Goal: Task Accomplishment & Management: Manage account settings

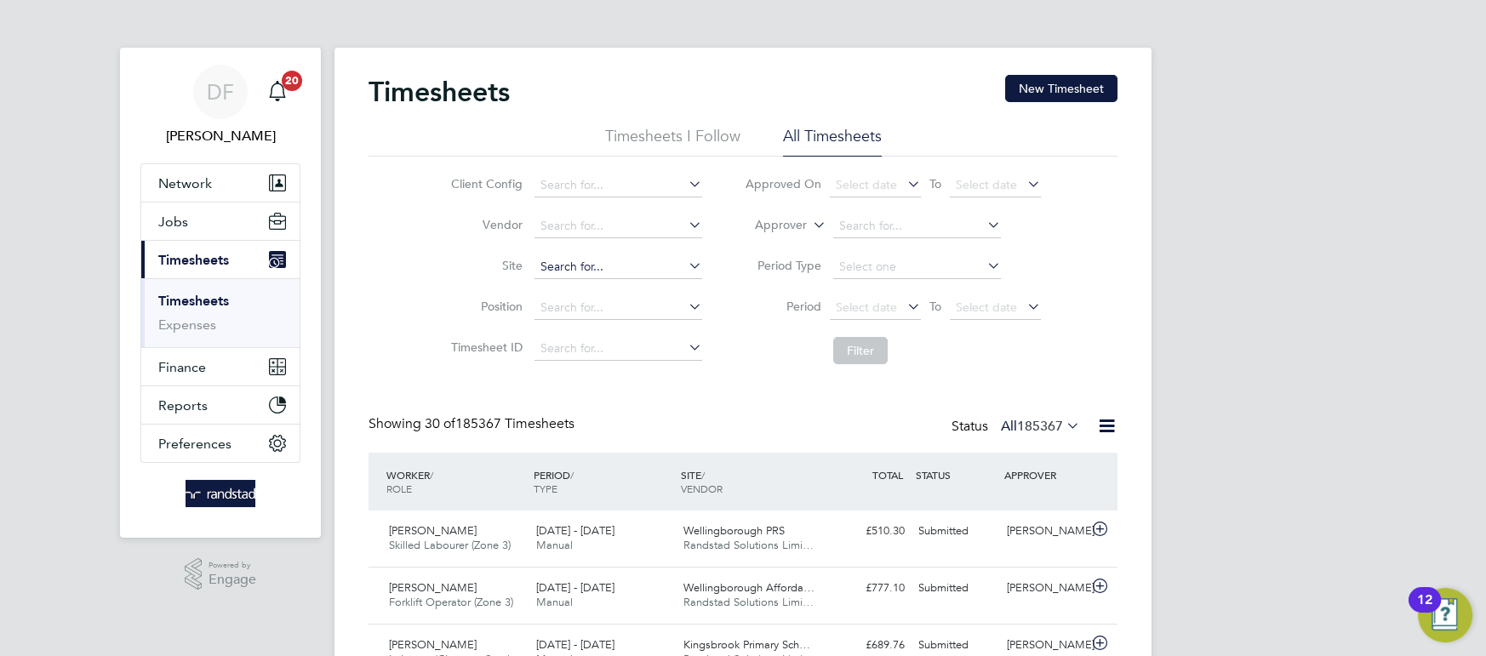
click at [580, 260] on input at bounding box center [618, 267] width 168 height 24
type input "p"
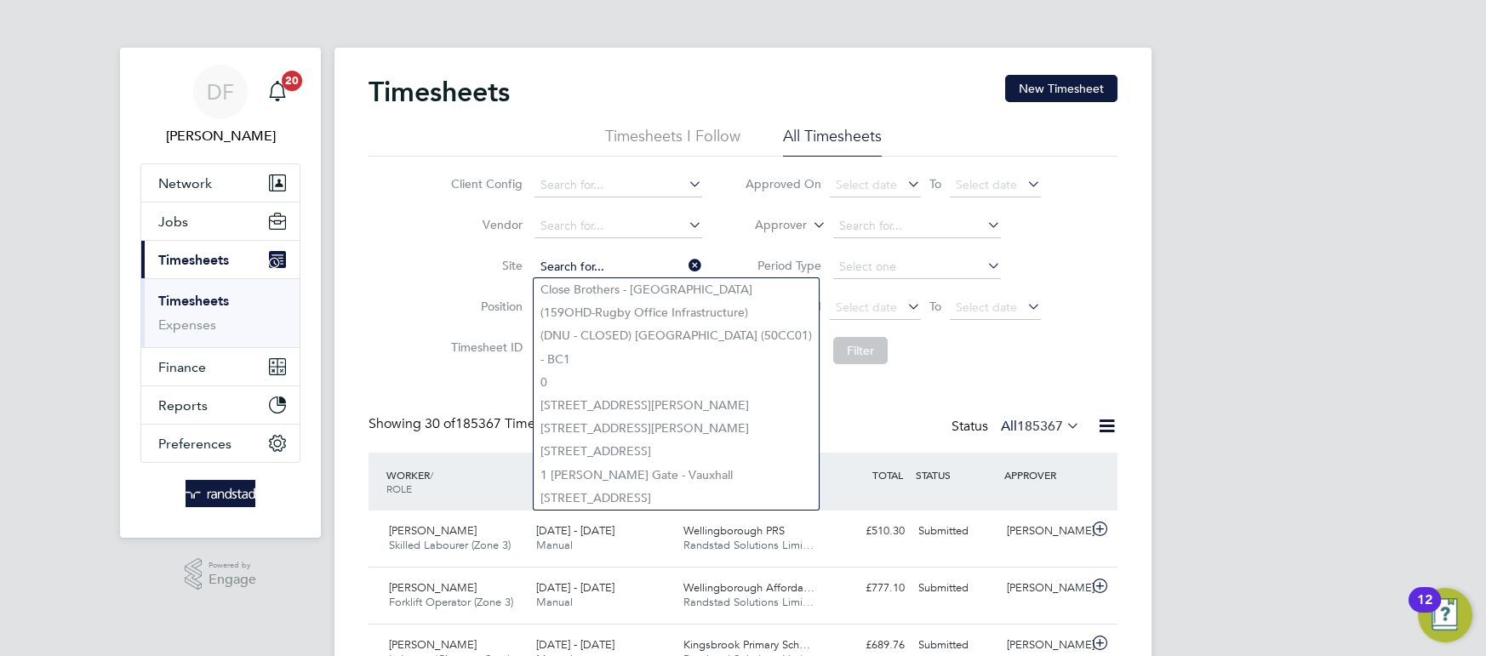
type input "a"
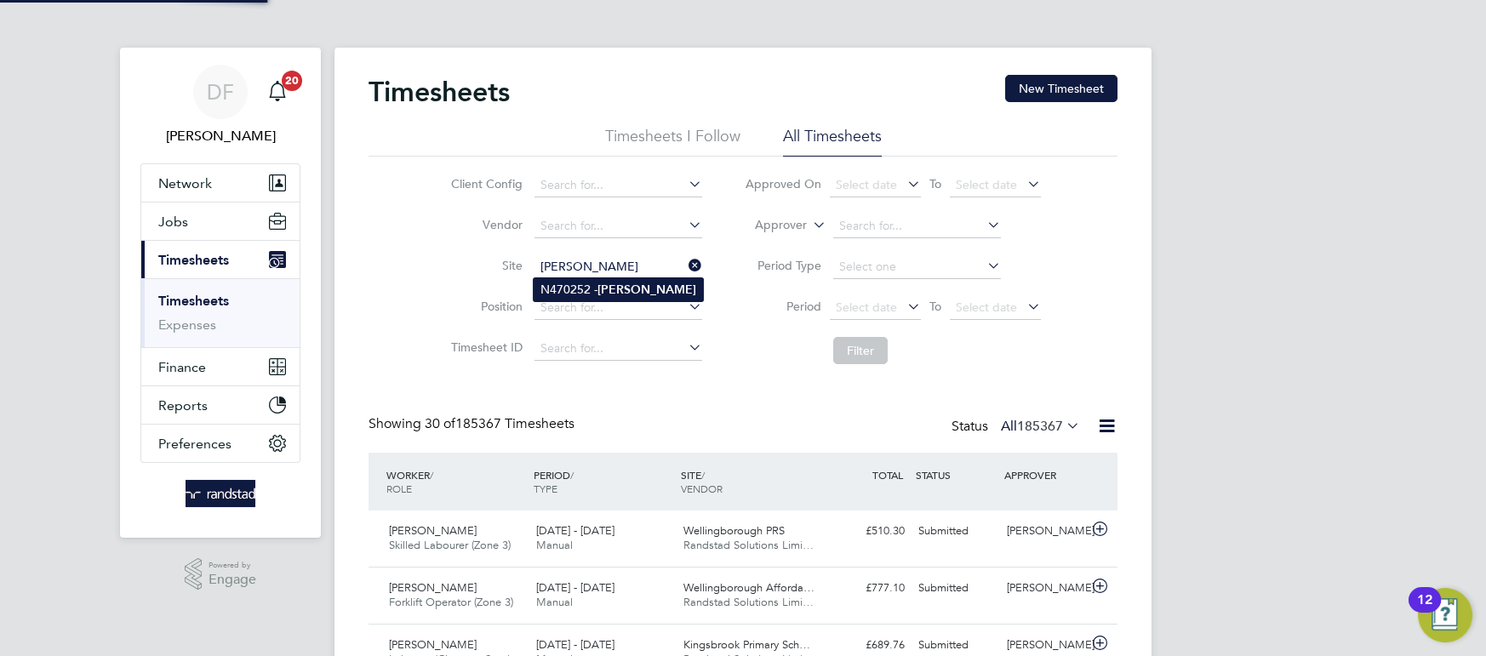
click at [580, 289] on li "N470252 - Basford" at bounding box center [618, 289] width 169 height 23
type input "N470252 - [PERSON_NAME]"
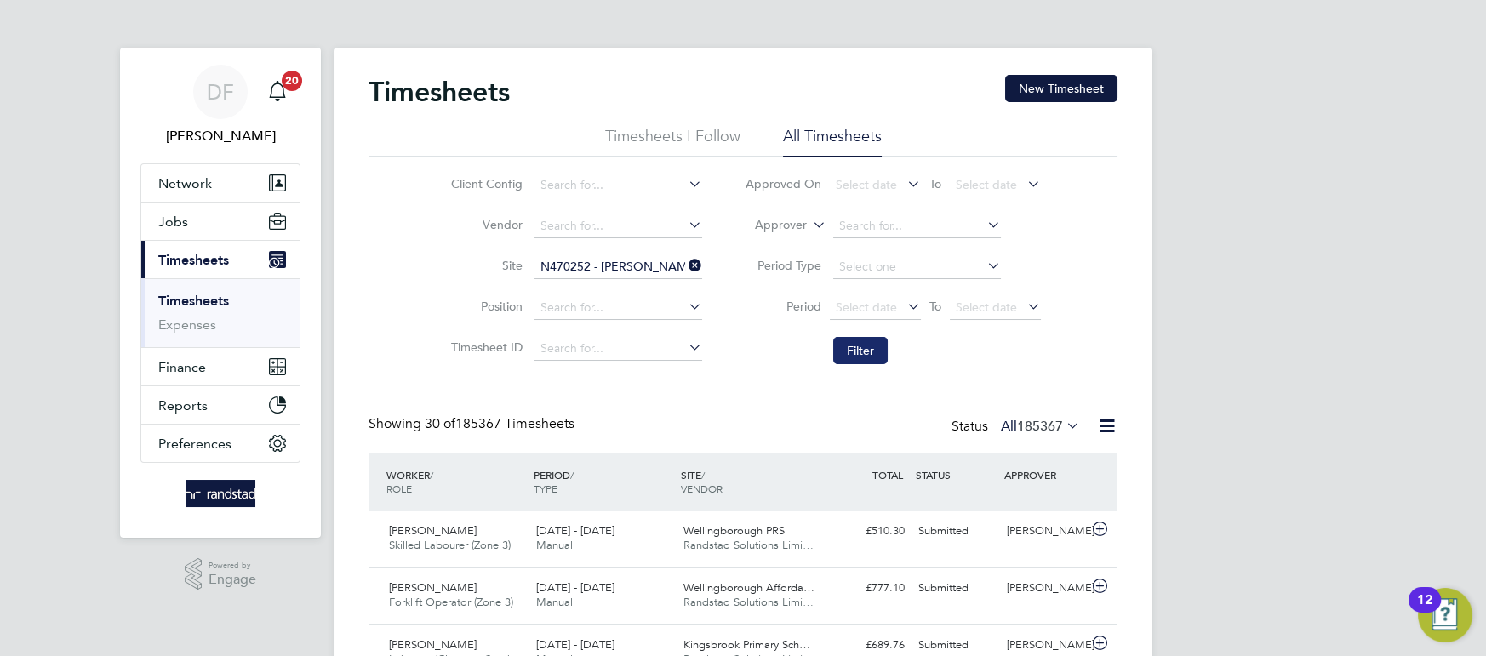
click at [850, 349] on button "Filter" at bounding box center [860, 350] width 54 height 27
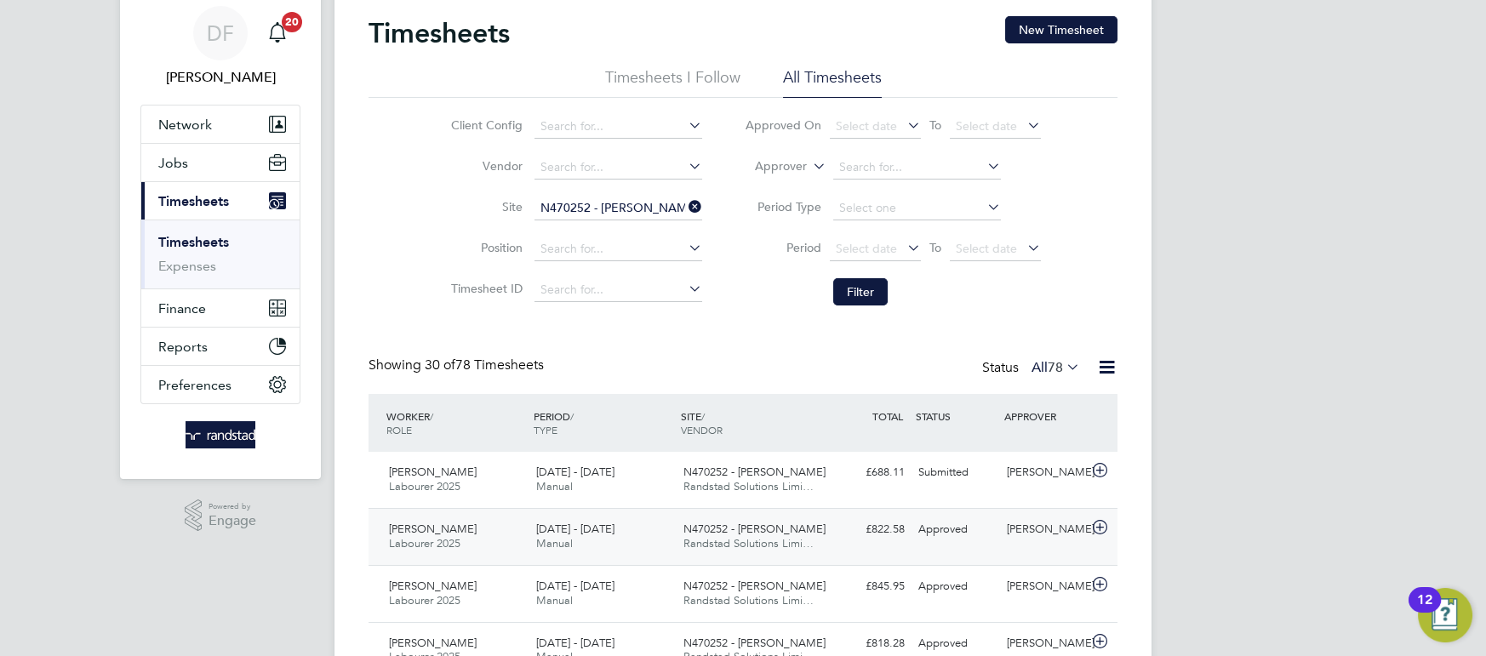
click at [585, 509] on div "Steven Clover Labourer 2025 16 - 22 Aug 2025 16 - 22 Aug 2025 Manual N470252 - …" at bounding box center [743, 536] width 749 height 57
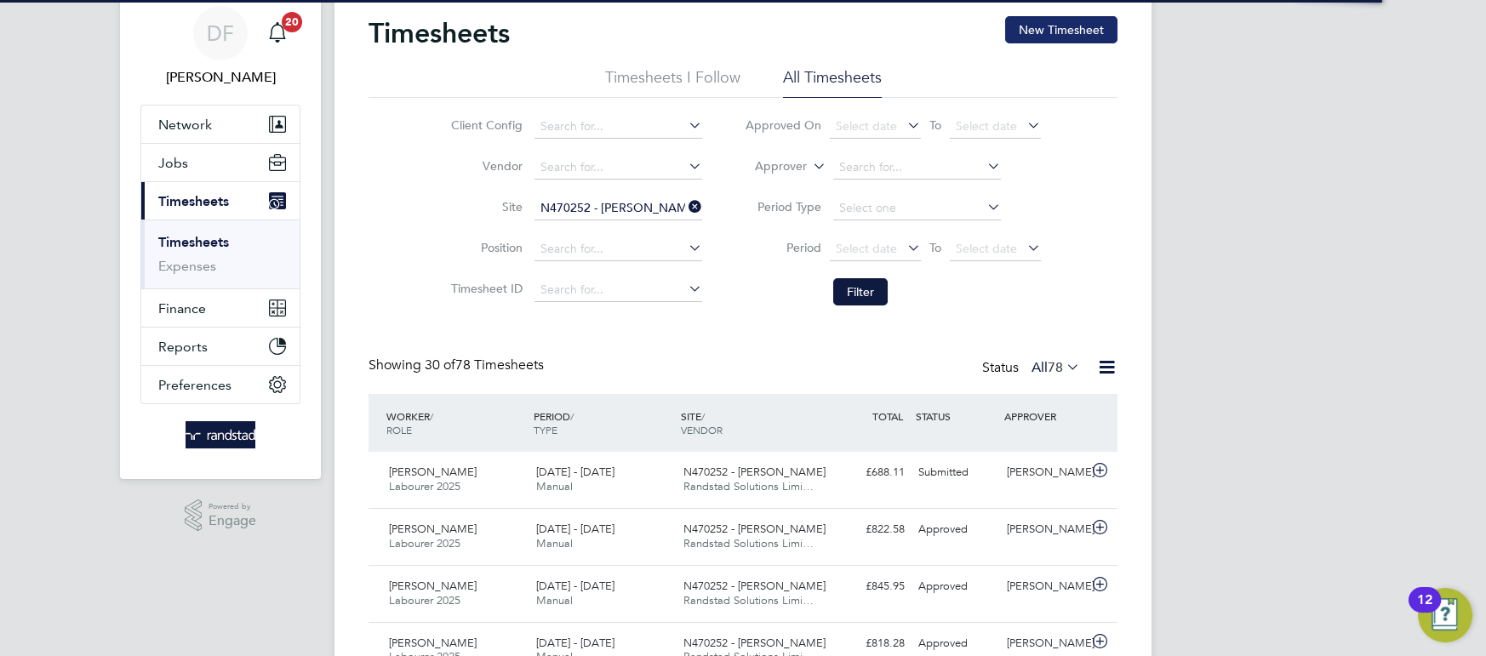
click at [1079, 34] on button "New Timesheet" at bounding box center [1061, 29] width 112 height 27
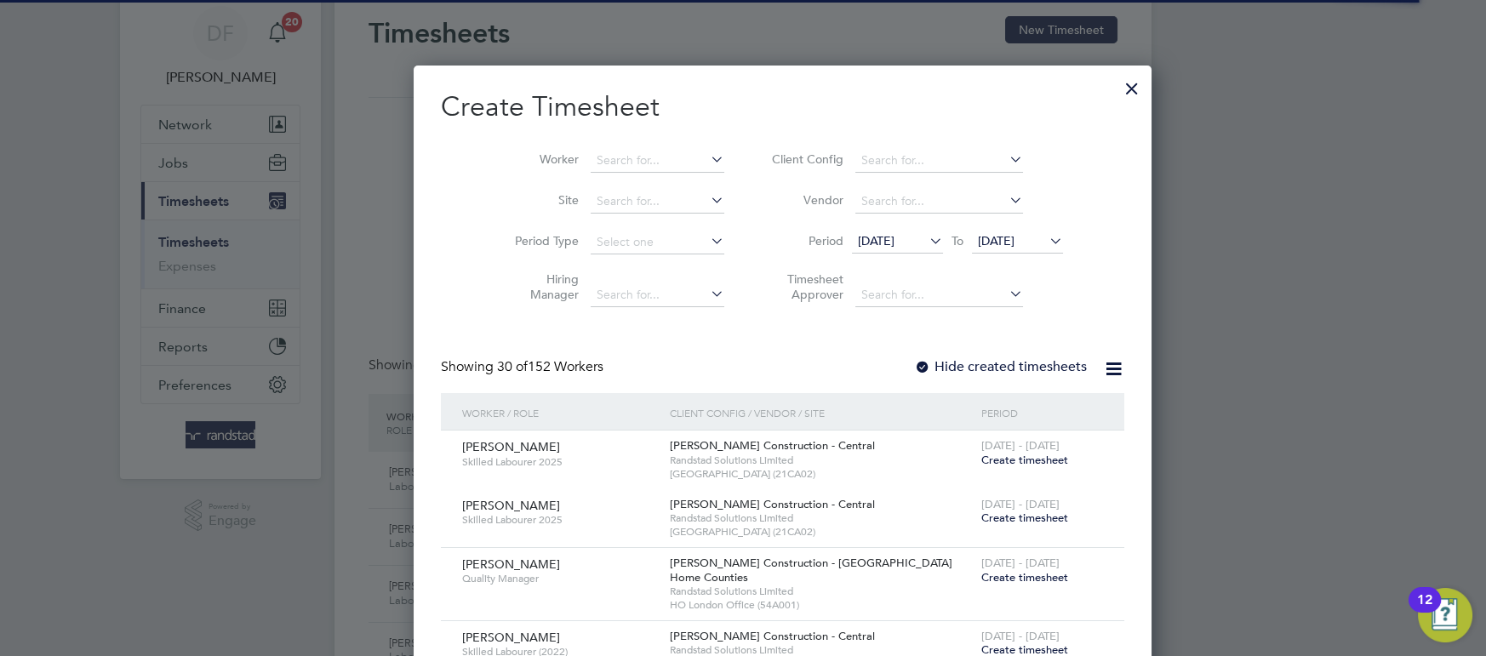
scroll to position [2949, 659]
click at [637, 165] on input at bounding box center [658, 161] width 134 height 24
click at [655, 186] on b "Clover" at bounding box center [673, 183] width 37 height 14
type input "[PERSON_NAME]"
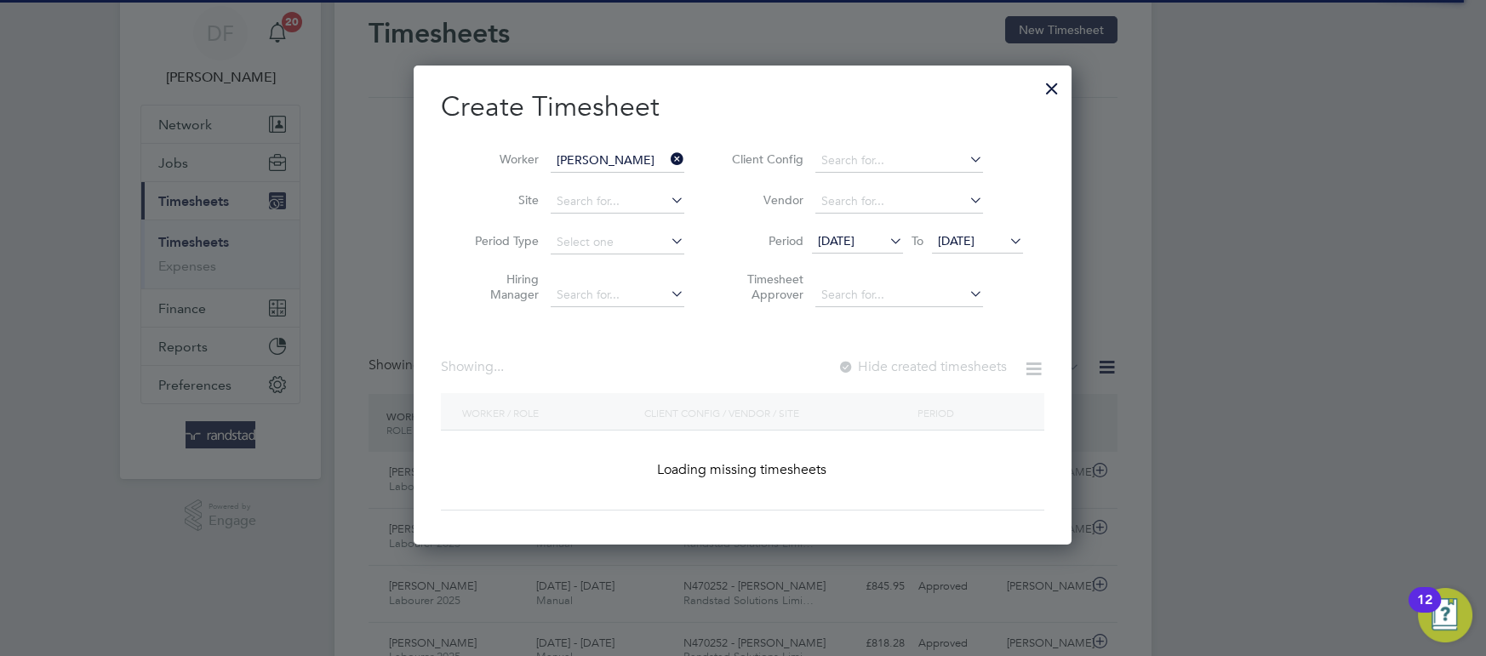
scroll to position [458, 659]
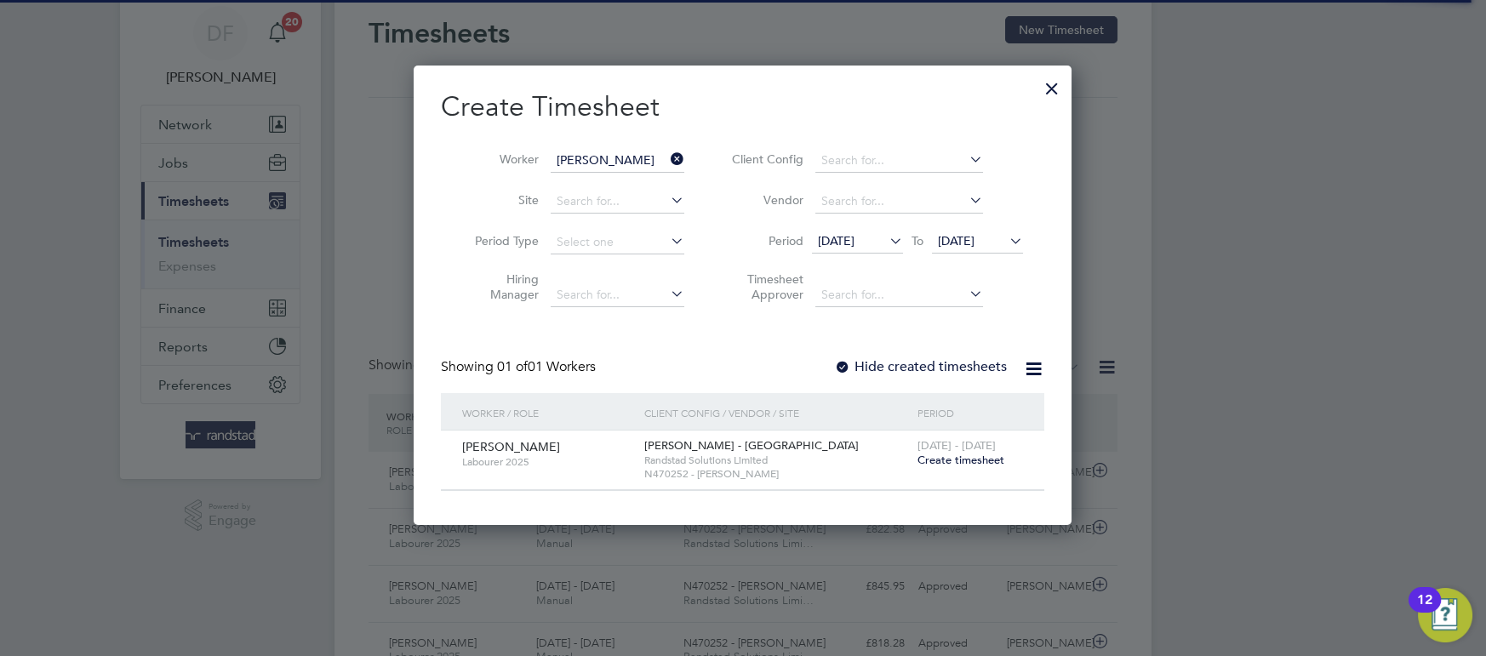
click at [1049, 83] on div at bounding box center [1052, 84] width 31 height 31
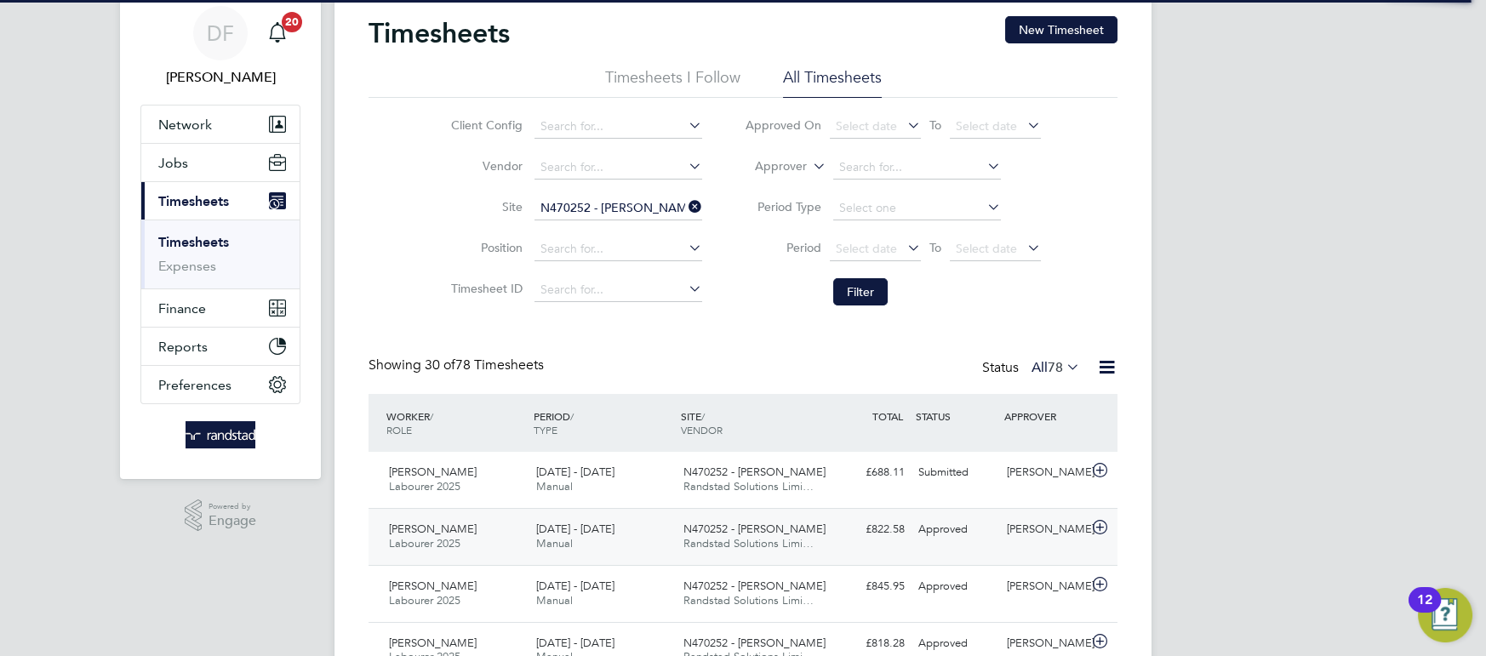
scroll to position [43, 147]
click at [599, 532] on span "[DATE] - [DATE]" at bounding box center [575, 529] width 78 height 14
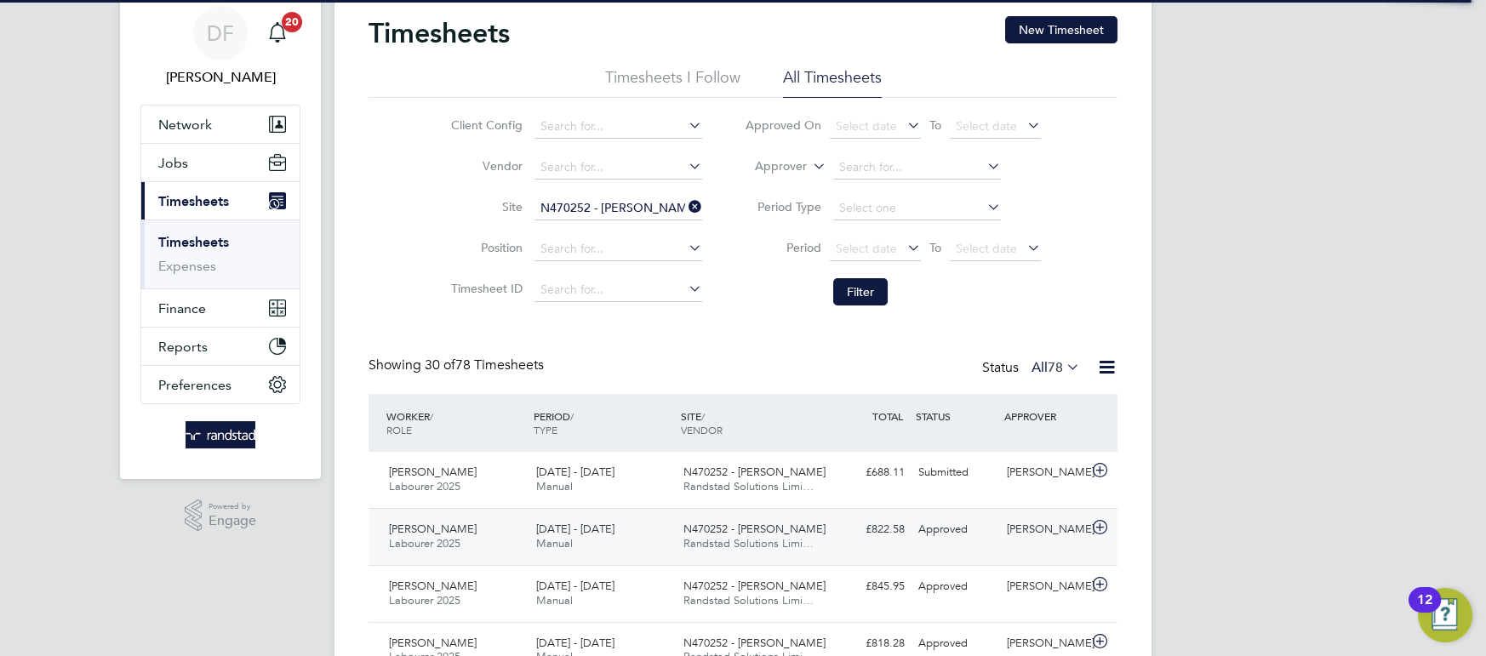
click at [1096, 523] on icon at bounding box center [1099, 528] width 21 height 14
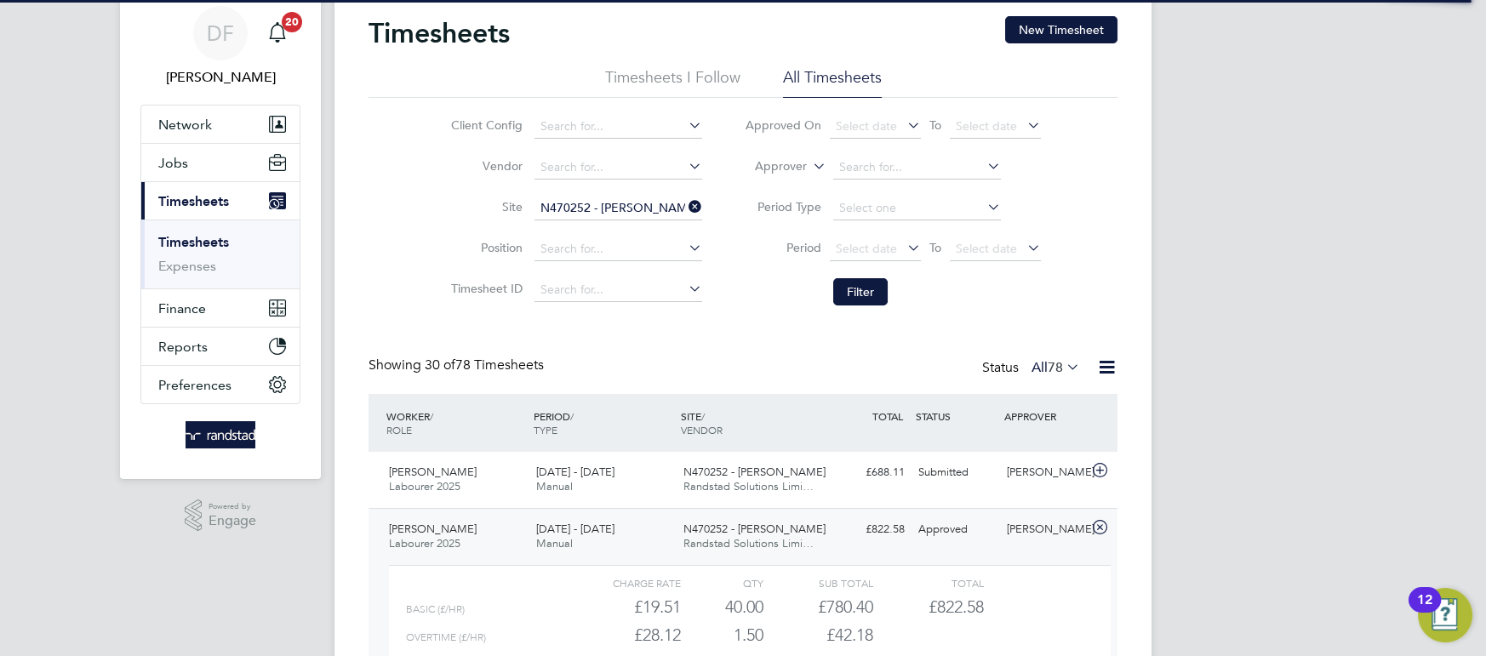
click at [732, 536] on span "Randstad Solutions Limi…" at bounding box center [748, 543] width 130 height 14
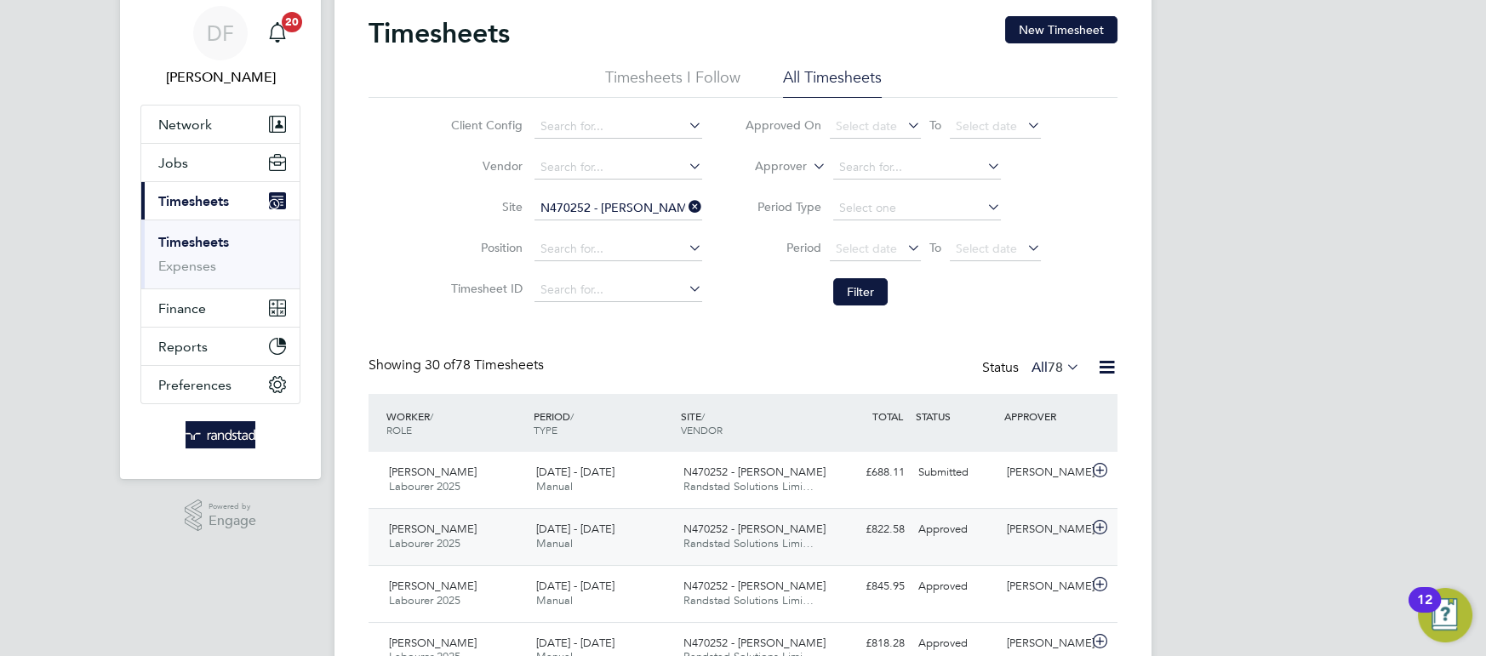
click at [608, 540] on div "[DATE] - [DATE] Manual" at bounding box center [602, 537] width 147 height 43
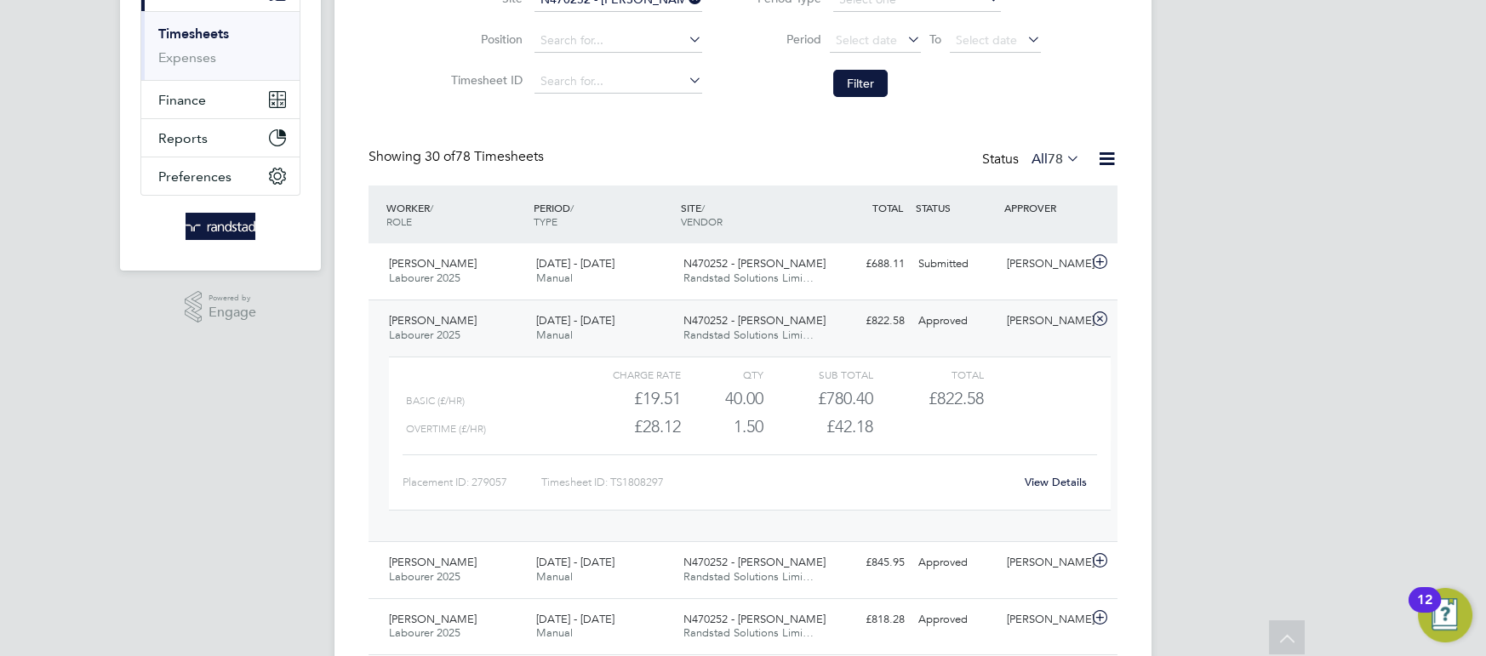
click at [1057, 477] on link "View Details" at bounding box center [1056, 482] width 62 height 14
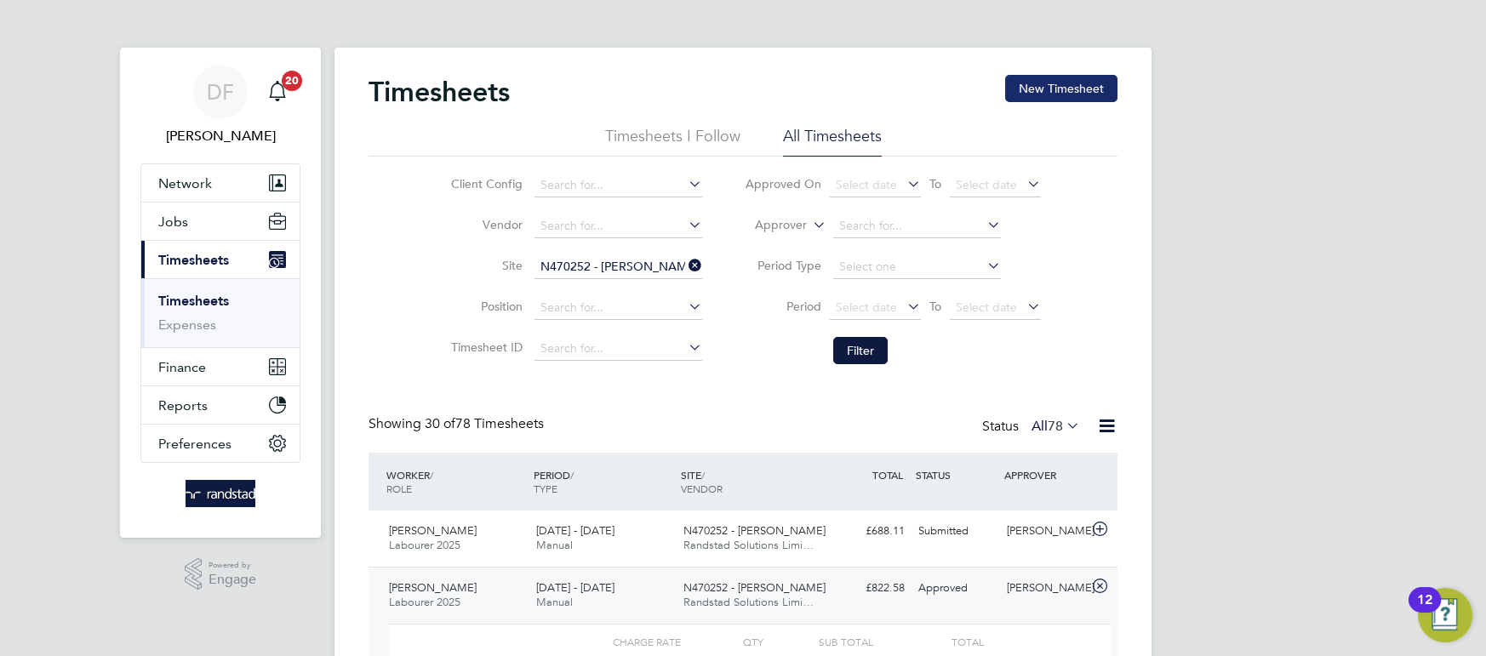
click at [1109, 93] on button "New Timesheet" at bounding box center [1061, 88] width 112 height 27
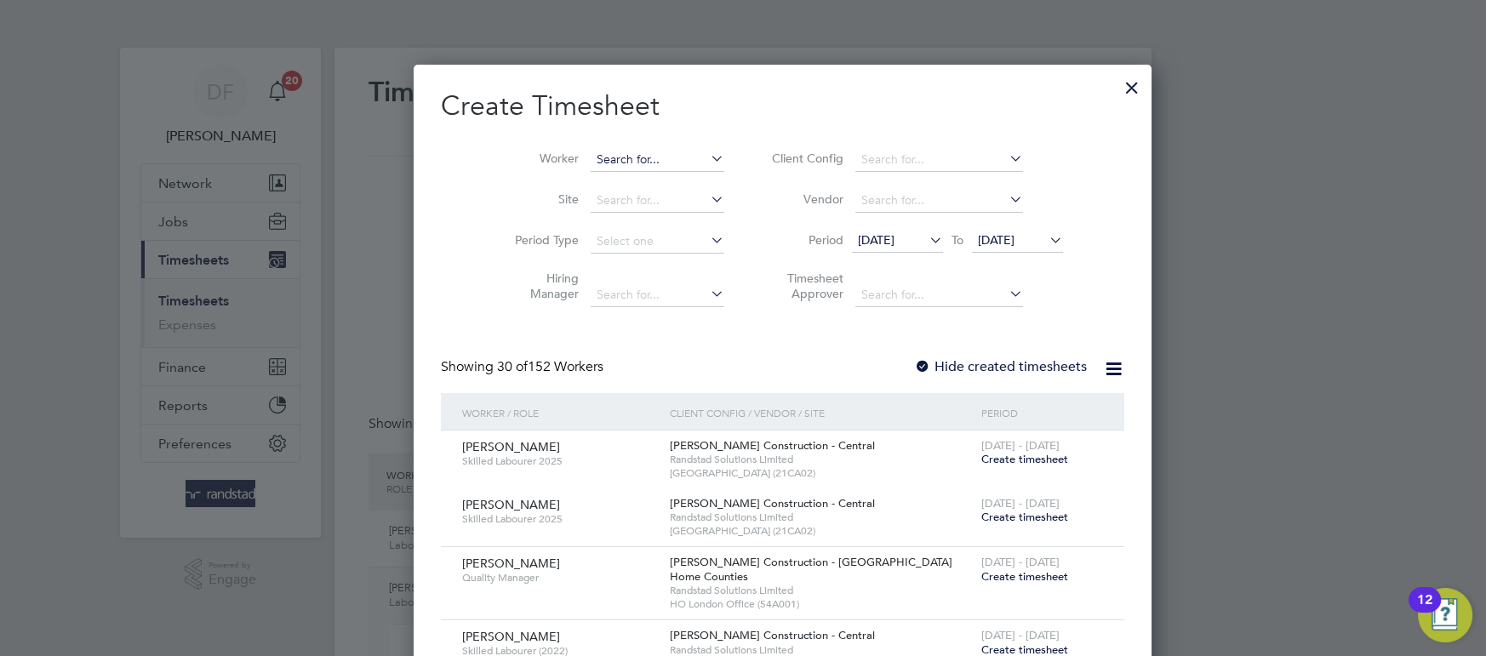
click at [591, 151] on input at bounding box center [658, 160] width 134 height 24
click at [569, 183] on li "Steven Clover" at bounding box center [625, 182] width 148 height 23
type input "[PERSON_NAME]"
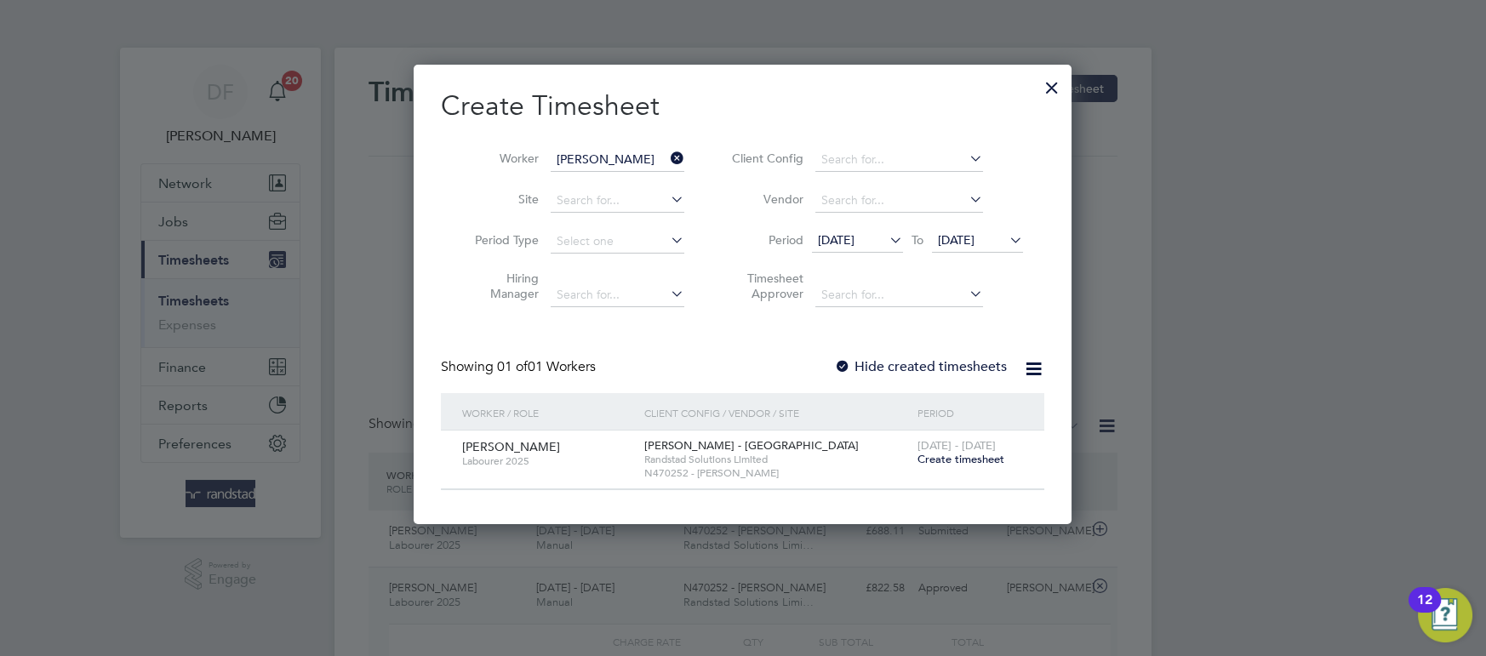
click at [946, 449] on span "[DATE] - [DATE]" at bounding box center [956, 445] width 78 height 14
click at [946, 452] on span "Create timesheet" at bounding box center [960, 459] width 87 height 14
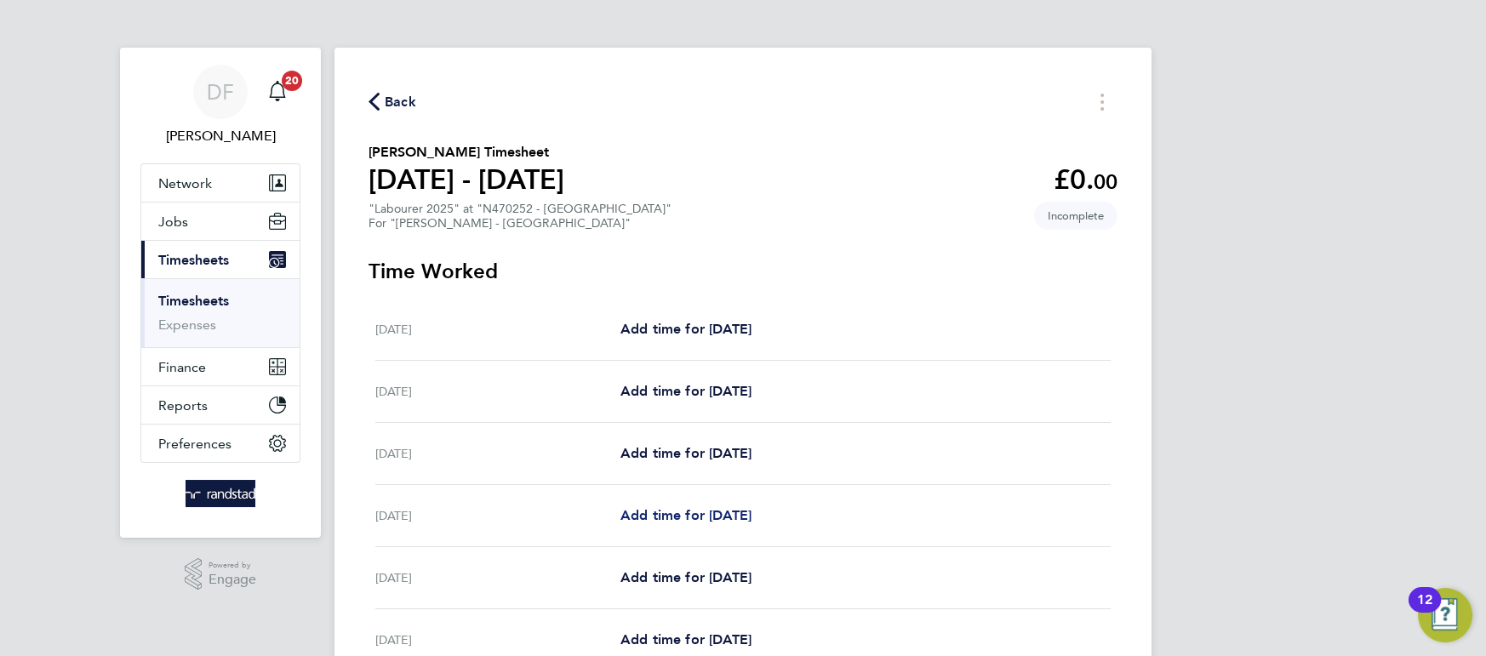
click at [670, 512] on span "Add time for [DATE]" at bounding box center [685, 515] width 131 height 16
select select "60"
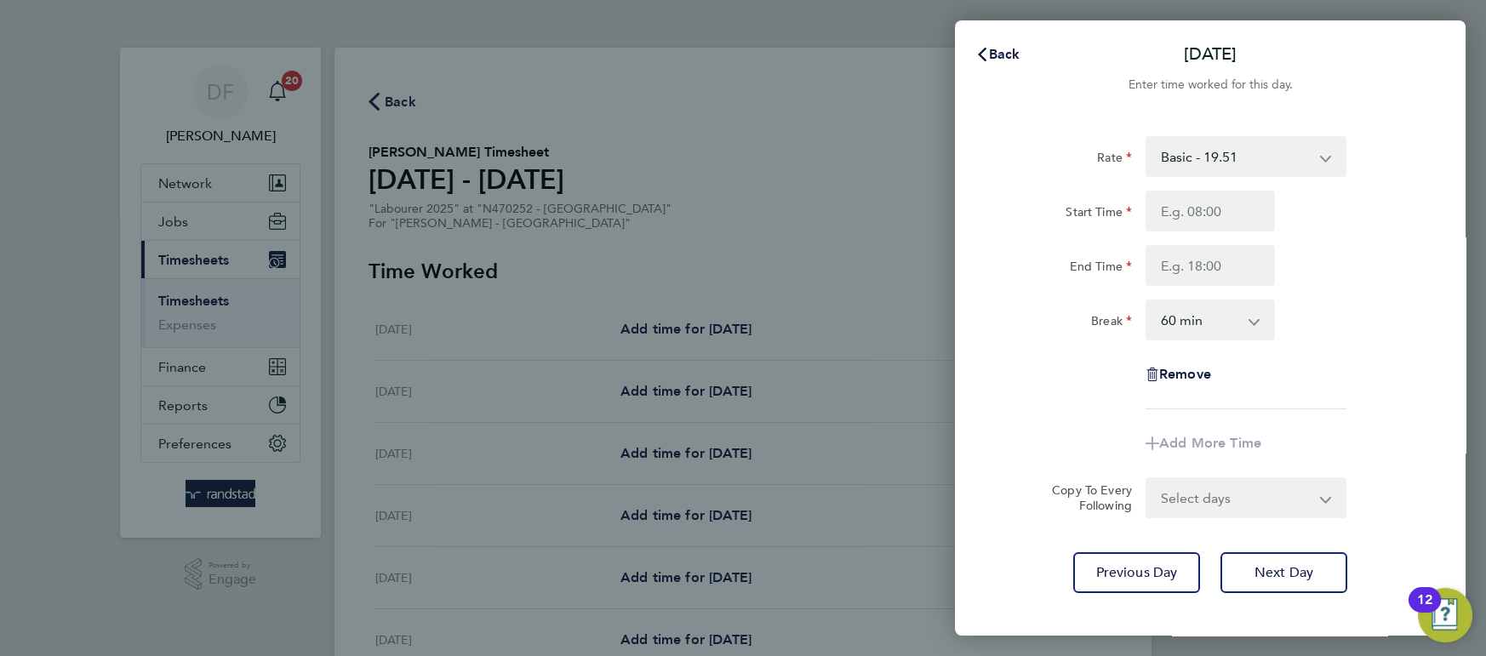
click at [1203, 157] on select "Basic - 19.51 Overtime - 28.12 Overtime 2 - 36.73" at bounding box center [1235, 156] width 177 height 37
click at [1147, 138] on select "Basic - 19.51 Overtime - 28.12 Overtime 2 - 36.73" at bounding box center [1235, 156] width 177 height 37
click at [1197, 214] on input "Start Time" at bounding box center [1210, 211] width 129 height 41
type input "07:30"
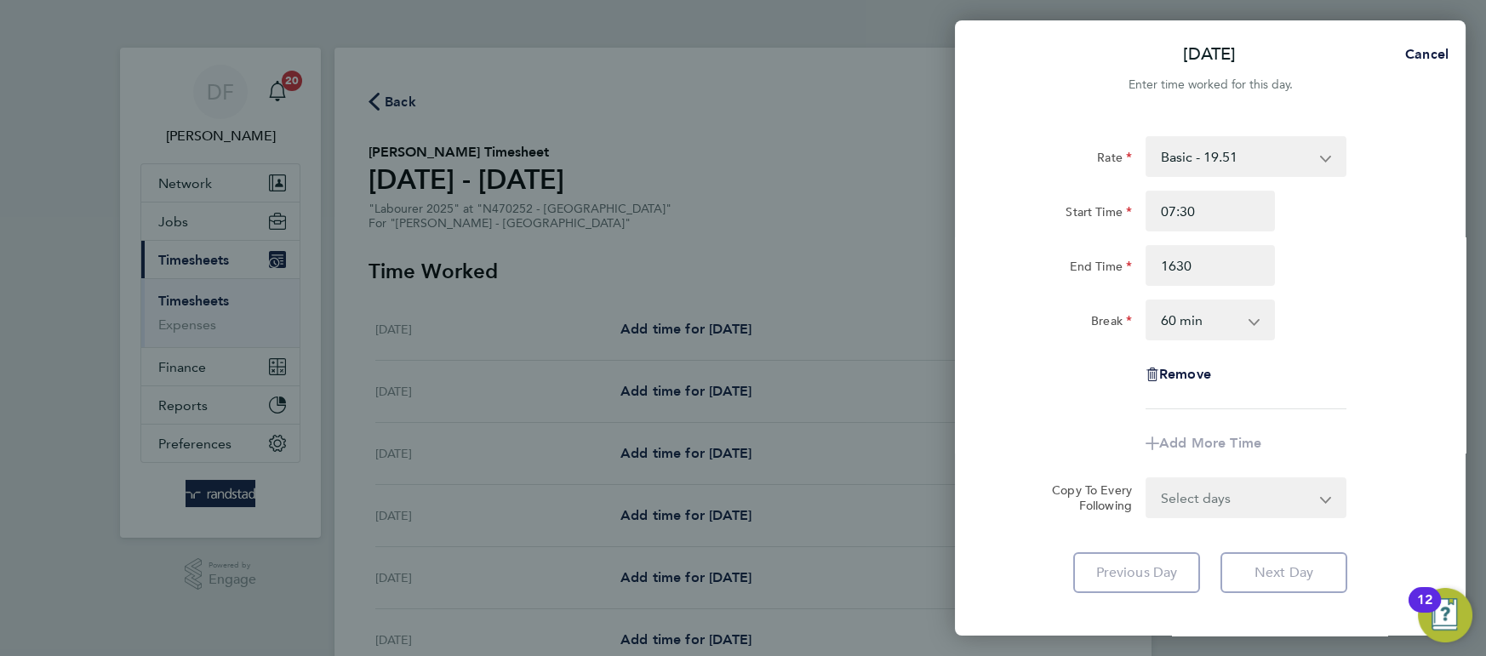
type input "16:30"
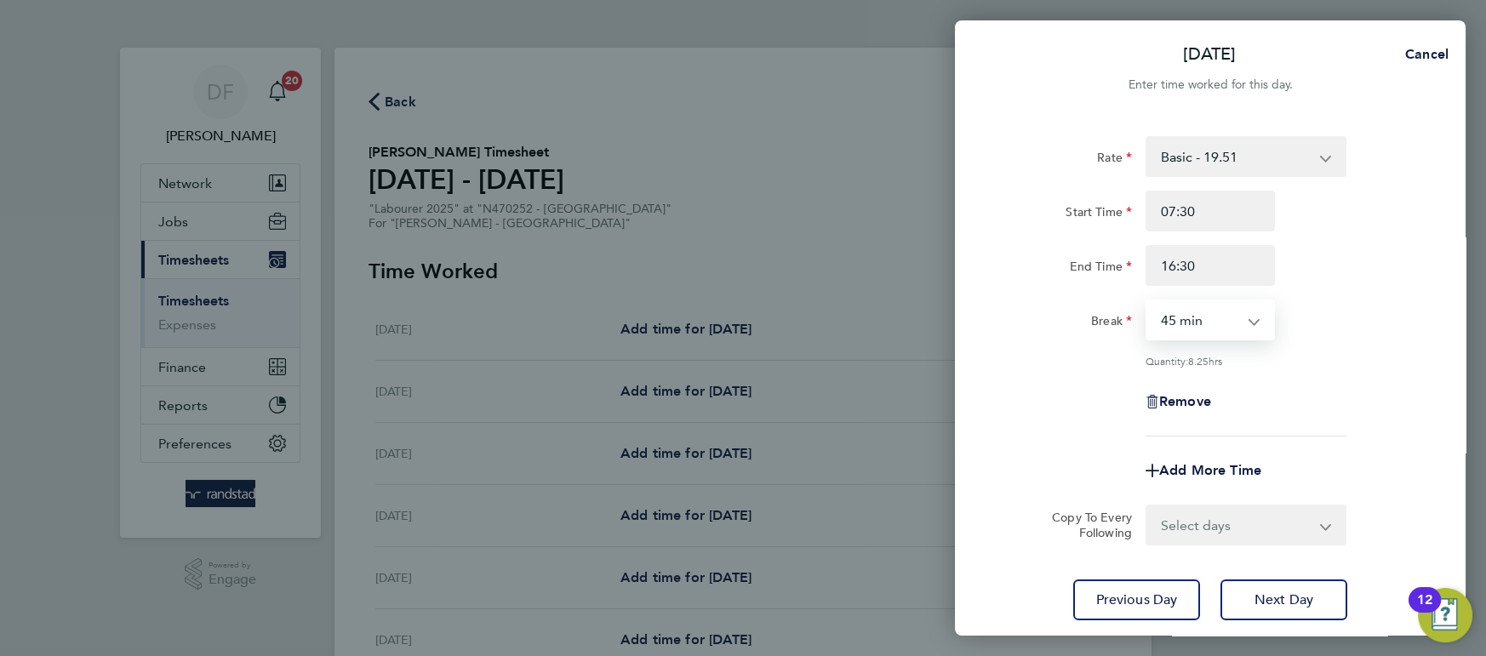
select select "30"
click at [1181, 534] on select "Select days Day [DATE] [DATE] [DATE]" at bounding box center [1236, 524] width 179 height 37
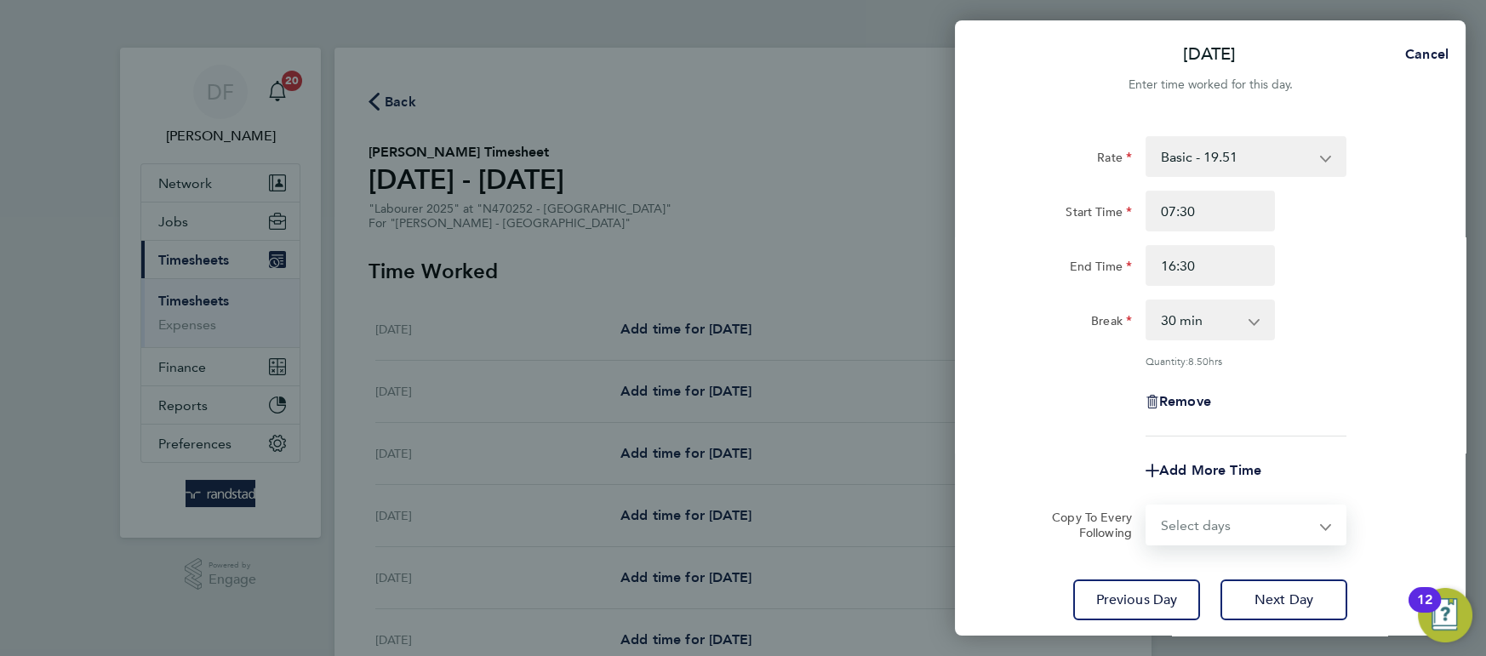
select select "DAY"
click at [1147, 506] on select "Select days Day [DATE] [DATE] [DATE]" at bounding box center [1236, 524] width 179 height 37
select select "[DATE]"
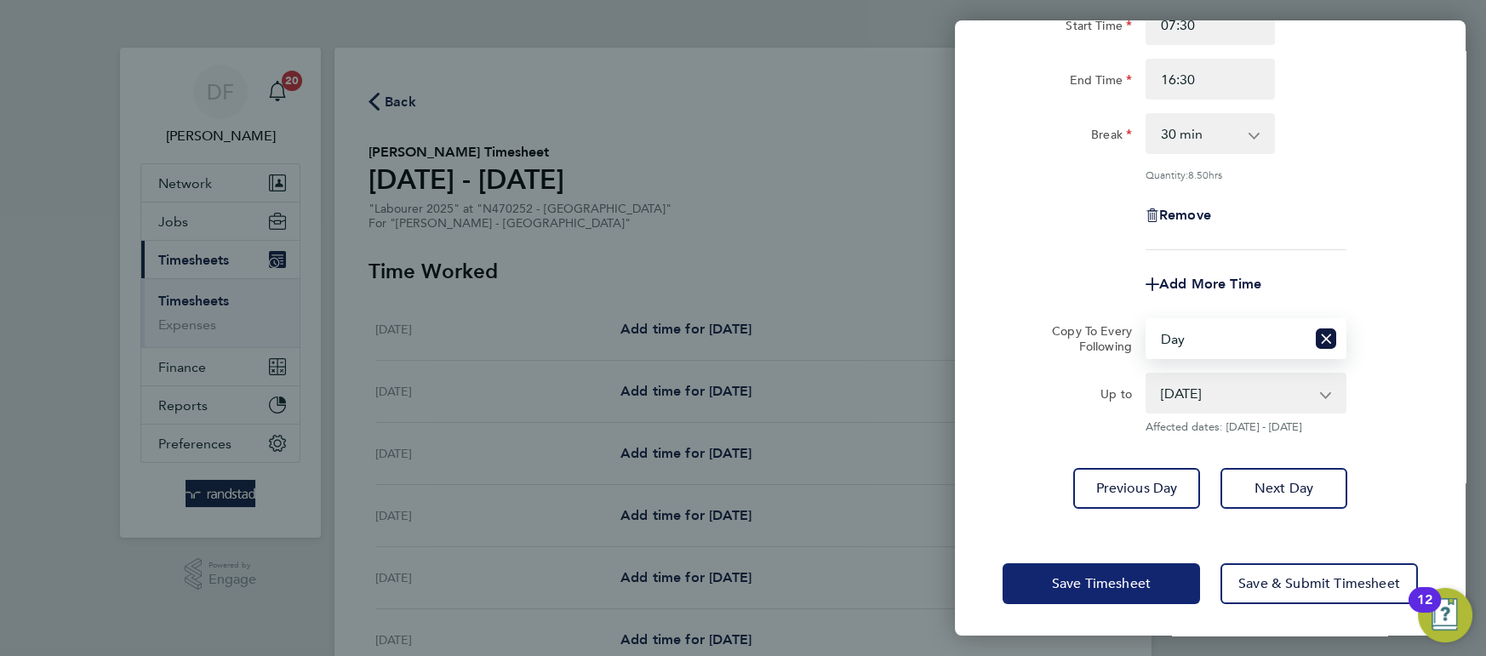
click at [1114, 592] on button "Save Timesheet" at bounding box center [1101, 583] width 197 height 41
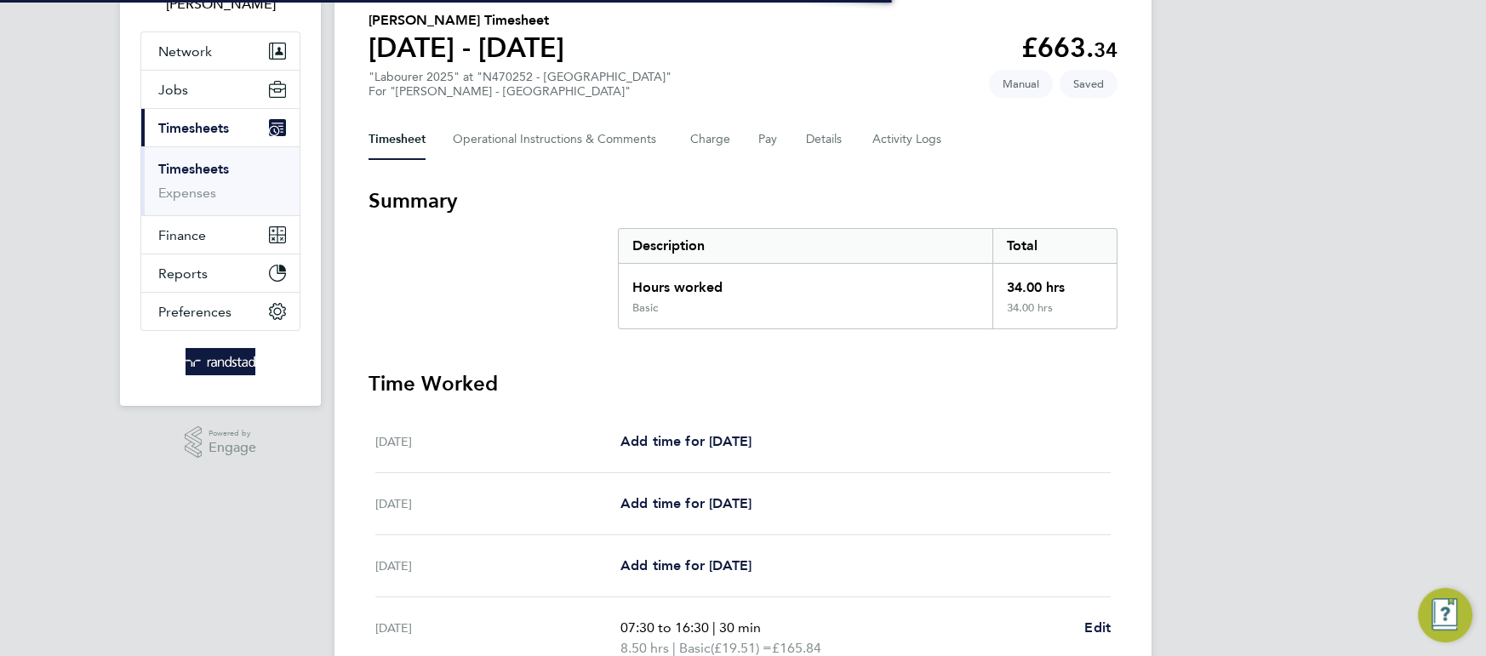
scroll to position [552, 0]
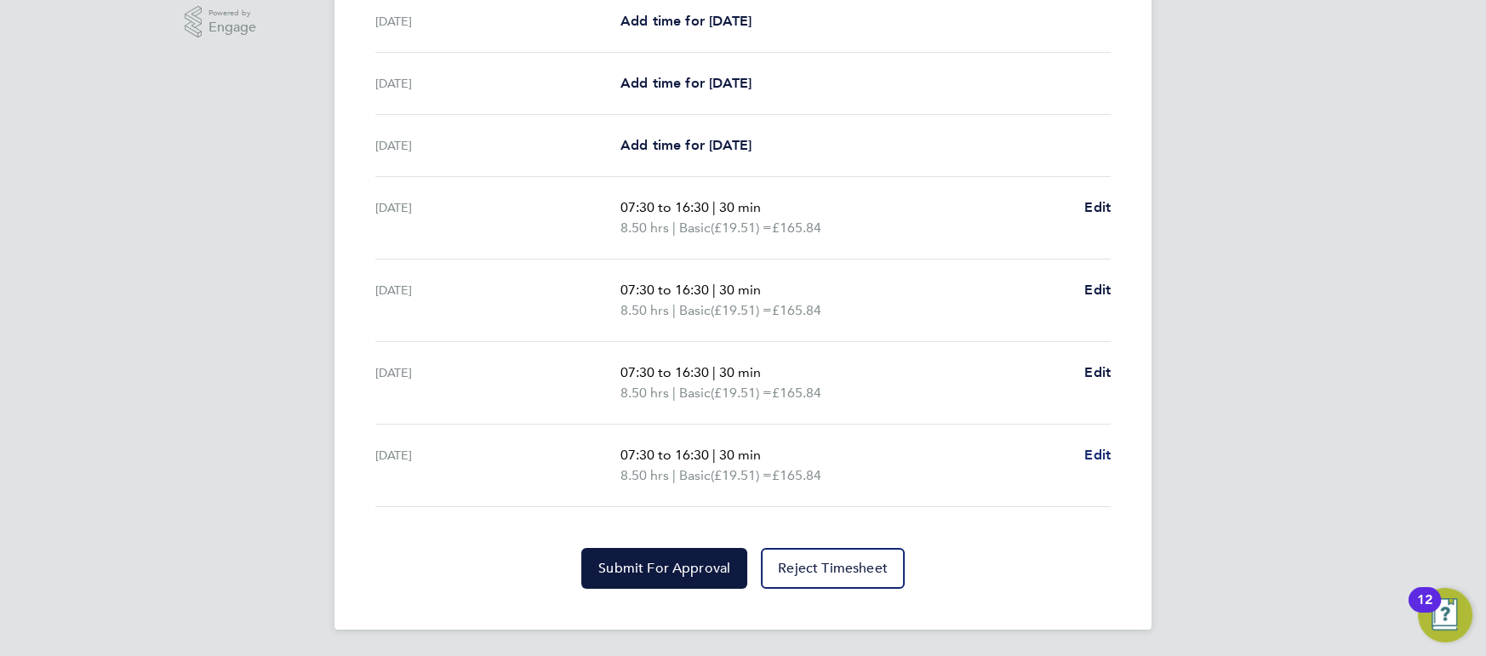
click at [1103, 453] on span "Edit" at bounding box center [1097, 455] width 26 height 16
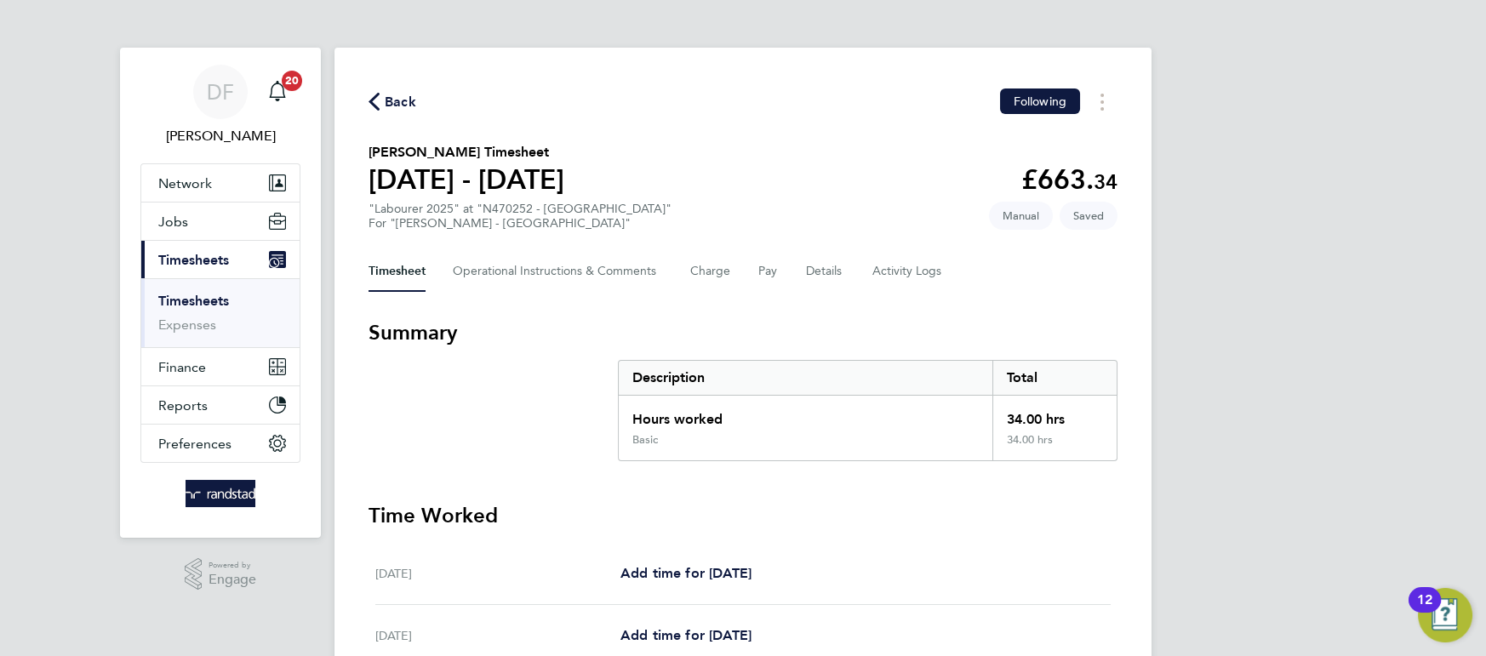
select select "30"
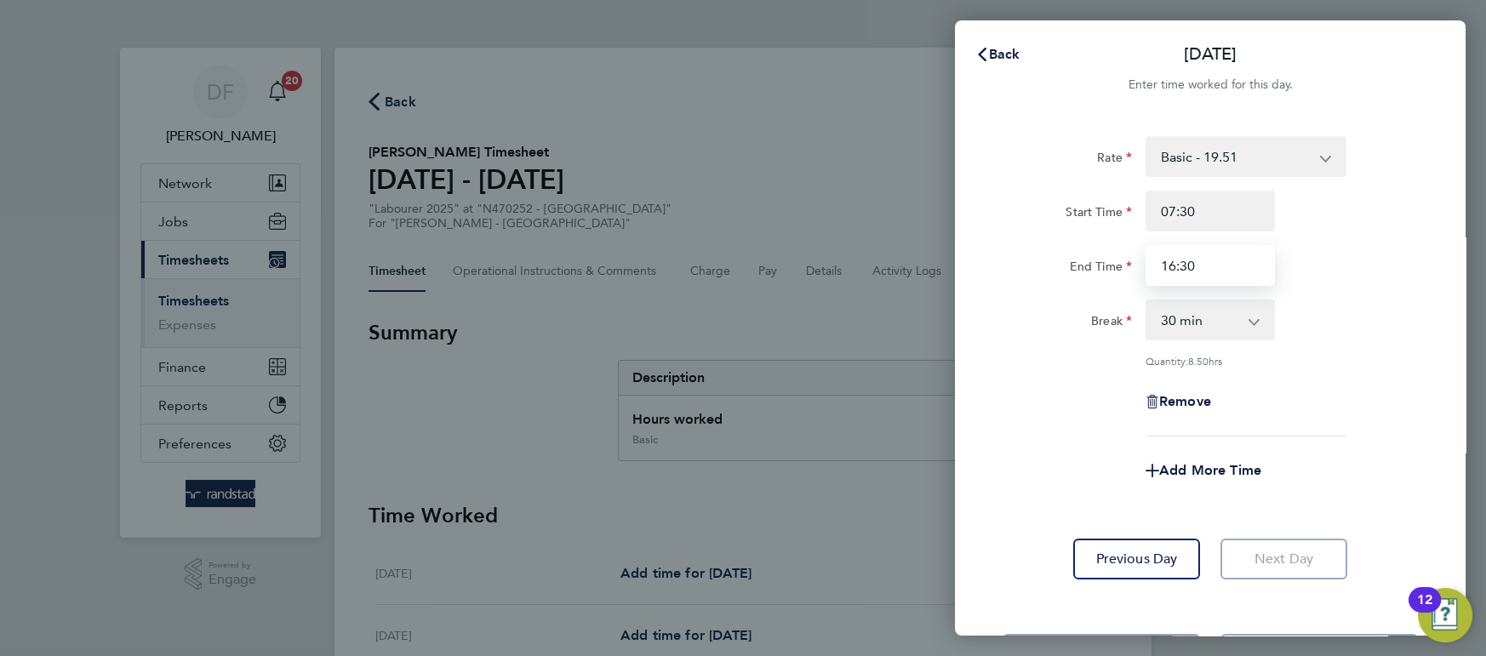
click at [1192, 265] on input "16:30" at bounding box center [1210, 265] width 129 height 41
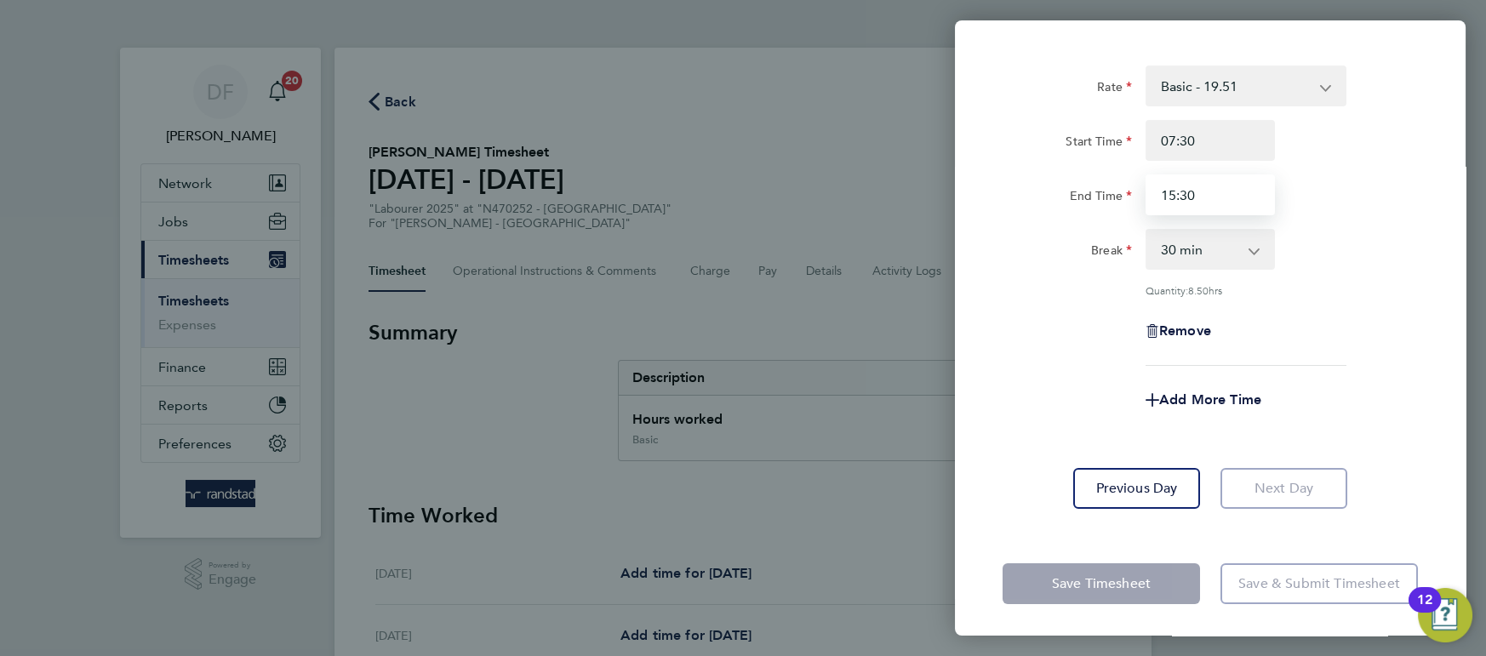
type input "15:30"
click at [1075, 570] on app-form-button "Save Timesheet" at bounding box center [1107, 583] width 208 height 41
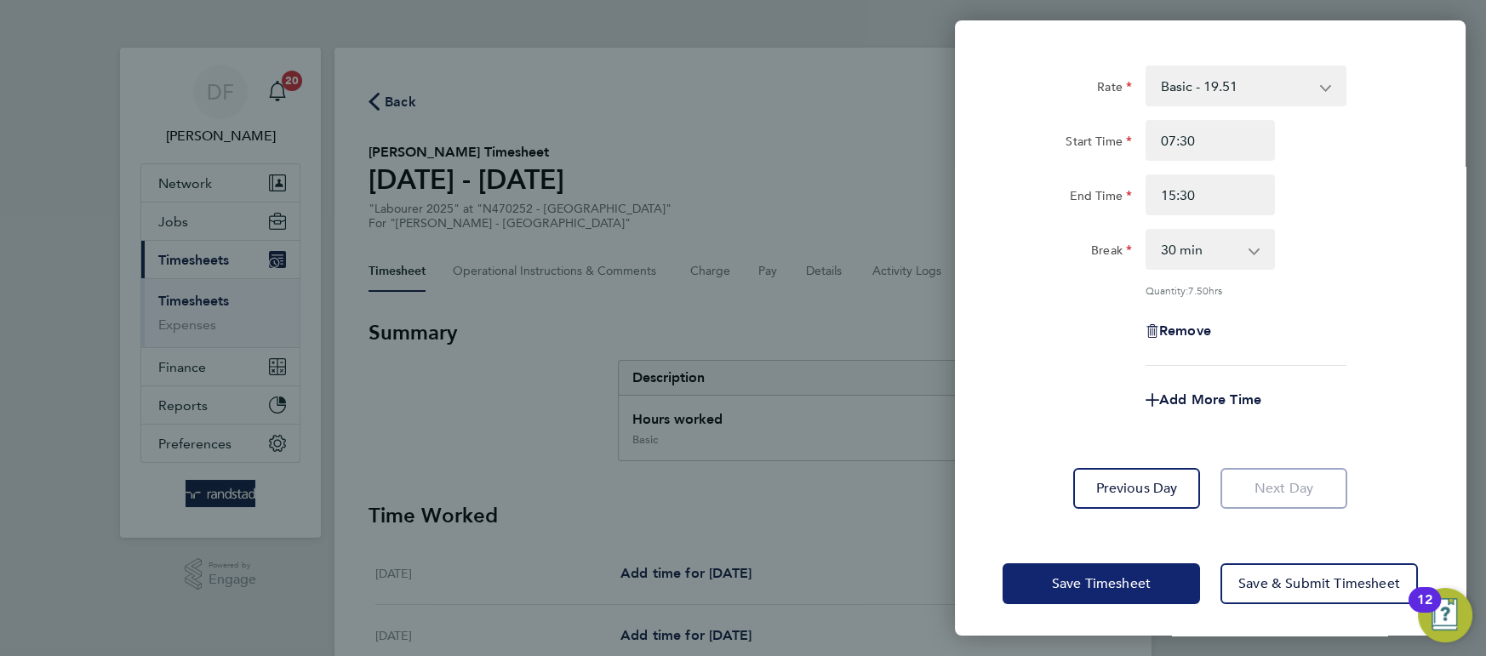
click at [1075, 570] on button "Save Timesheet" at bounding box center [1101, 583] width 197 height 41
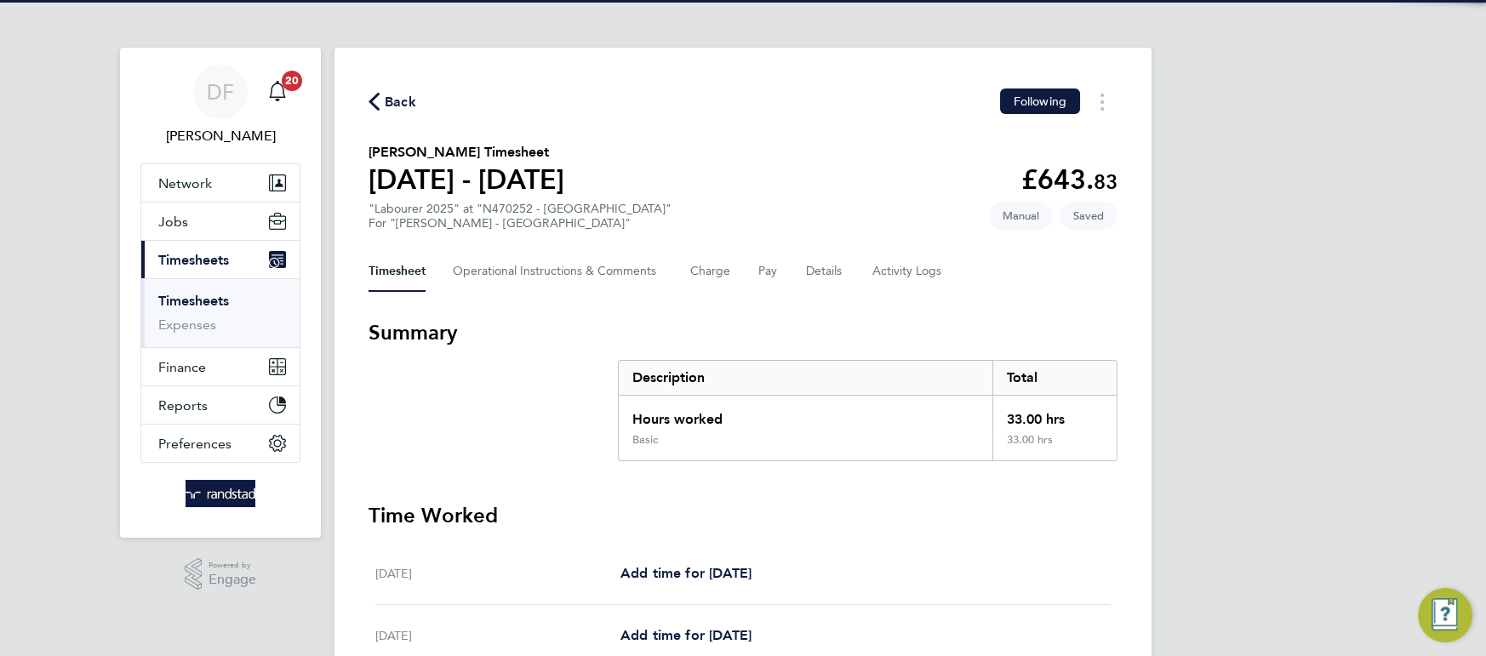
scroll to position [552, 0]
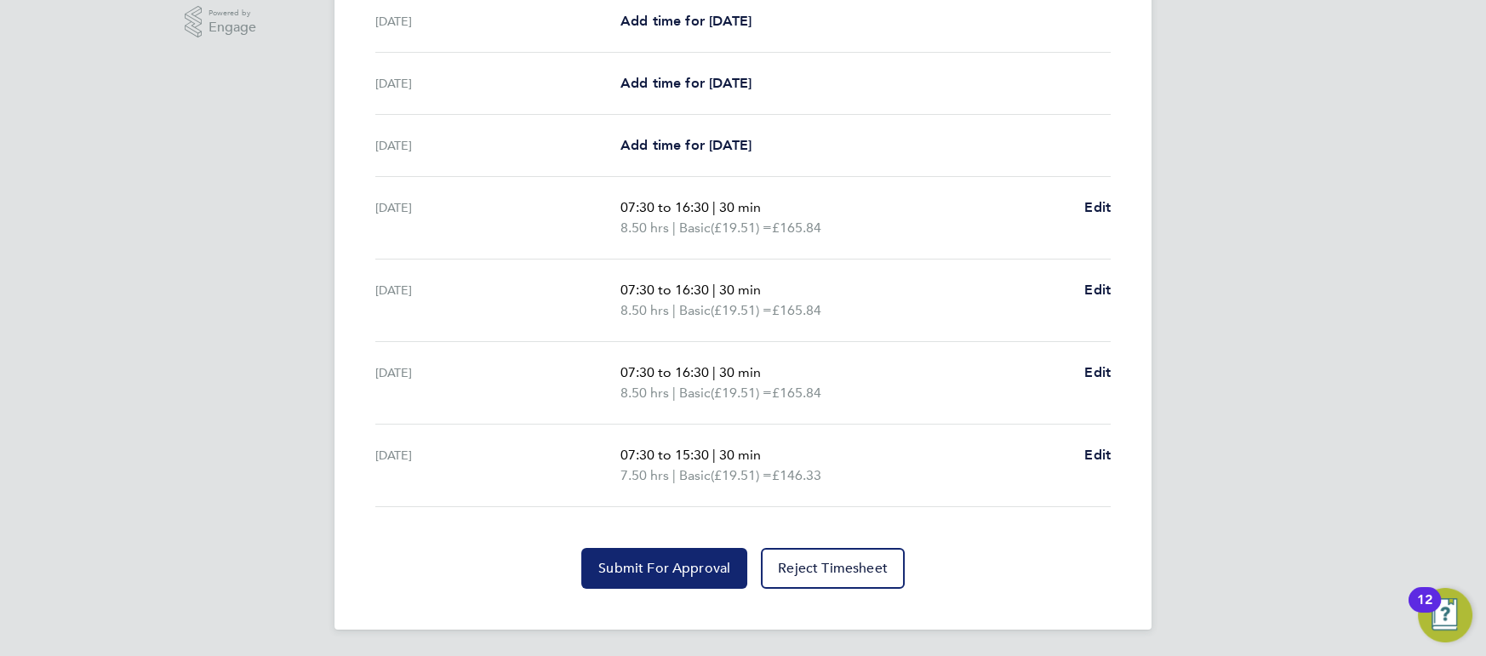
click at [652, 583] on button "Submit For Approval" at bounding box center [664, 568] width 166 height 41
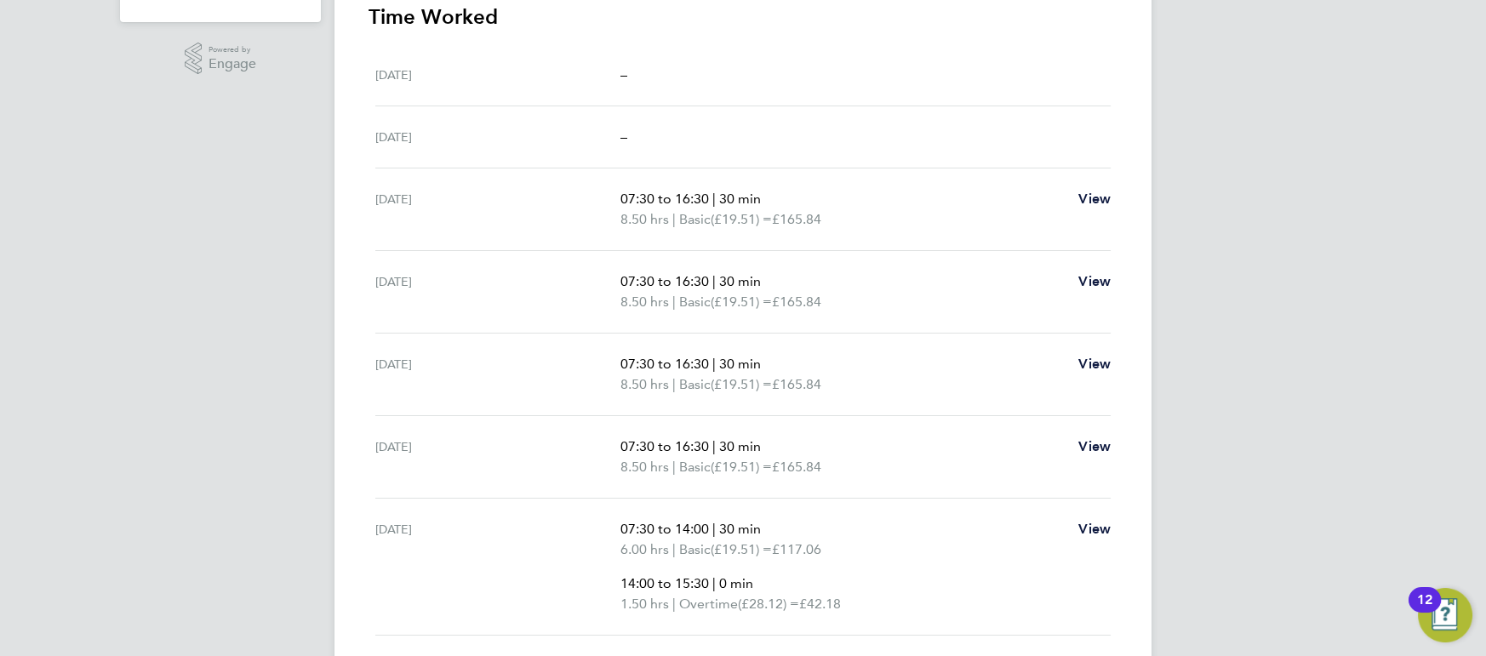
scroll to position [517, 0]
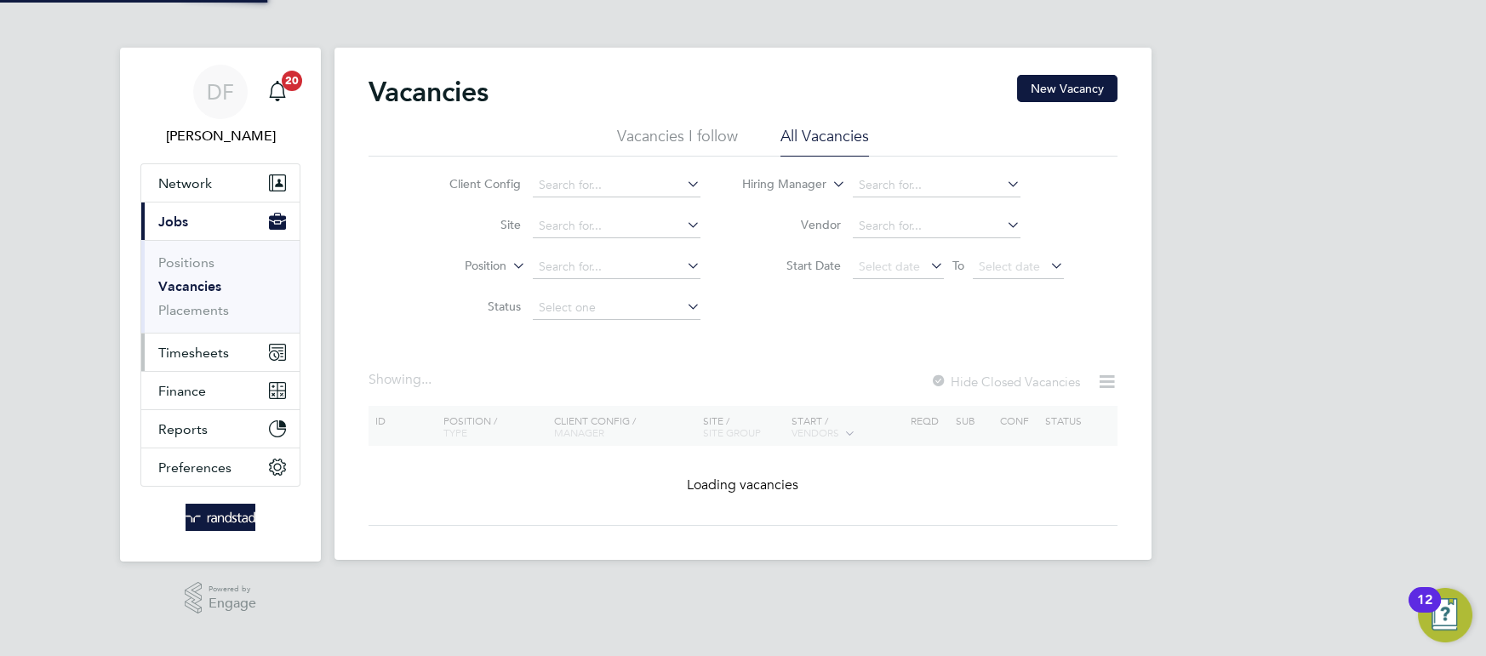
click at [199, 358] on span "Timesheets" at bounding box center [193, 353] width 71 height 16
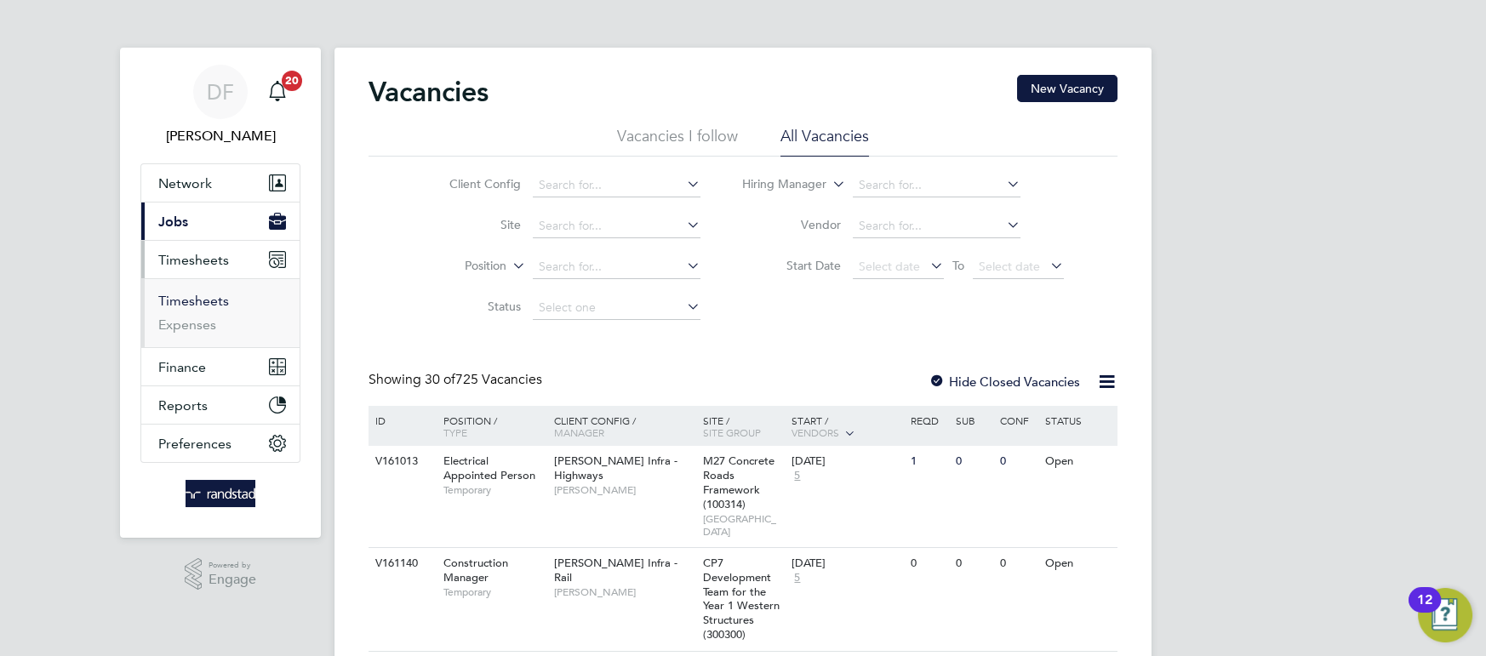
click at [214, 298] on link "Timesheets" at bounding box center [193, 301] width 71 height 16
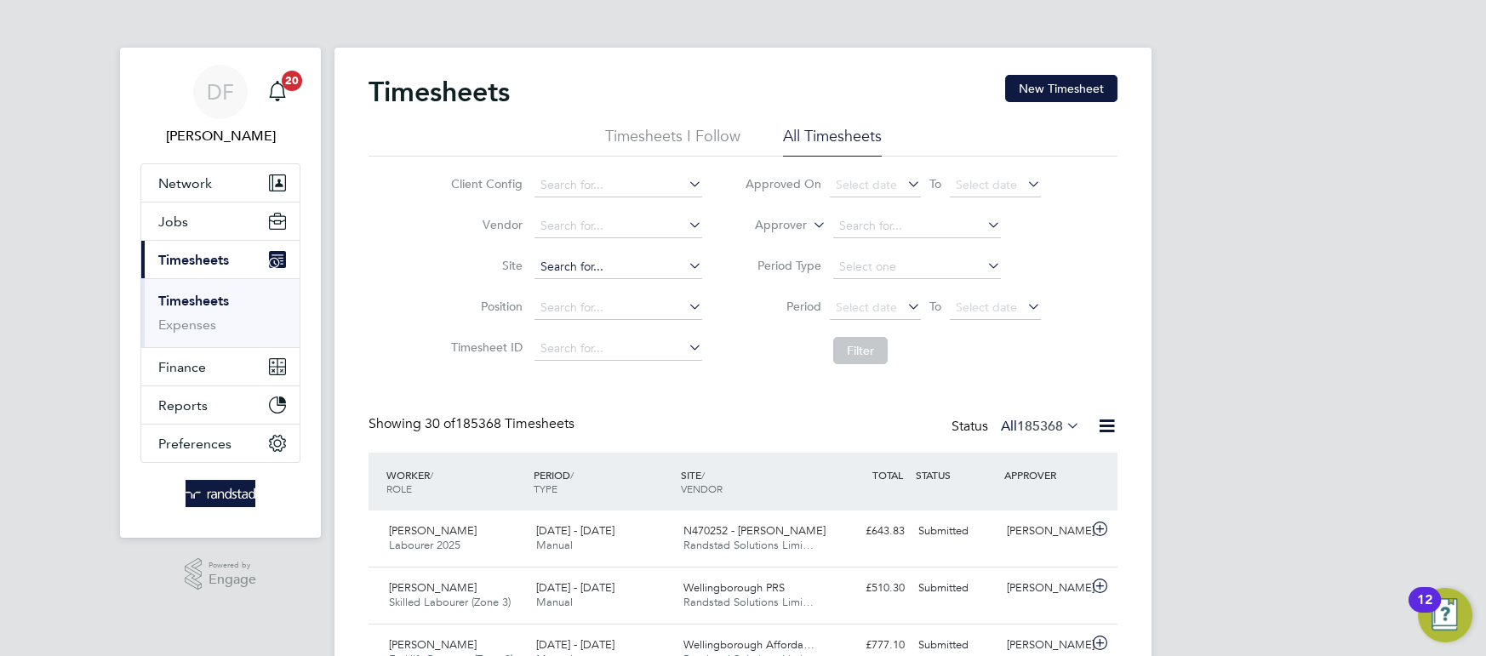
click at [622, 256] on input at bounding box center [618, 267] width 168 height 24
click at [599, 294] on b "Seedf" at bounding box center [613, 290] width 32 height 14
type input "N470253 - Seedfield"
click at [856, 352] on button "Filter" at bounding box center [860, 350] width 54 height 27
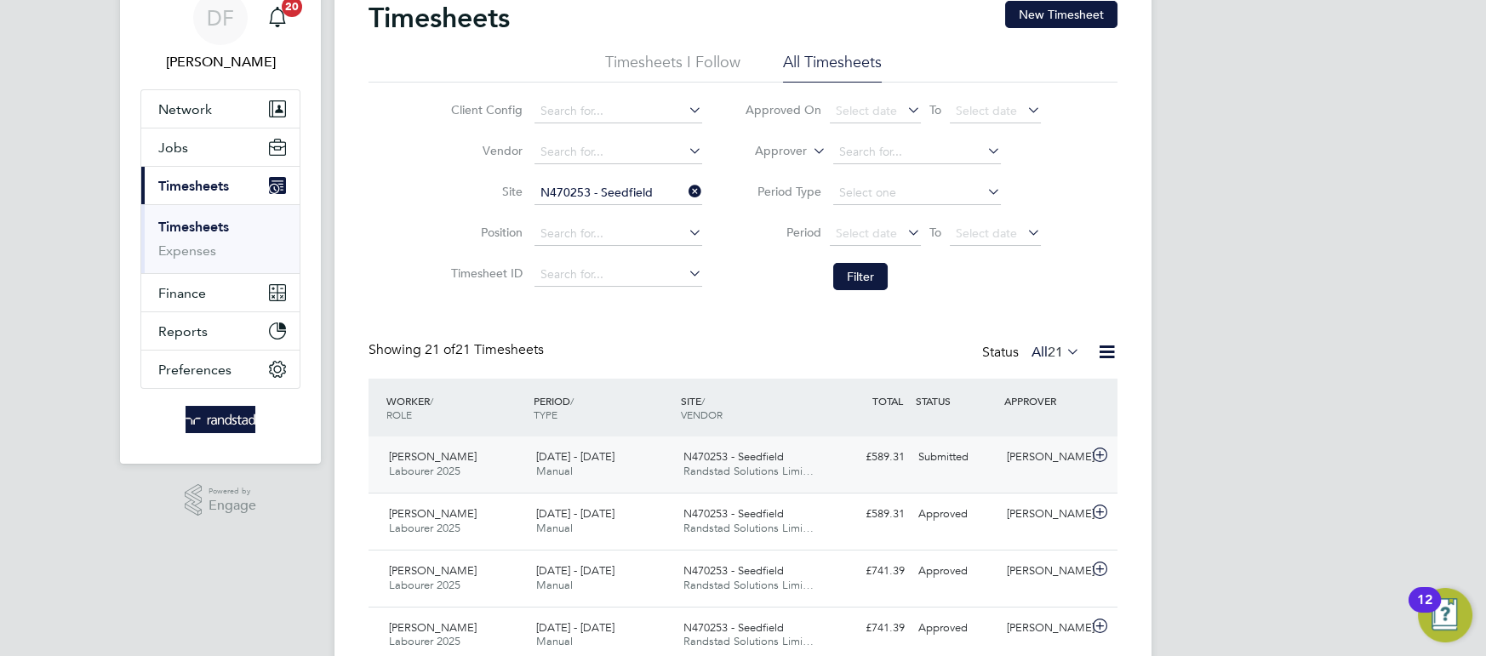
click at [747, 474] on span "Randstad Solutions Limi…" at bounding box center [748, 471] width 130 height 14
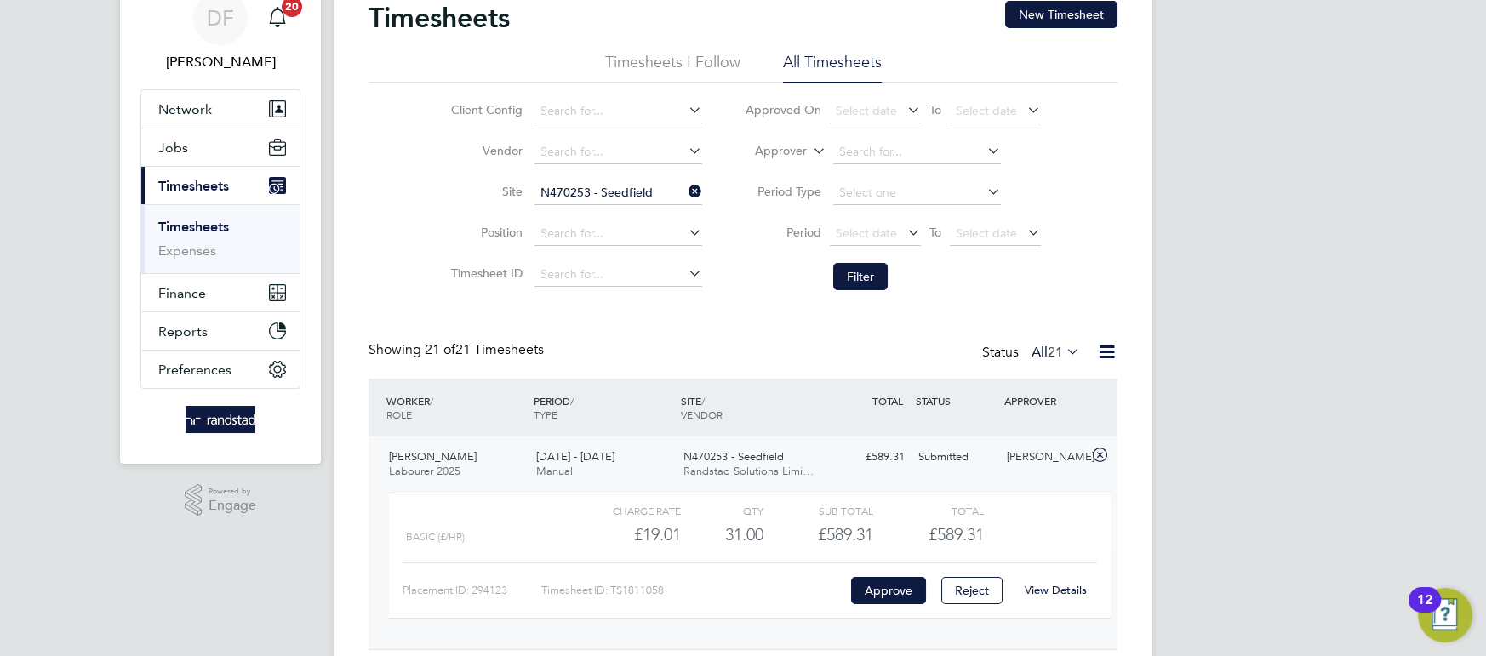
click at [685, 186] on icon at bounding box center [685, 192] width 0 height 24
click at [596, 200] on input at bounding box center [618, 193] width 168 height 24
click at [620, 213] on b "[PERSON_NAME]" at bounding box center [643, 216] width 99 height 14
type input "N470232- [PERSON_NAME]"
click at [849, 371] on div "Showing 21 of 21 Timesheets Status All 21" at bounding box center [743, 359] width 749 height 37
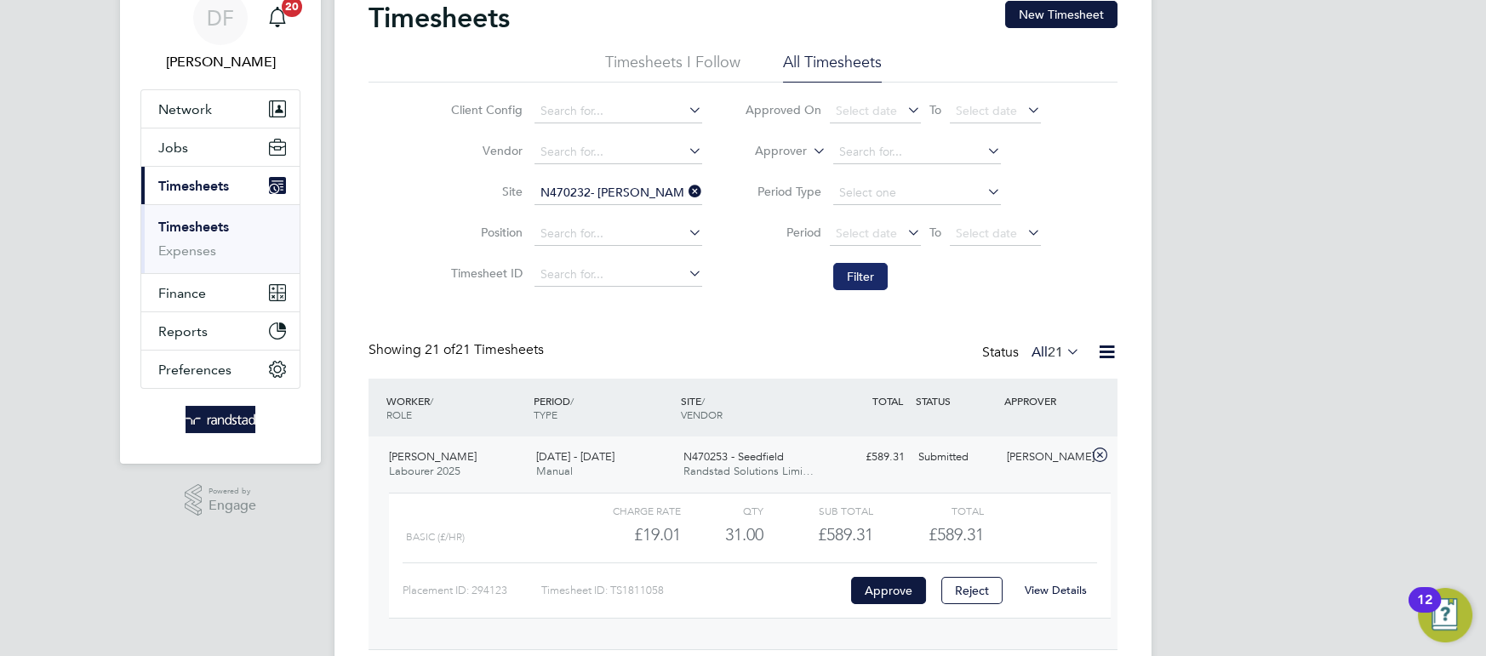
click at [879, 264] on button "Filter" at bounding box center [860, 276] width 54 height 27
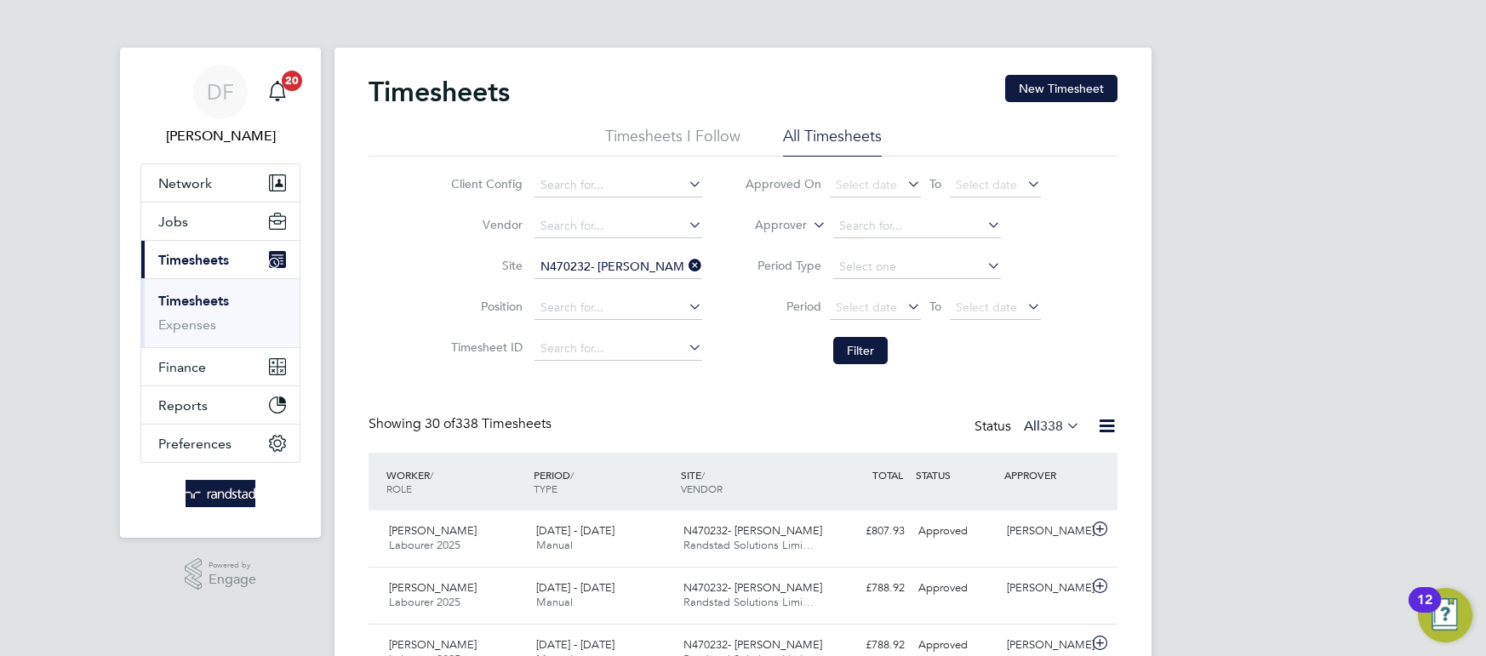
click at [812, 134] on li "All Timesheets" at bounding box center [832, 141] width 99 height 31
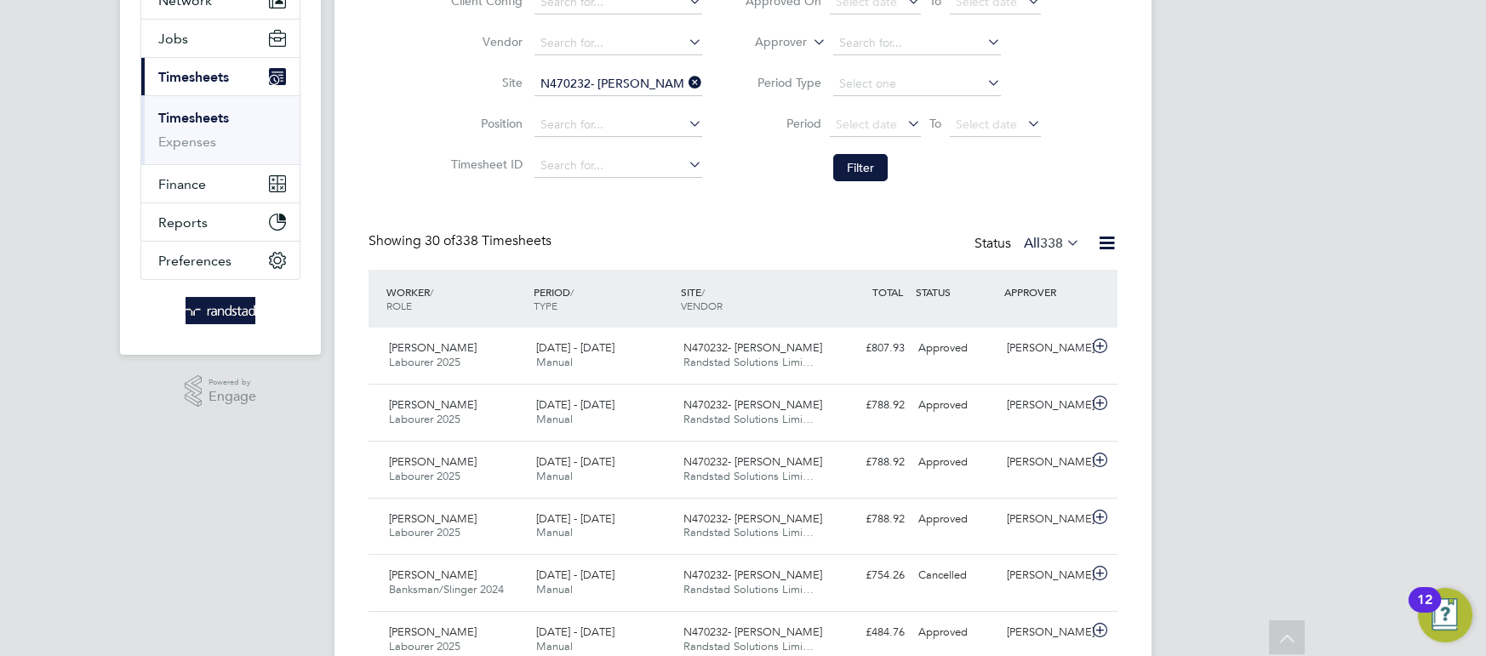
click at [1063, 248] on icon at bounding box center [1063, 243] width 0 height 24
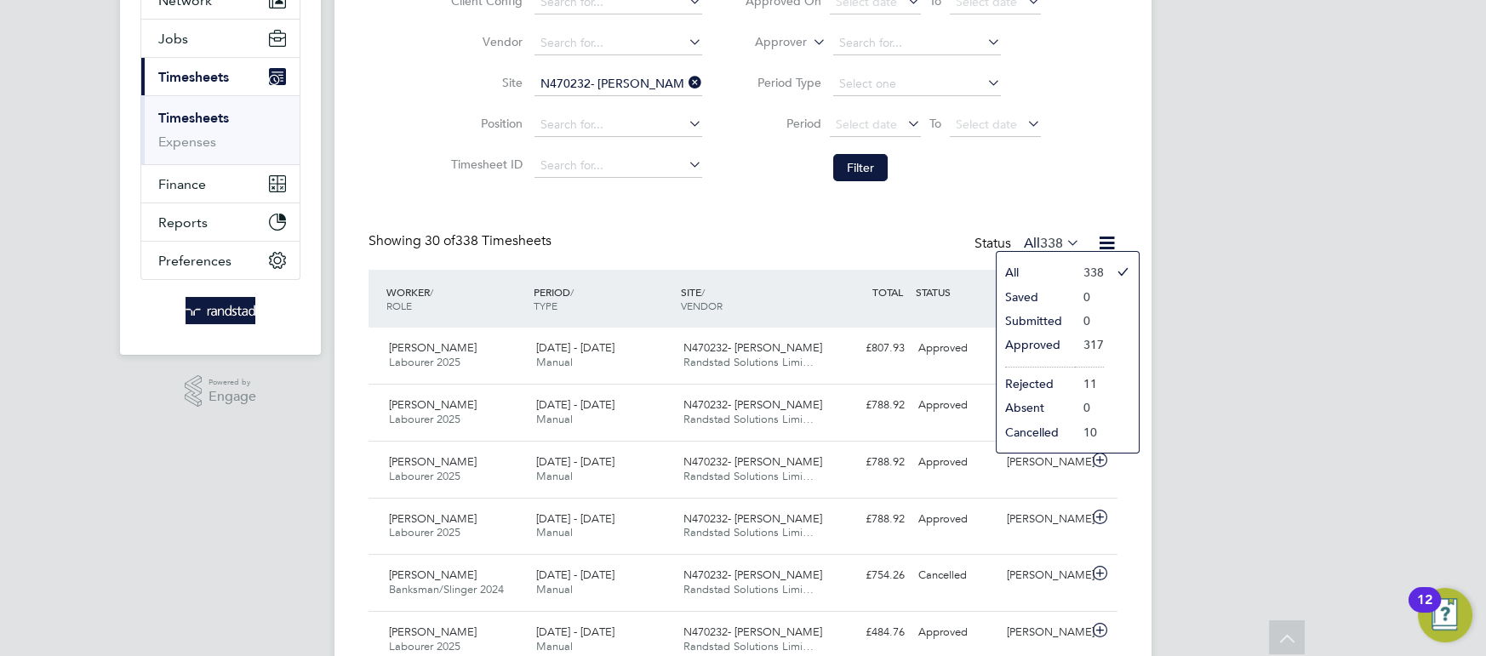
click at [1040, 271] on li "All" at bounding box center [1036, 272] width 78 height 24
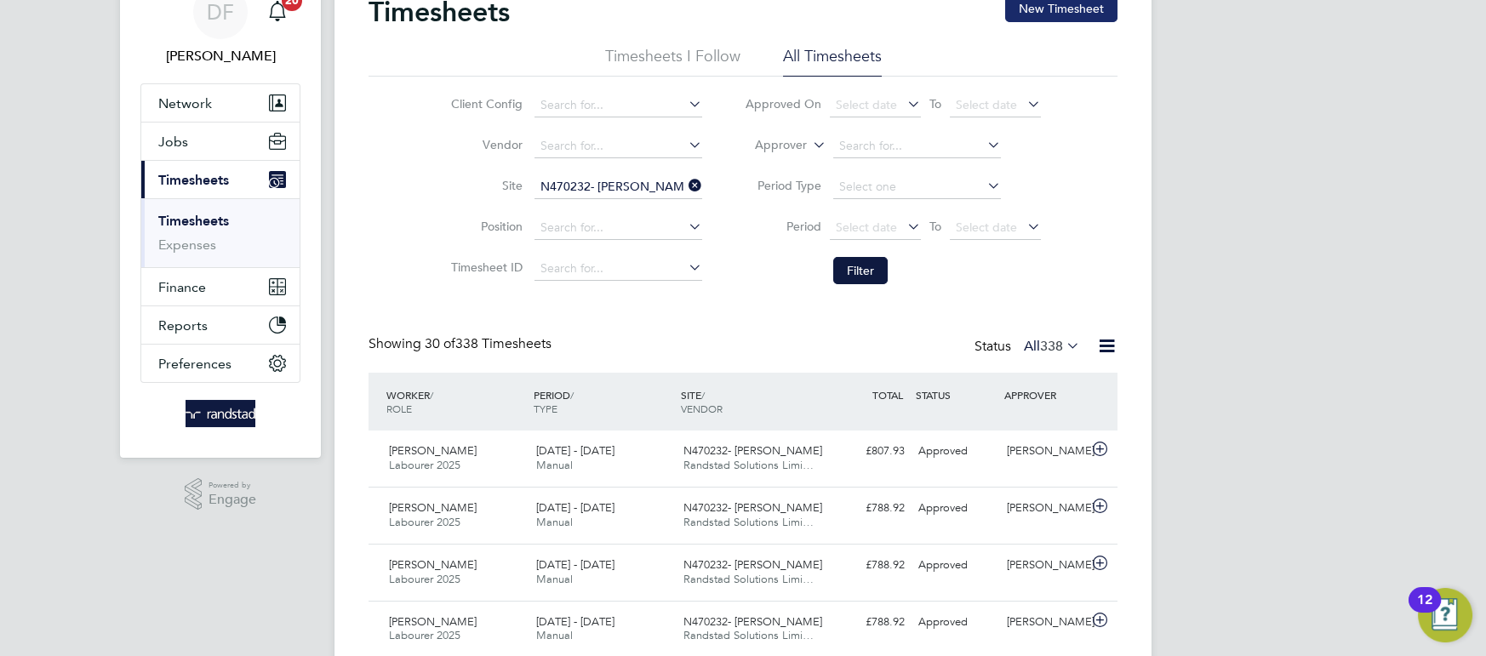
click at [1020, 11] on button "New Timesheet" at bounding box center [1061, 8] width 112 height 27
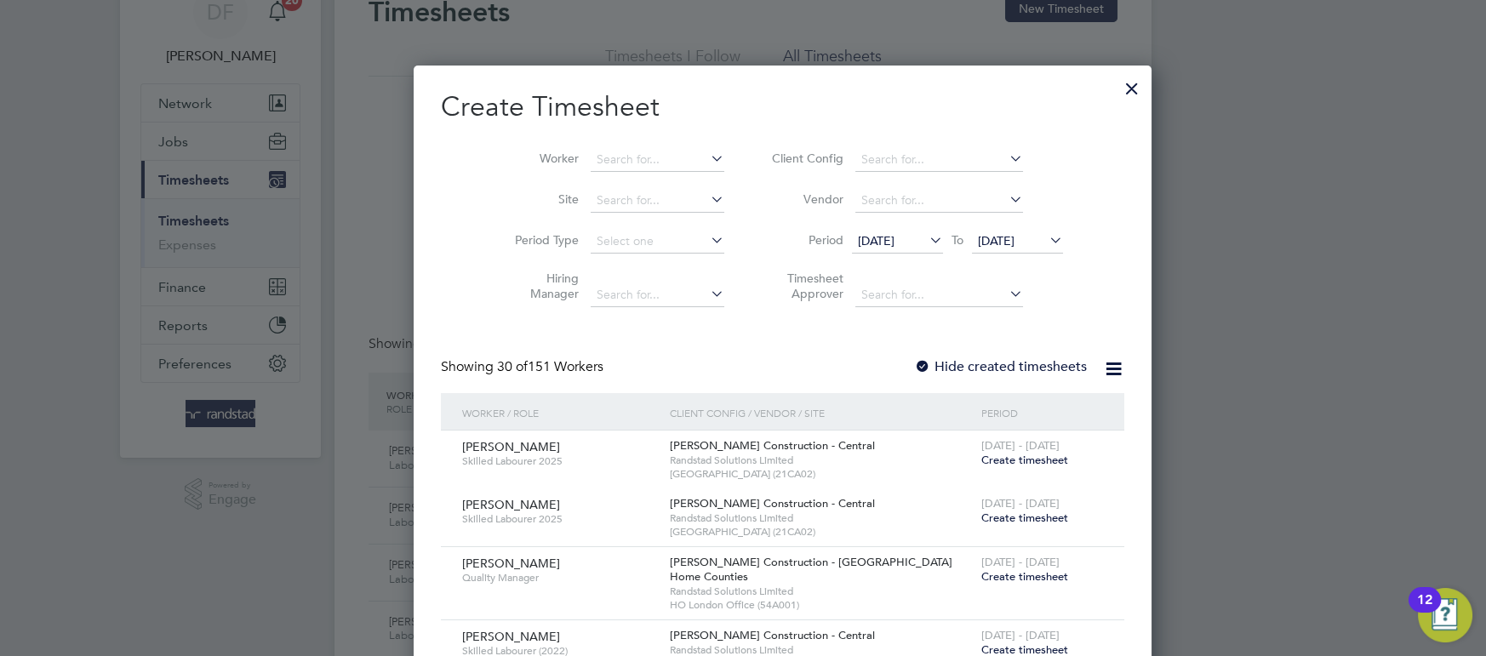
click at [1117, 89] on div at bounding box center [1132, 84] width 31 height 31
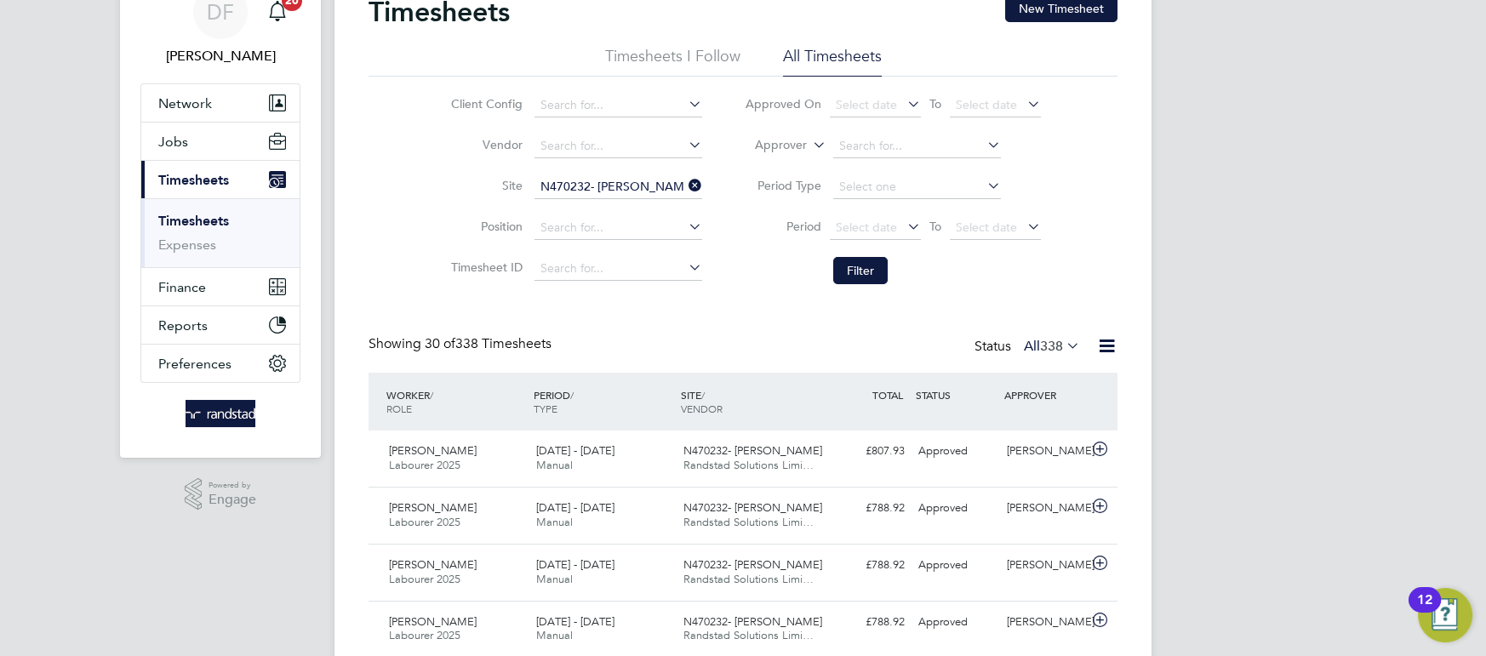
click at [685, 179] on icon at bounding box center [685, 186] width 0 height 24
click at [578, 193] on input at bounding box center [618, 187] width 168 height 24
click at [583, 231] on li "N470256 Pendle ton Phase 2" at bounding box center [618, 232] width 169 height 23
type input "N470256 [PERSON_NAME] Phase 2"
click at [867, 282] on button "Filter" at bounding box center [860, 270] width 54 height 27
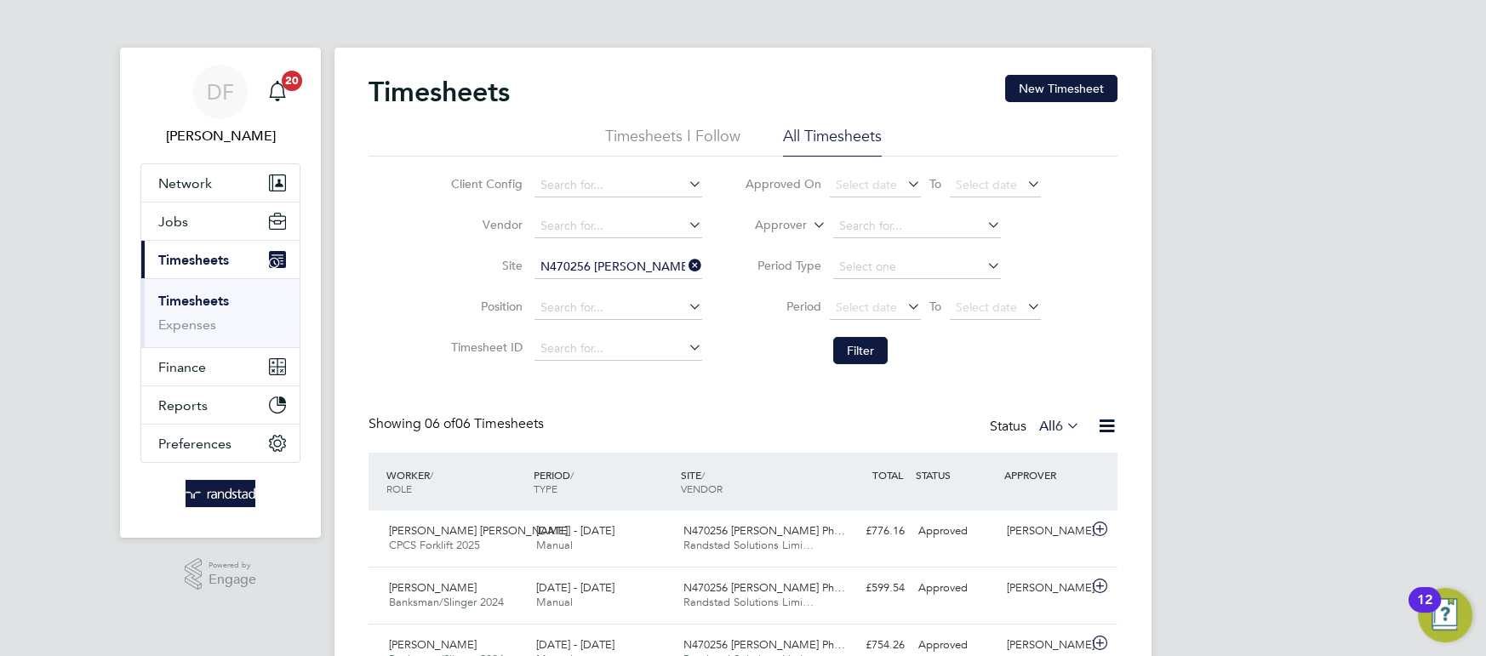
click at [685, 268] on icon at bounding box center [685, 266] width 0 height 24
click at [654, 266] on input at bounding box center [618, 267] width 168 height 24
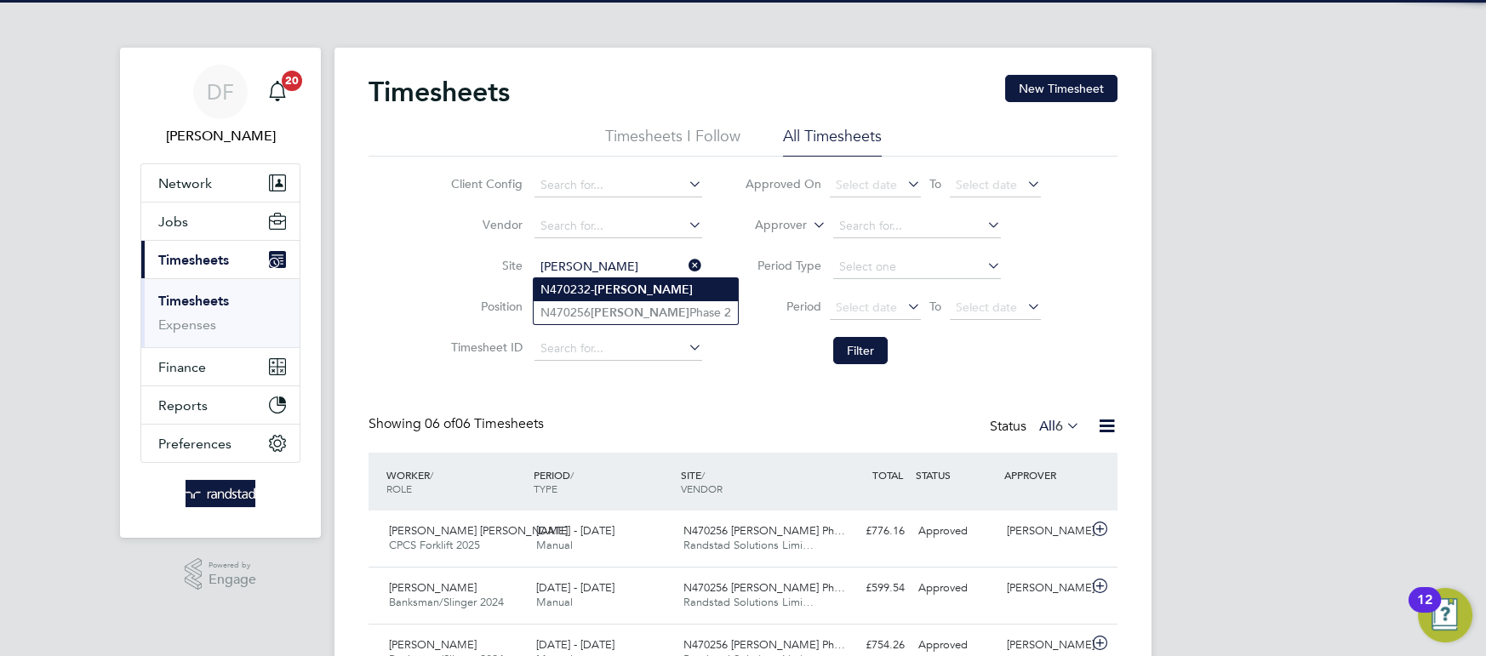
click at [614, 297] on li "N470232- [PERSON_NAME]" at bounding box center [636, 289] width 204 height 23
type input "N470232- [PERSON_NAME]"
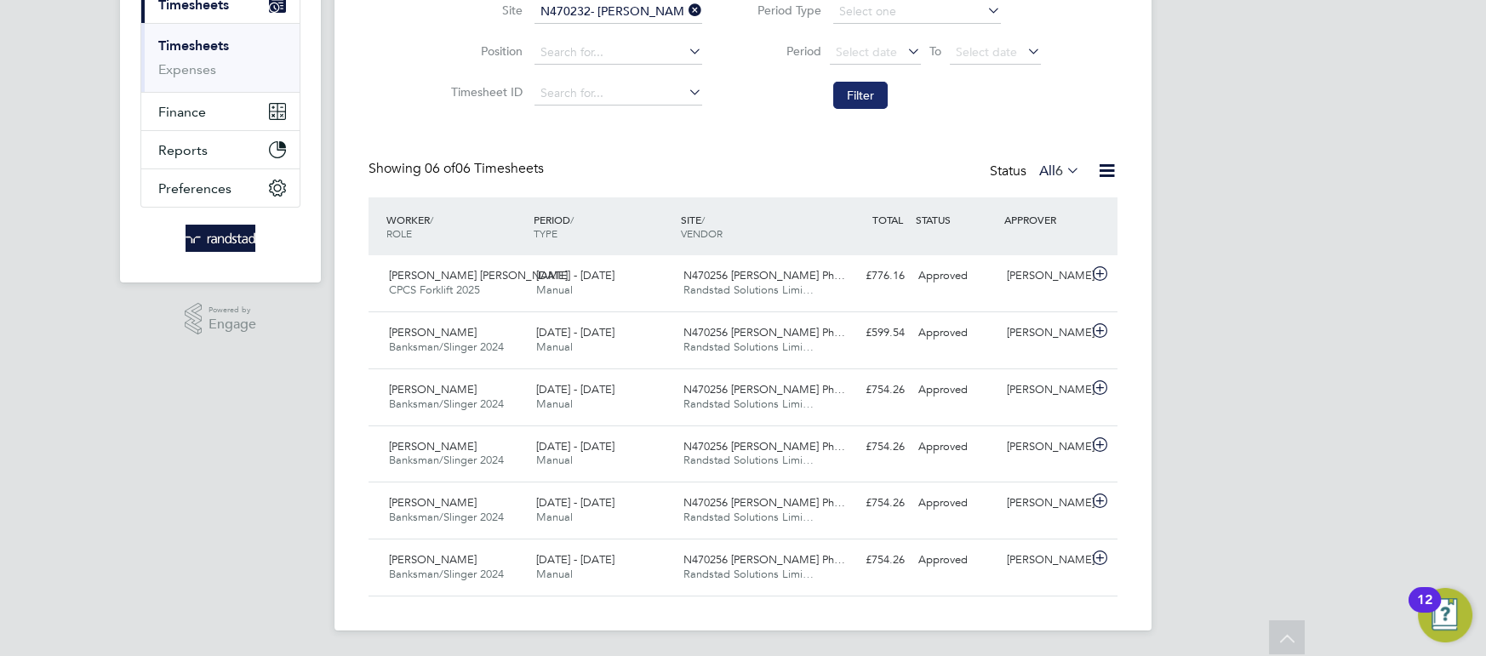
click at [860, 100] on button "Filter" at bounding box center [860, 95] width 54 height 27
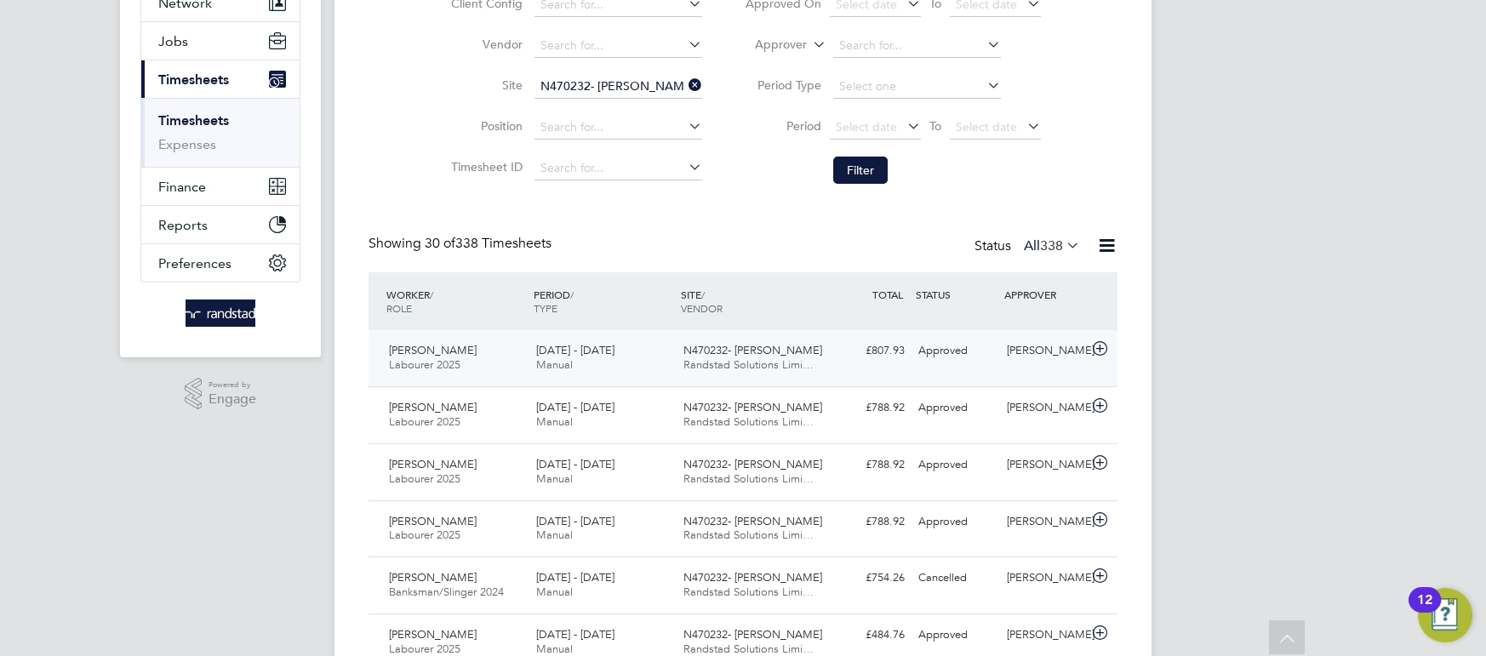
click at [529, 355] on div "[DATE] - [DATE] Manual" at bounding box center [602, 358] width 147 height 43
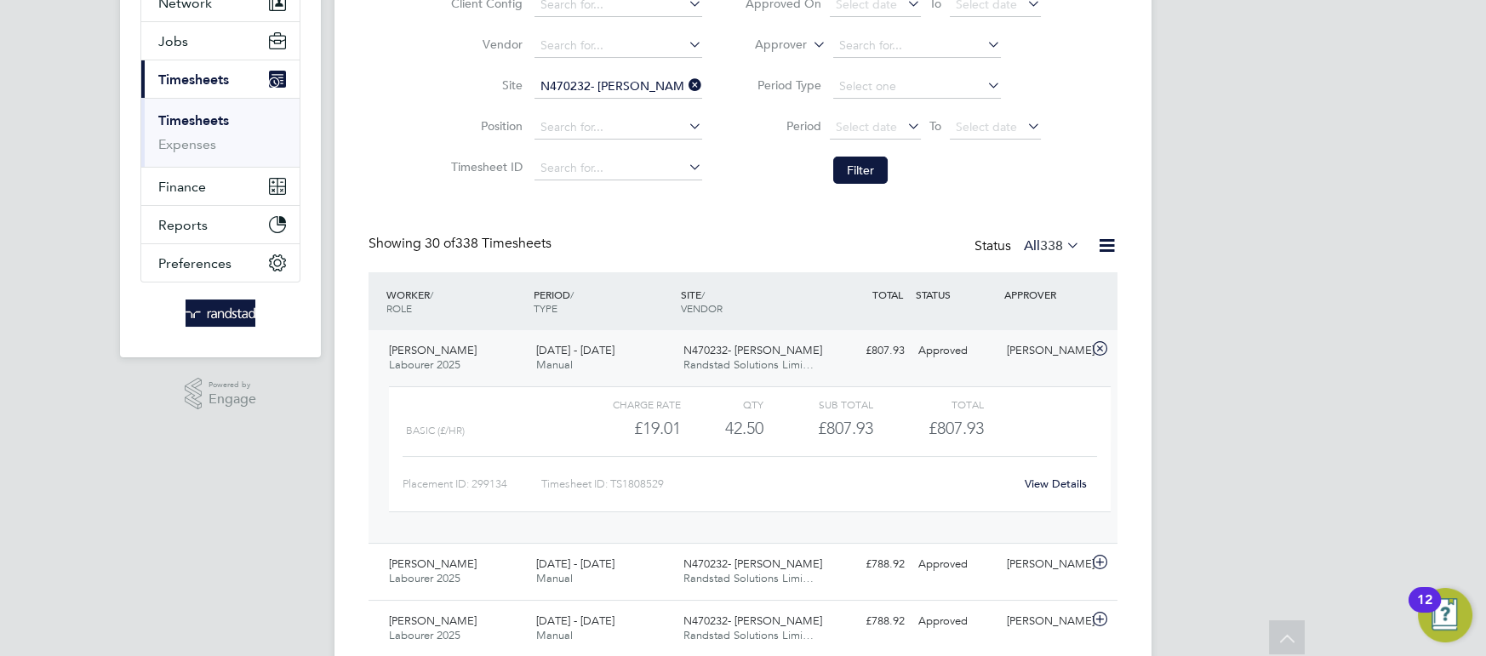
click at [1043, 481] on link "View Details" at bounding box center [1056, 484] width 62 height 14
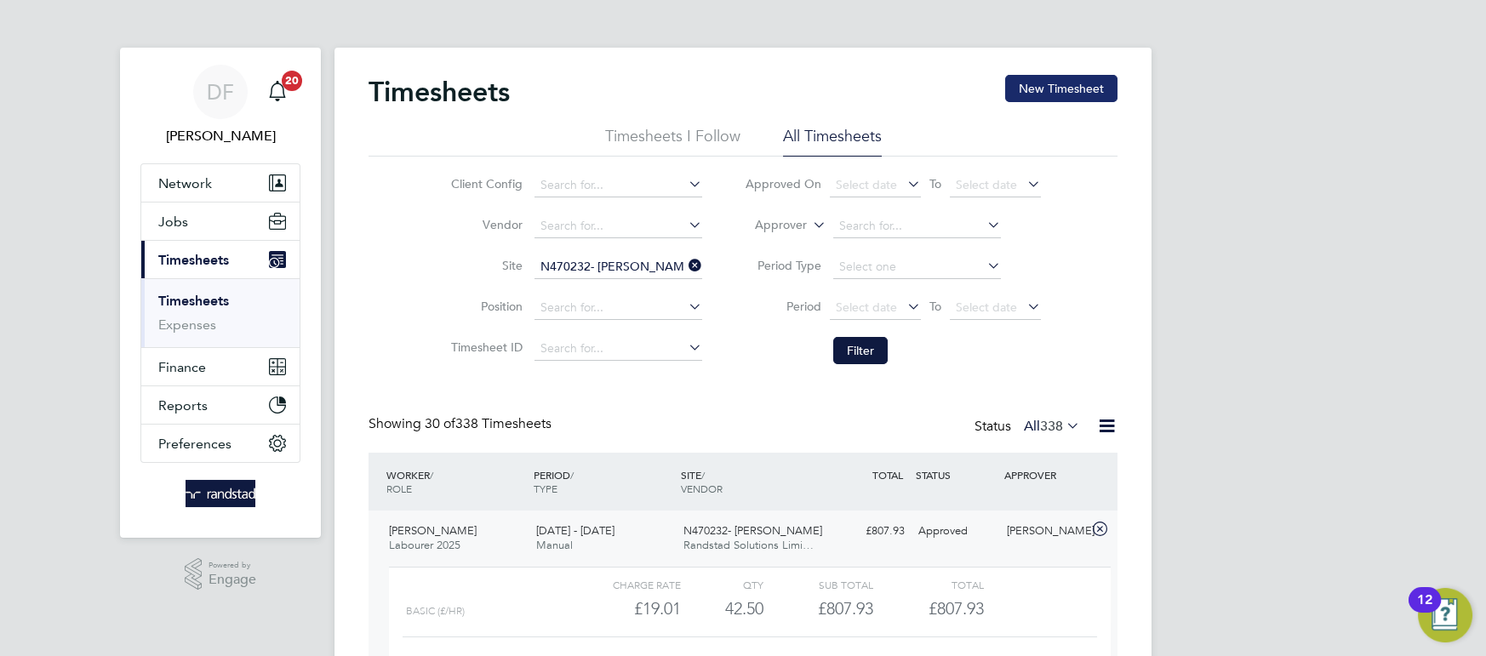
click at [1095, 95] on button "New Timesheet" at bounding box center [1061, 88] width 112 height 27
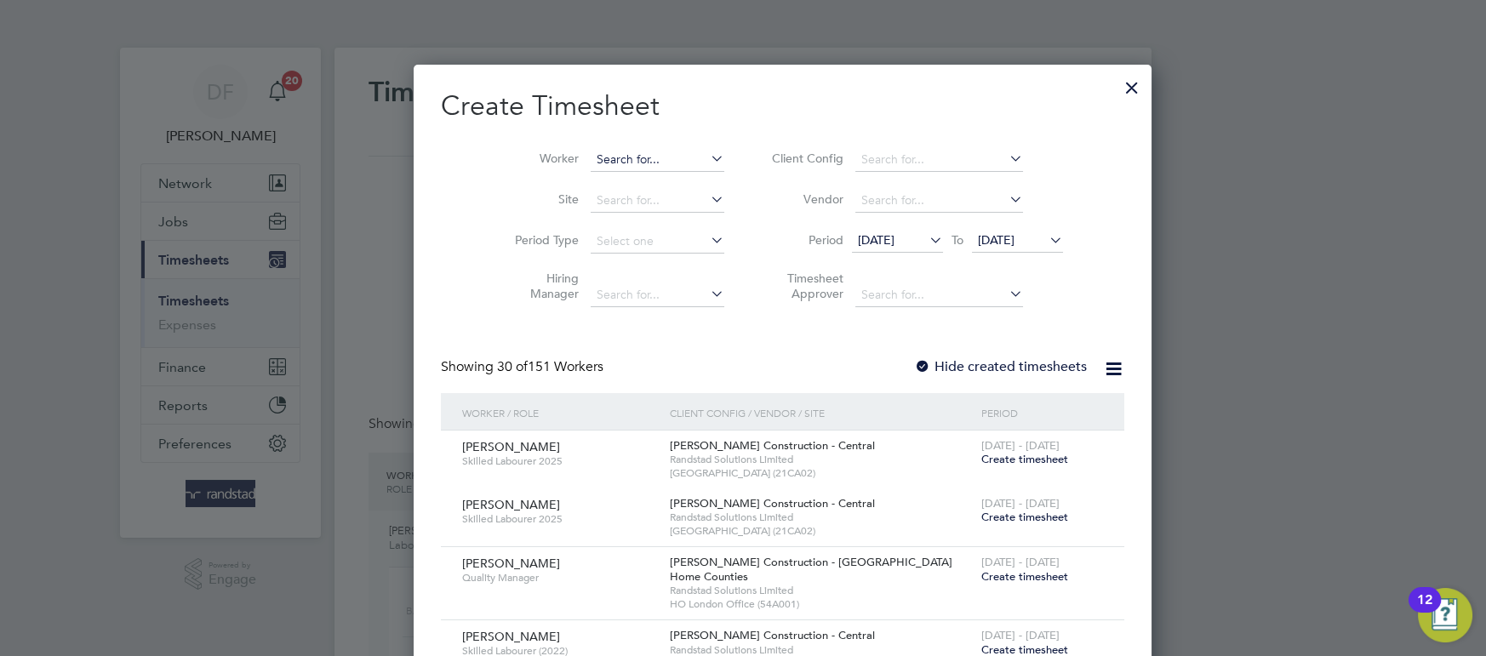
click at [650, 159] on input at bounding box center [658, 160] width 134 height 24
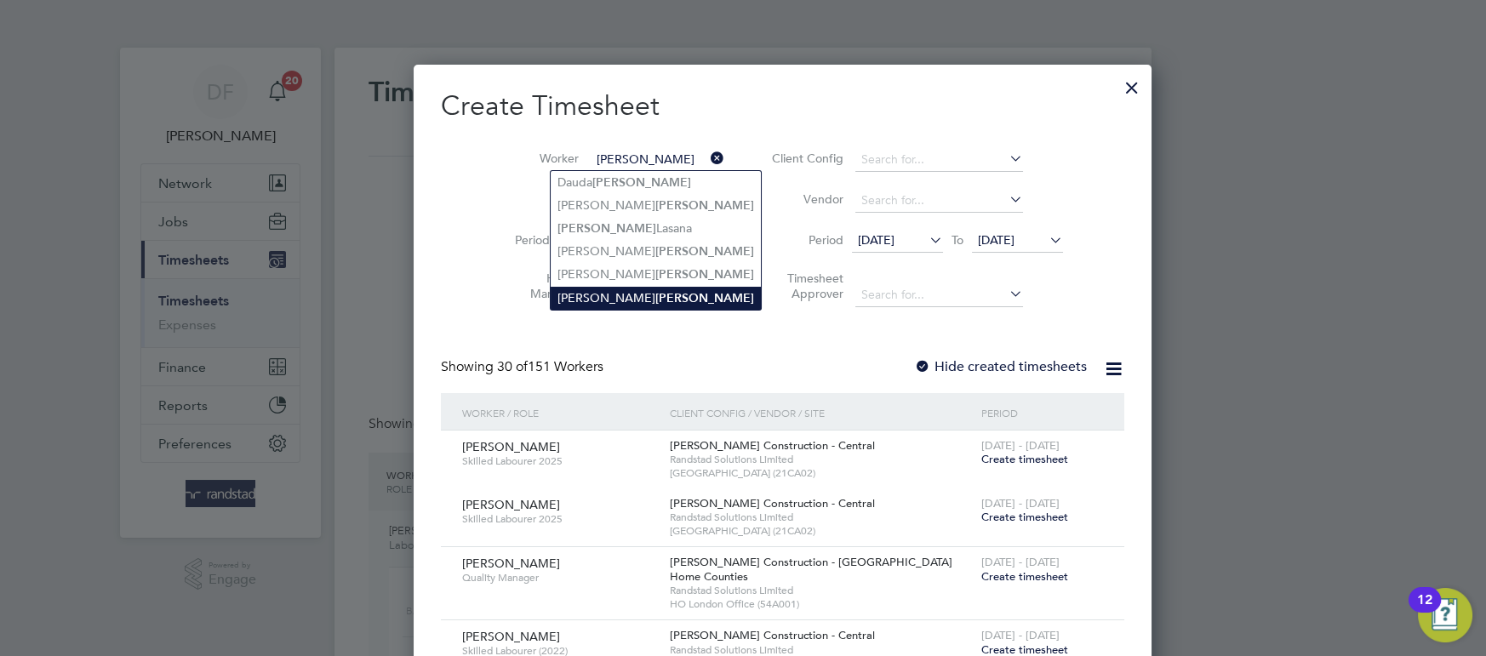
click at [655, 291] on b "[PERSON_NAME]" at bounding box center [704, 298] width 99 height 14
type input "[PERSON_NAME]"
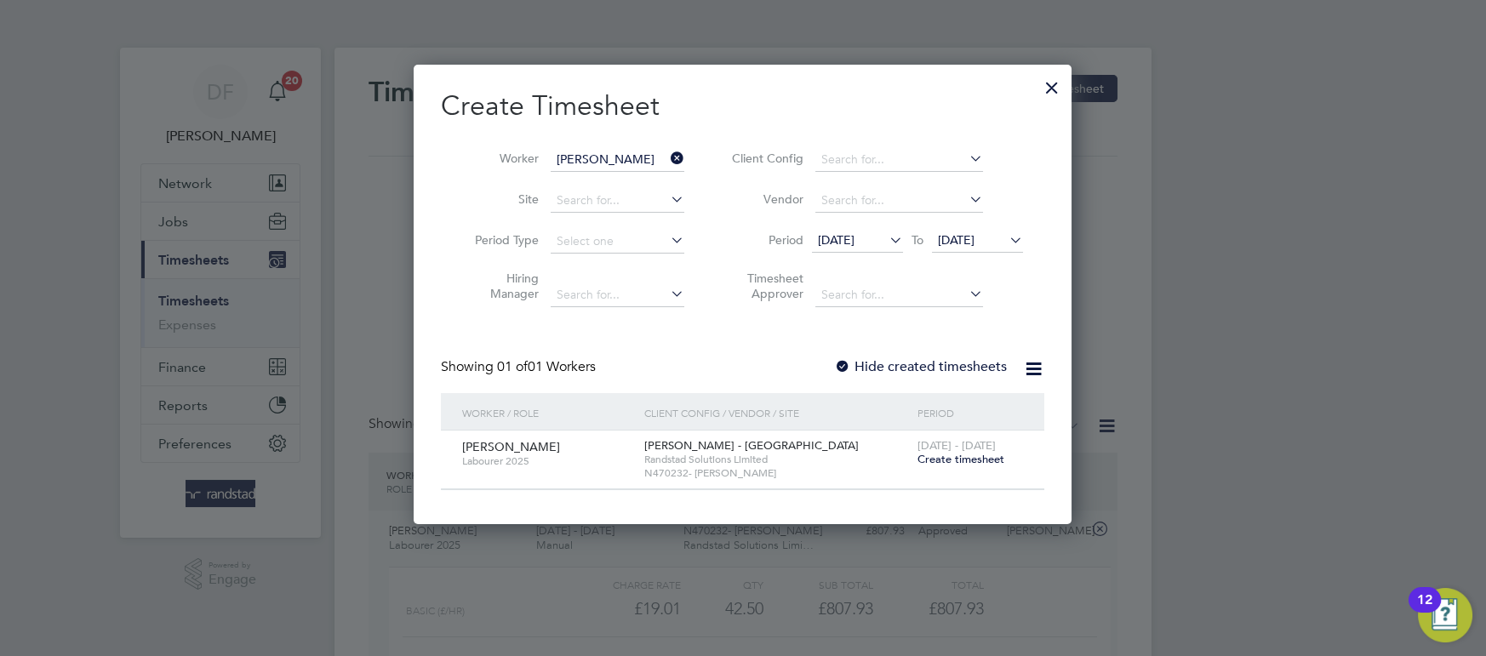
click at [997, 454] on span "Create timesheet" at bounding box center [960, 459] width 87 height 14
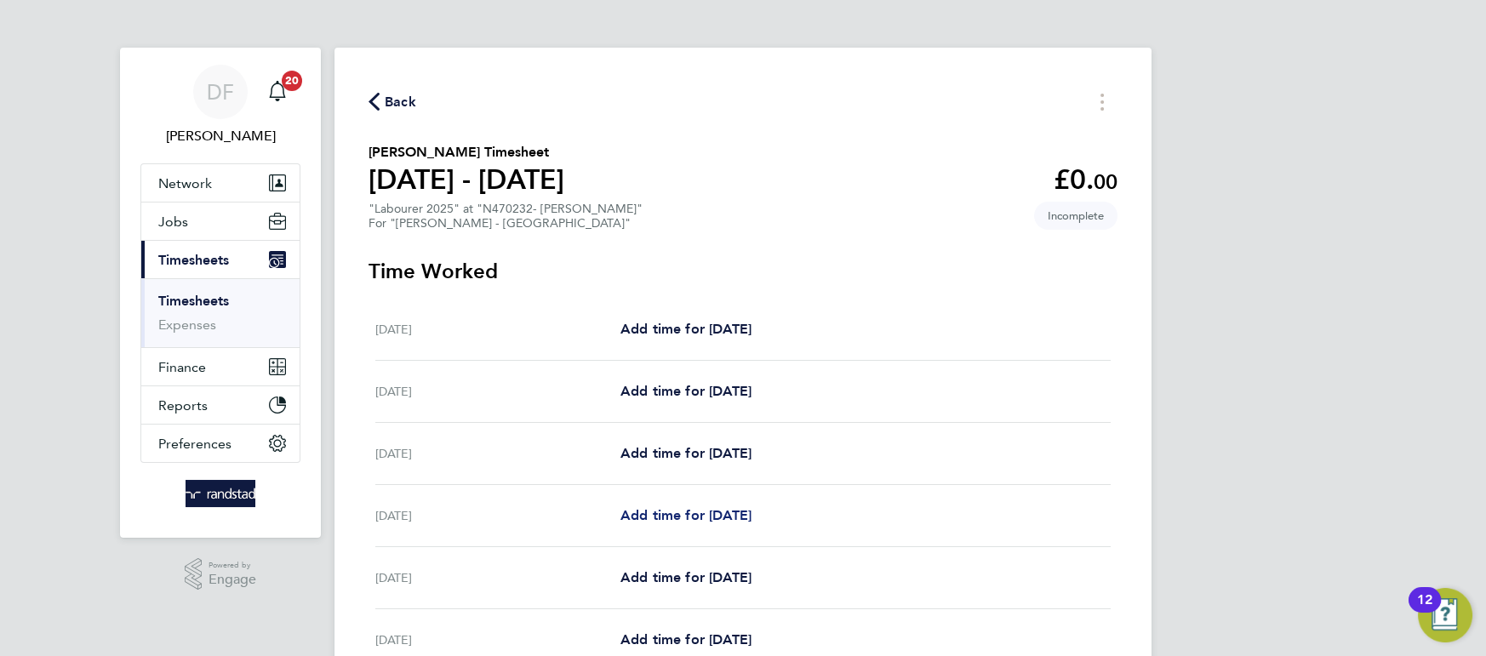
click at [652, 506] on link "Add time for [DATE]" at bounding box center [685, 516] width 131 height 20
select select "60"
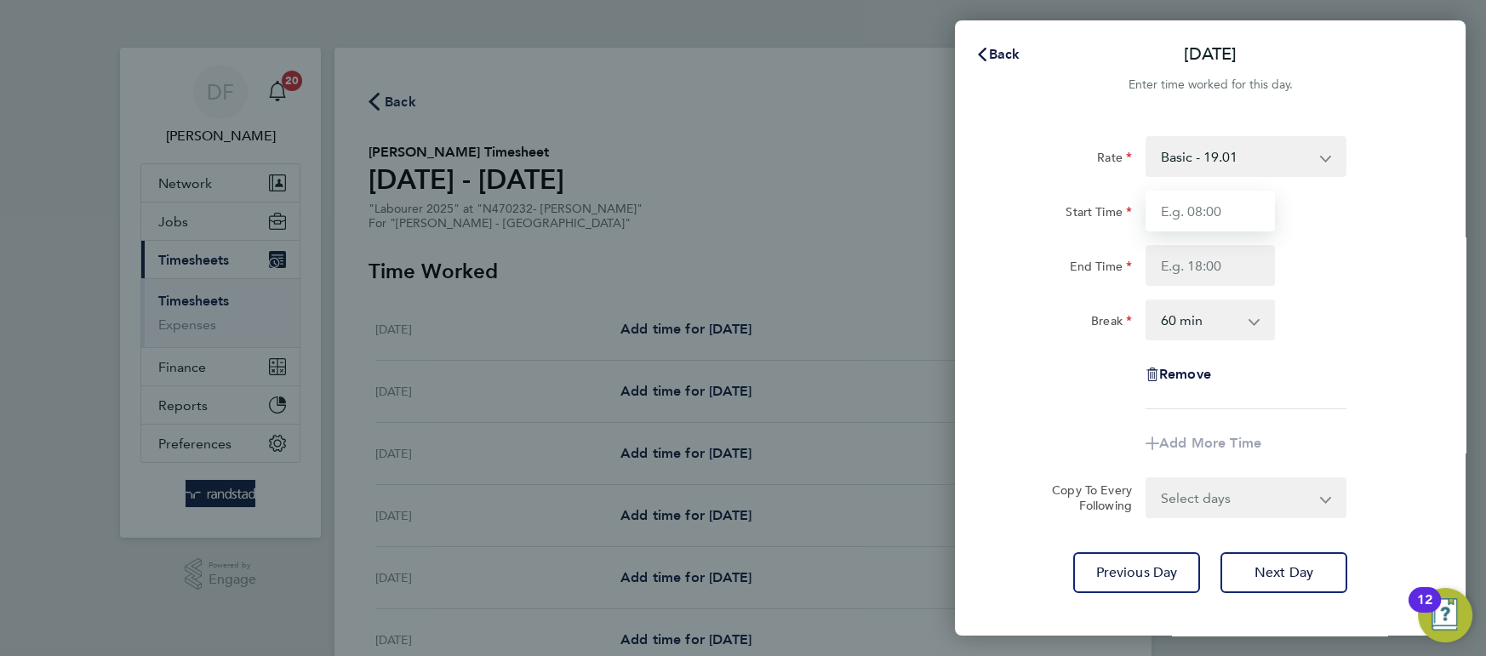
click at [1199, 216] on input "Start Time" at bounding box center [1210, 211] width 129 height 41
type input "07:30"
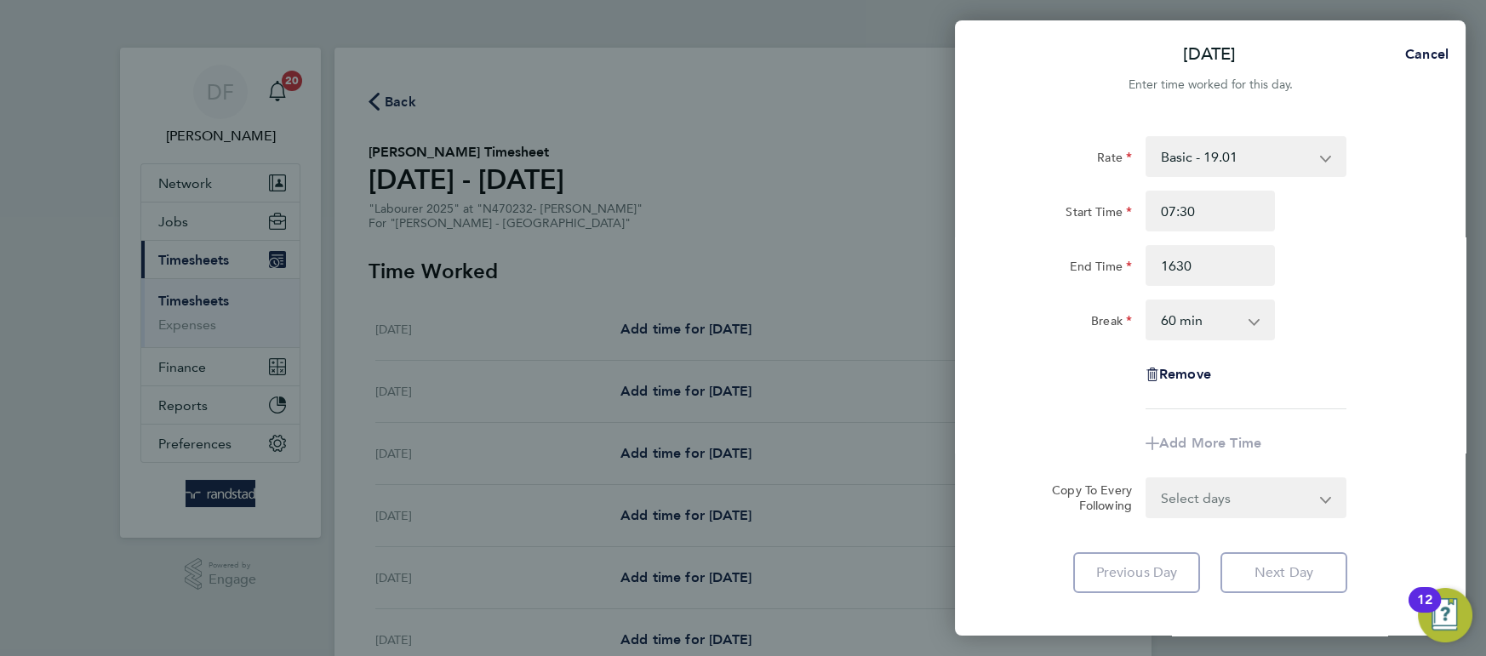
type input "16:30"
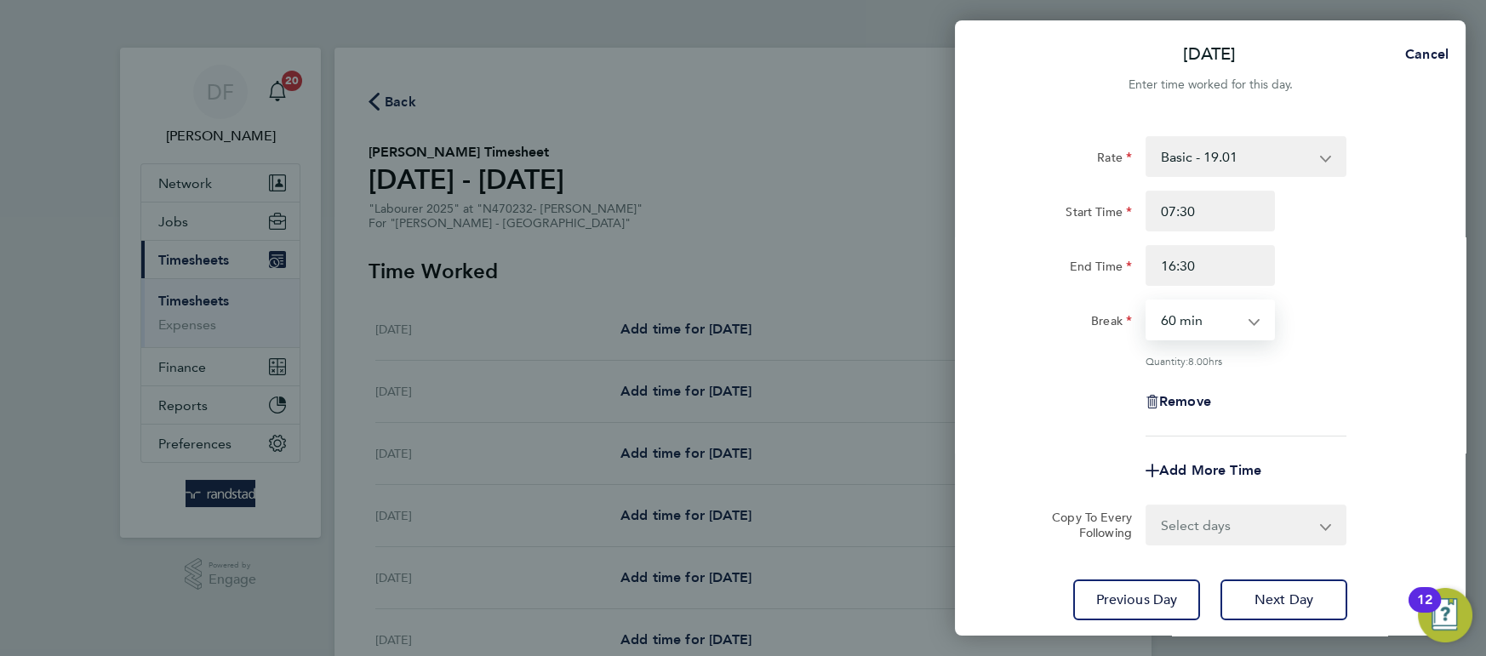
click at [1228, 304] on select "0 min 15 min 30 min 45 min 60 min 75 min 90 min" at bounding box center [1200, 319] width 106 height 37
select select "30"
click at [1147, 301] on select "0 min 15 min 30 min 45 min 60 min 75 min 90 min" at bounding box center [1200, 319] width 106 height 37
click at [1037, 404] on div "Remove" at bounding box center [1210, 401] width 429 height 41
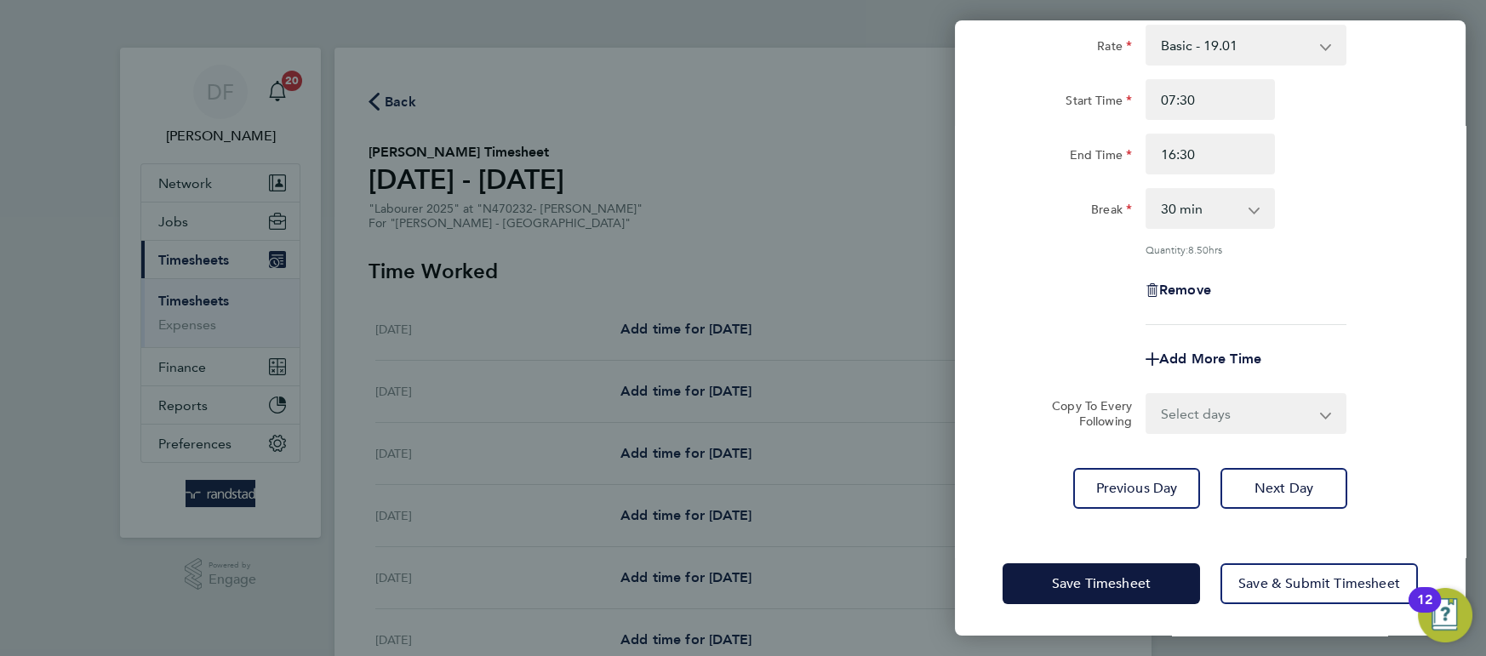
click at [1205, 400] on select "Select days Day [DATE] [DATE] [DATE]" at bounding box center [1236, 413] width 179 height 37
select select "DAY"
click at [1147, 395] on select "Select days Day [DATE] [DATE] [DATE]" at bounding box center [1236, 413] width 179 height 37
select select "[DATE]"
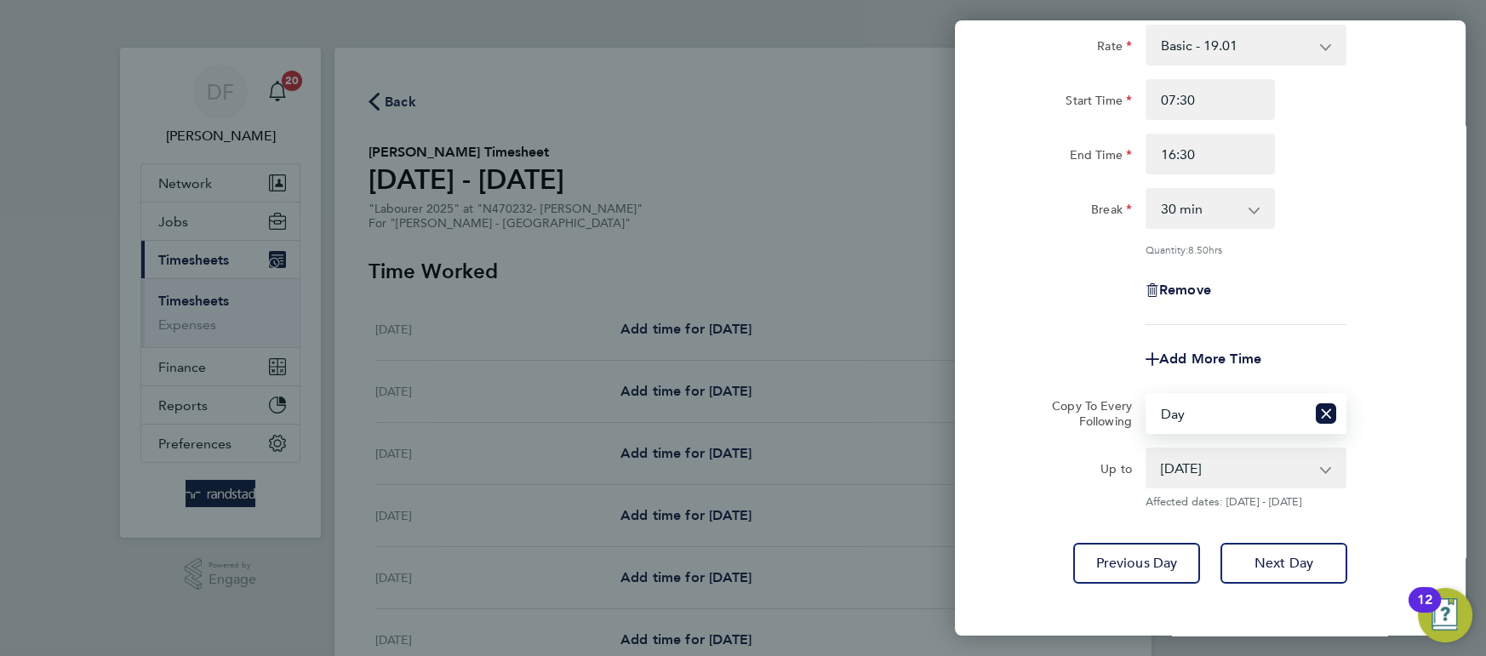
click at [1014, 428] on div "Copy To Every Following Select days Day [DATE] [DATE] [DATE]" at bounding box center [1210, 413] width 429 height 41
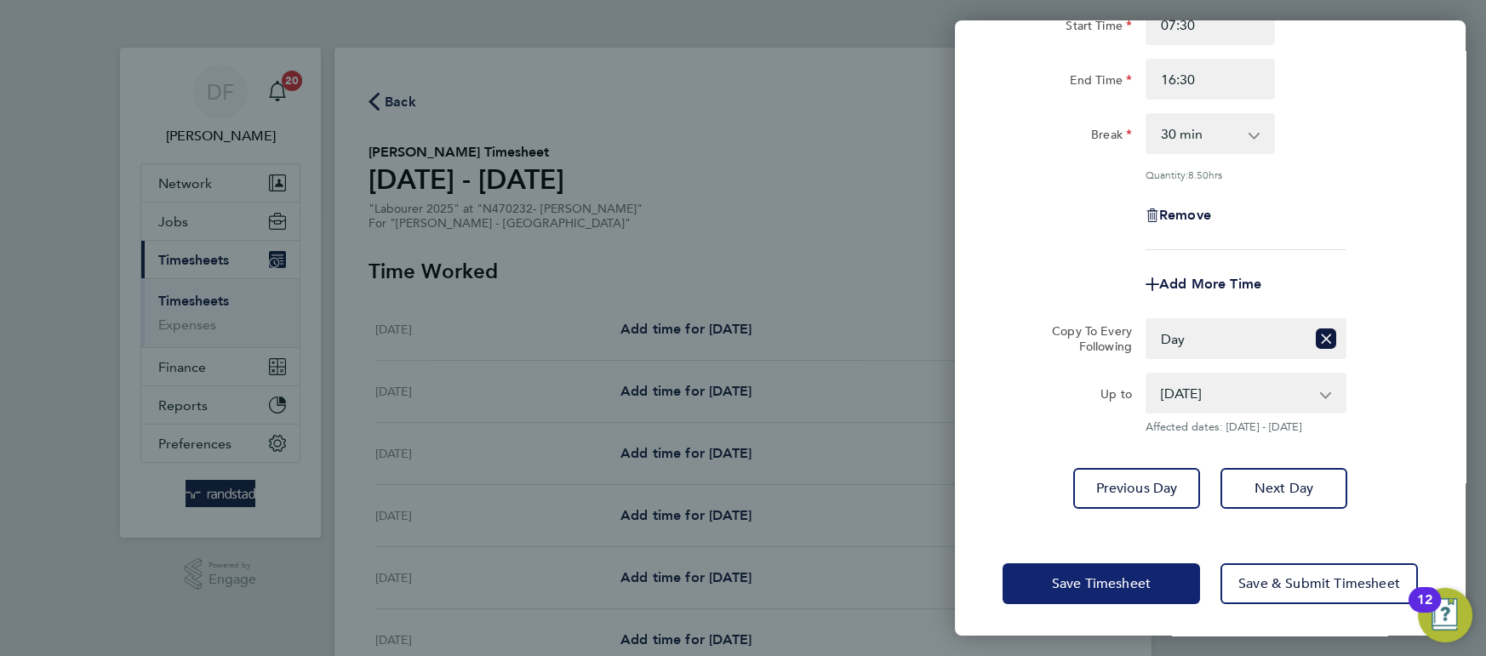
click at [1042, 579] on button "Save Timesheet" at bounding box center [1101, 583] width 197 height 41
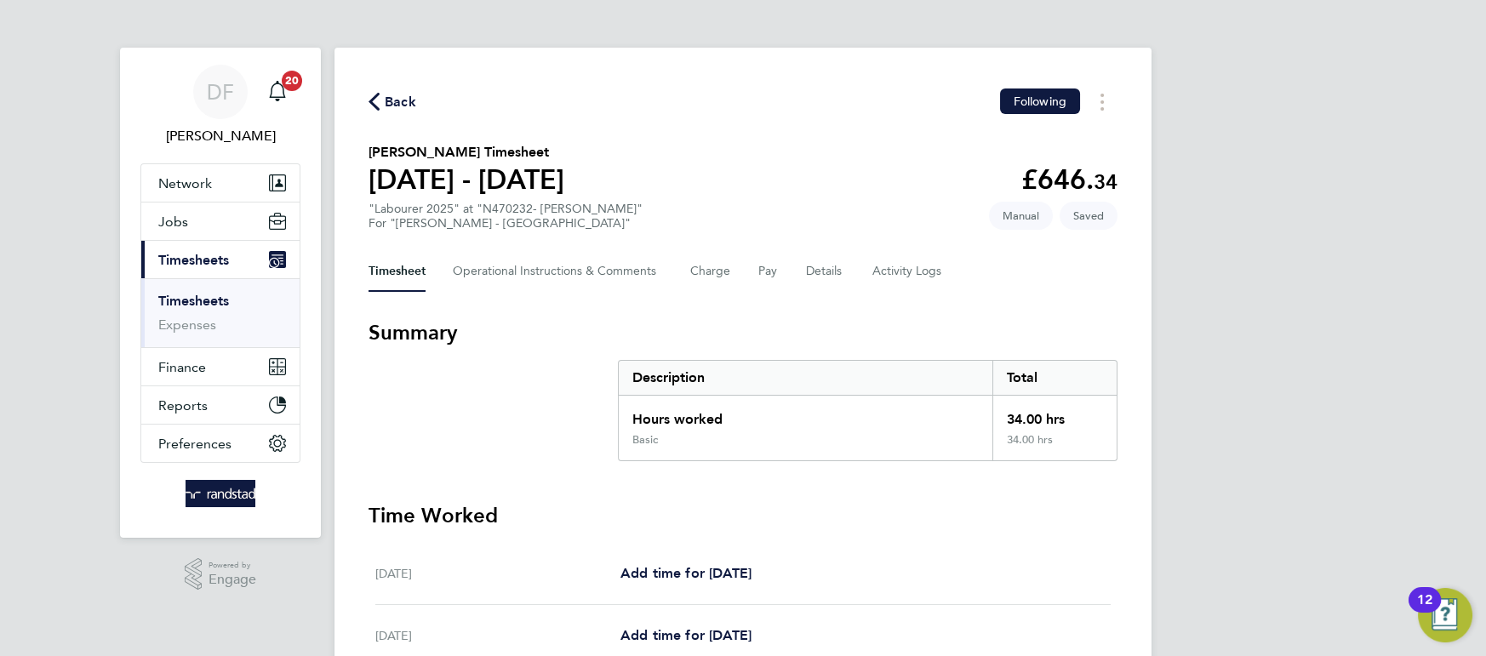
click at [407, 94] on span "Back" at bounding box center [400, 102] width 31 height 20
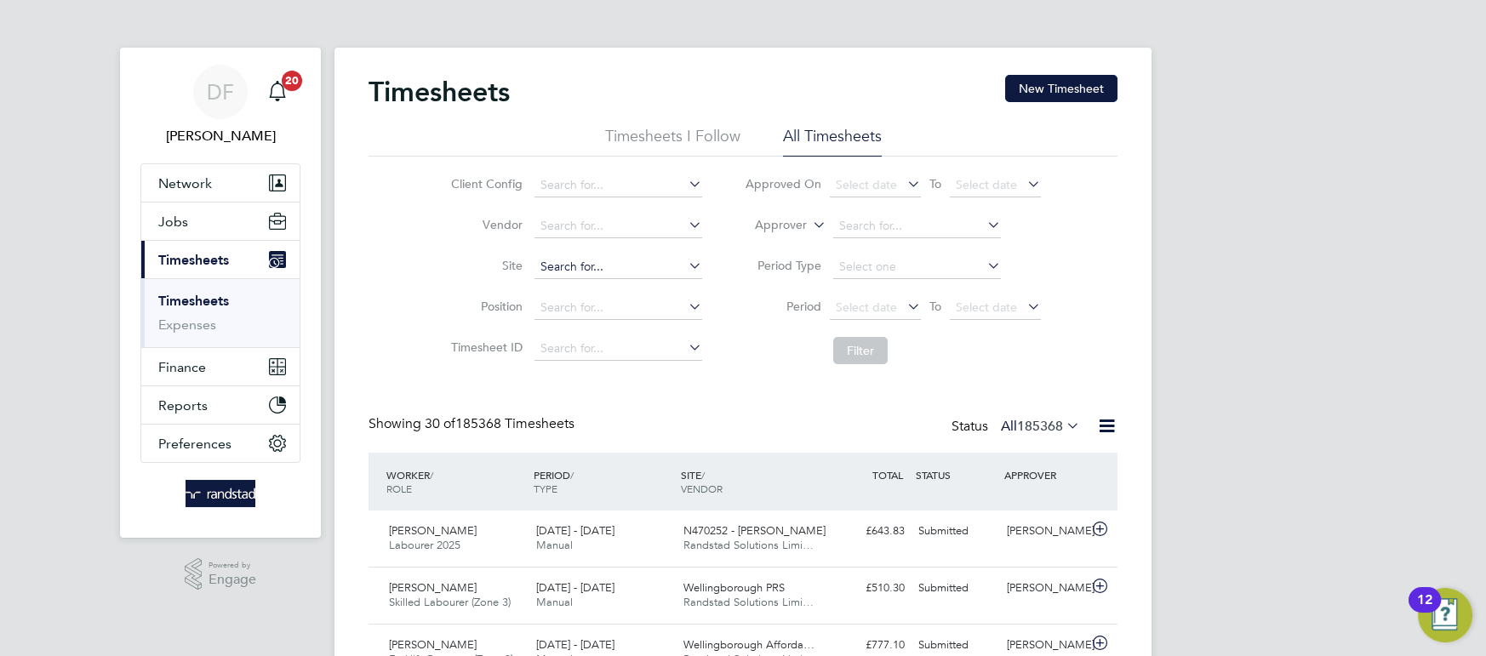
click at [605, 266] on input at bounding box center [618, 267] width 168 height 24
click at [540, 284] on li "N470246 - [PERSON_NAME] Works" at bounding box center [635, 289] width 203 height 23
type input "N470246 - [PERSON_NAME] Works"
click at [843, 354] on button "Filter" at bounding box center [860, 350] width 54 height 27
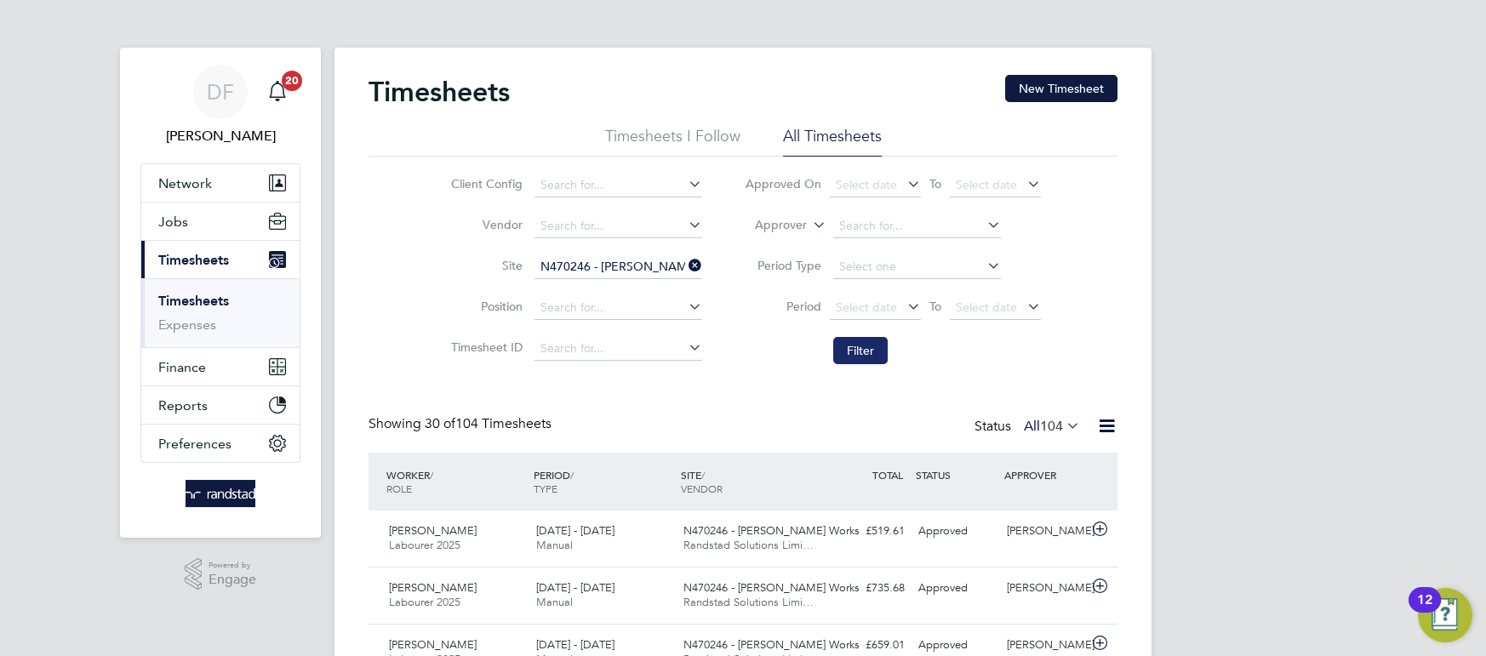
click at [843, 354] on button "Filter" at bounding box center [860, 350] width 54 height 27
click at [685, 260] on icon at bounding box center [685, 266] width 0 height 24
click at [632, 268] on input at bounding box center [618, 267] width 168 height 24
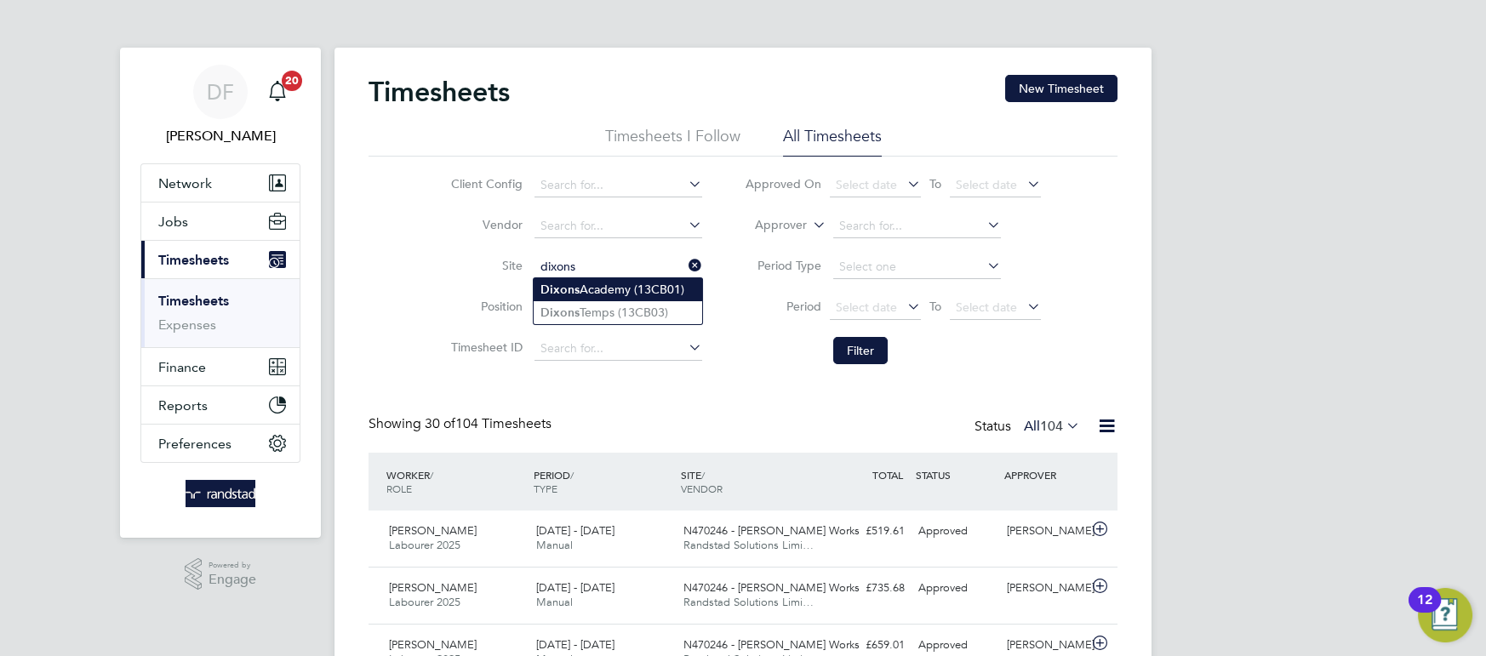
click at [625, 293] on li "[GEOGRAPHIC_DATA] (13CB01)" at bounding box center [618, 289] width 169 height 23
type input "[GEOGRAPHIC_DATA] (13CB01)"
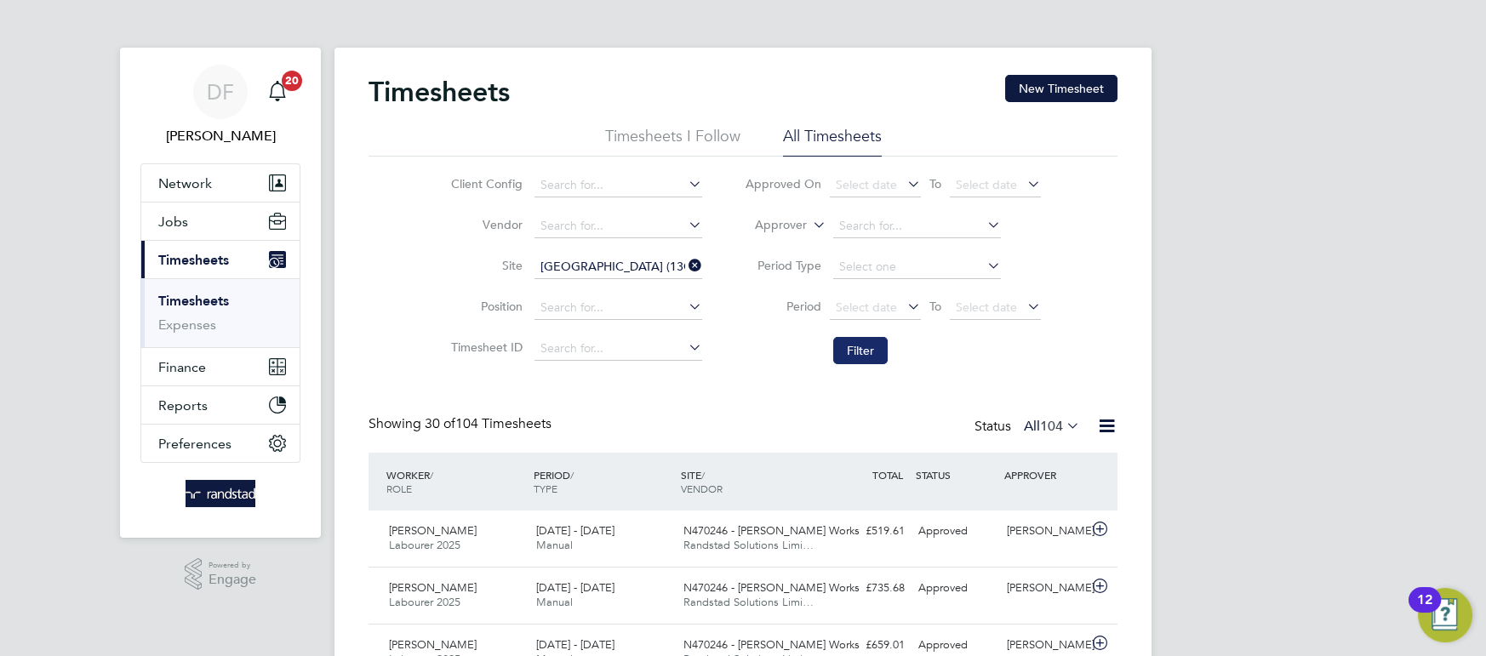
click at [866, 347] on button "Filter" at bounding box center [860, 350] width 54 height 27
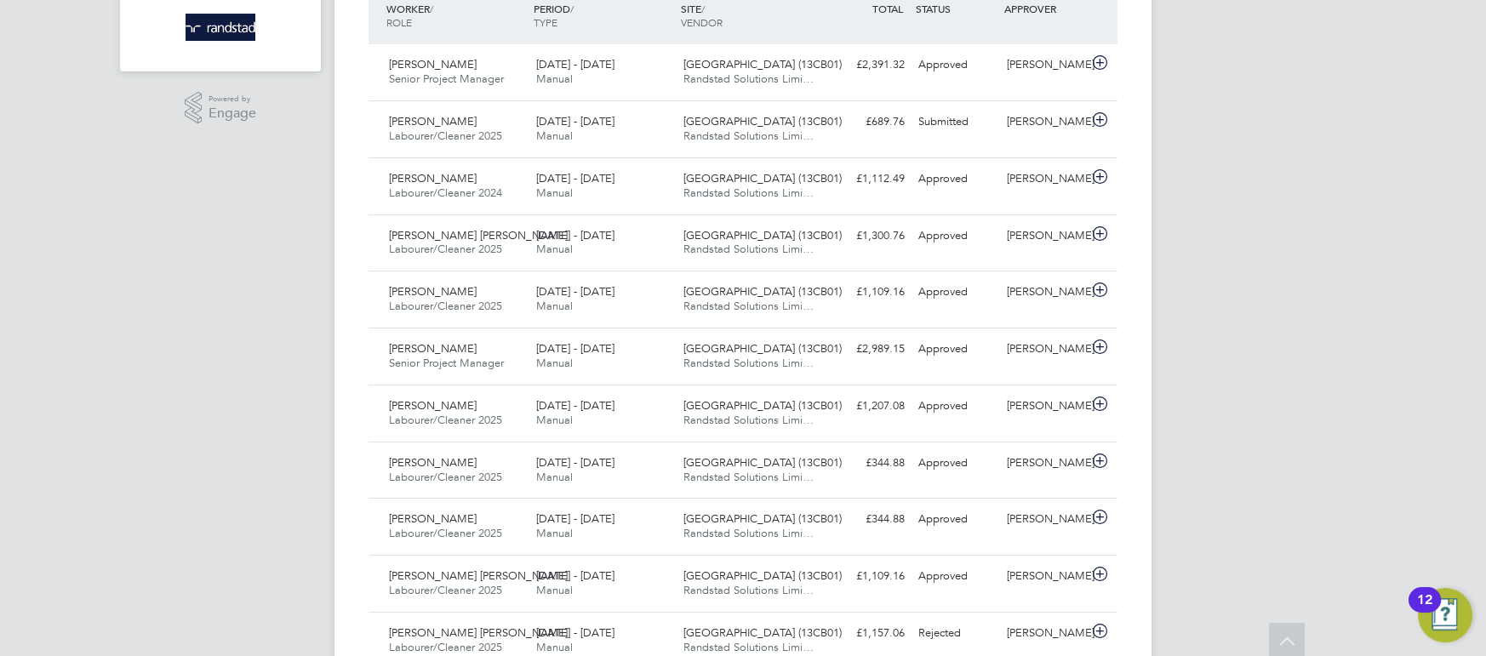
scroll to position [465, 0]
click at [552, 198] on span "Manual" at bounding box center [554, 194] width 37 height 14
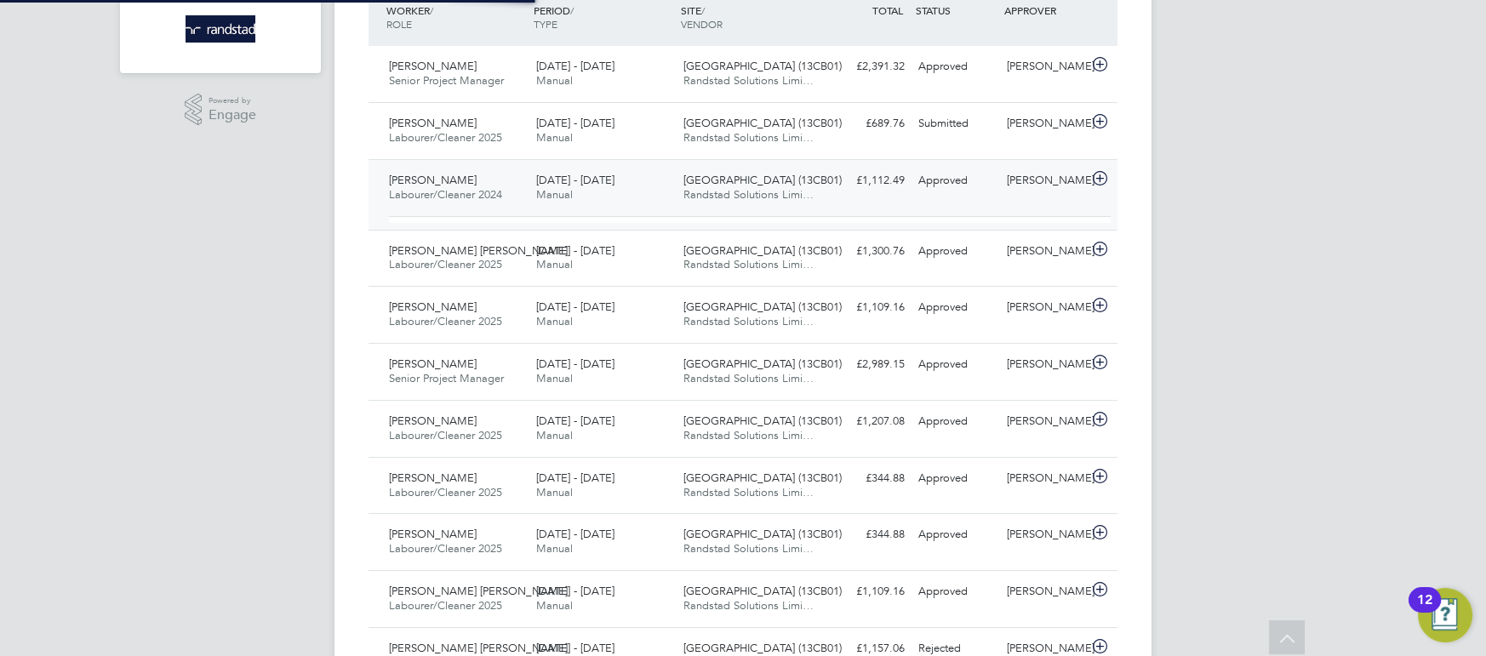
scroll to position [29, 166]
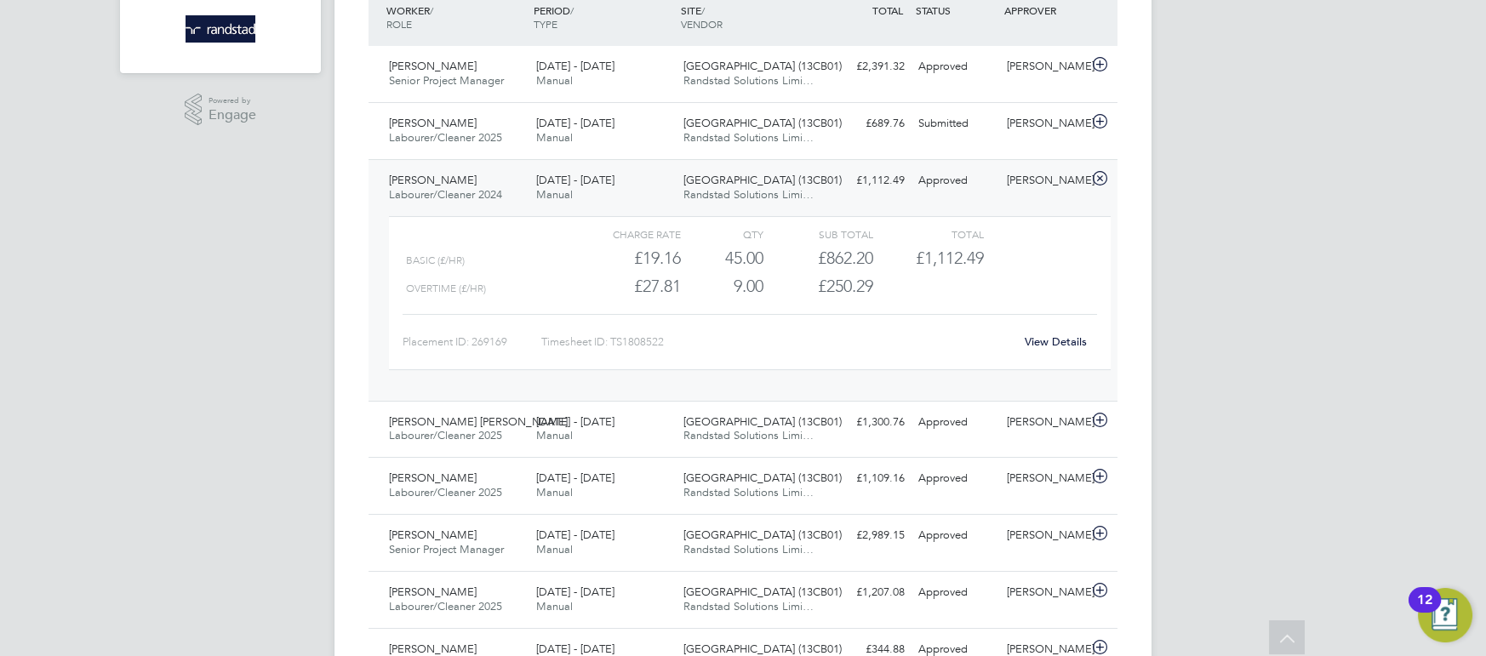
click at [1065, 343] on link "View Details" at bounding box center [1056, 341] width 62 height 14
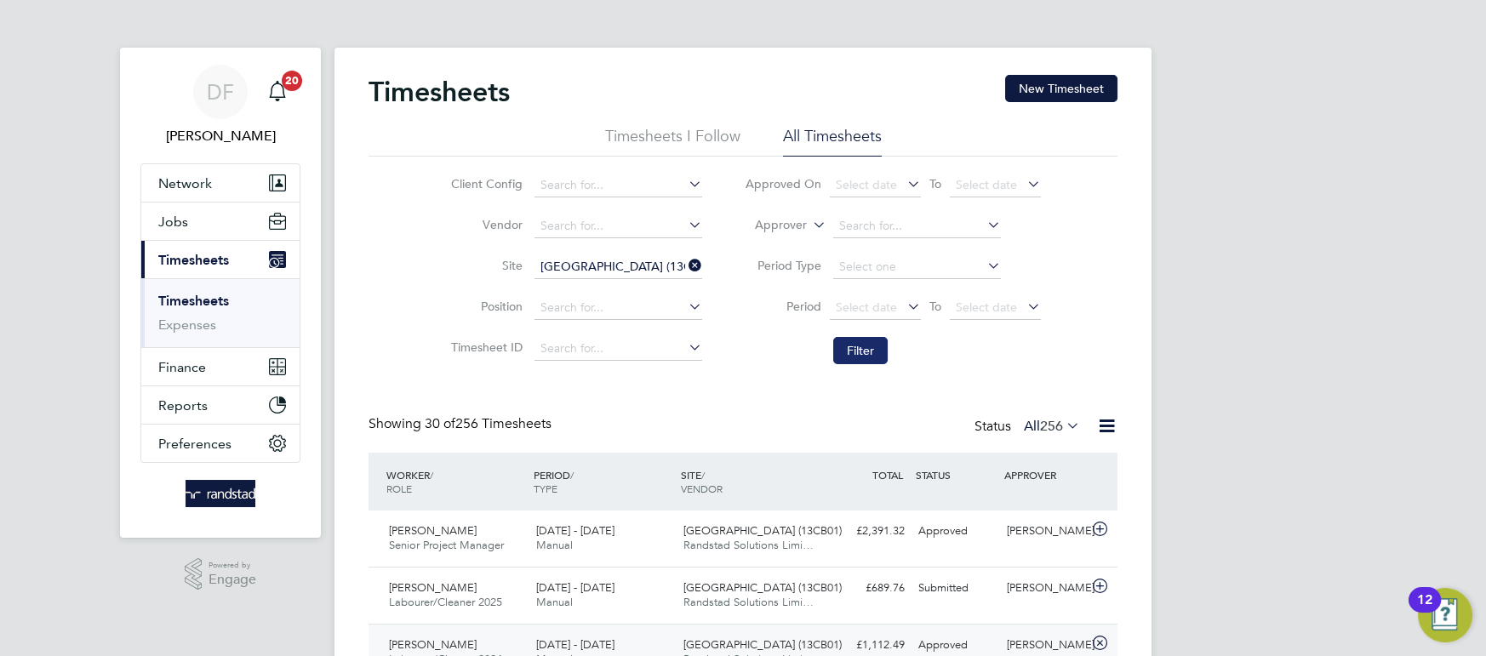
click at [850, 351] on button "Filter" at bounding box center [860, 350] width 54 height 27
click at [1082, 89] on button "New Timesheet" at bounding box center [1061, 88] width 112 height 27
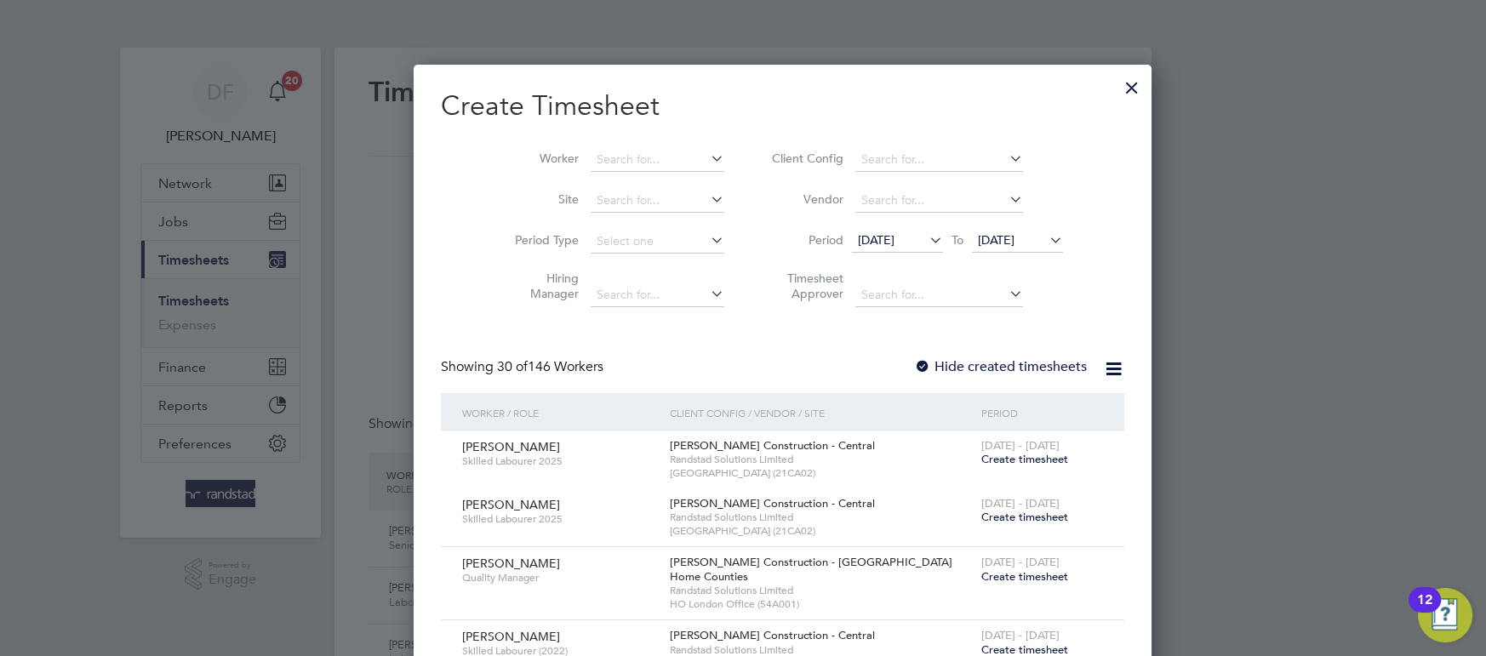
click at [1117, 85] on div at bounding box center [1132, 83] width 31 height 31
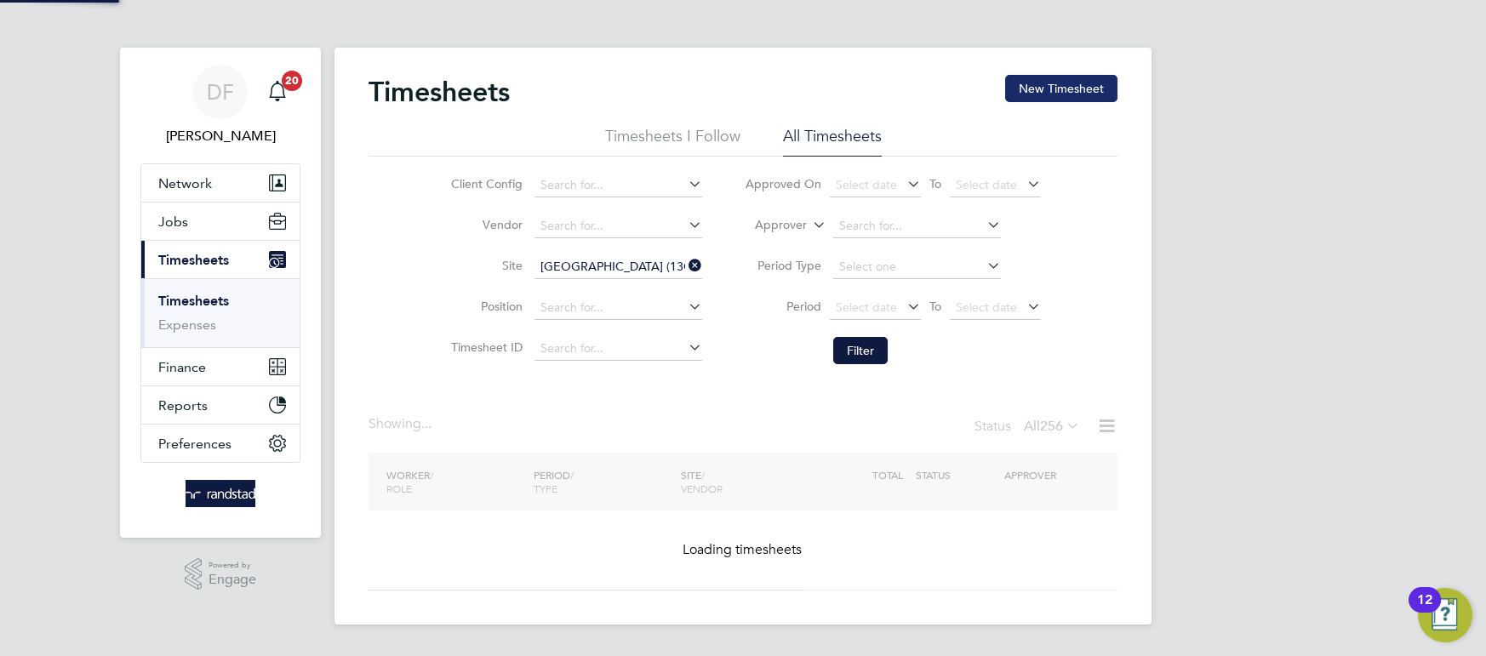
click at [1080, 91] on button "New Timesheet" at bounding box center [1061, 88] width 112 height 27
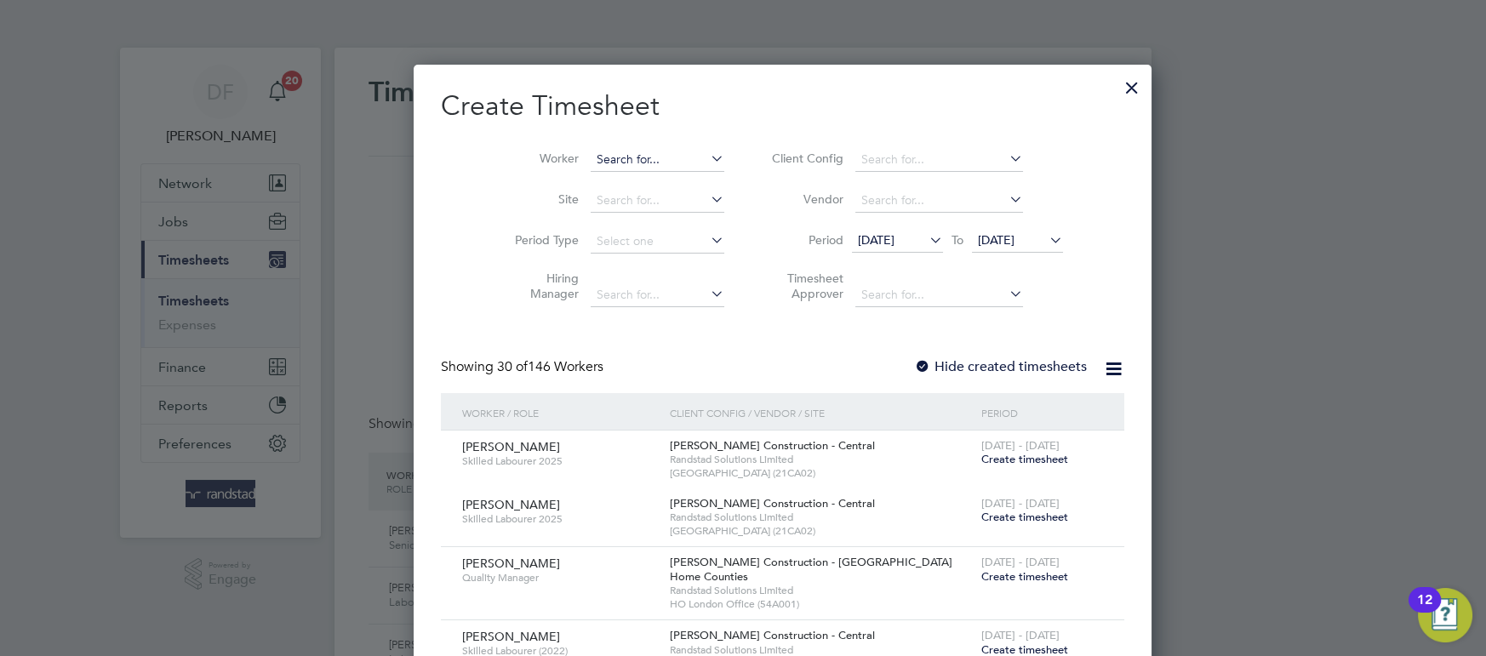
click at [591, 156] on input at bounding box center [658, 160] width 134 height 24
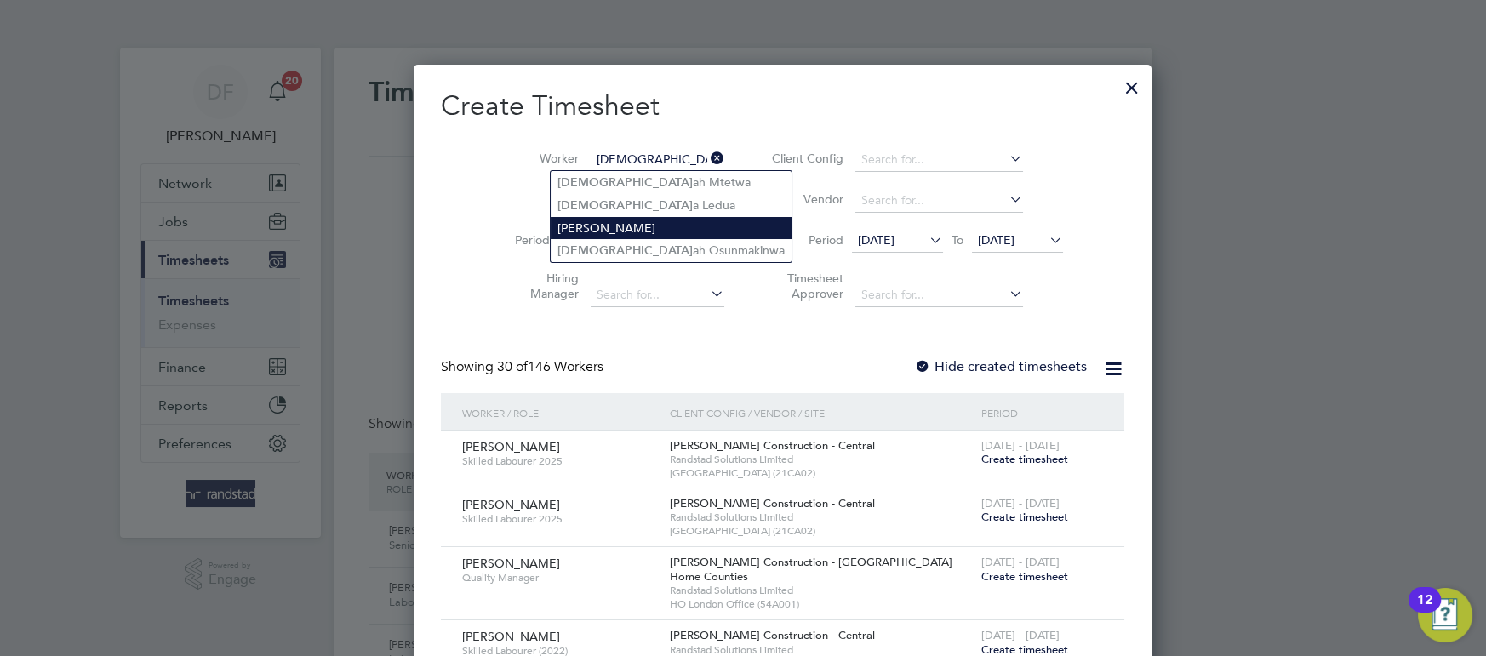
click at [595, 220] on li "[PERSON_NAME]" at bounding box center [671, 228] width 241 height 22
type input "[PERSON_NAME]"
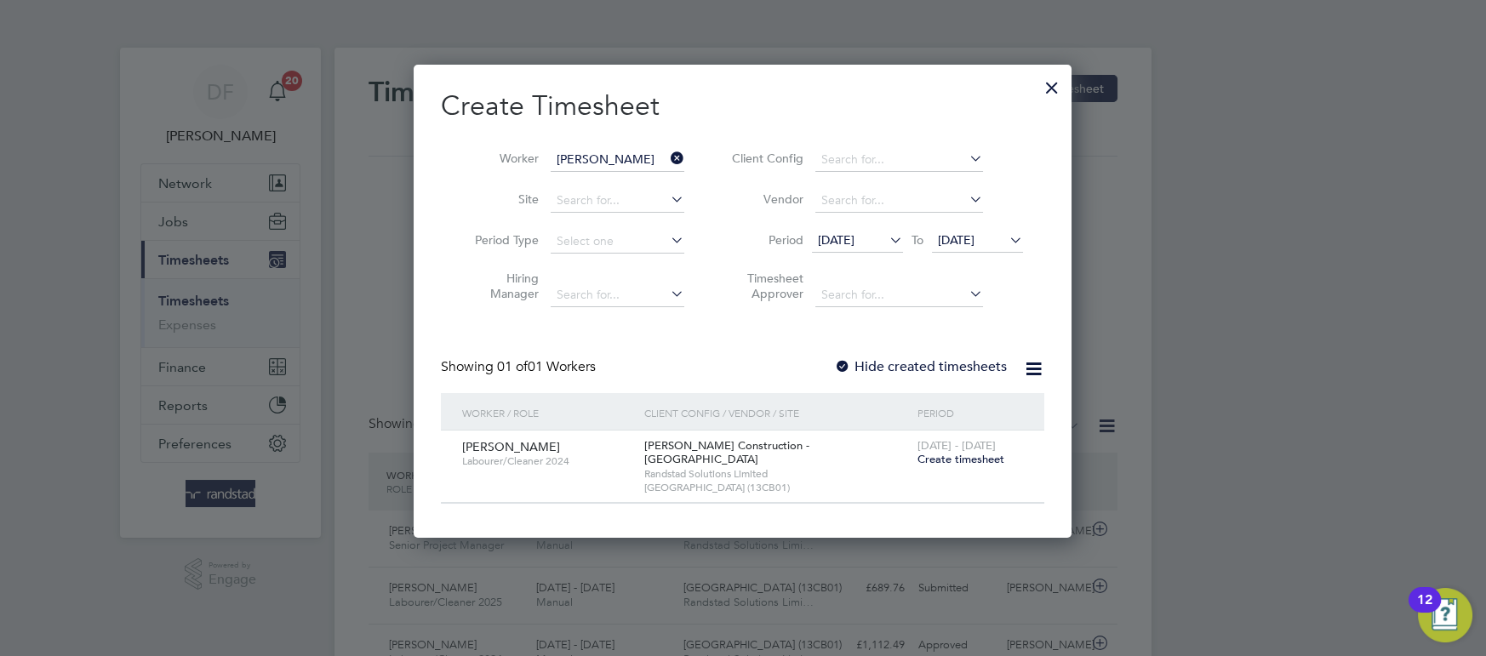
click at [983, 452] on span "Create timesheet" at bounding box center [960, 459] width 87 height 14
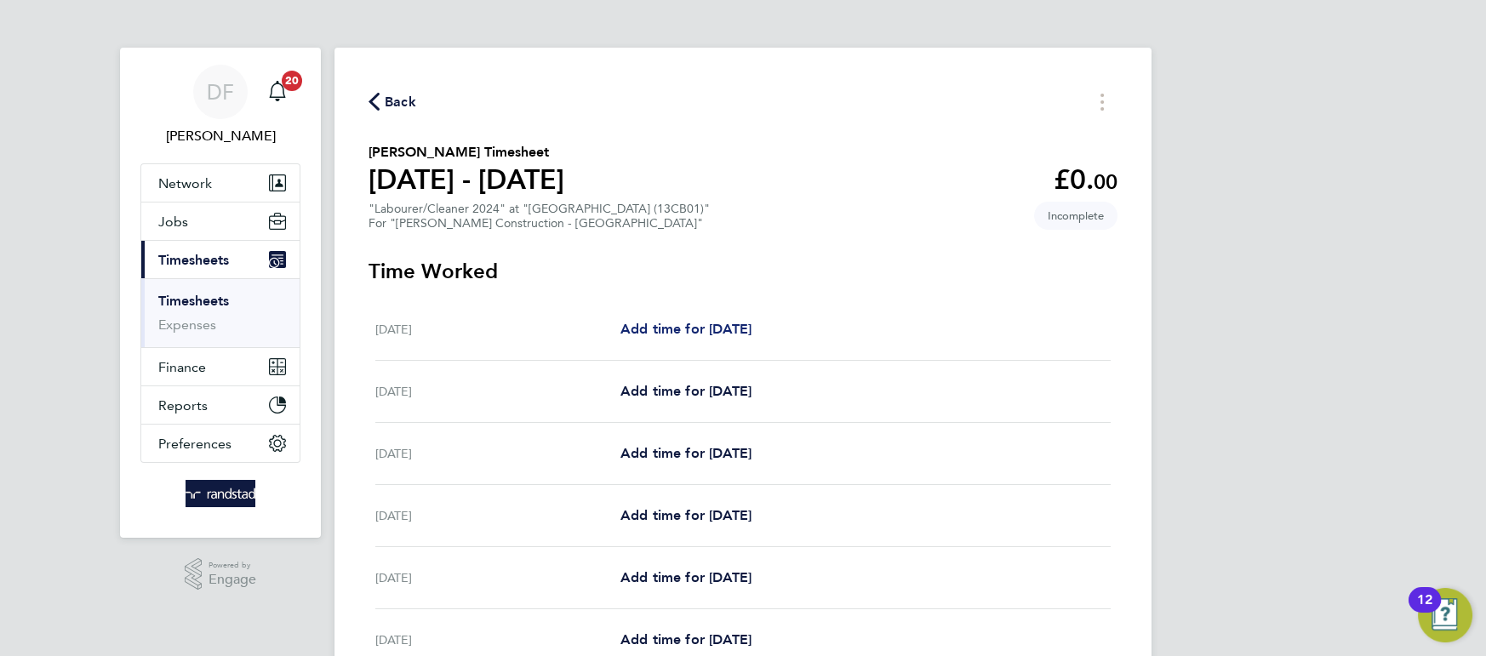
click at [724, 327] on span "Add time for [DATE]" at bounding box center [685, 329] width 131 height 16
select select "30"
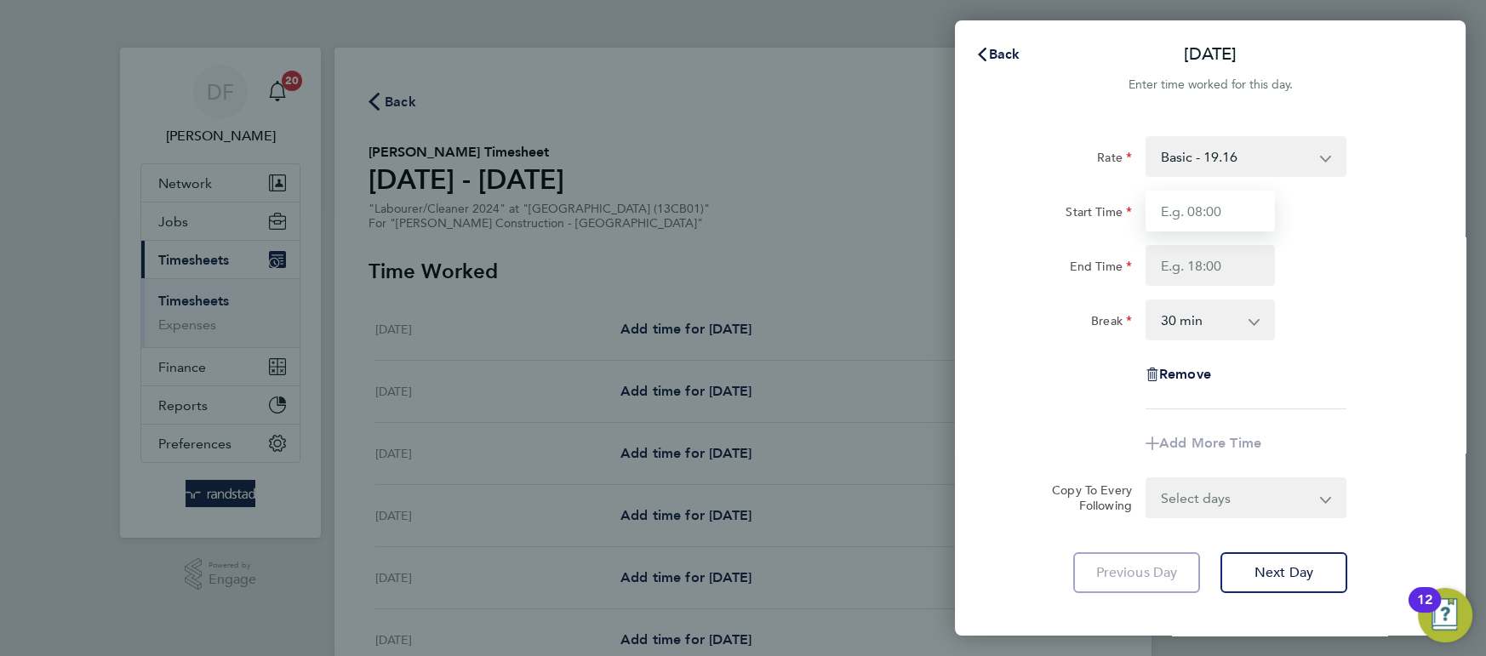
click at [1183, 203] on input "Start Time" at bounding box center [1210, 211] width 129 height 41
type input "07:30"
click at [1203, 489] on form "Rate Basic - 19.16 Overtime - 27.81 Overtime 2 - 36.21 Start Time 07:30 End Tim…" at bounding box center [1210, 327] width 415 height 382
type input "13:00"
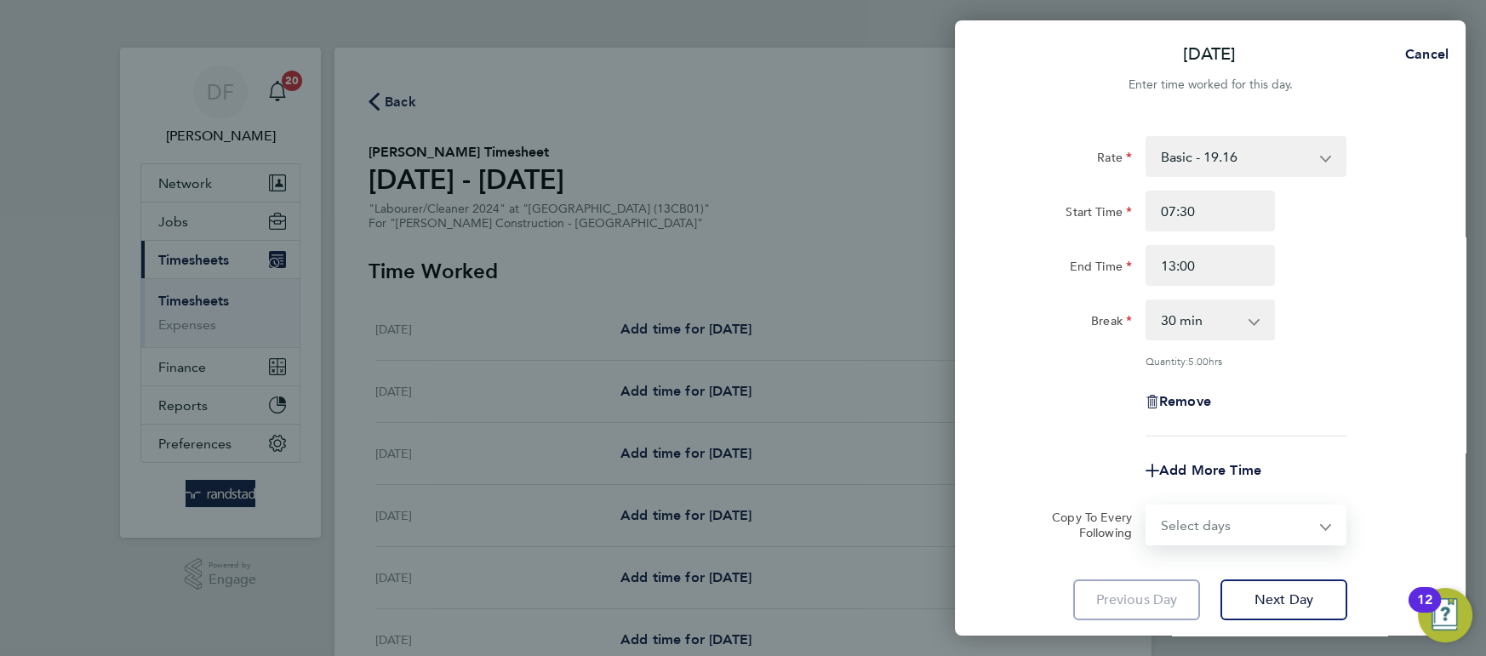
click at [1379, 259] on div "End Time 13:00" at bounding box center [1210, 265] width 429 height 41
click at [1300, 158] on select "Basic - 19.16 Overtime - 27.81 Overtime 2 - 36.21" at bounding box center [1235, 156] width 177 height 37
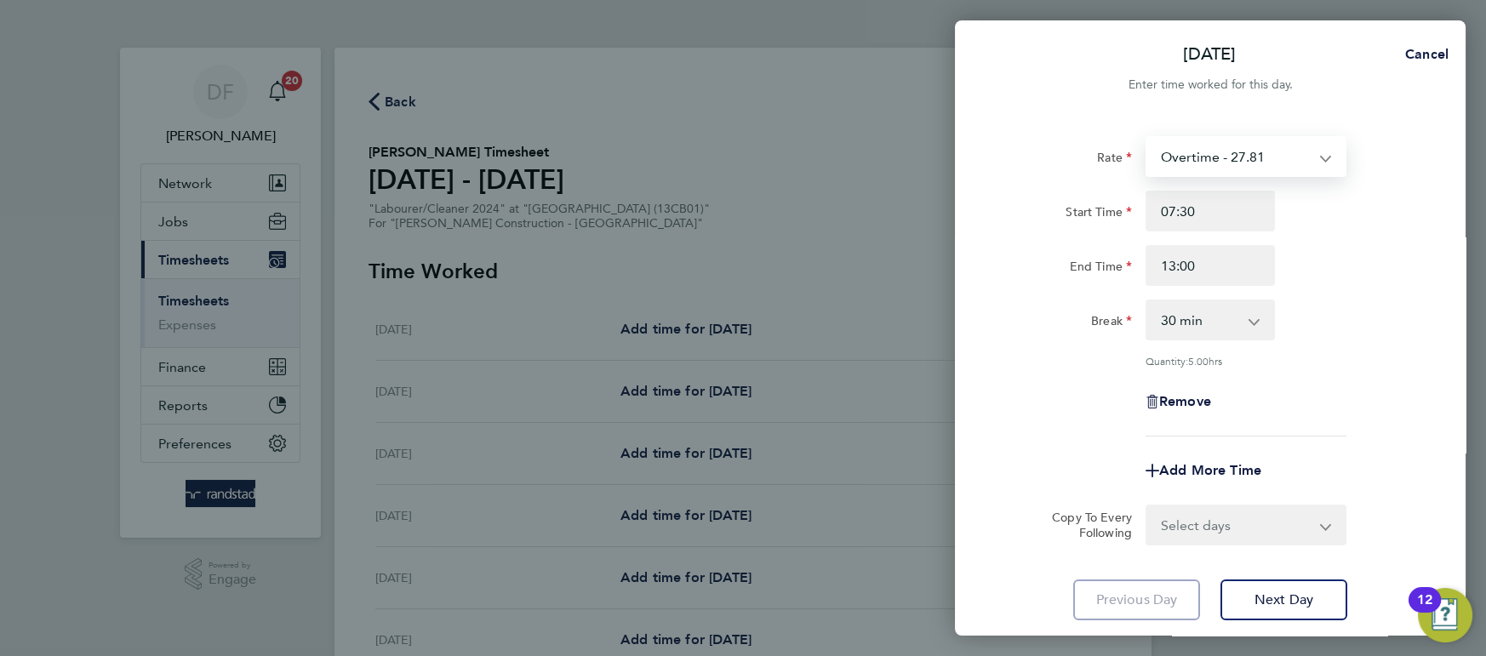
select select "30"
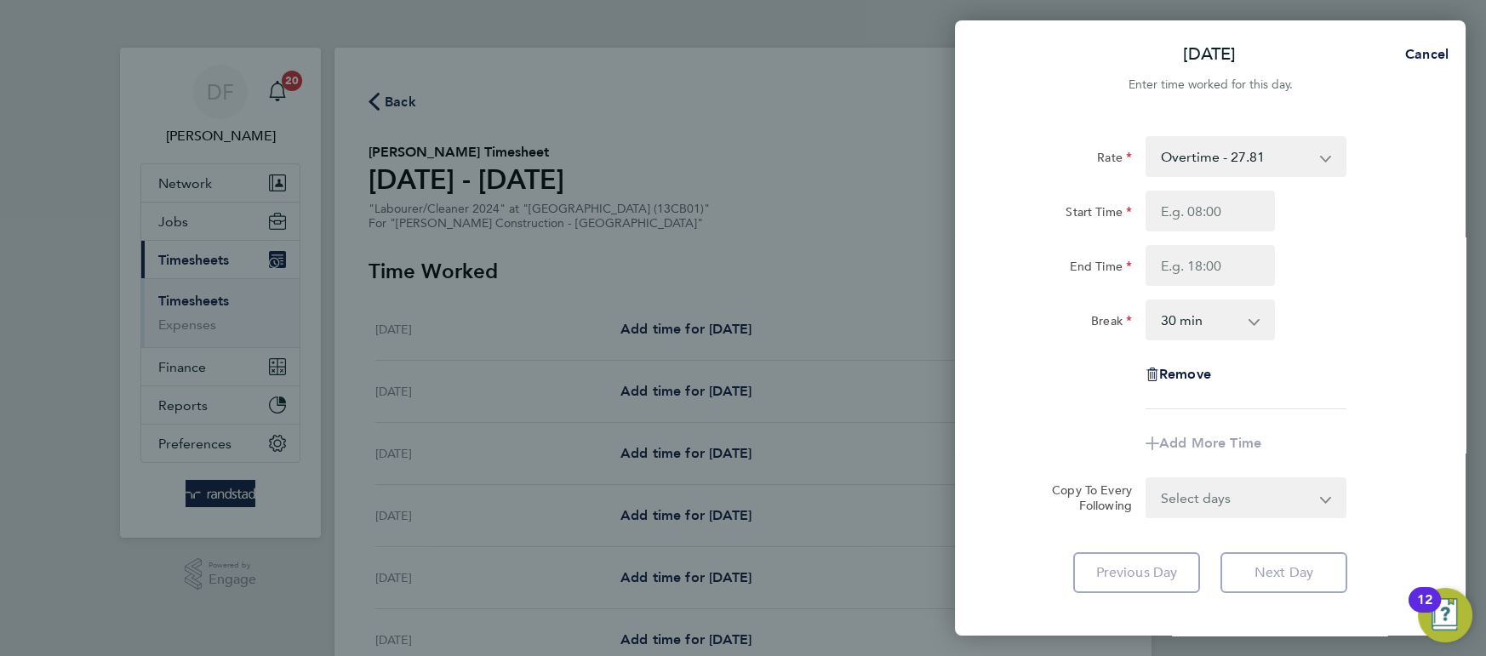
click at [1334, 410] on app-timesheet-line-form-group "Rate Overtime - 27.81 Basic - 19.16 Overtime 2 - 36.21 Start Time End Time Brea…" at bounding box center [1210, 300] width 415 height 328
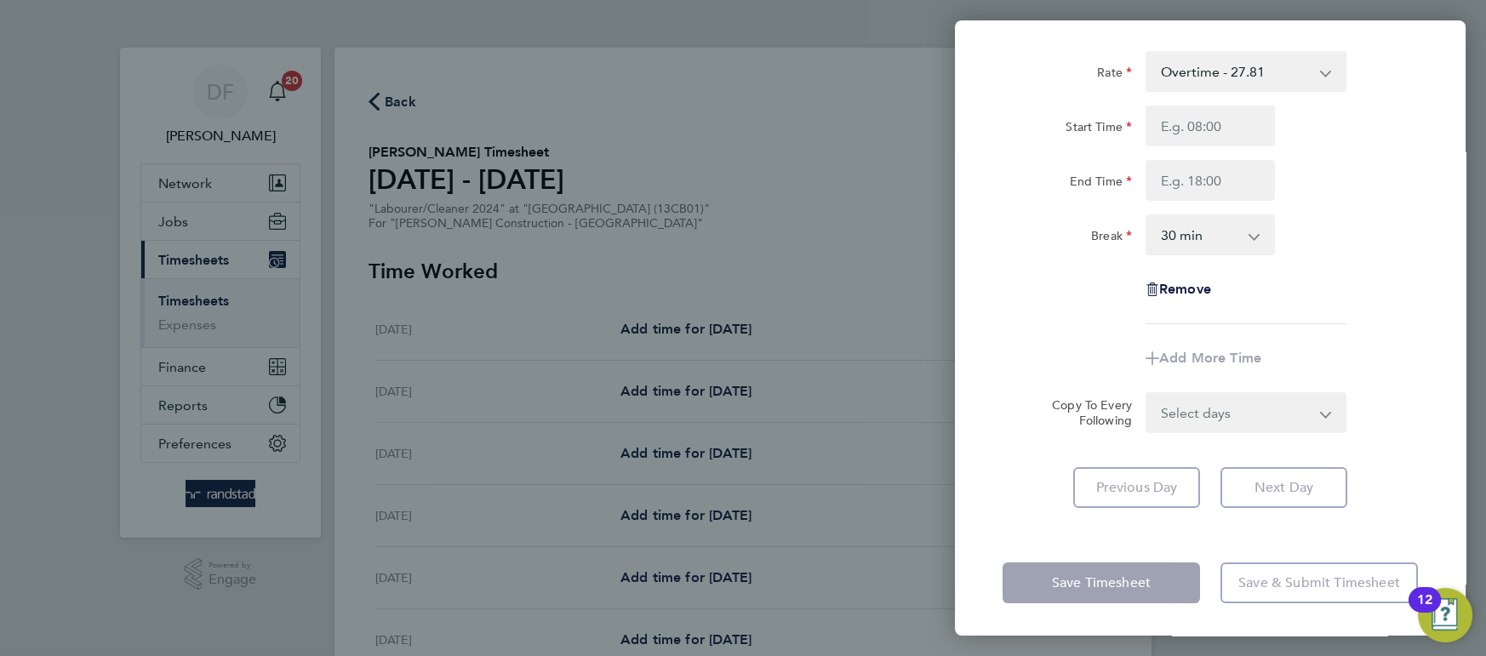
click at [1046, 357] on div "Add More Time" at bounding box center [1210, 358] width 429 height 41
click at [1180, 366] on div "Add More Time" at bounding box center [1210, 358] width 143 height 41
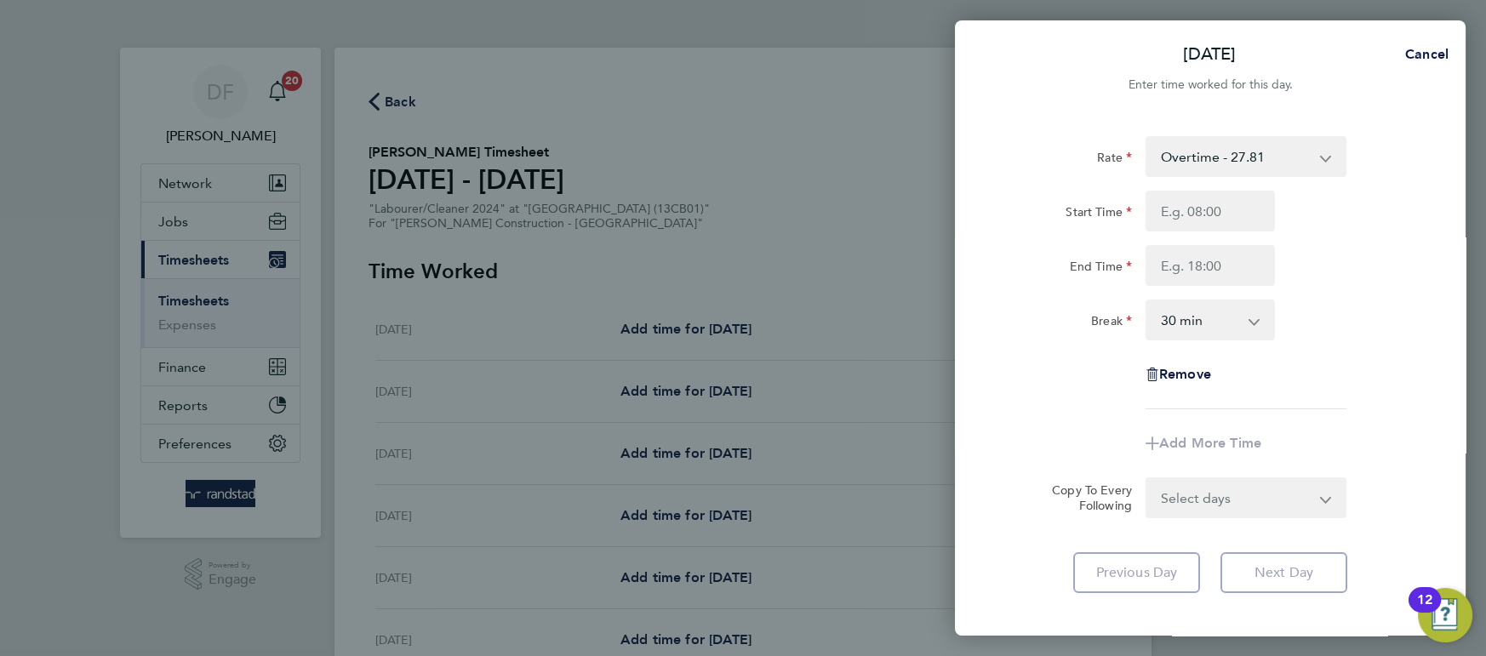
click at [1255, 153] on select "Overtime - 27.81 Basic - 19.16 Overtime 2 - 36.21" at bounding box center [1235, 156] width 177 height 37
click at [1147, 138] on select "Overtime - 27.81 Basic - 19.16 Overtime 2 - 36.21" at bounding box center [1235, 156] width 177 height 37
click at [1308, 280] on div "End Time" at bounding box center [1210, 265] width 429 height 41
click at [1192, 211] on input "Start Time" at bounding box center [1210, 211] width 129 height 41
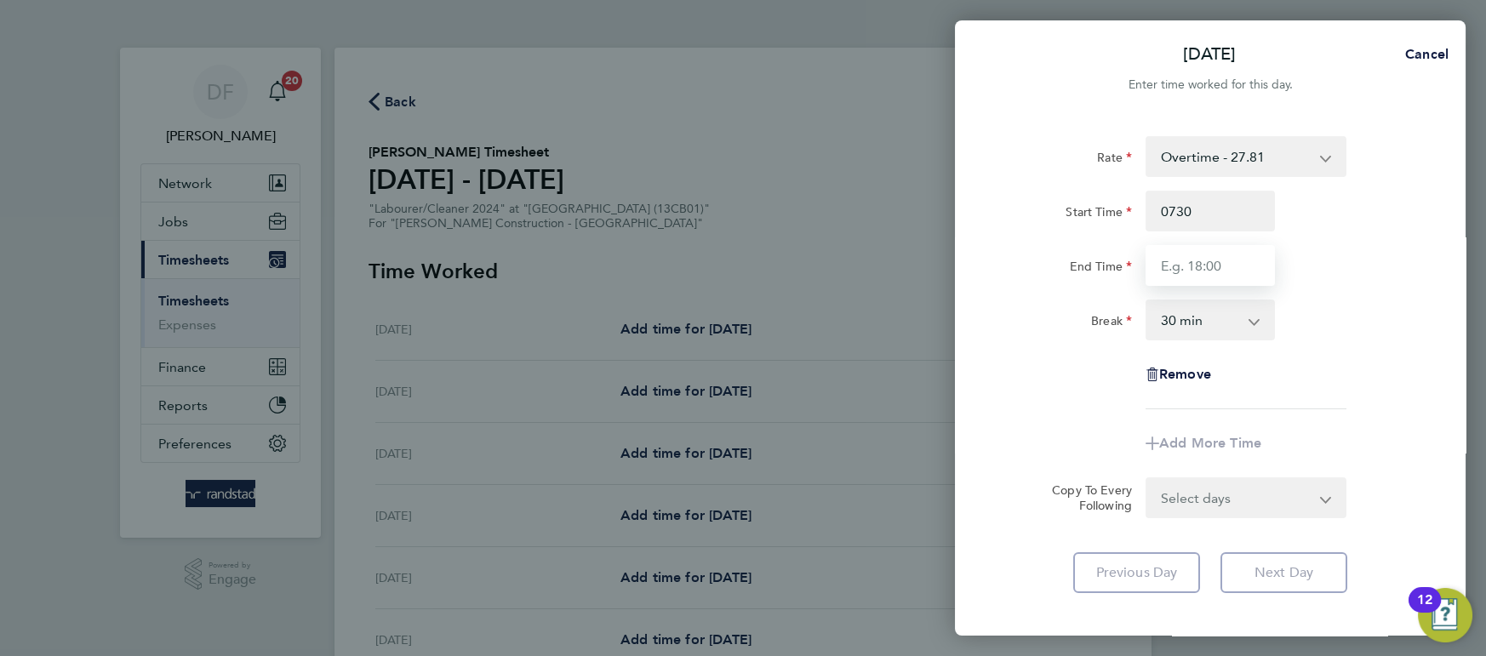
type input "07:30"
type input "1"
click at [1317, 232] on div "Start Time 07:30 End Time 1330" at bounding box center [1210, 238] width 429 height 95
type input "13:30"
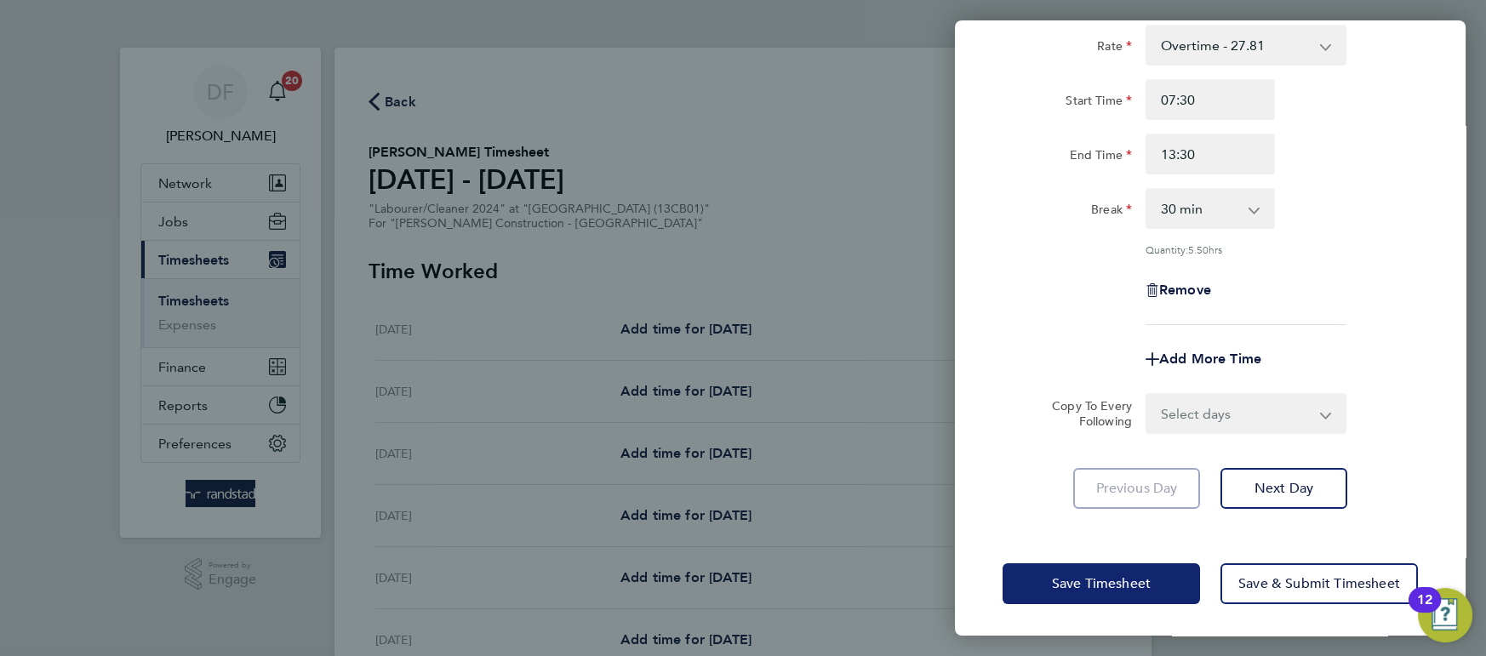
click at [1109, 580] on span "Save Timesheet" at bounding box center [1101, 583] width 99 height 17
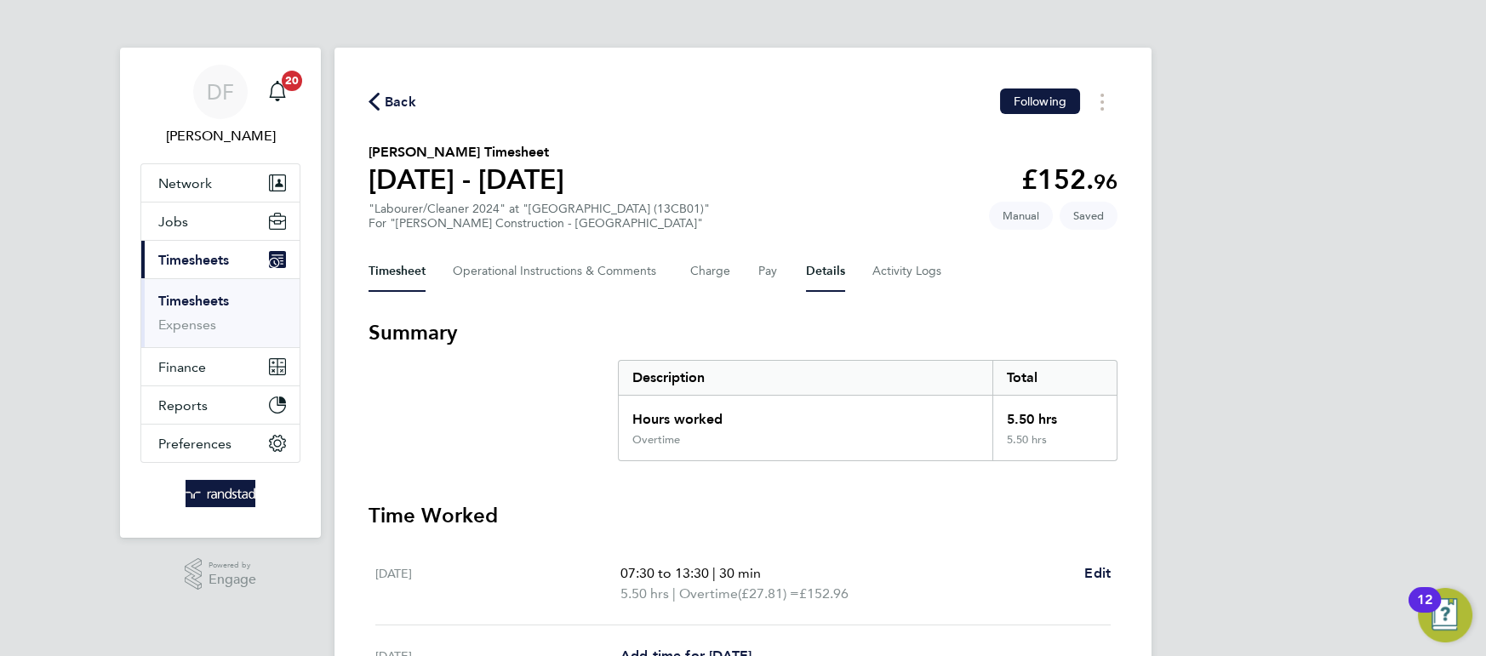
scroll to position [492, 0]
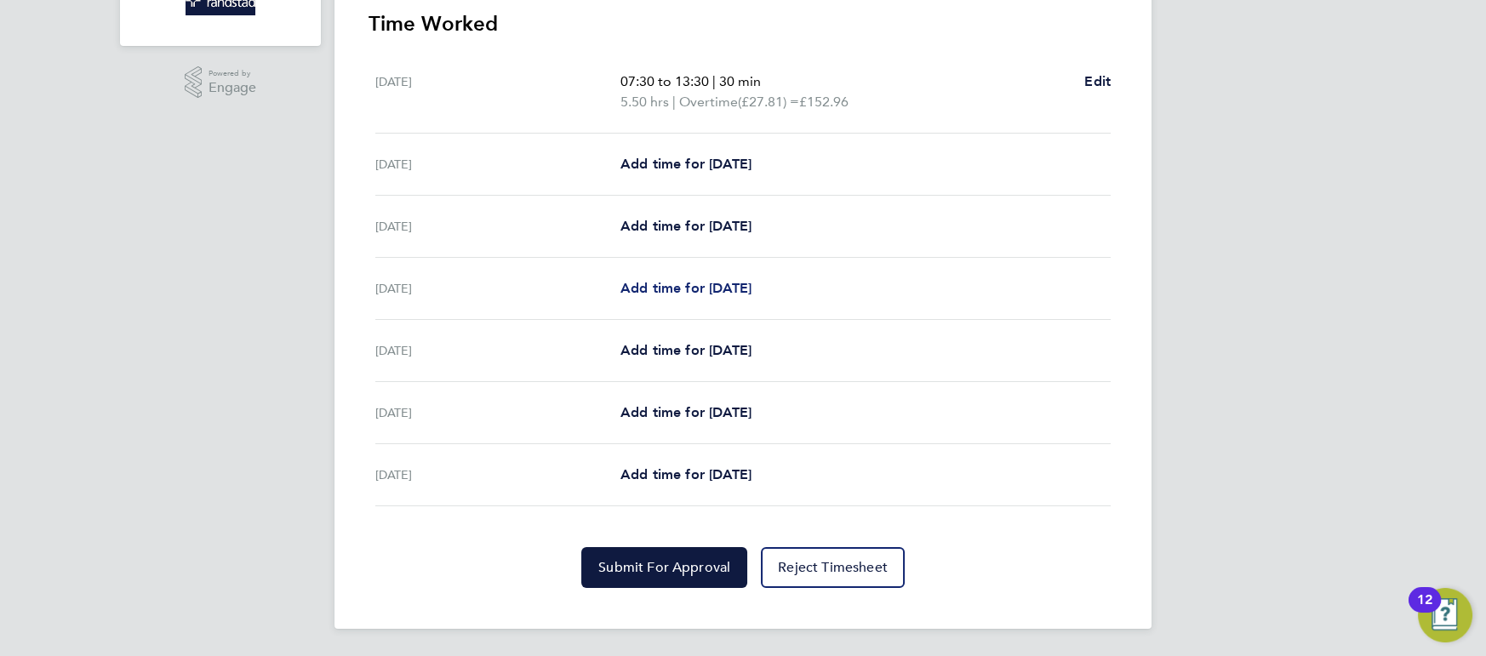
click at [684, 288] on span "Add time for [DATE]" at bounding box center [685, 288] width 131 height 16
select select "30"
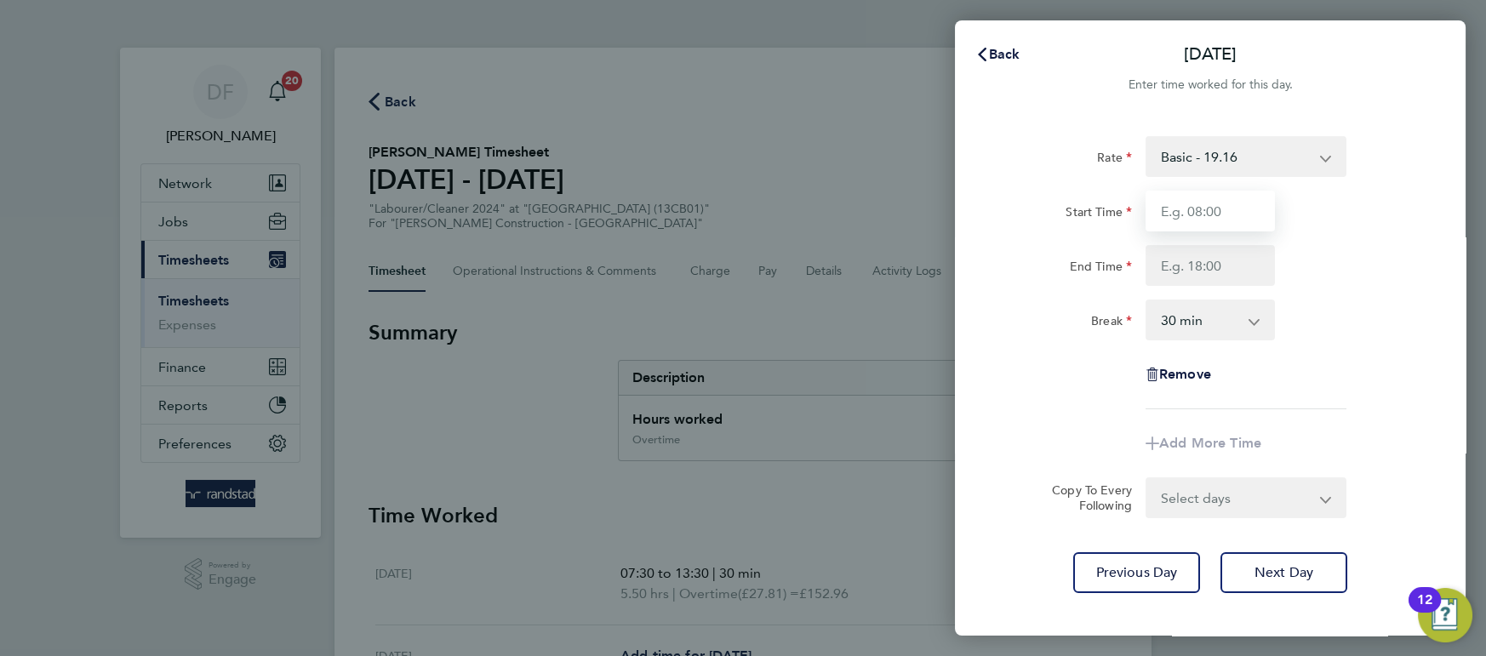
click at [1226, 220] on input "Start Time" at bounding box center [1210, 211] width 129 height 41
type input "07:30"
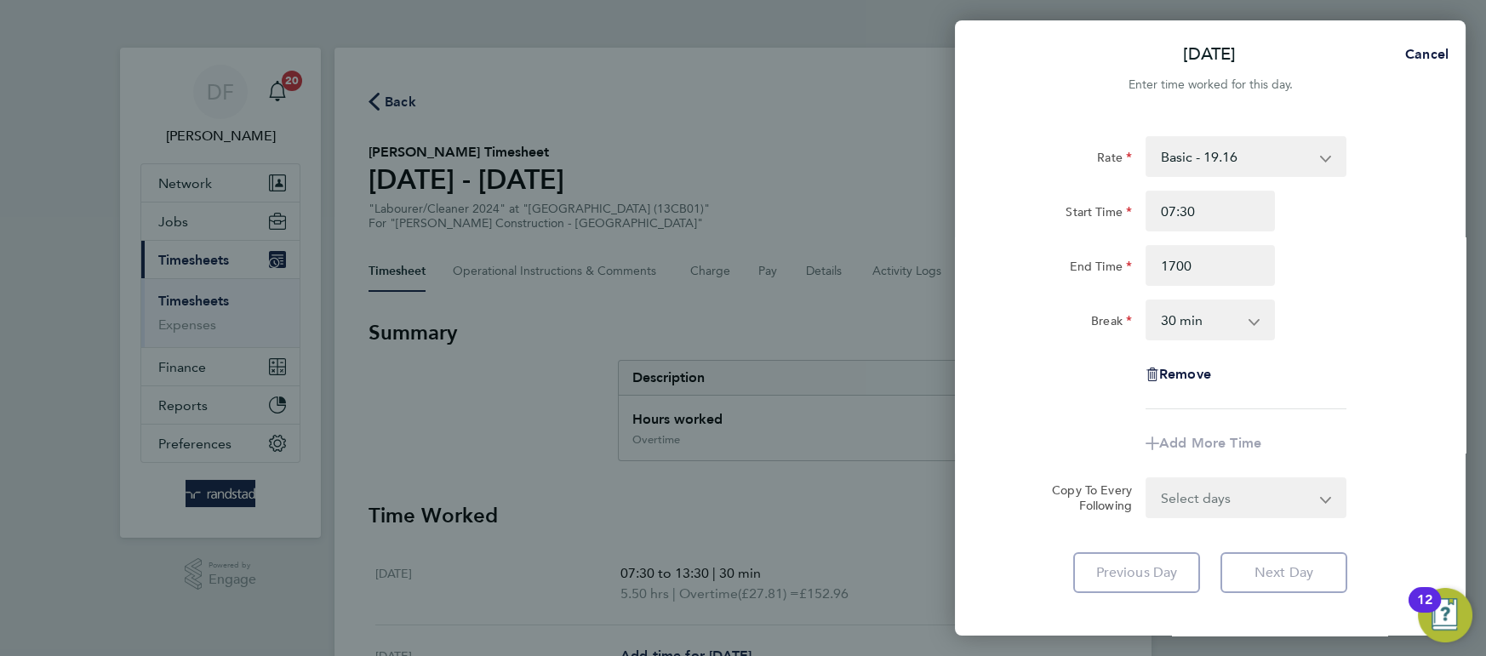
type input "17:00"
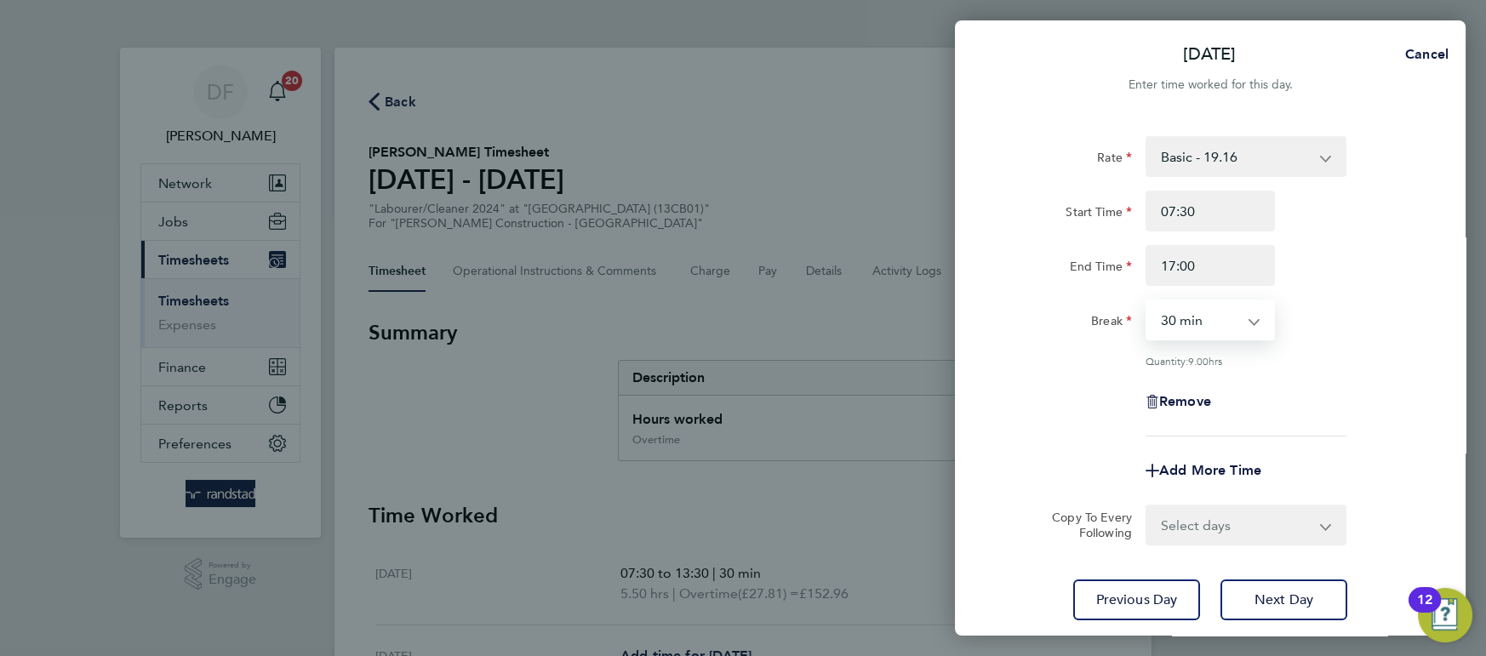
click at [1258, 507] on select "Select days Day [DATE] [DATE] [DATE]" at bounding box center [1236, 524] width 179 height 37
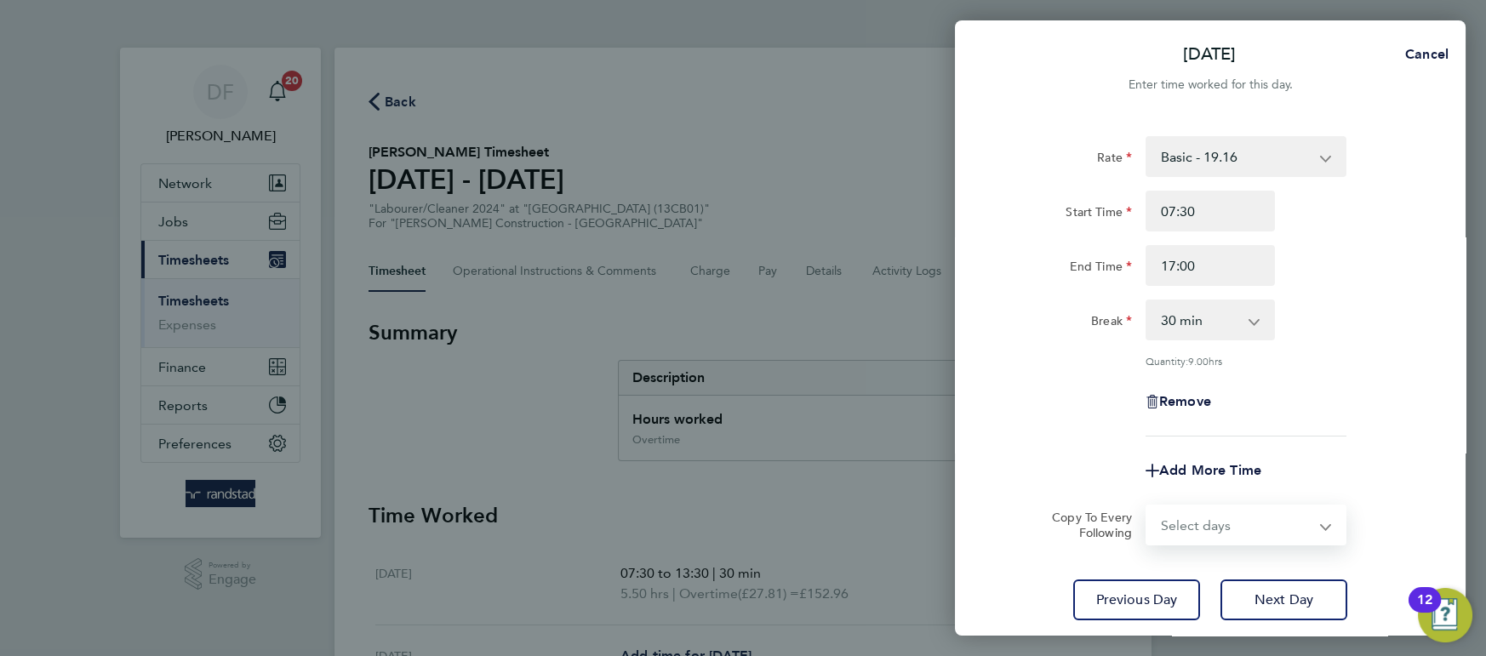
select select "DAY"
click at [1147, 506] on select "Select days Day [DATE] [DATE] [DATE]" at bounding box center [1236, 524] width 179 height 37
select select "[DATE]"
click at [1301, 411] on div "Remove" at bounding box center [1210, 401] width 429 height 41
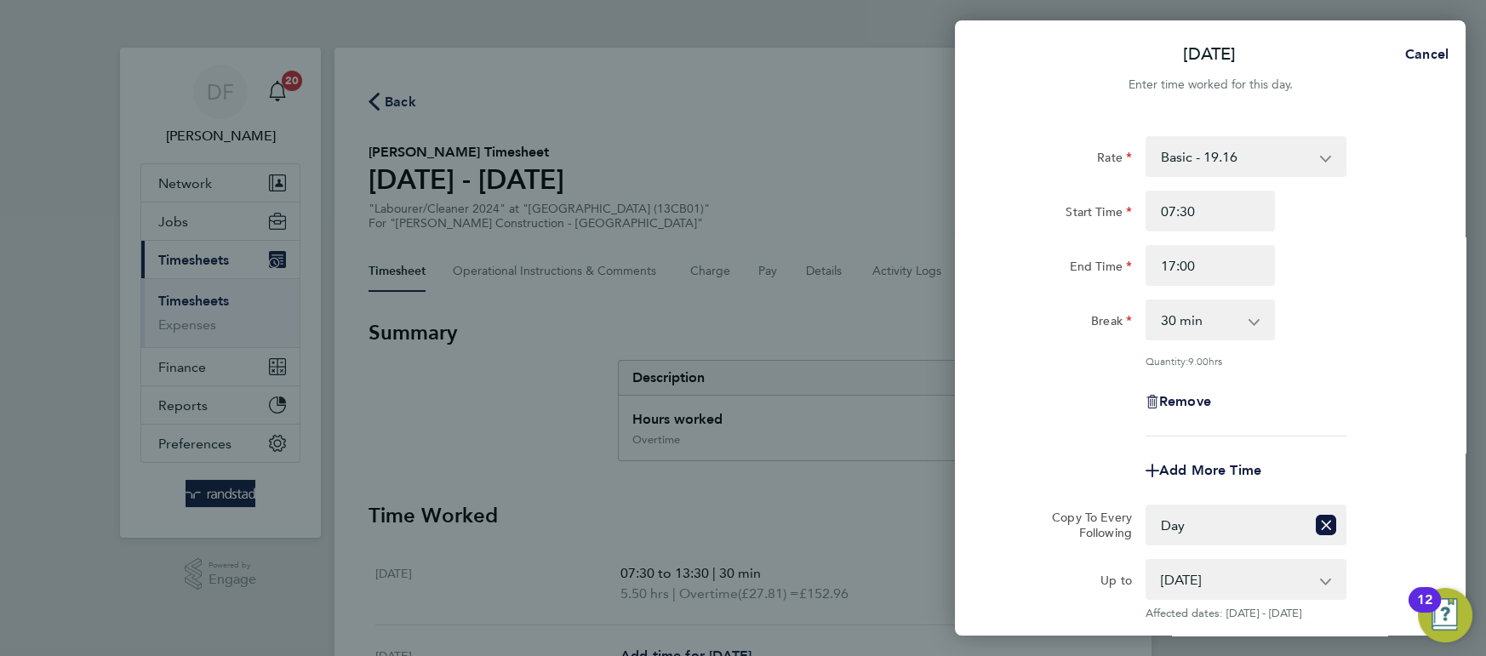
scroll to position [186, 0]
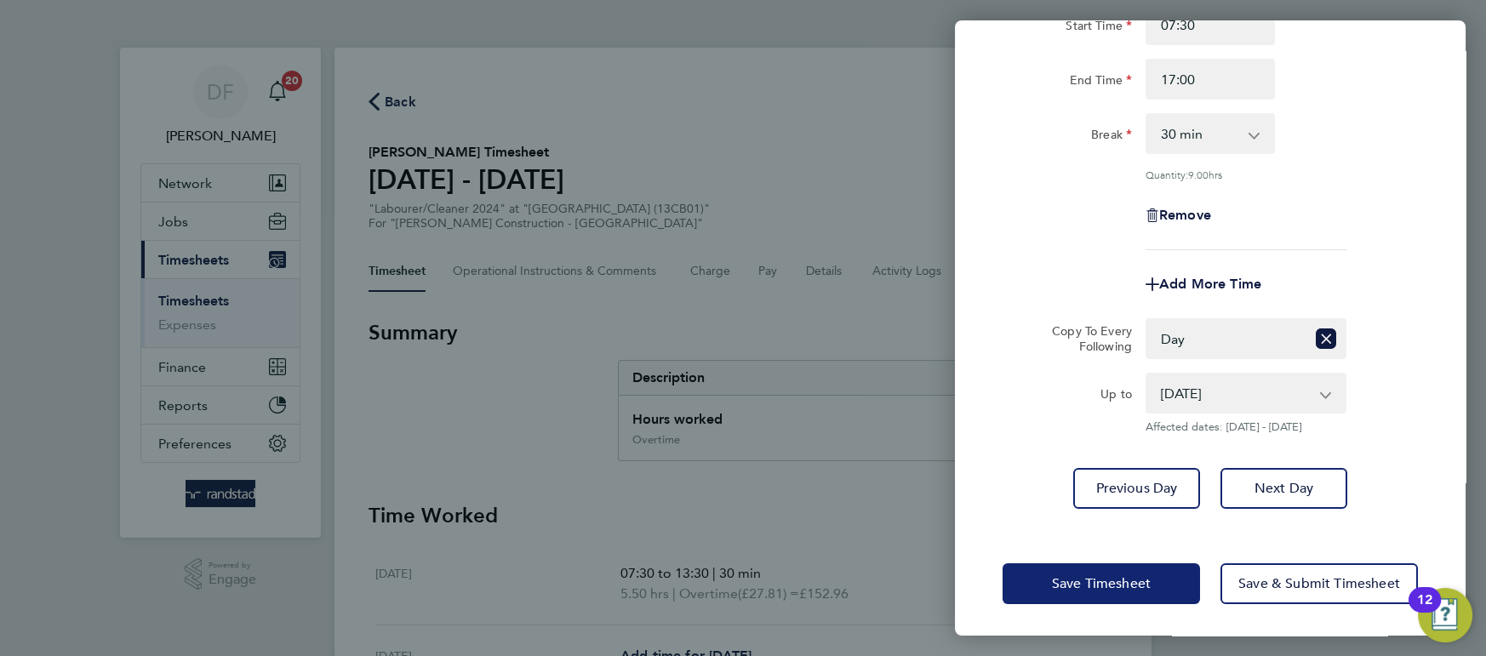
click at [1070, 575] on span "Save Timesheet" at bounding box center [1101, 583] width 99 height 17
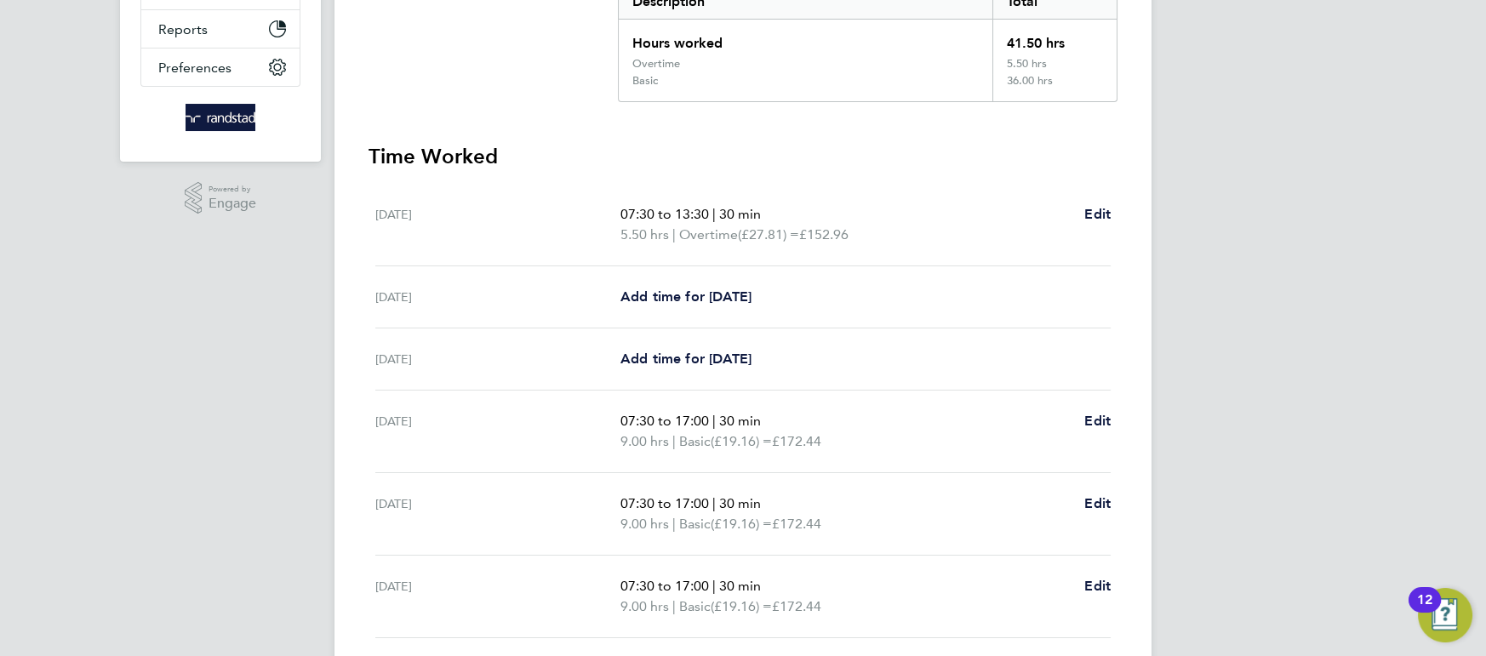
scroll to position [590, 0]
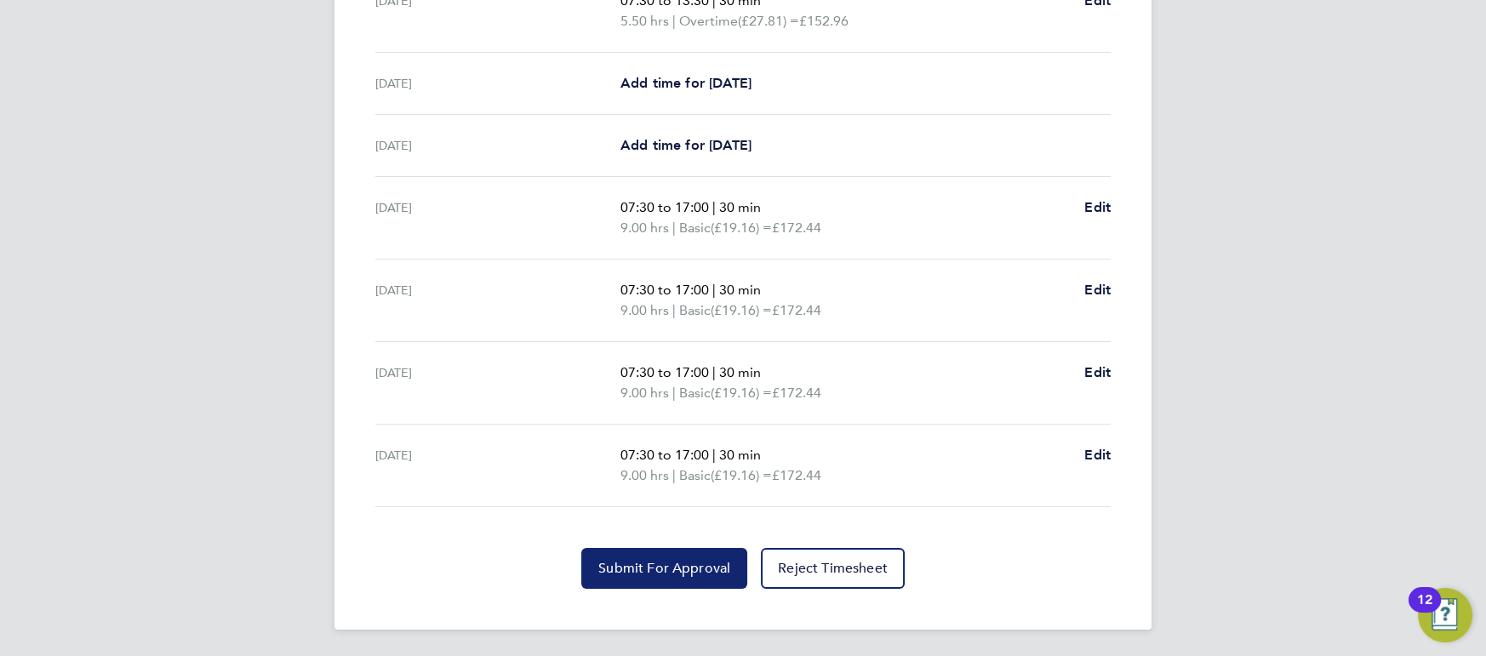
click at [632, 560] on span "Submit For Approval" at bounding box center [664, 568] width 132 height 17
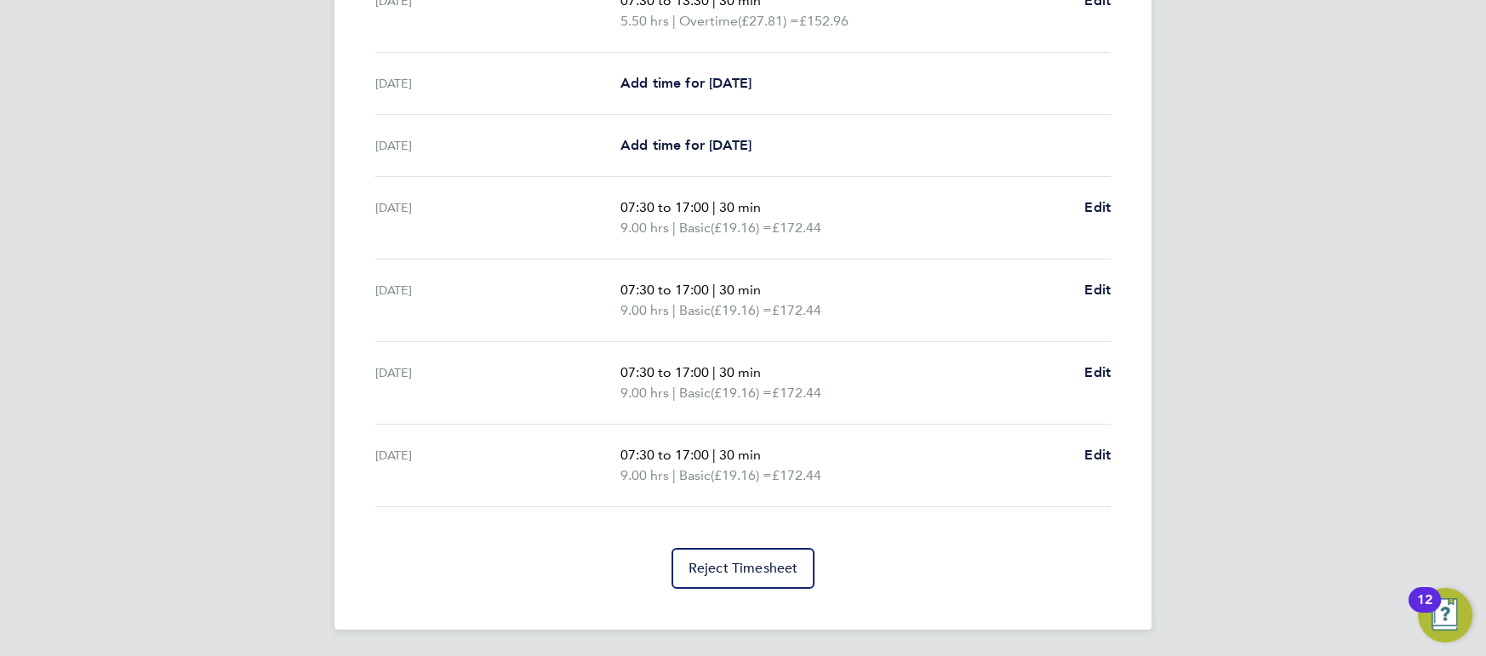
scroll to position [0, 0]
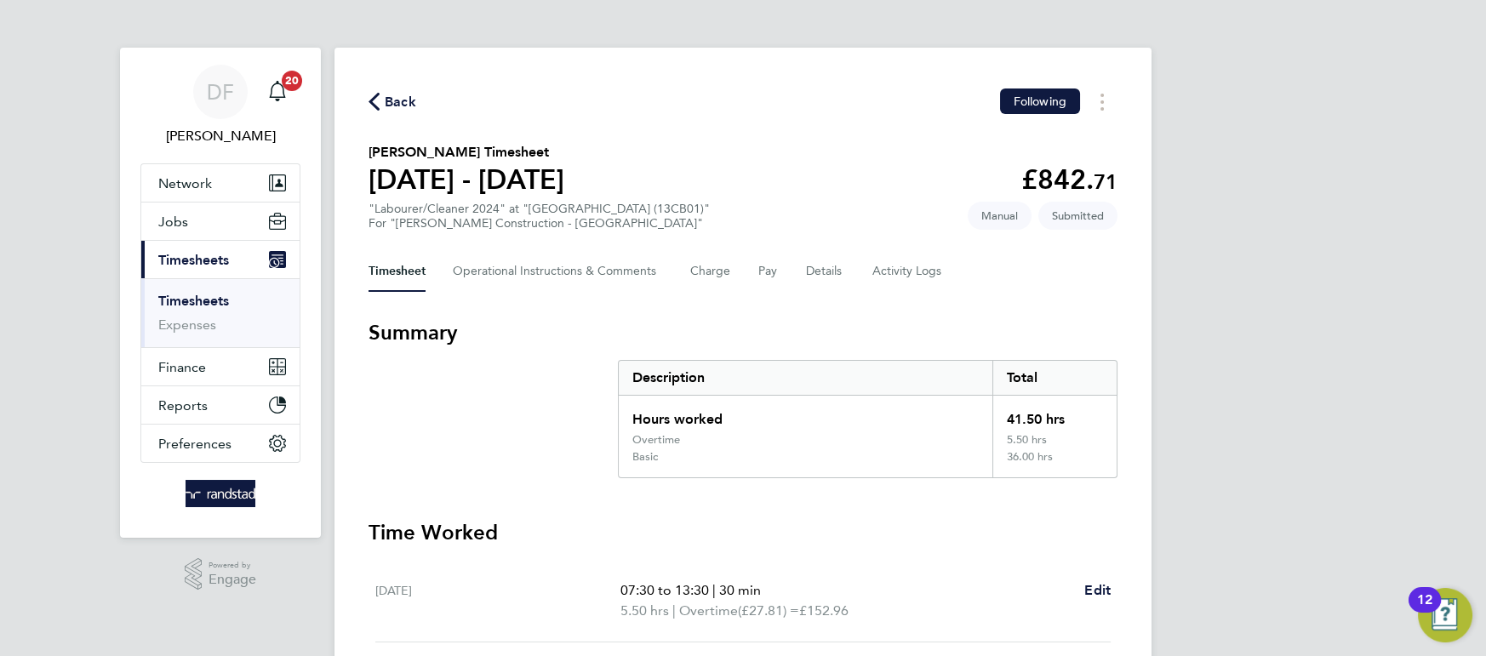
click at [392, 95] on span "Back" at bounding box center [400, 102] width 31 height 20
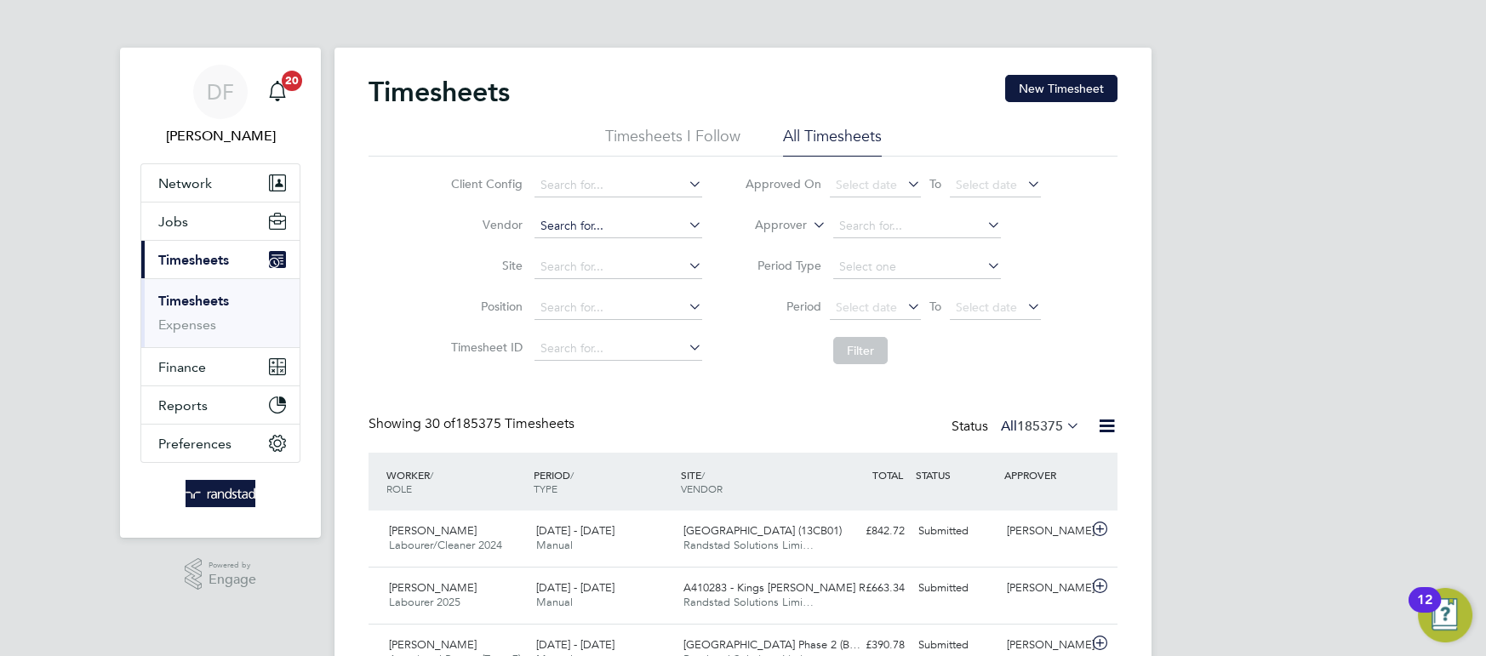
scroll to position [43, 147]
click at [1074, 79] on button "New Timesheet" at bounding box center [1061, 88] width 112 height 27
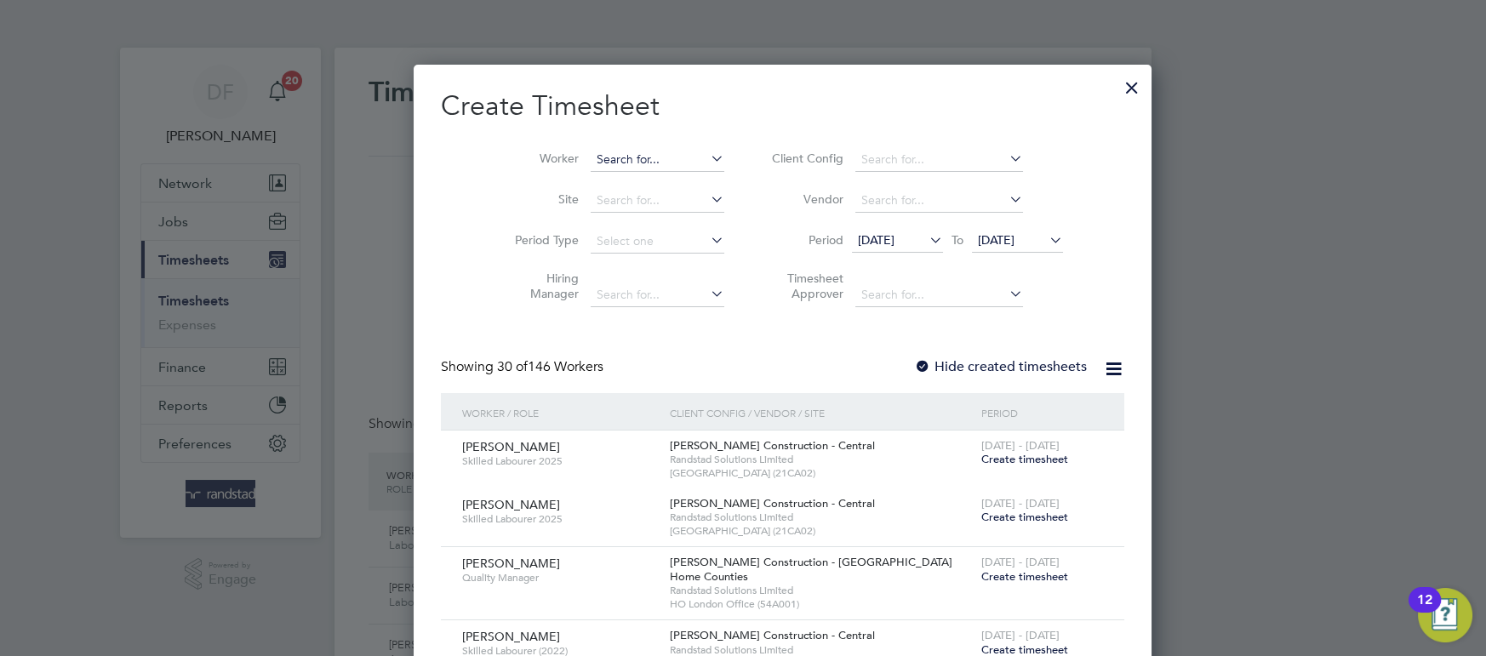
click at [638, 151] on input at bounding box center [658, 160] width 134 height 24
click at [621, 177] on li "[PERSON_NAME]" at bounding box center [623, 182] width 145 height 23
type input "[PERSON_NAME]"
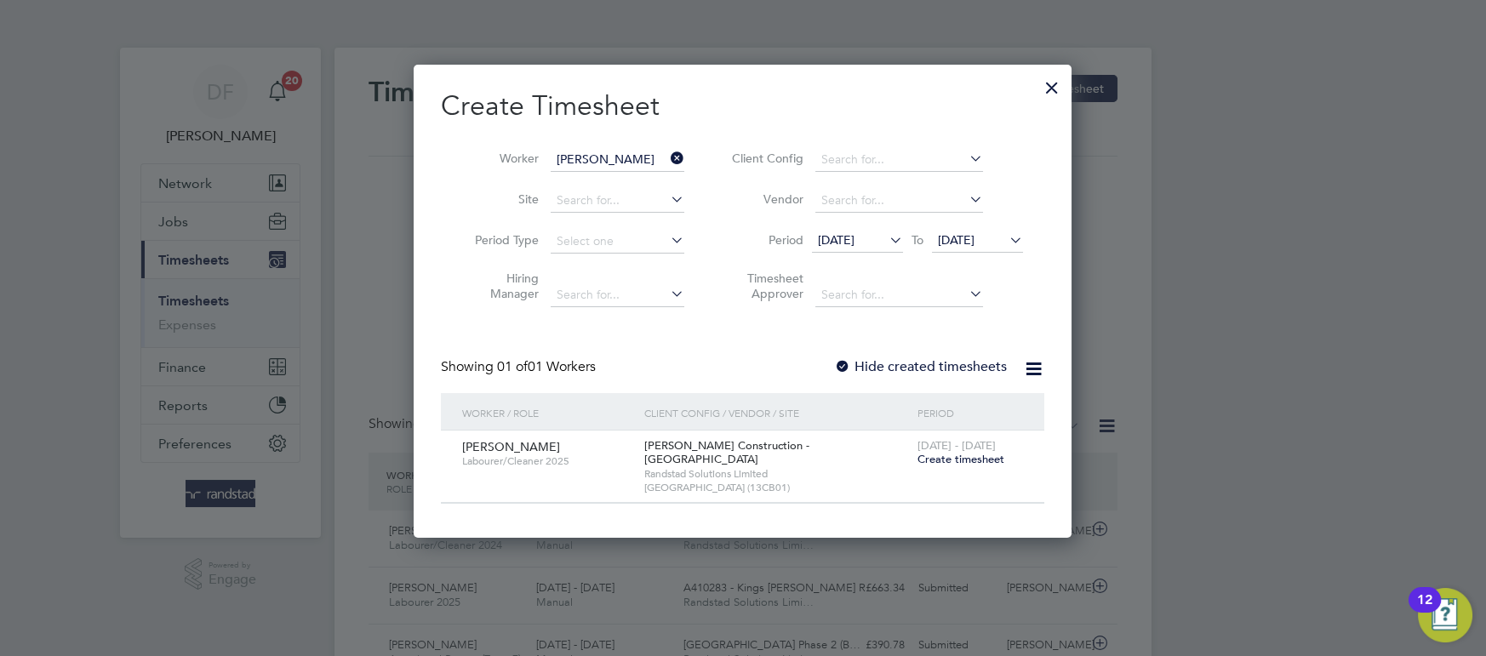
click at [939, 455] on span "Create timesheet" at bounding box center [960, 459] width 87 height 14
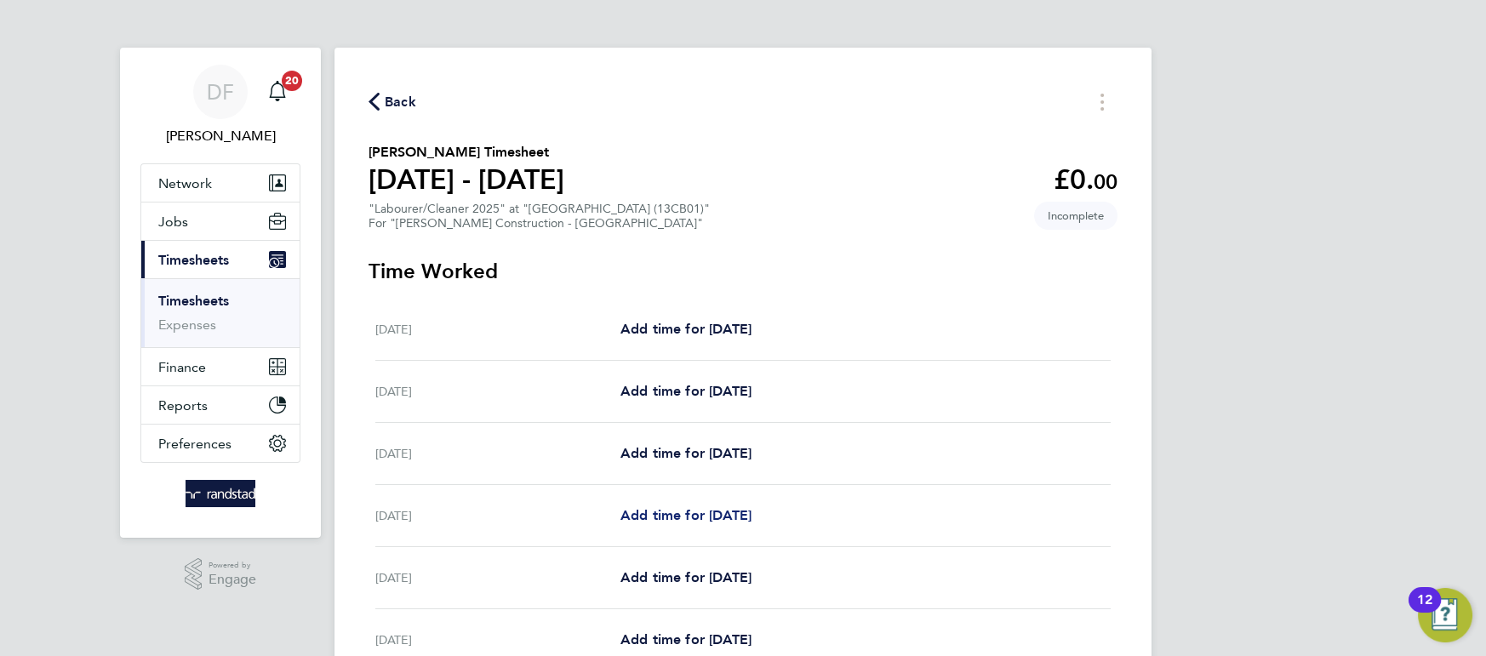
click at [683, 519] on span "Add time for [DATE]" at bounding box center [685, 515] width 131 height 16
select select "30"
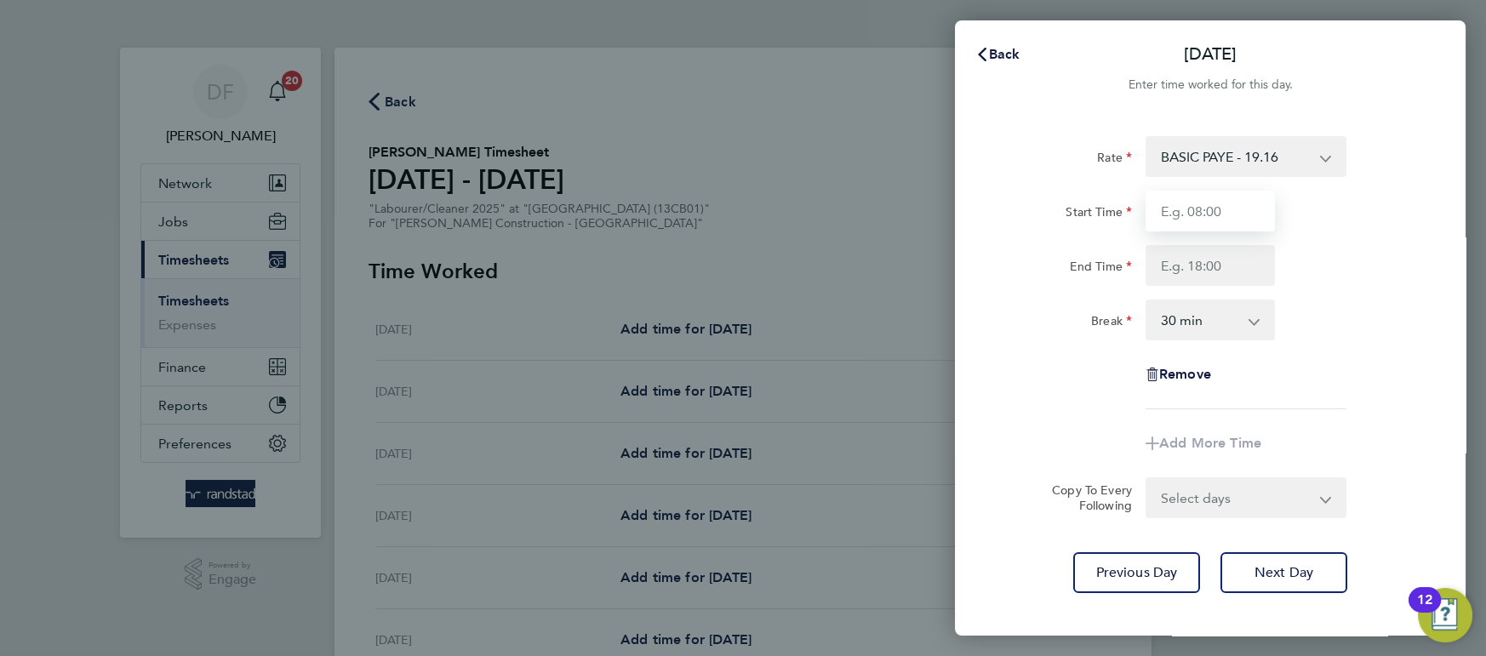
click at [1178, 220] on input "Start Time" at bounding box center [1210, 211] width 129 height 41
type input "07:30"
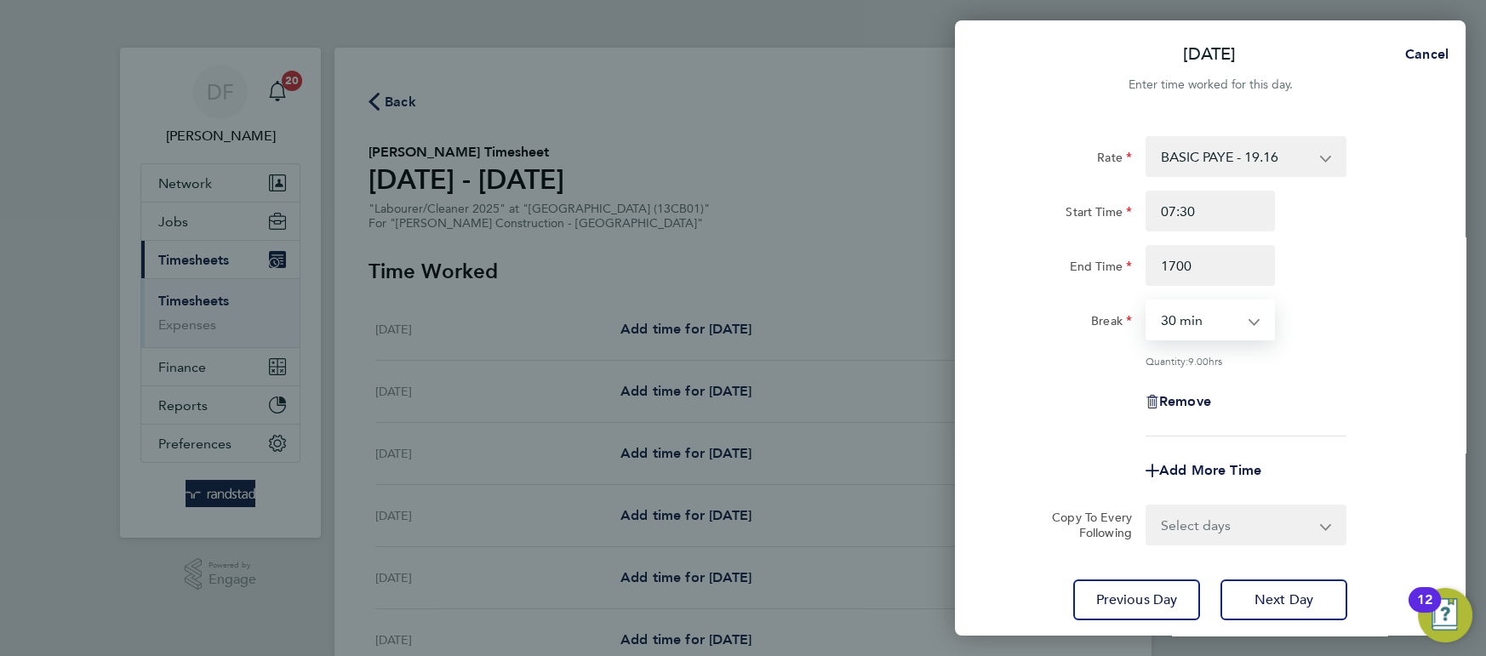
type input "17:00"
click at [1197, 517] on select "Select days Day [DATE] [DATE] [DATE]" at bounding box center [1236, 524] width 179 height 37
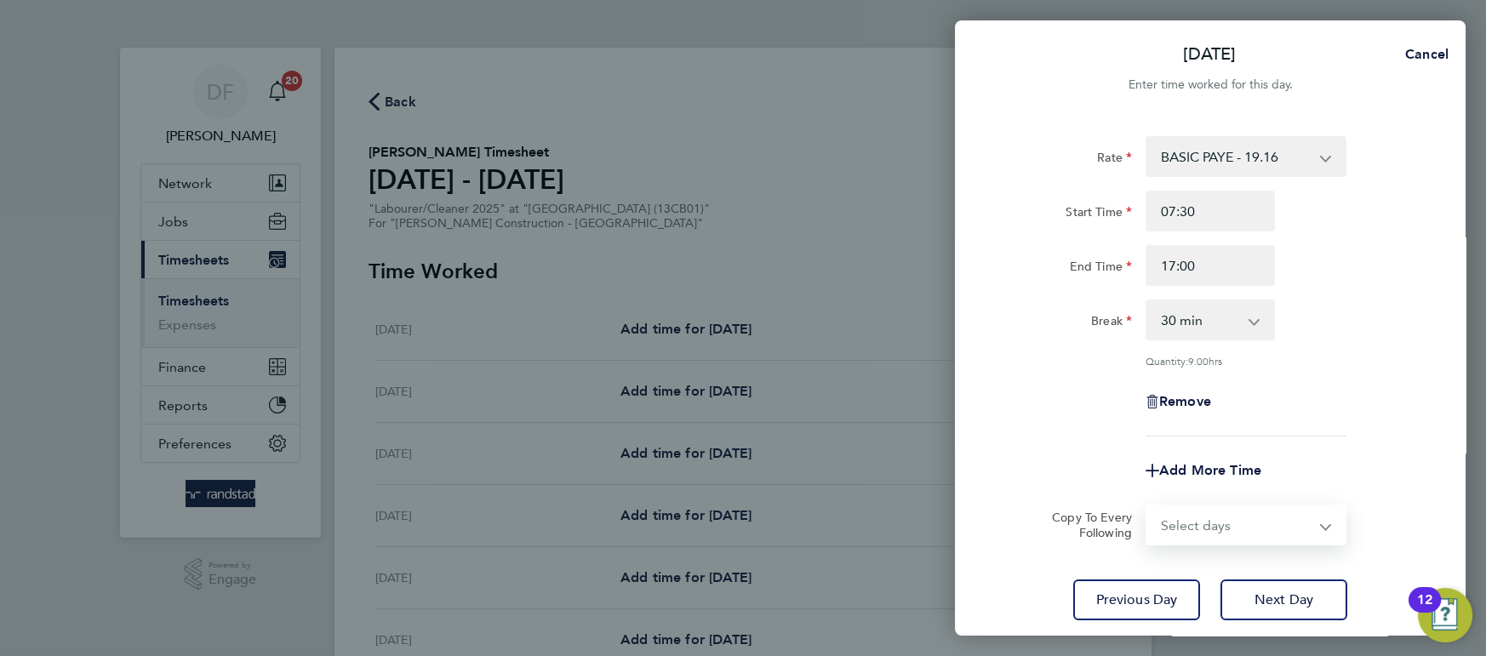
select select "DAY"
click at [1147, 506] on select "Select days Day [DATE] [DATE] [DATE]" at bounding box center [1236, 524] width 179 height 37
select select "[DATE]"
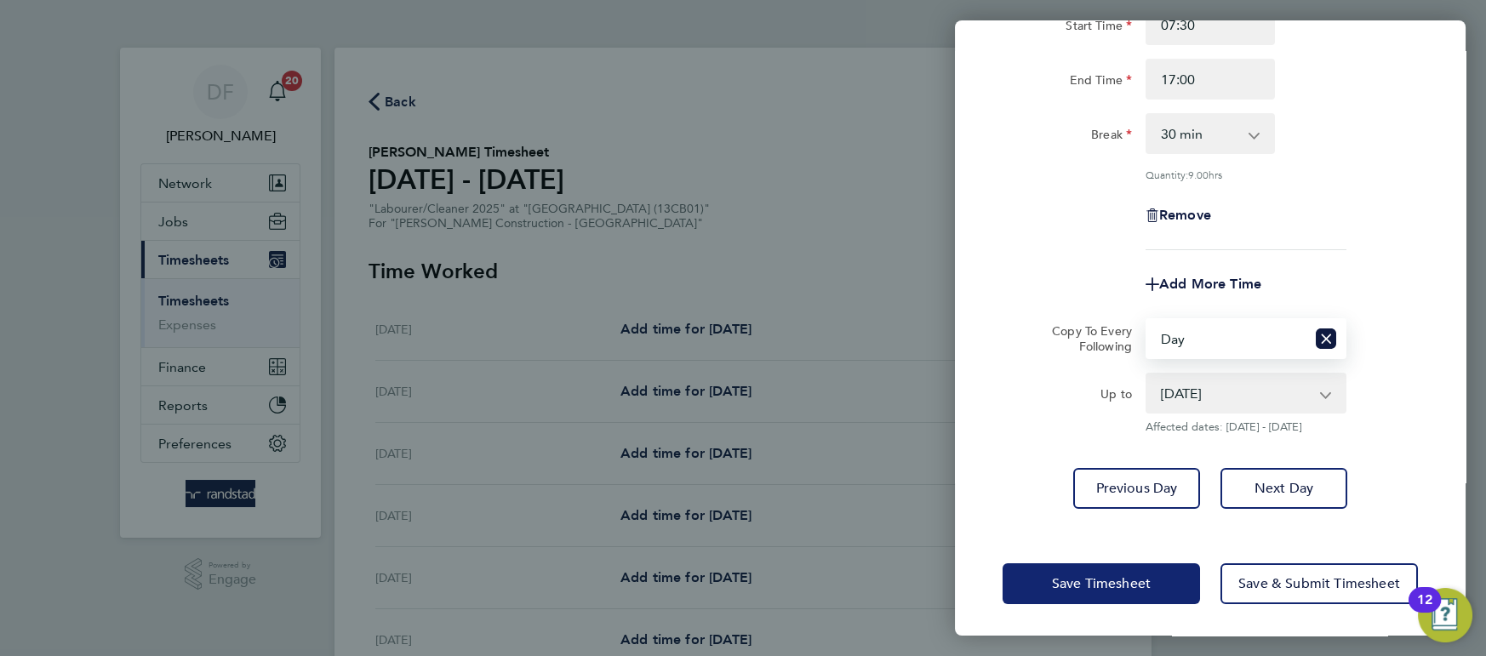
click at [1128, 596] on button "Save Timesheet" at bounding box center [1101, 583] width 197 height 41
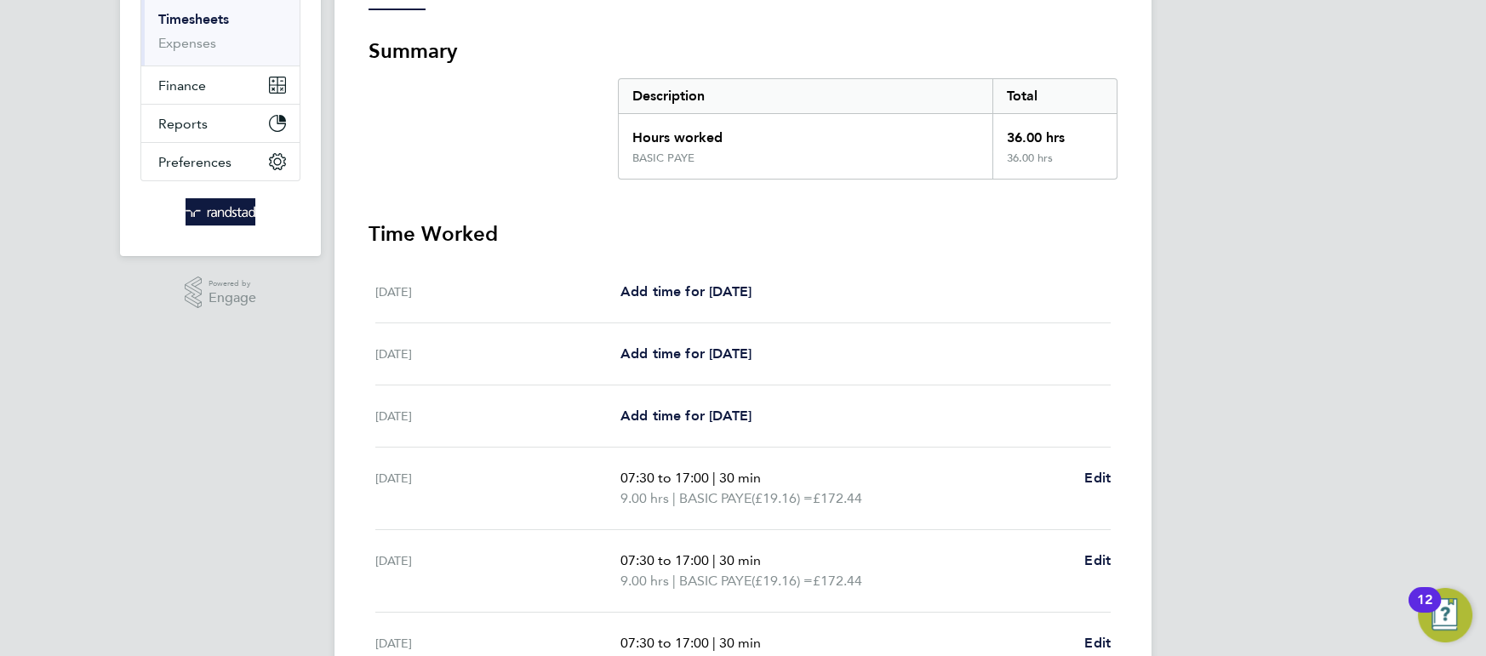
scroll to position [289, 0]
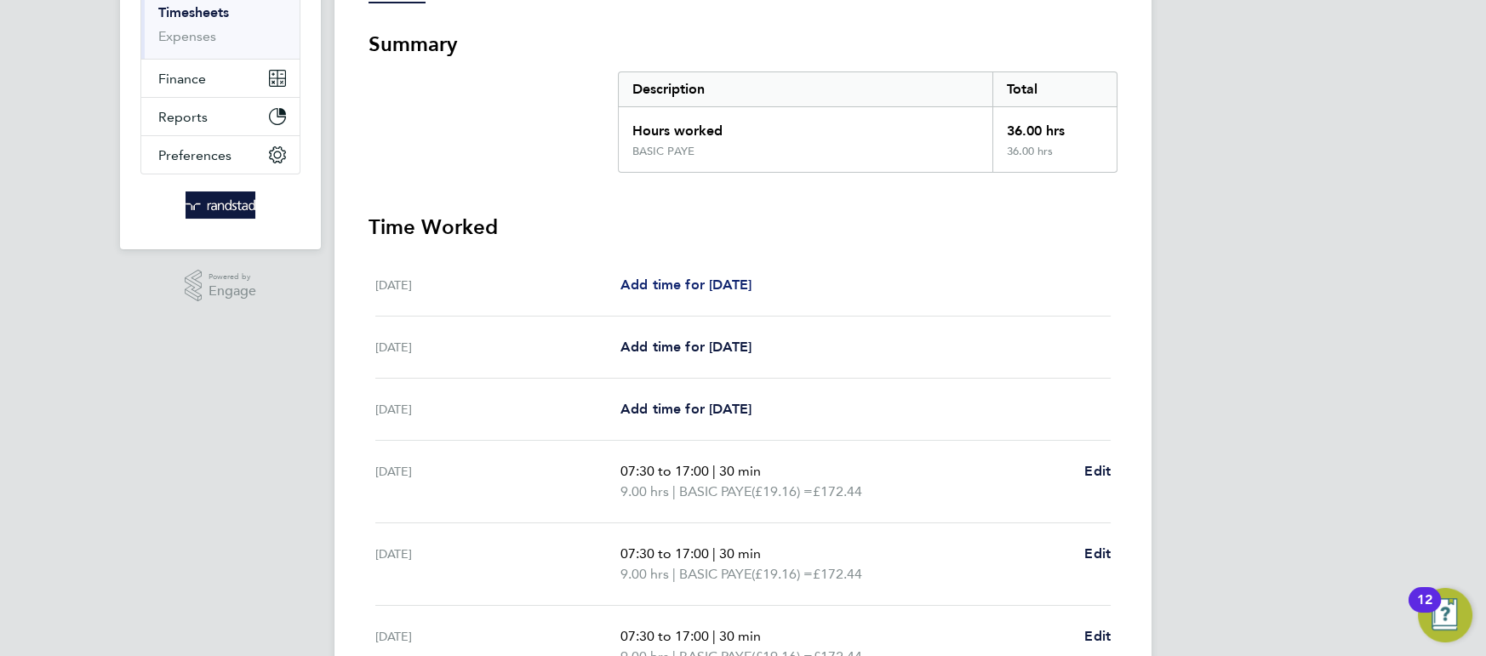
click at [717, 278] on span "Add time for [DATE]" at bounding box center [685, 285] width 131 height 16
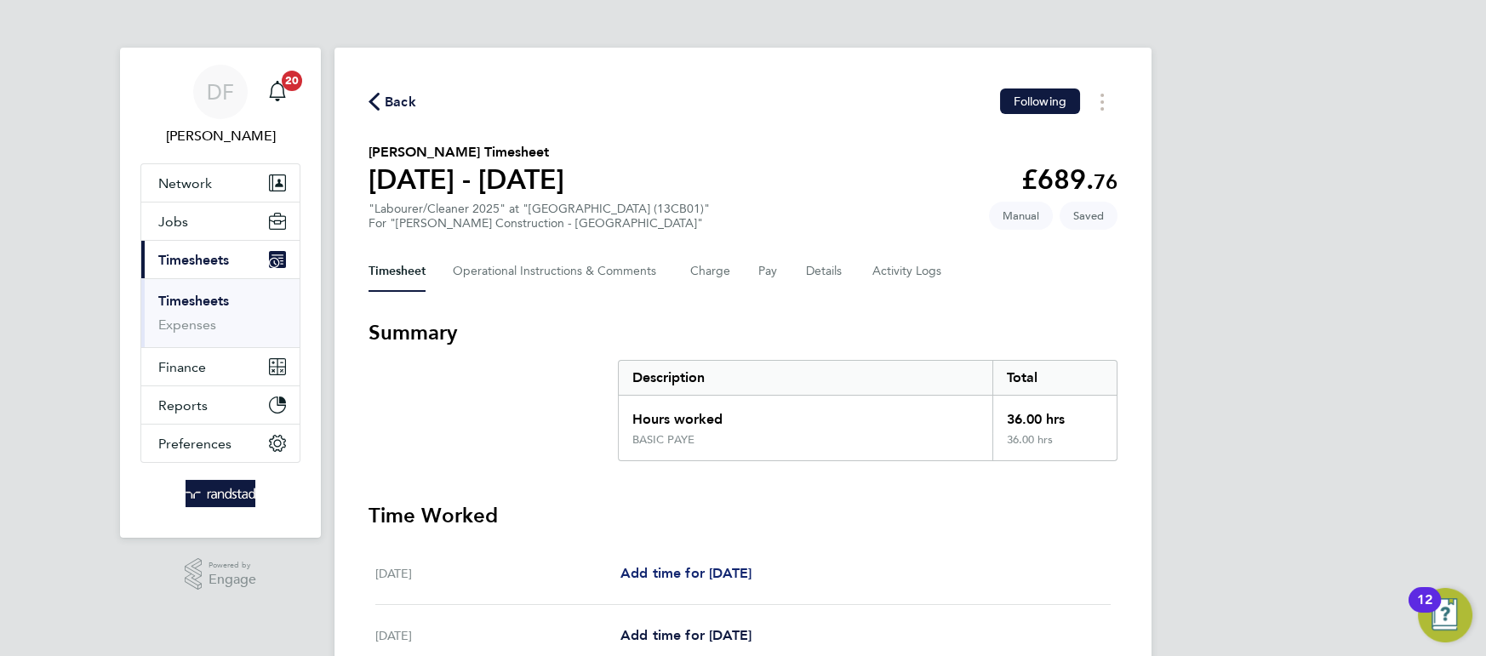
select select "30"
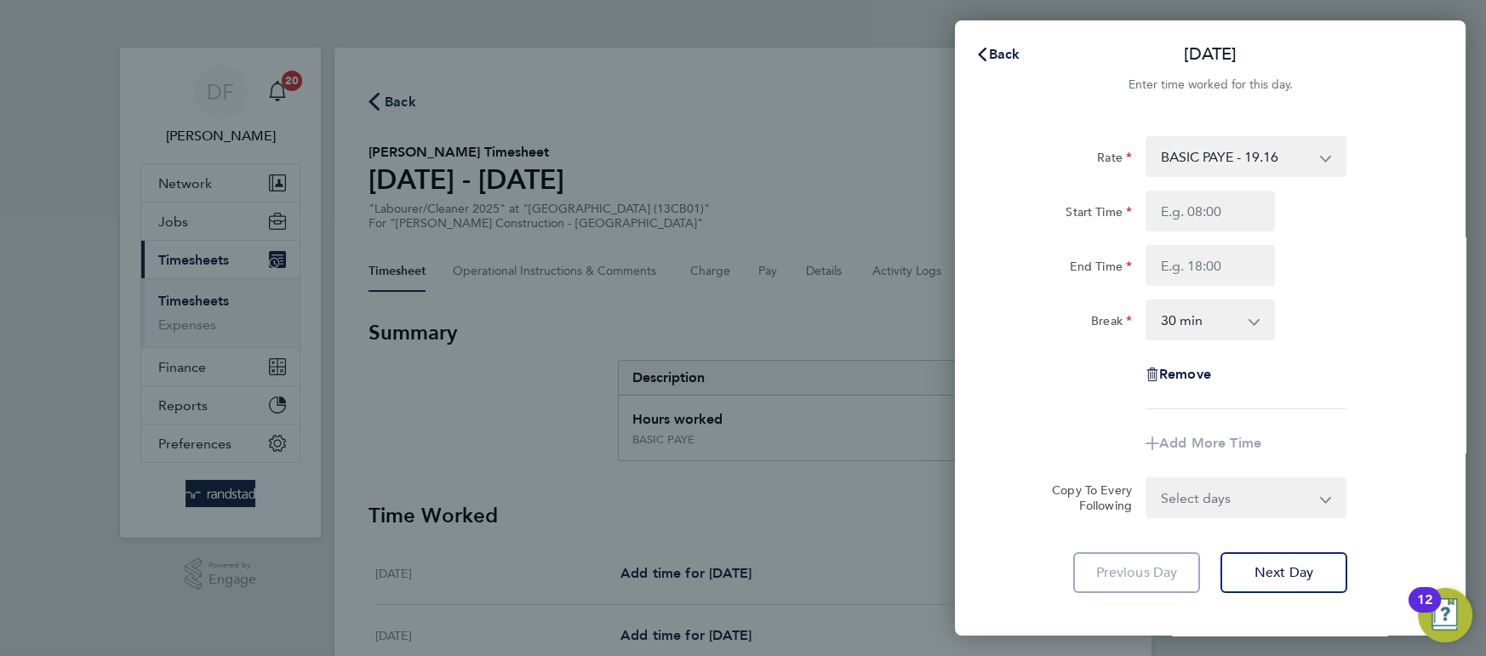
click at [1257, 151] on select "BASIC PAYE - 19.16 PAYE OT - 27.44" at bounding box center [1235, 156] width 177 height 37
select select "30"
click at [1228, 193] on input "Start Time" at bounding box center [1210, 211] width 129 height 41
type input "07:30"
type input "17:00"
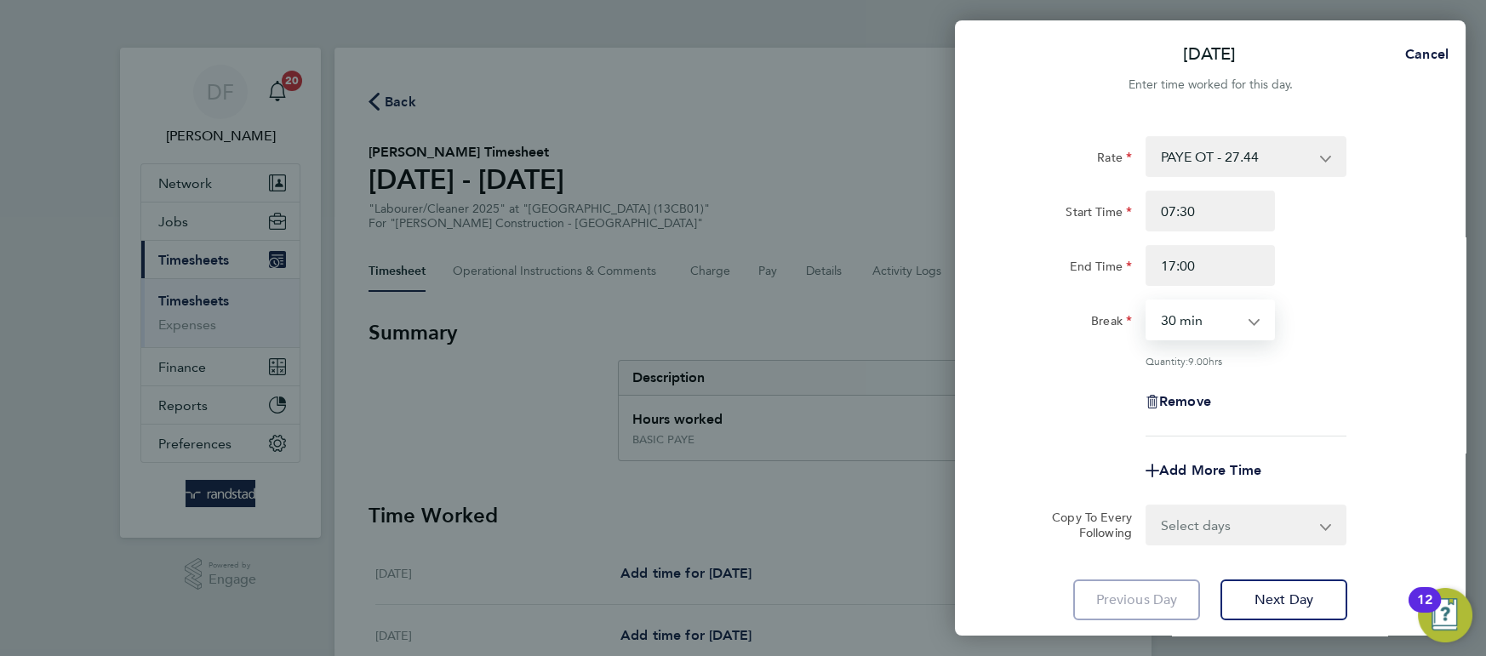
click at [1348, 461] on div "Add More Time" at bounding box center [1210, 470] width 429 height 41
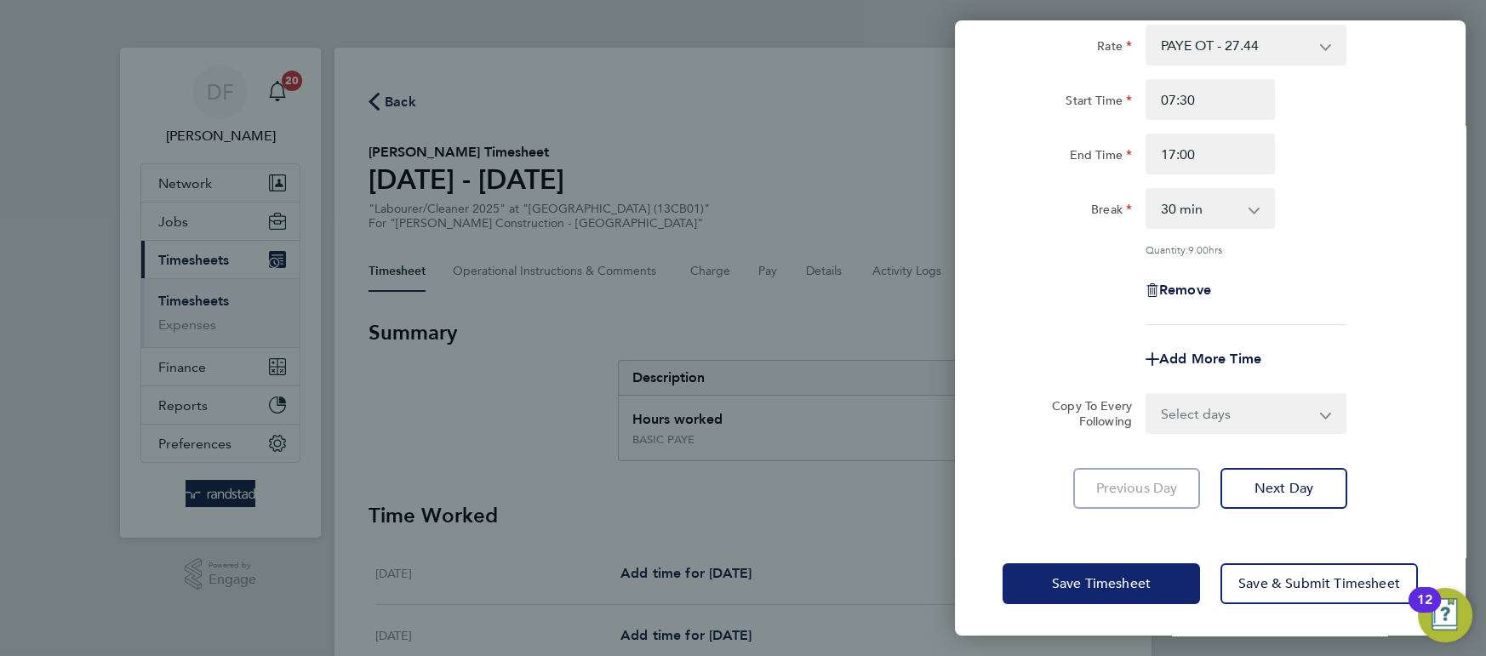
click at [1147, 575] on span "Save Timesheet" at bounding box center [1101, 583] width 99 height 17
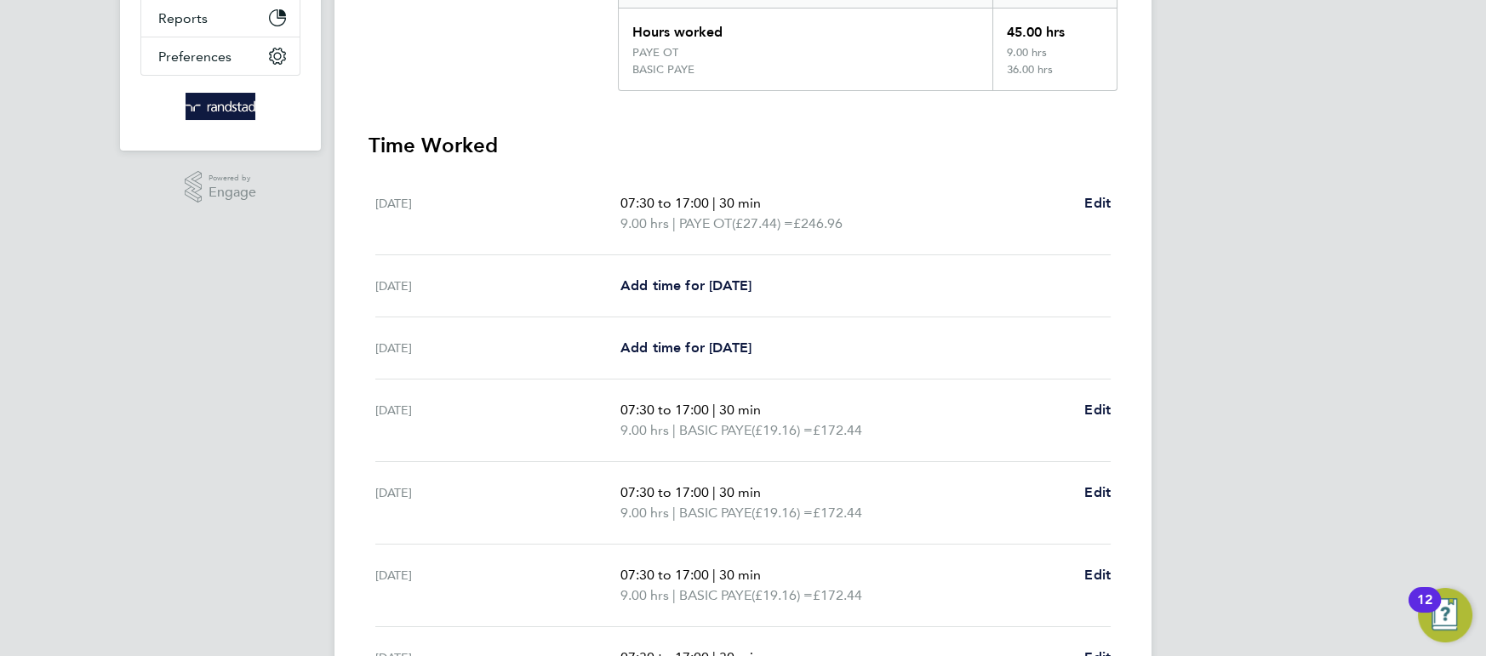
scroll to position [590, 0]
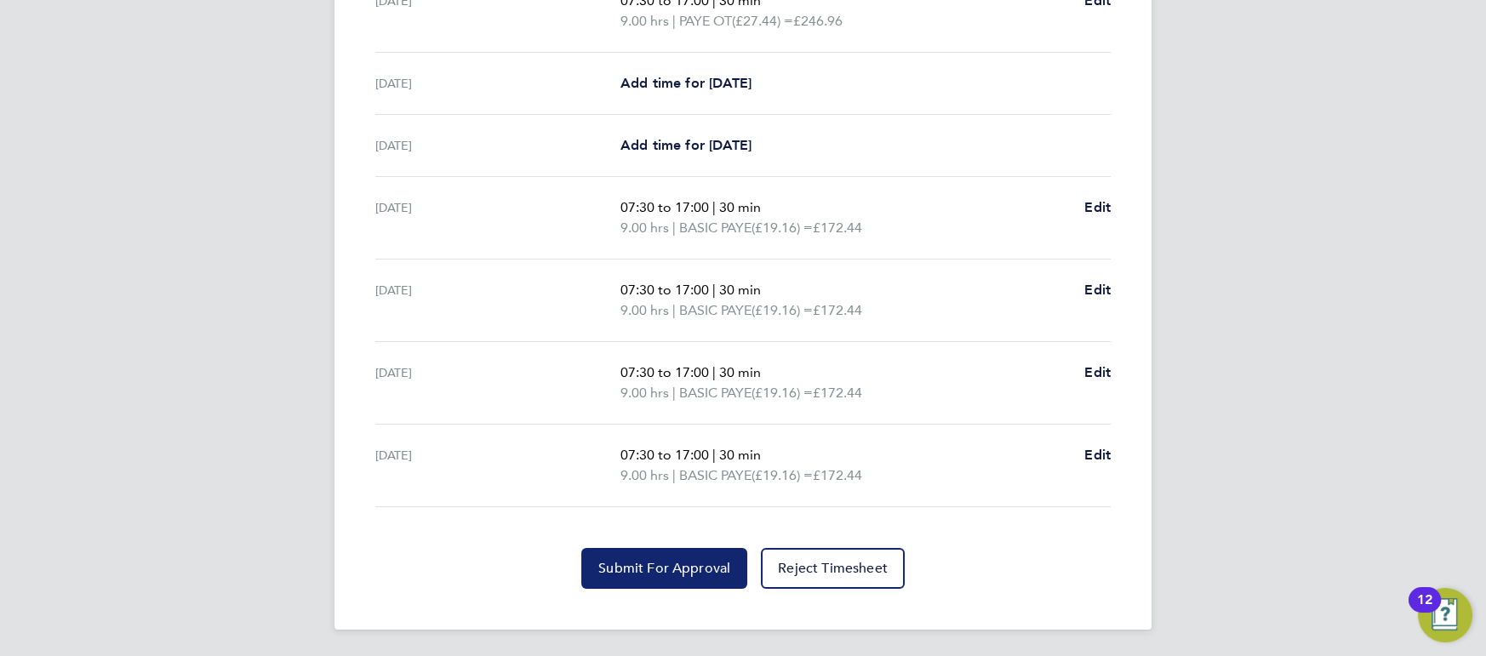
click at [699, 551] on button "Submit For Approval" at bounding box center [664, 568] width 166 height 41
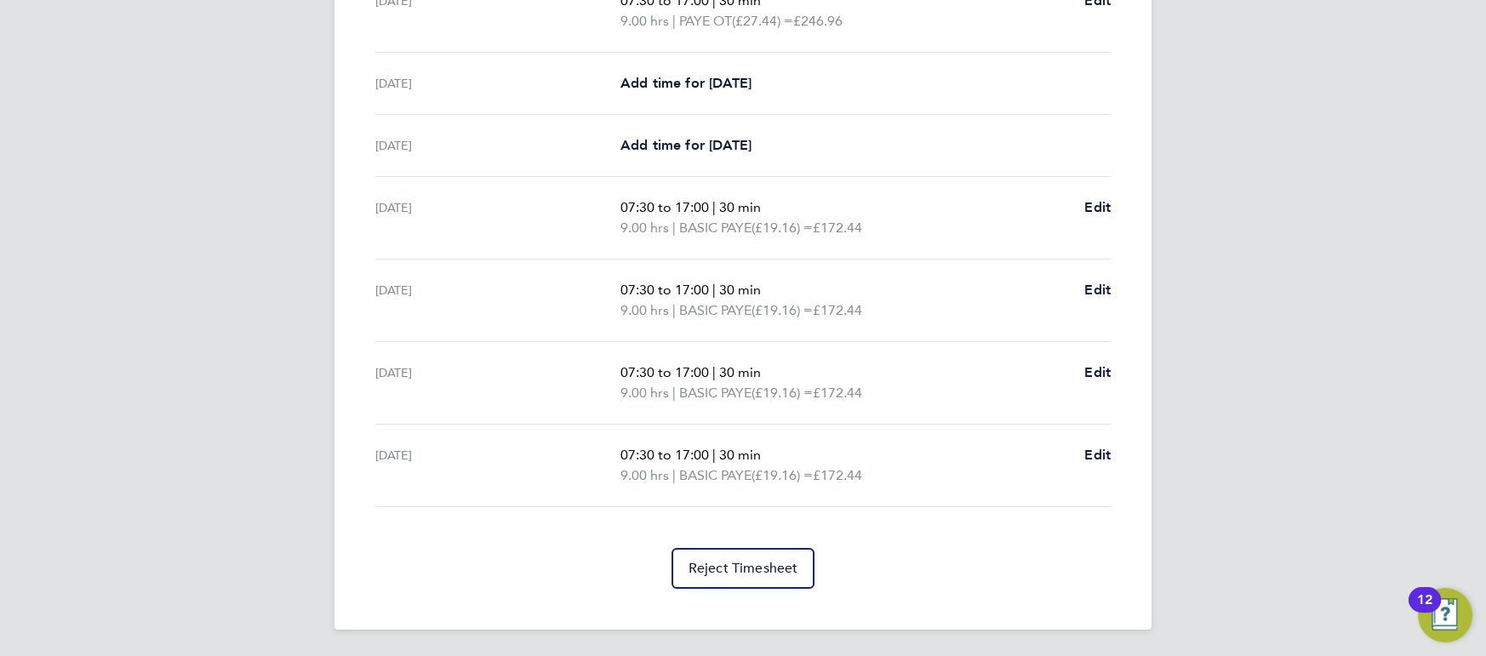
scroll to position [0, 0]
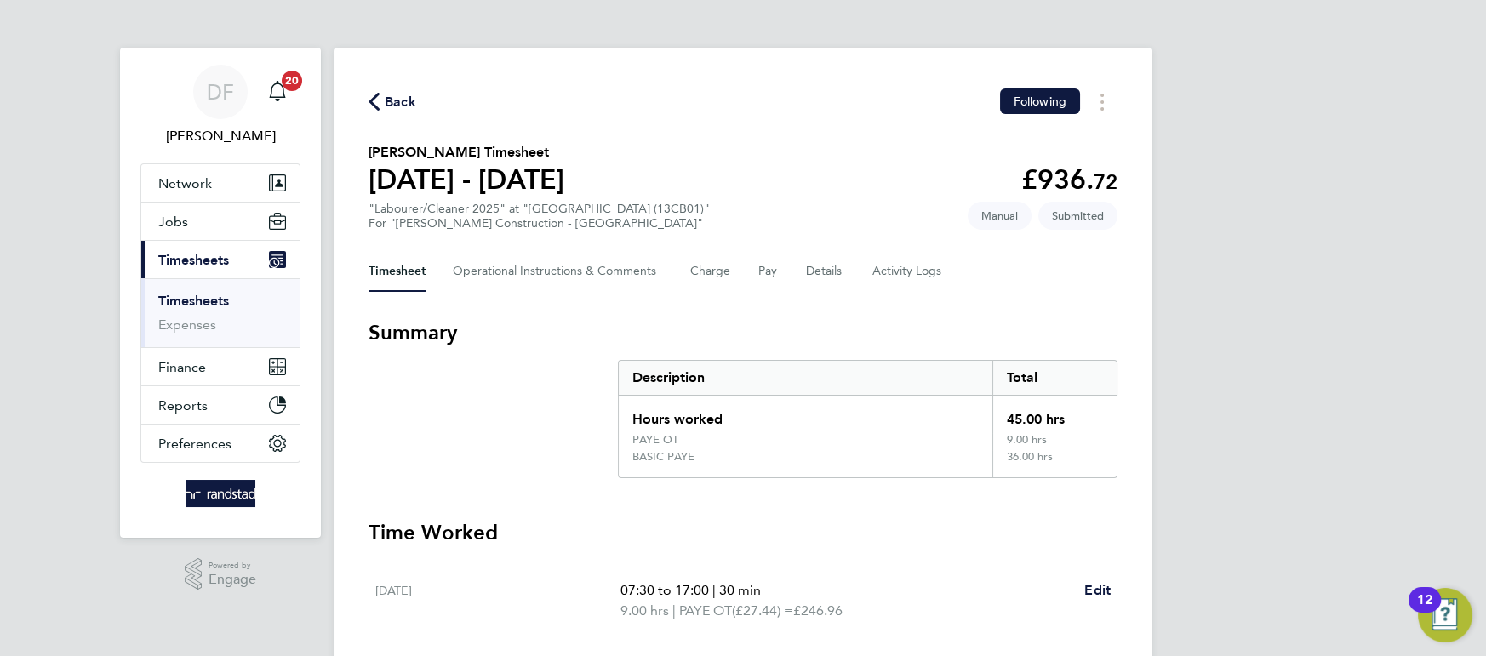
click at [400, 100] on span "Back" at bounding box center [400, 102] width 31 height 20
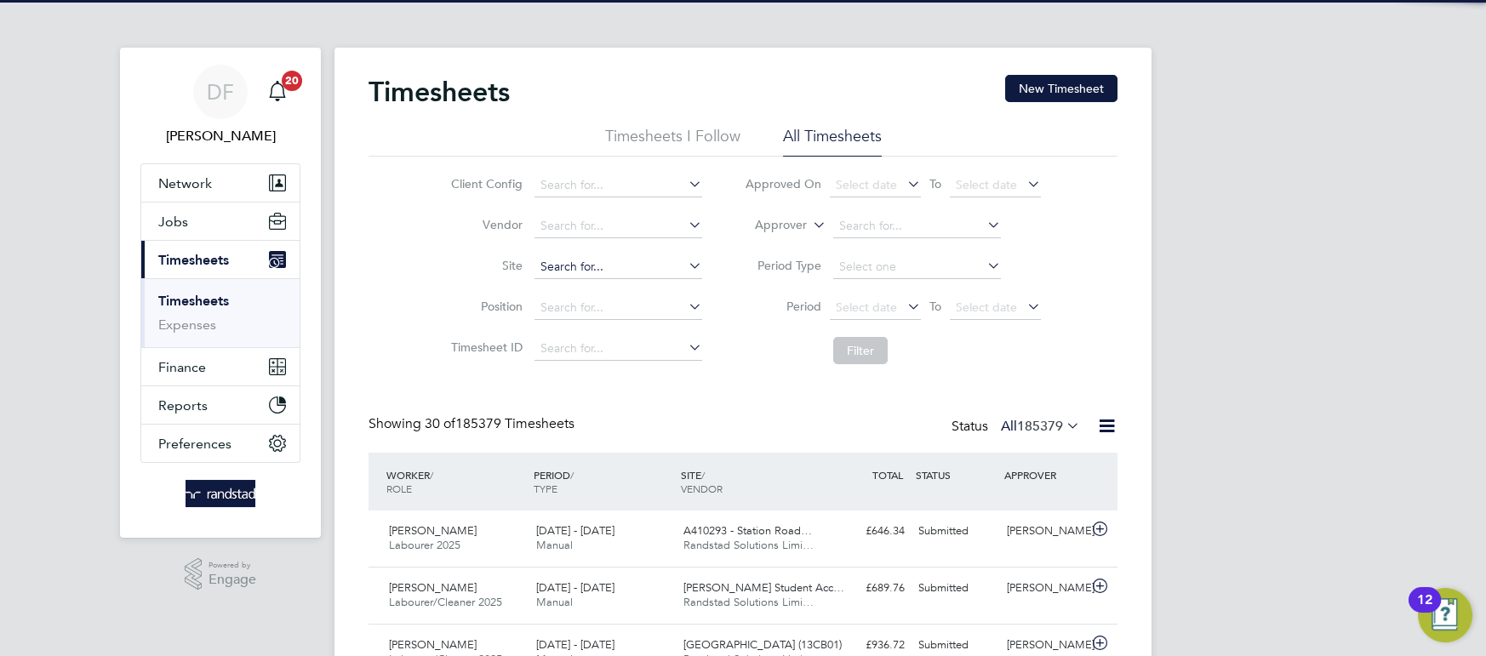
click at [563, 266] on input at bounding box center [618, 267] width 168 height 24
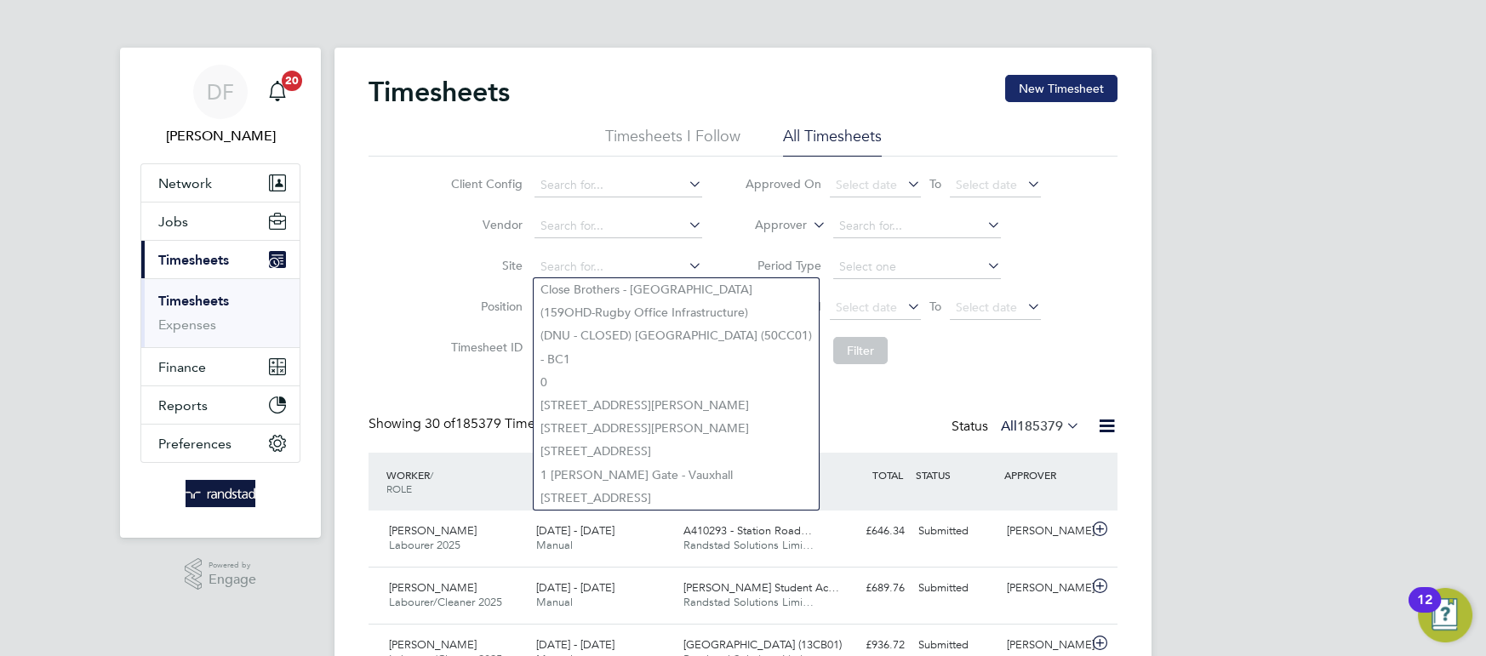
click at [1039, 97] on button "New Timesheet" at bounding box center [1061, 88] width 112 height 27
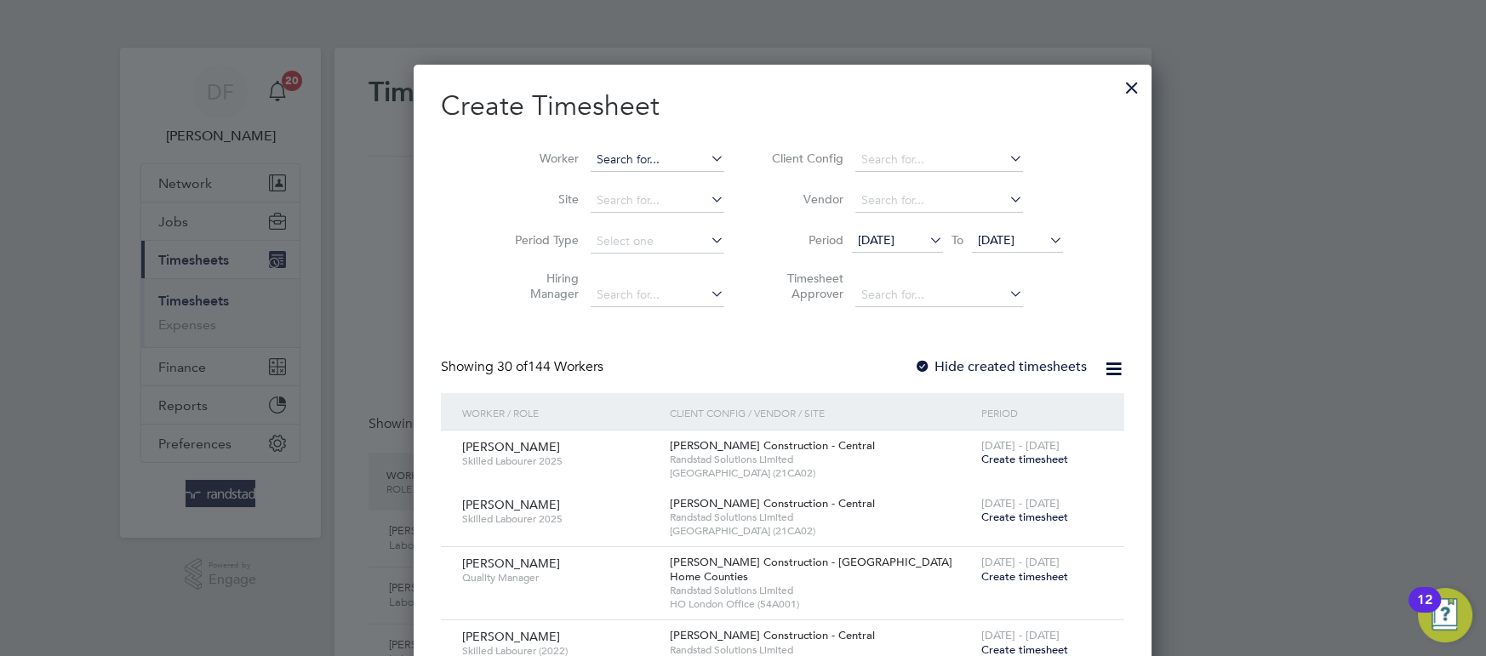
click at [632, 154] on input at bounding box center [658, 160] width 134 height 24
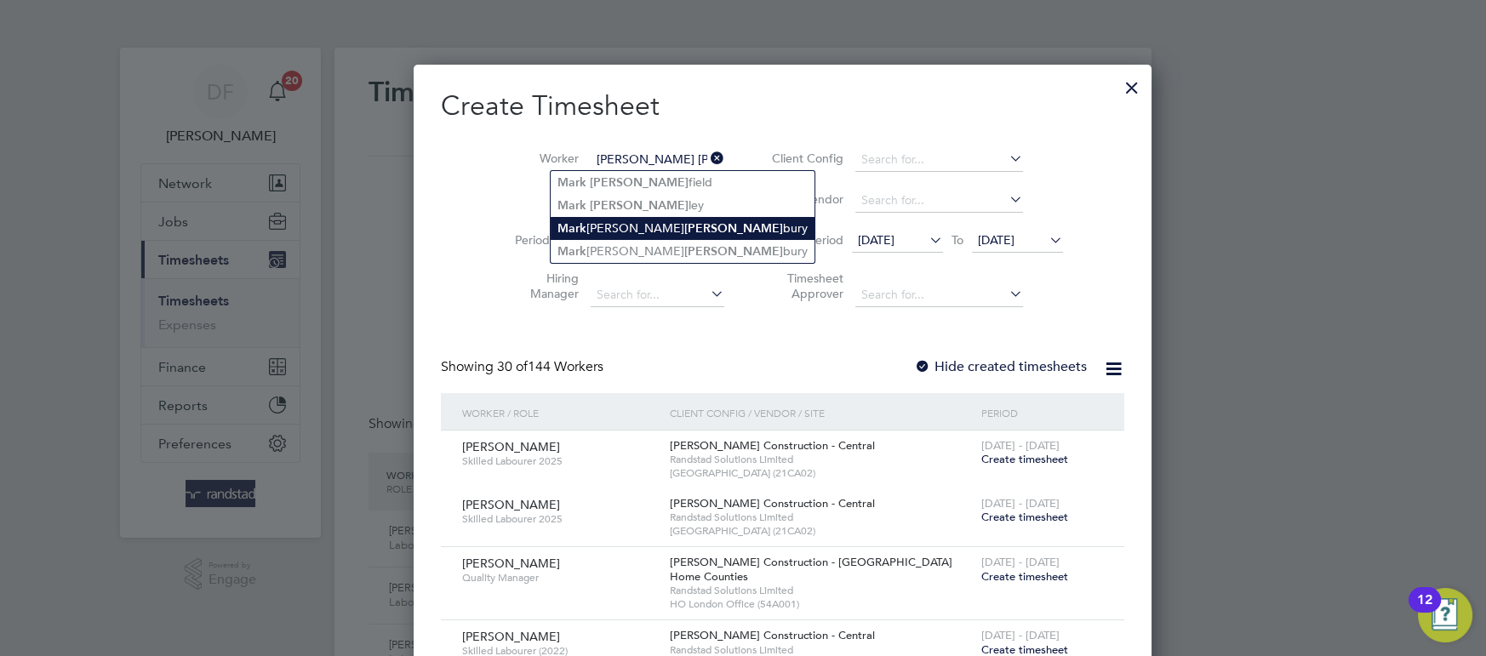
click at [649, 226] on li "[PERSON_NAME] [PERSON_NAME]" at bounding box center [683, 228] width 264 height 23
type input "[PERSON_NAME]"
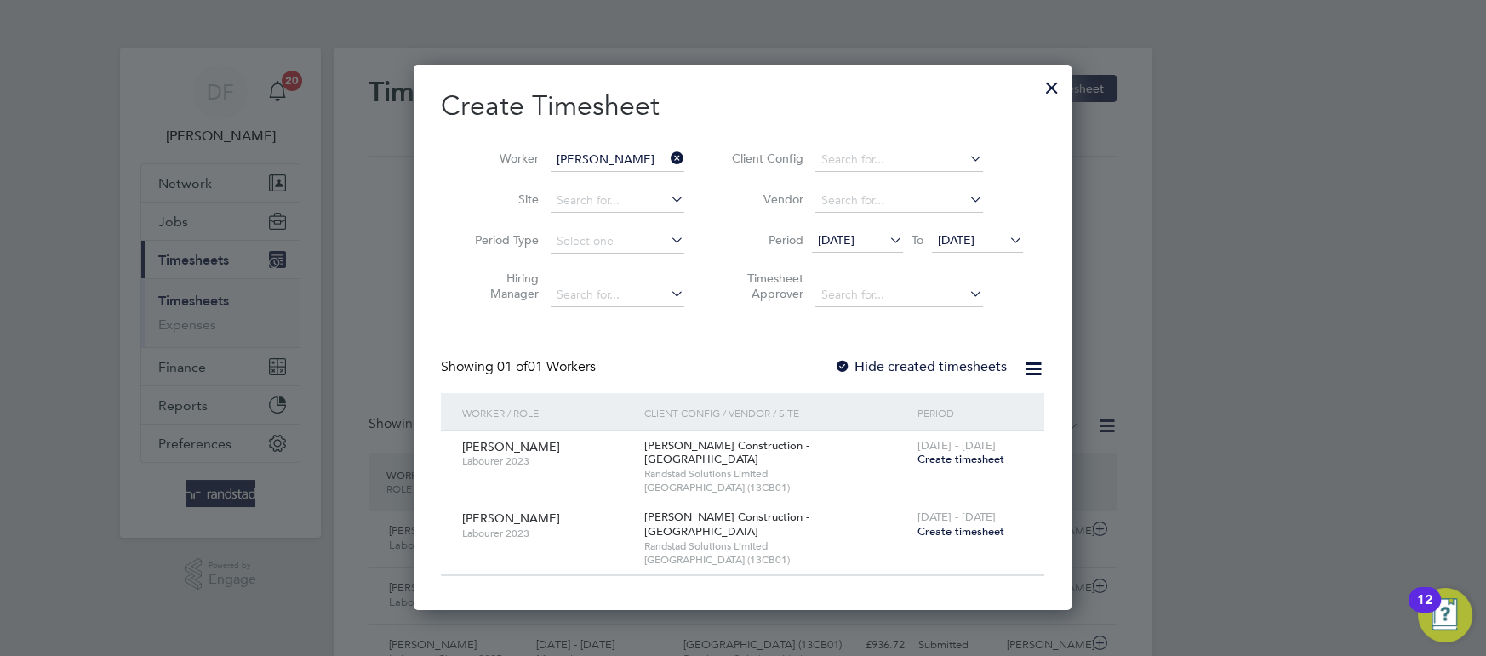
click at [667, 157] on icon at bounding box center [667, 158] width 0 height 24
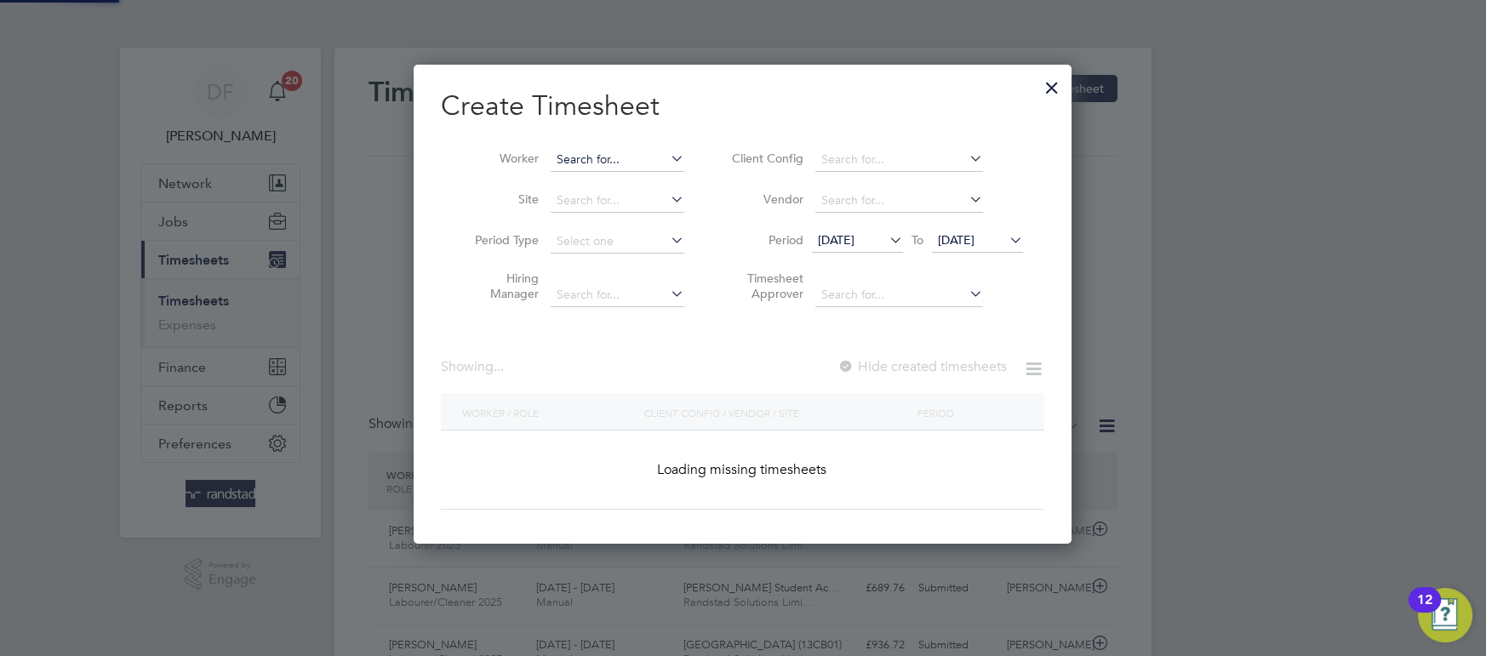
click at [623, 163] on input at bounding box center [618, 160] width 134 height 24
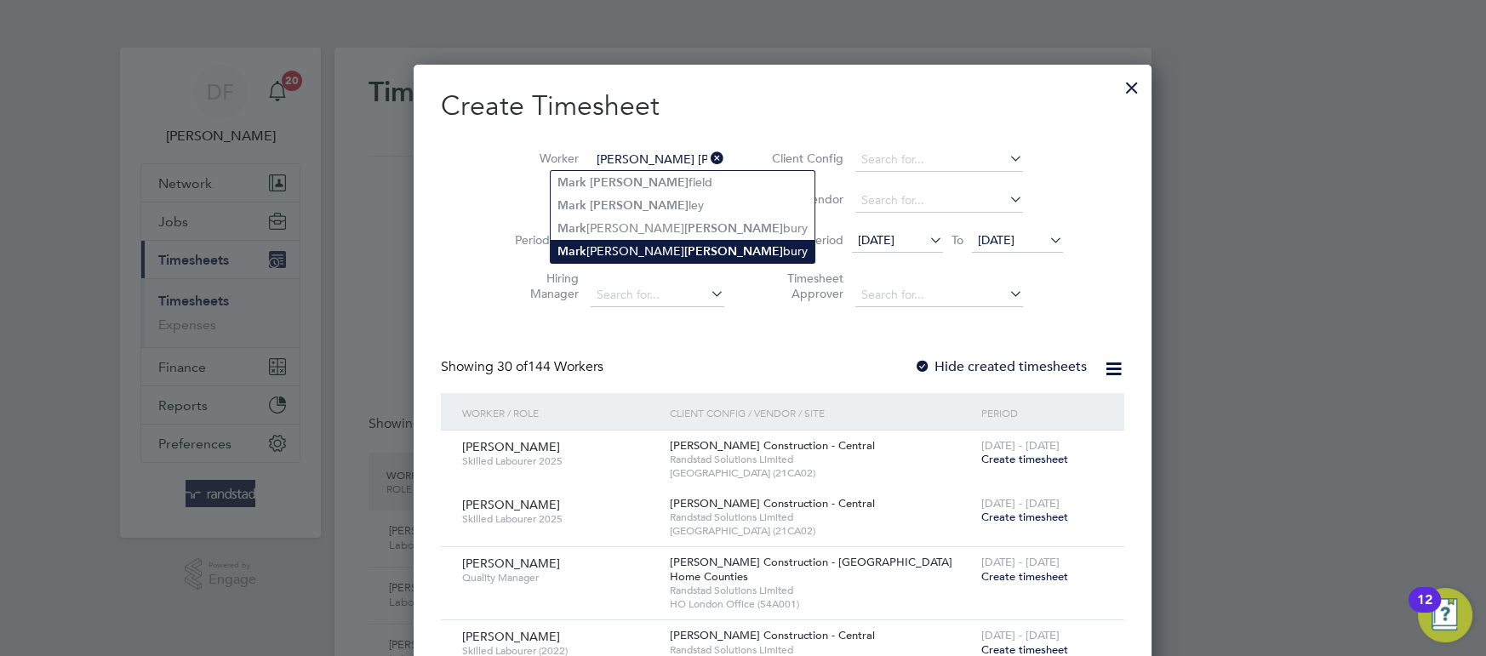
click at [606, 244] on li "[PERSON_NAME] [PERSON_NAME]" at bounding box center [683, 251] width 264 height 23
type input "[PERSON_NAME] [PERSON_NAME]"
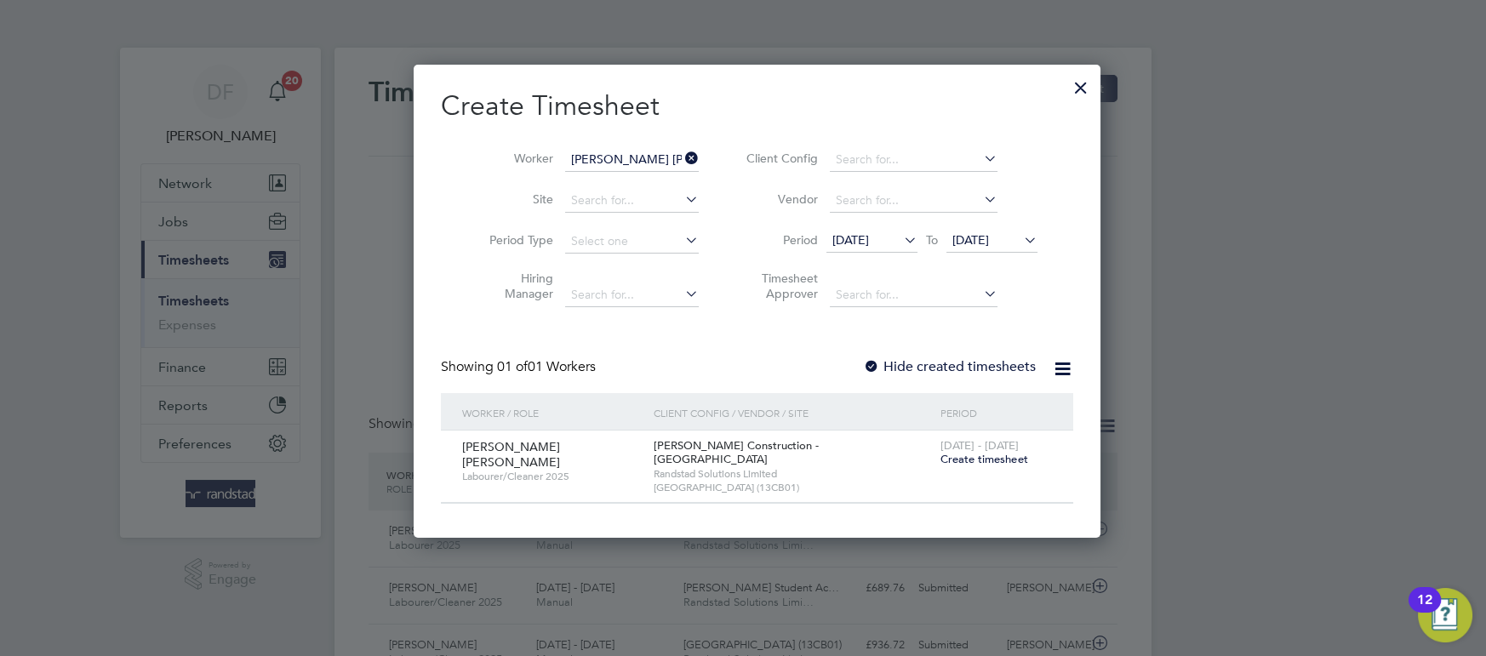
click at [928, 361] on label "Hide created timesheets" at bounding box center [949, 366] width 173 height 17
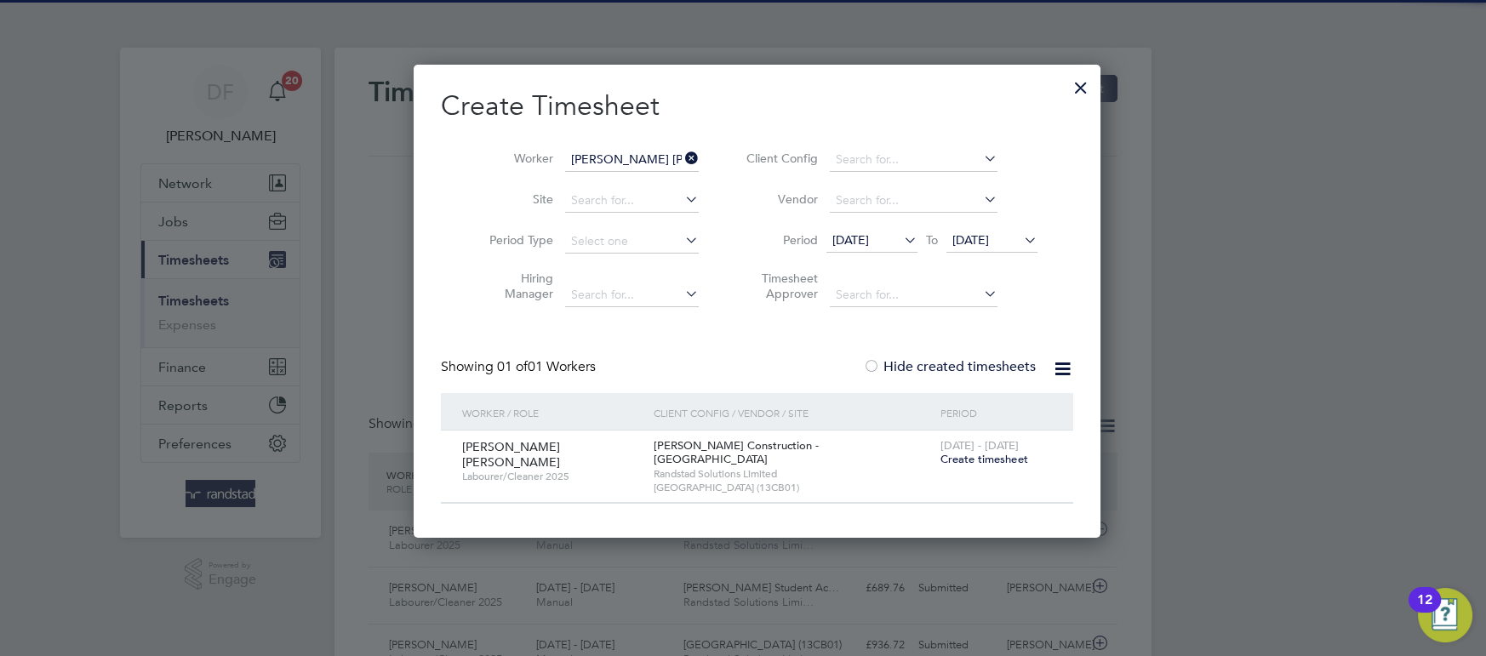
click at [928, 361] on label "Hide created timesheets" at bounding box center [949, 366] width 173 height 17
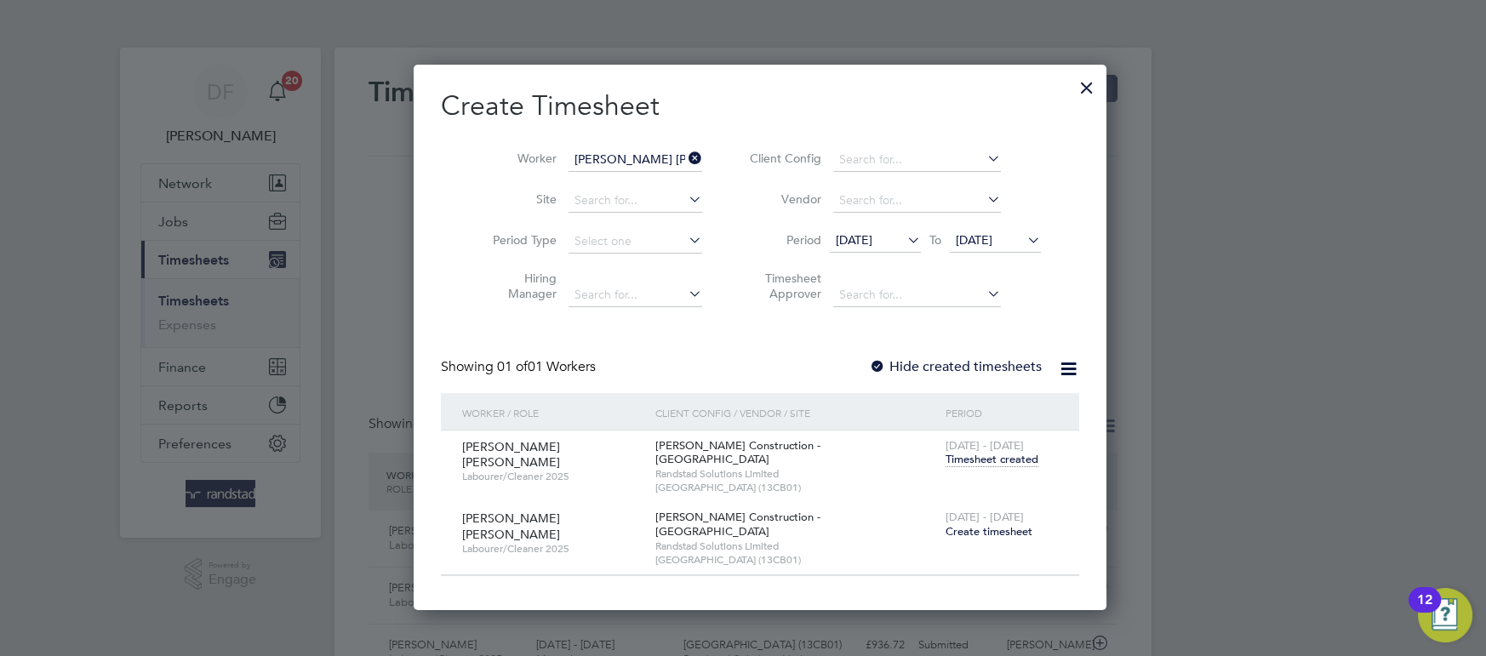
click at [946, 363] on label "Hide created timesheets" at bounding box center [955, 366] width 173 height 17
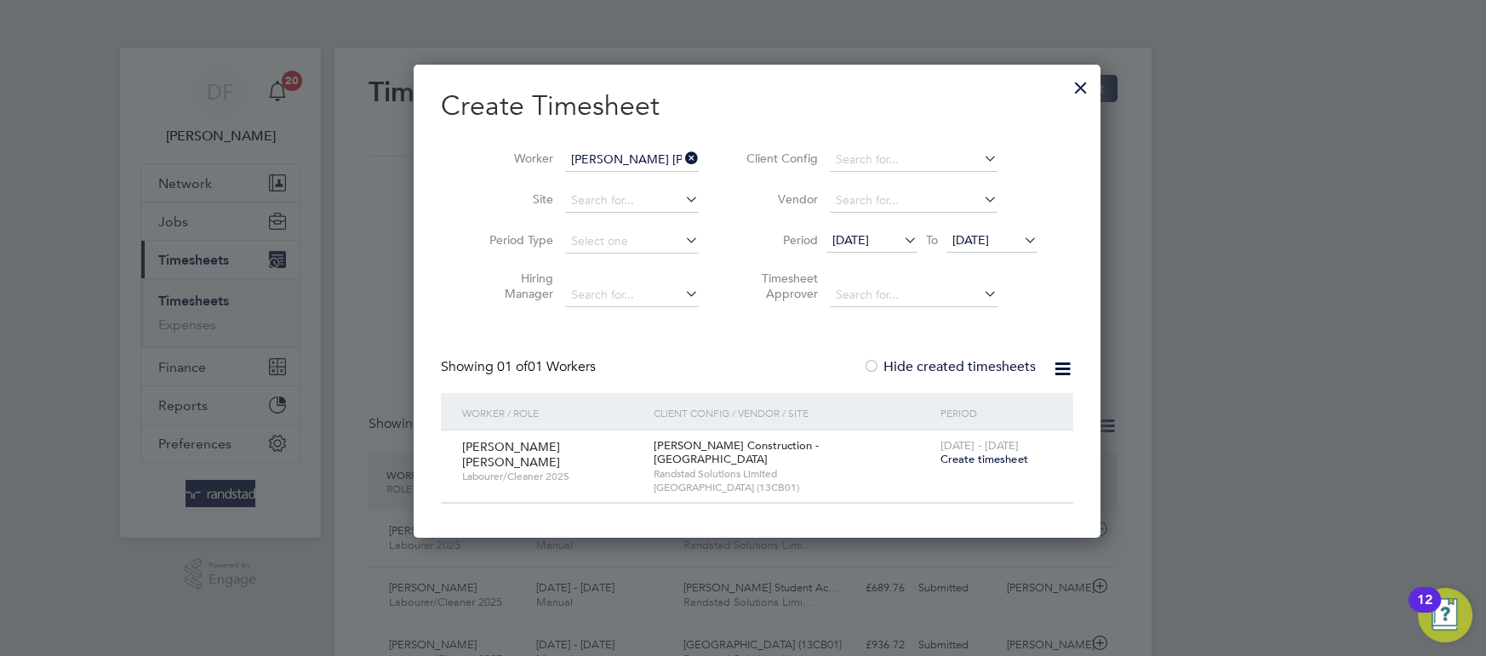
click at [957, 371] on label "Hide created timesheets" at bounding box center [949, 366] width 173 height 17
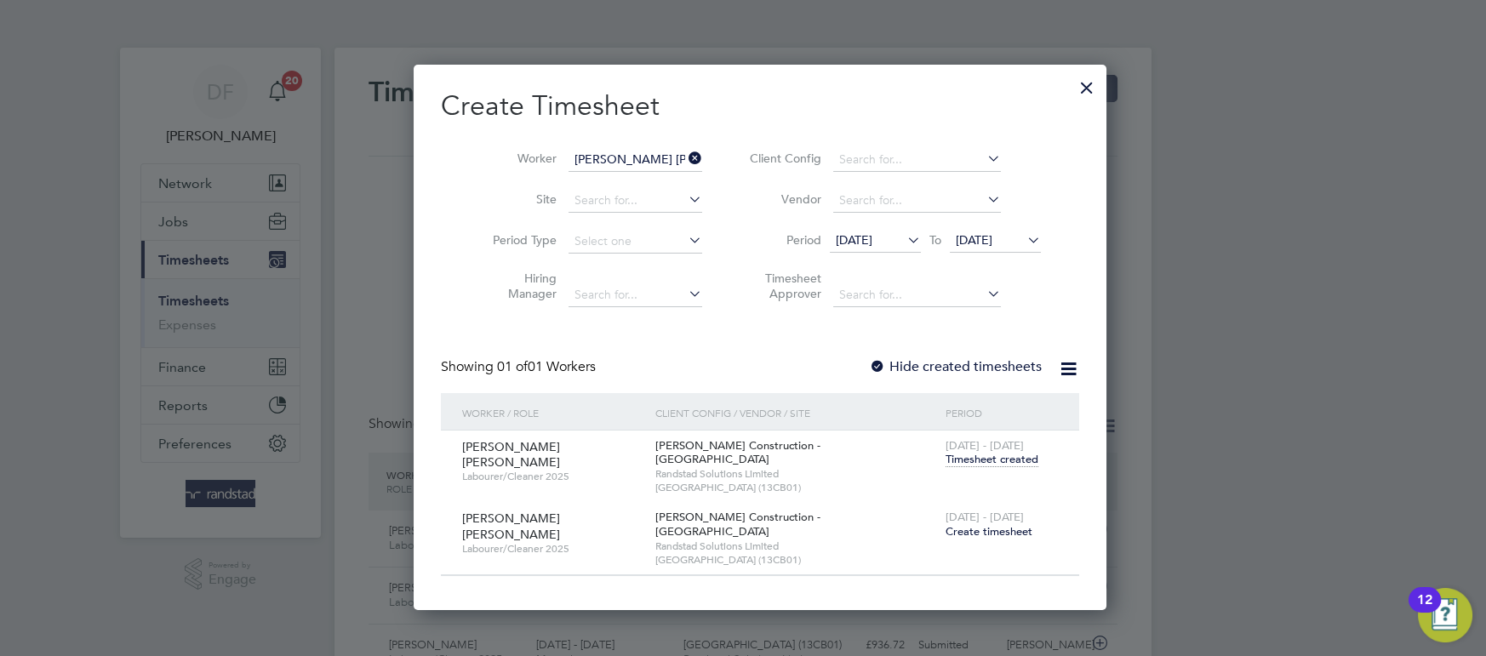
click at [946, 461] on span "Timesheet created" at bounding box center [992, 459] width 93 height 15
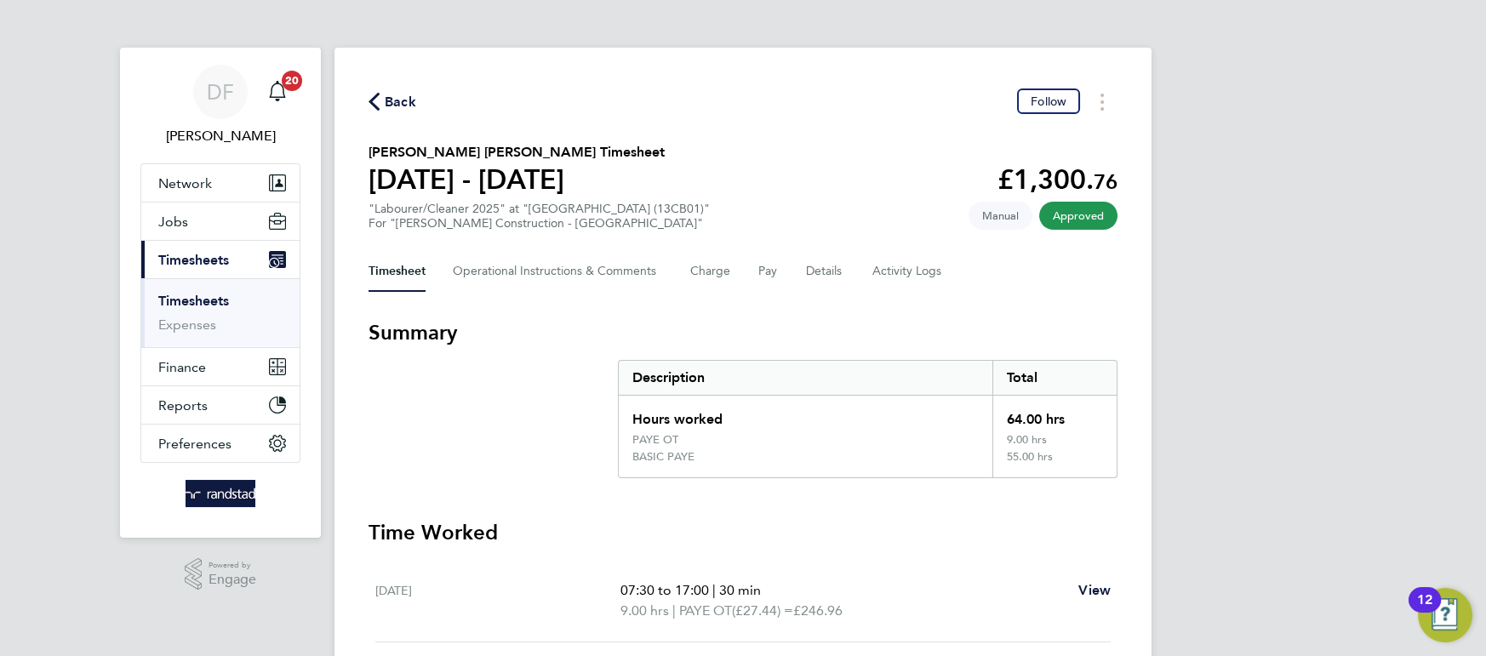
click at [402, 106] on span "Back" at bounding box center [400, 102] width 31 height 20
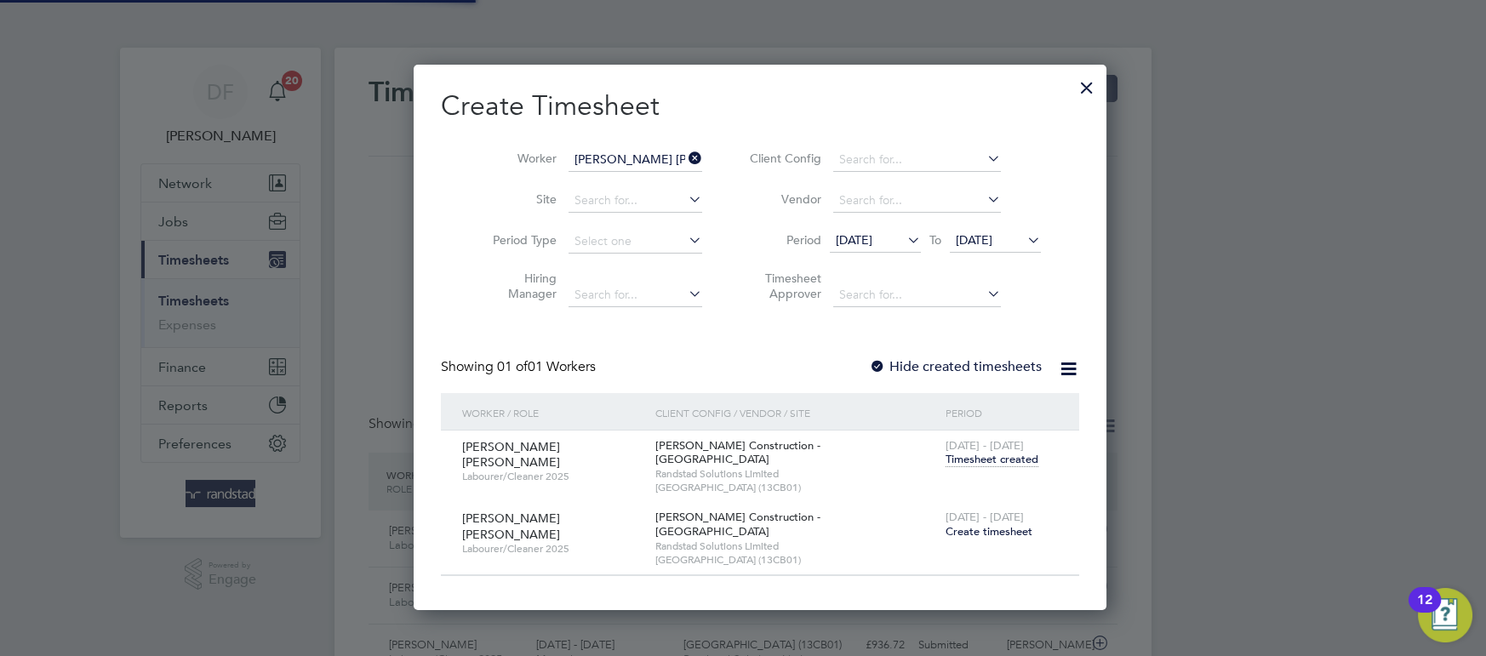
scroll to position [43, 147]
click at [977, 524] on span "Create timesheet" at bounding box center [989, 531] width 87 height 14
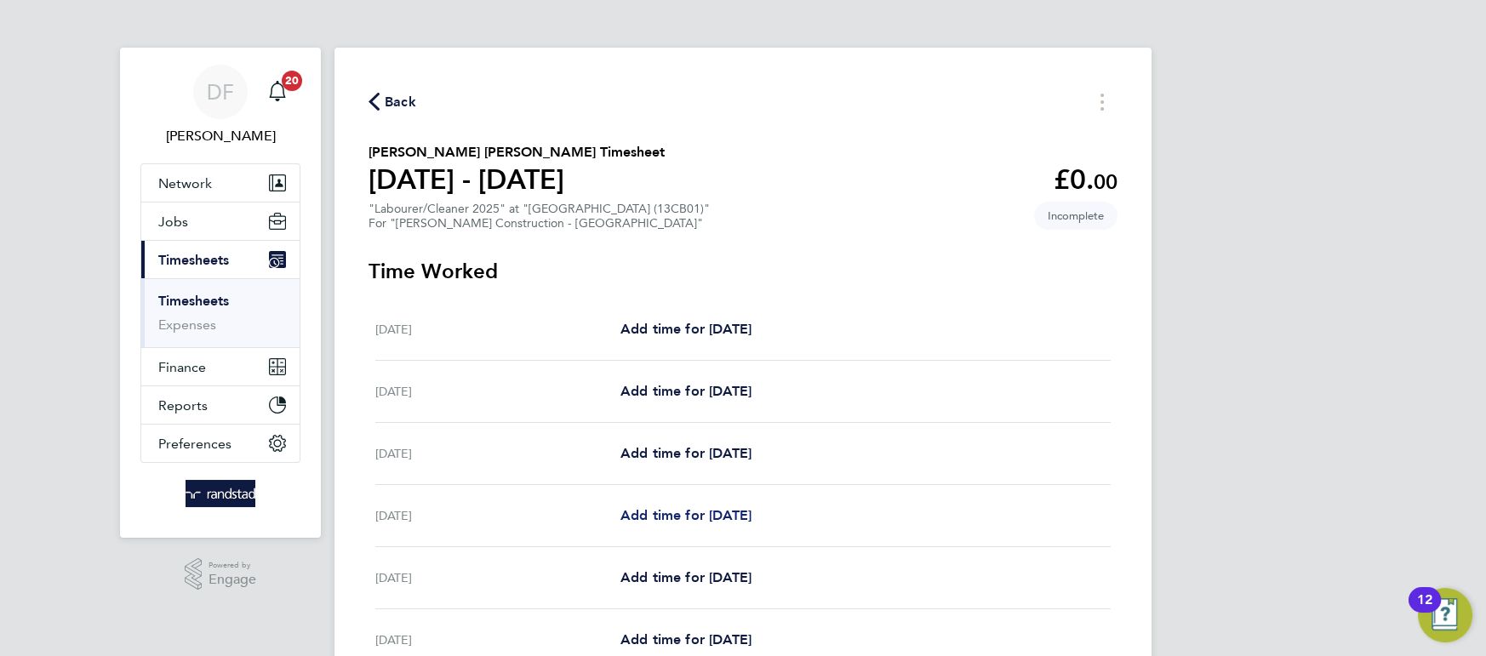
click at [687, 513] on span "Add time for [DATE]" at bounding box center [685, 515] width 131 height 16
select select "30"
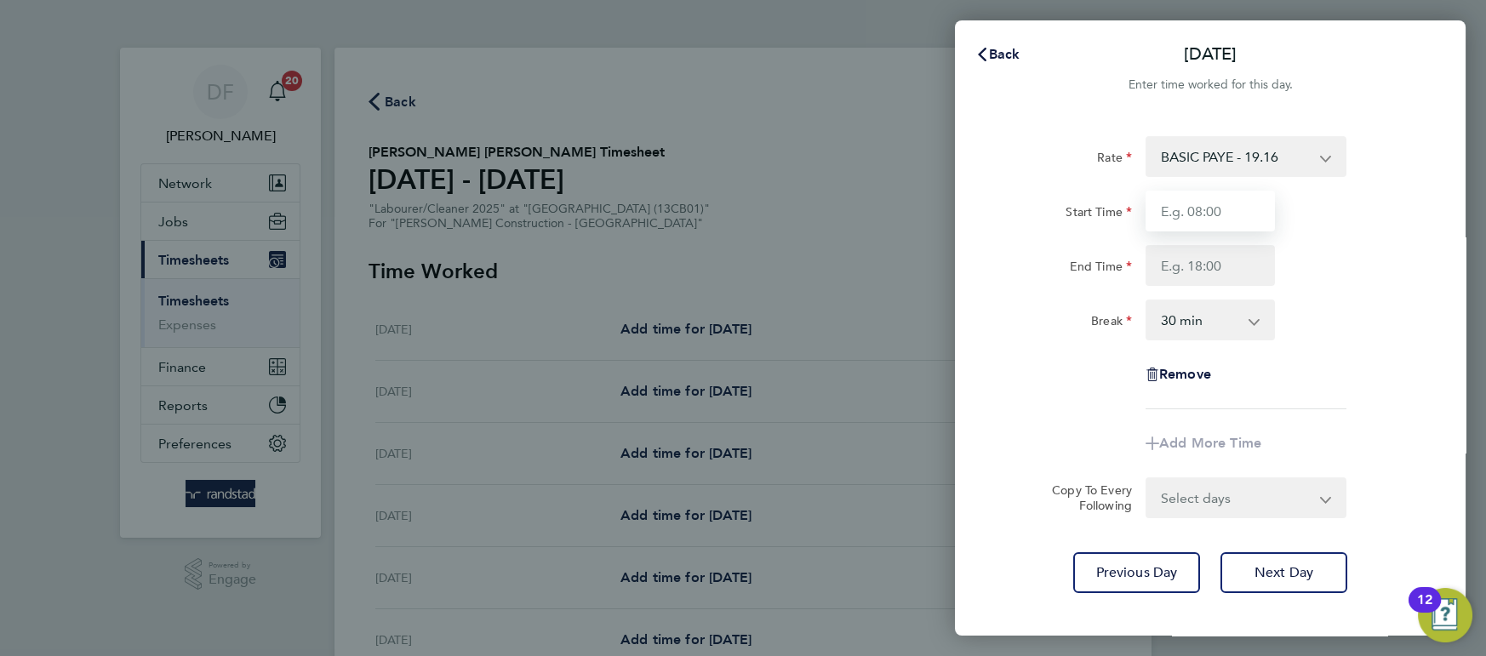
click at [1203, 214] on input "Start Time" at bounding box center [1210, 211] width 129 height 41
type input "06:00"
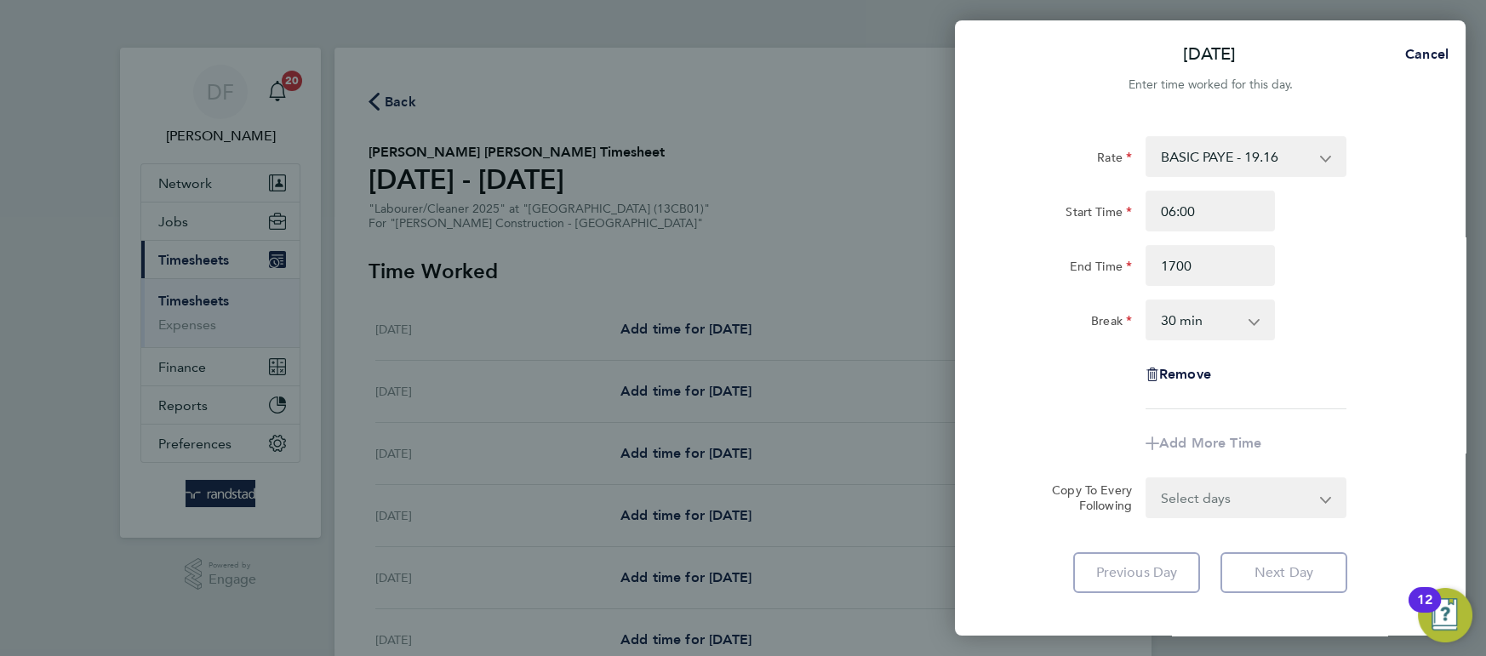
type input "17:00"
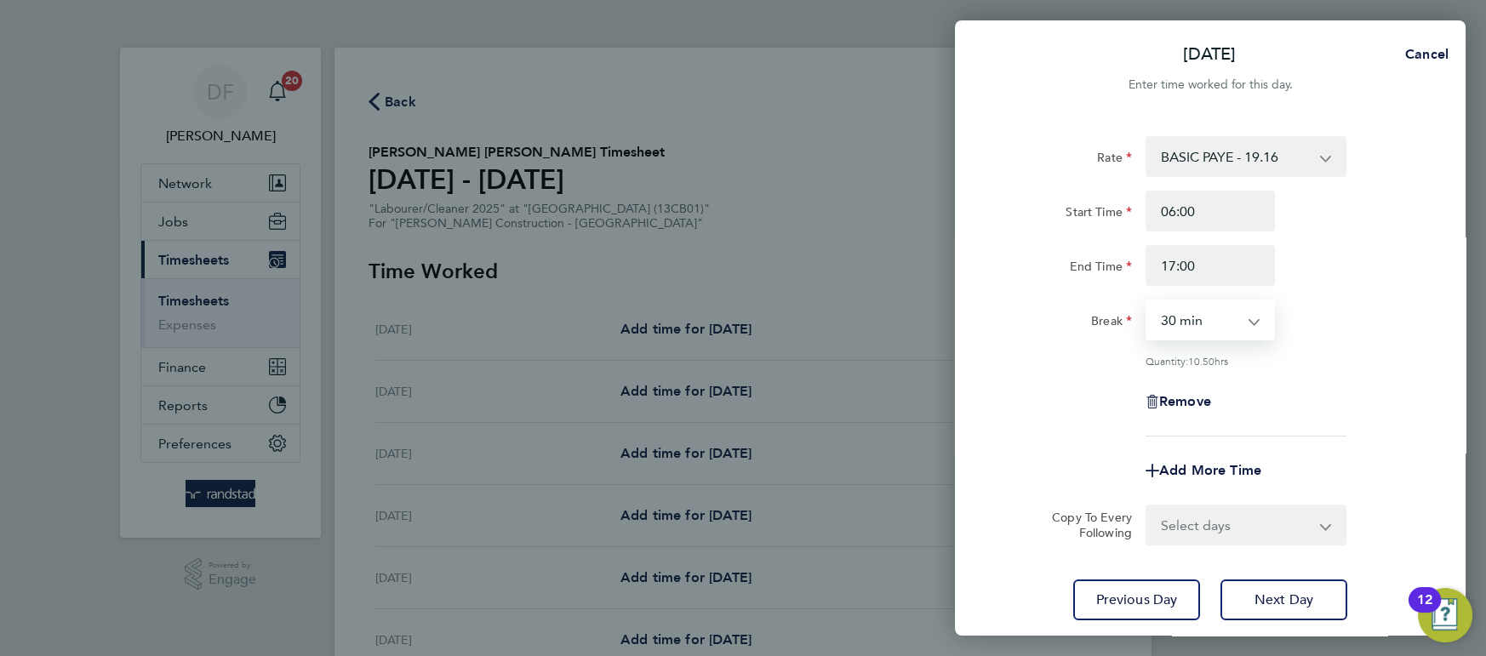
click at [1251, 337] on select "0 min 15 min 30 min 45 min 60 min 75 min 90 min" at bounding box center [1200, 319] width 106 height 37
select select "0"
click at [1147, 301] on select "0 min 15 min 30 min 45 min 60 min 75 min 90 min" at bounding box center [1200, 319] width 106 height 37
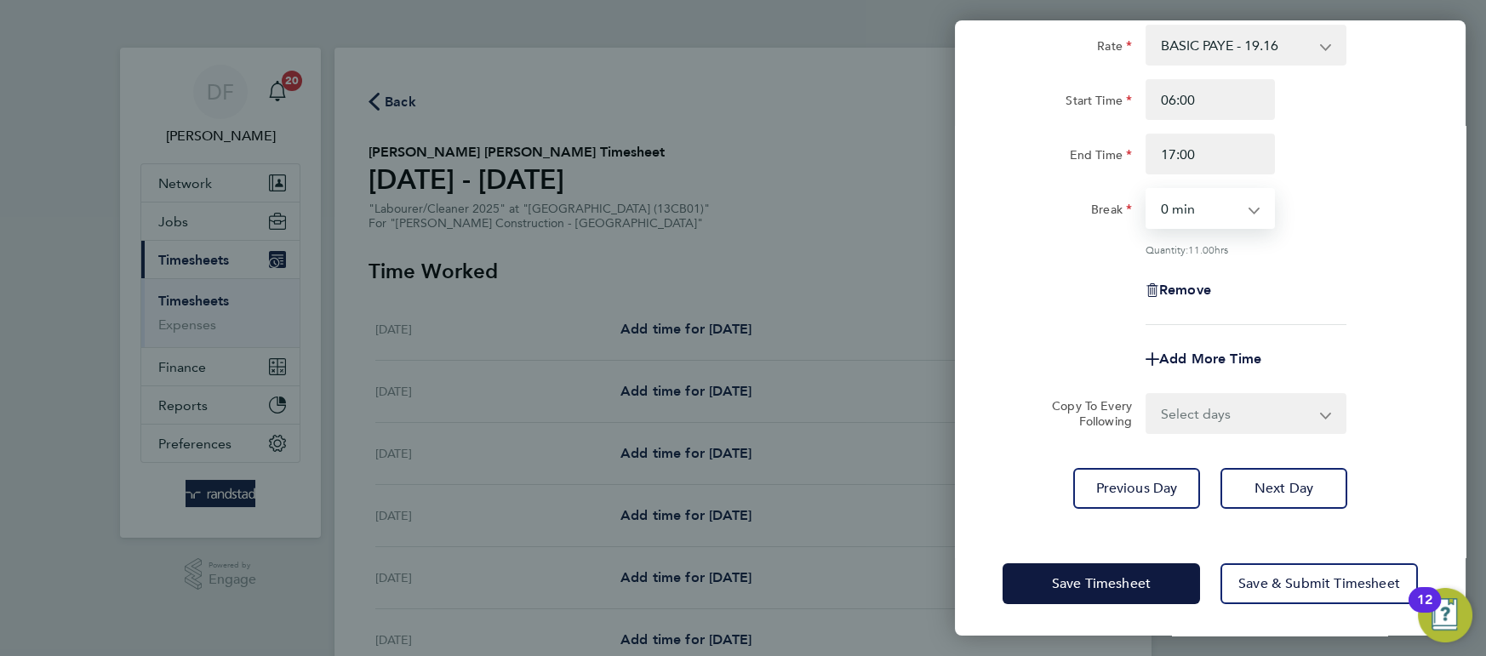
click at [1227, 405] on select "Select days Day [DATE] [DATE] [DATE]" at bounding box center [1236, 413] width 179 height 37
select select "DAY"
click at [1147, 395] on select "Select days Day [DATE] [DATE] [DATE]" at bounding box center [1236, 413] width 179 height 37
select select "[DATE]"
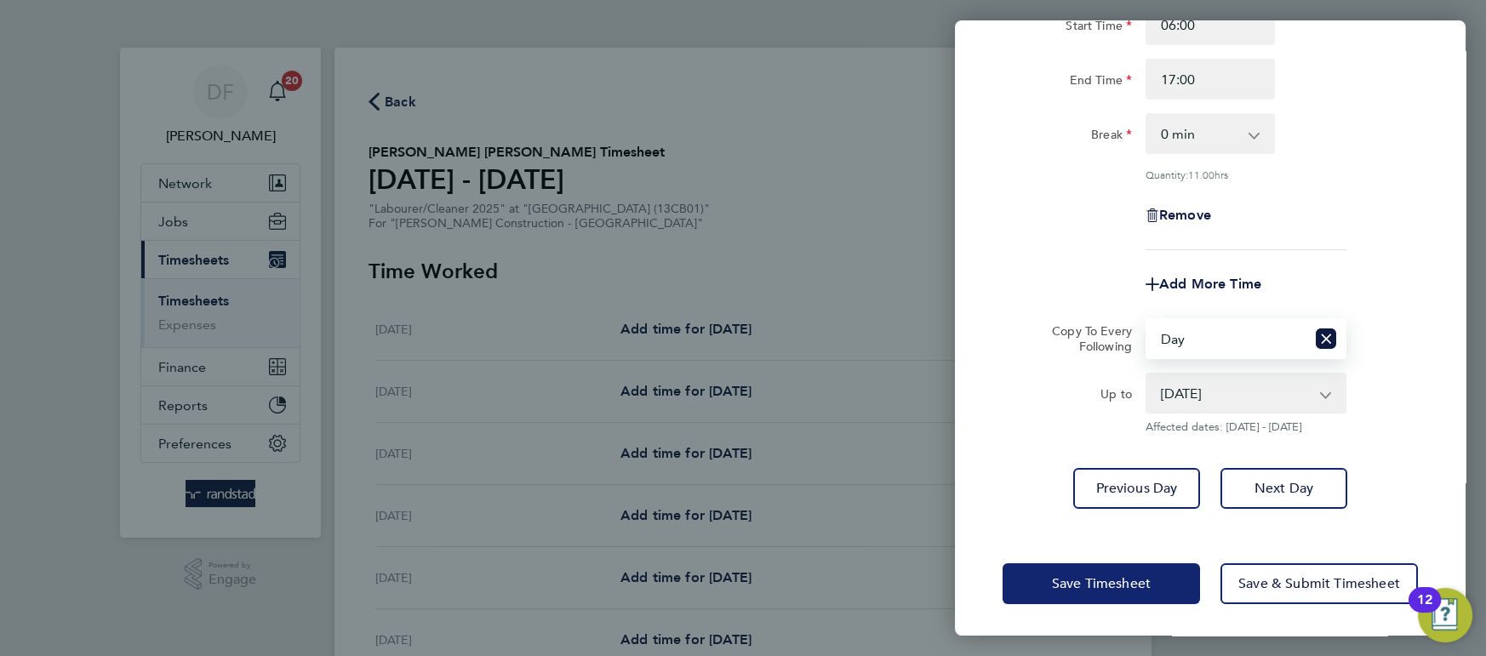
click at [1109, 569] on button "Save Timesheet" at bounding box center [1101, 583] width 197 height 41
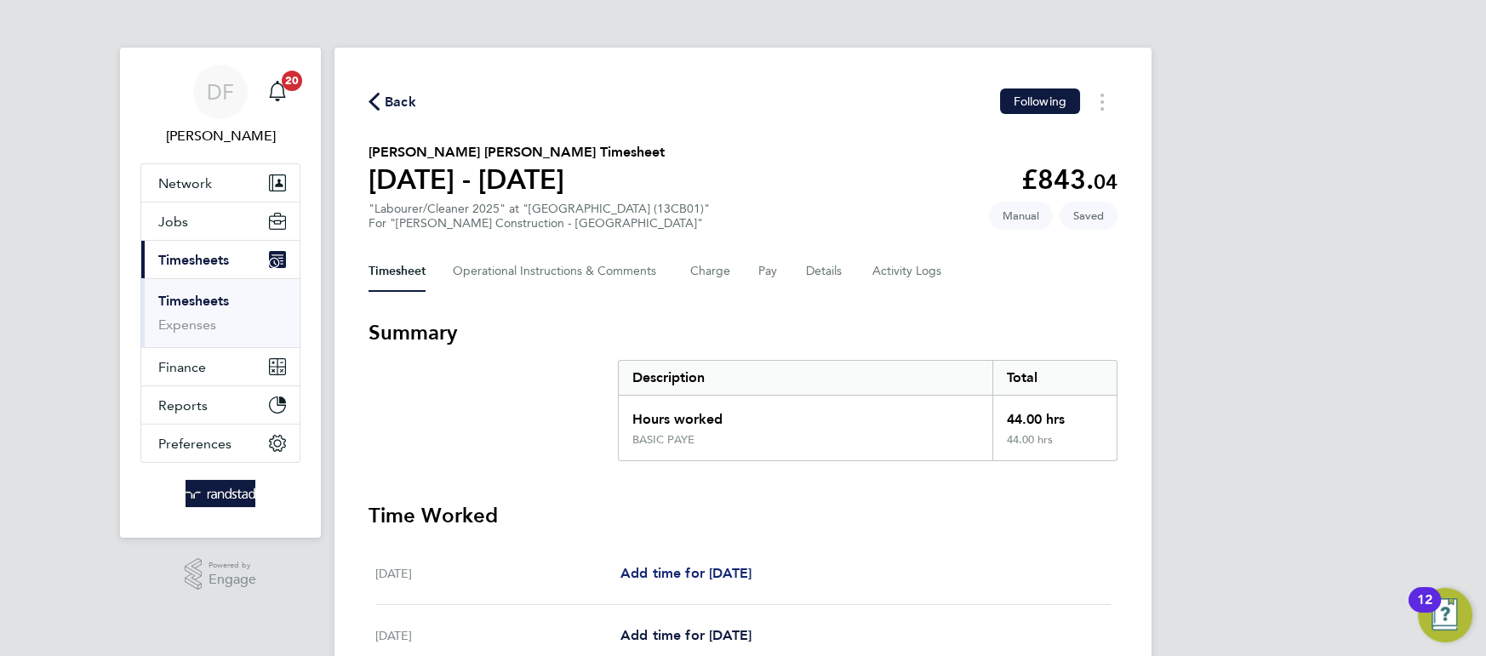
click at [695, 563] on link "Add time for [DATE]" at bounding box center [685, 573] width 131 height 20
select select "30"
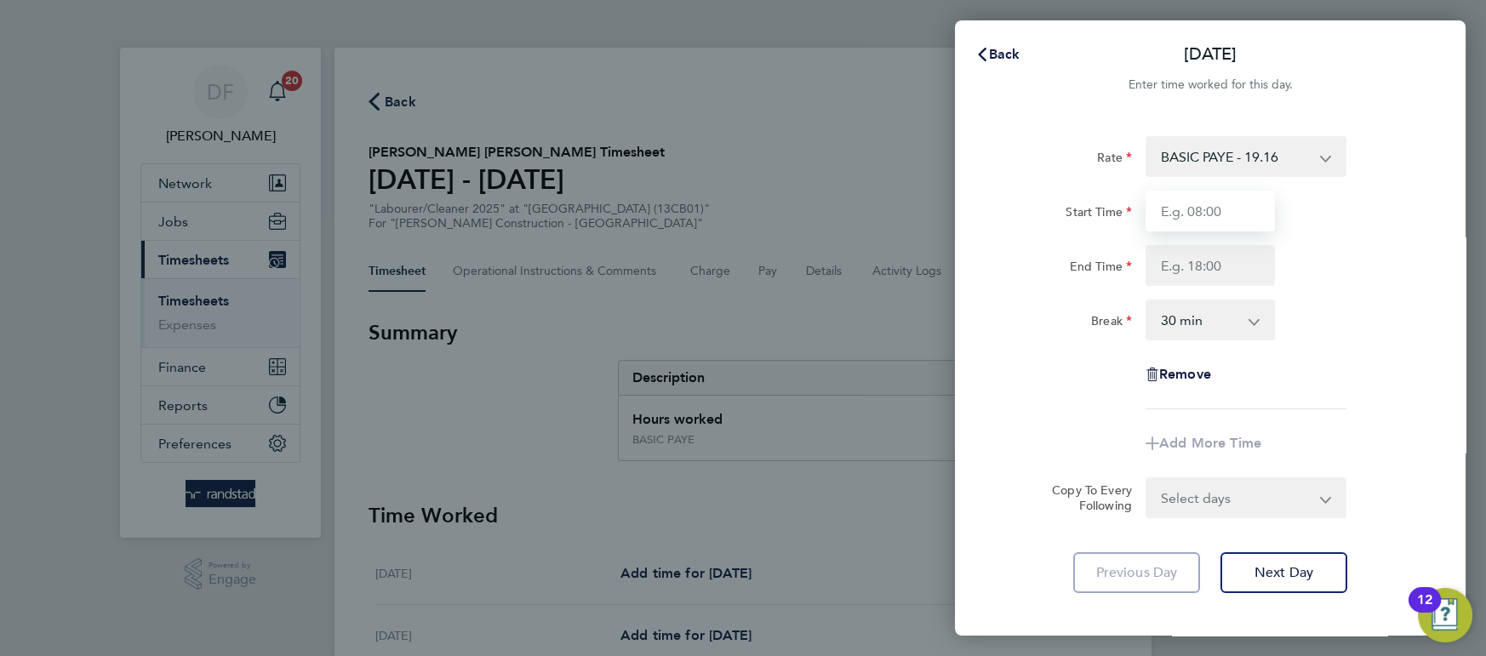
click at [1202, 207] on input "Start Time" at bounding box center [1210, 211] width 129 height 41
type input "06:00"
type input "17:00"
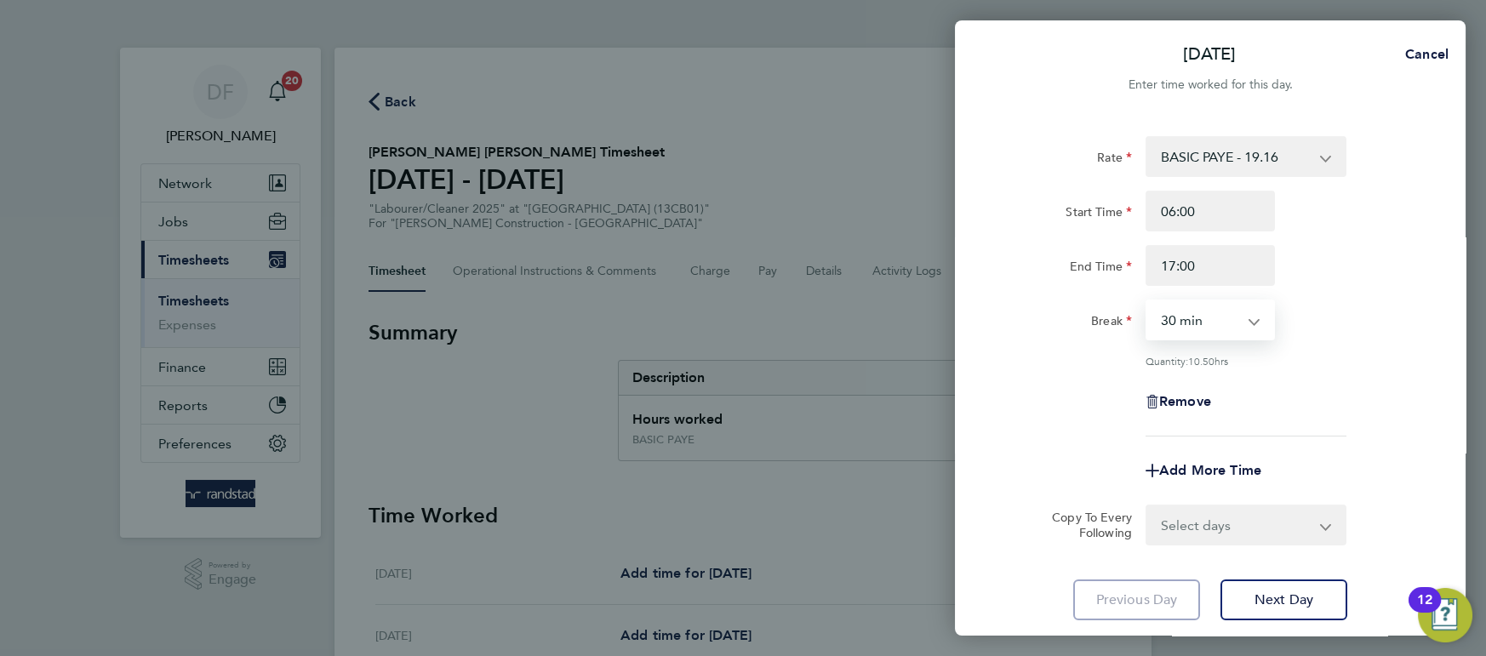
click at [1171, 313] on select "0 min 15 min 30 min 45 min 60 min 75 min 90 min" at bounding box center [1200, 319] width 106 height 37
select select "0"
click at [1147, 301] on select "0 min 15 min 30 min 45 min 60 min 75 min 90 min" at bounding box center [1200, 319] width 106 height 37
click at [1266, 143] on select "BASIC PAYE - 19.16 PAYE OT - 27.44" at bounding box center [1235, 156] width 177 height 37
select select "30"
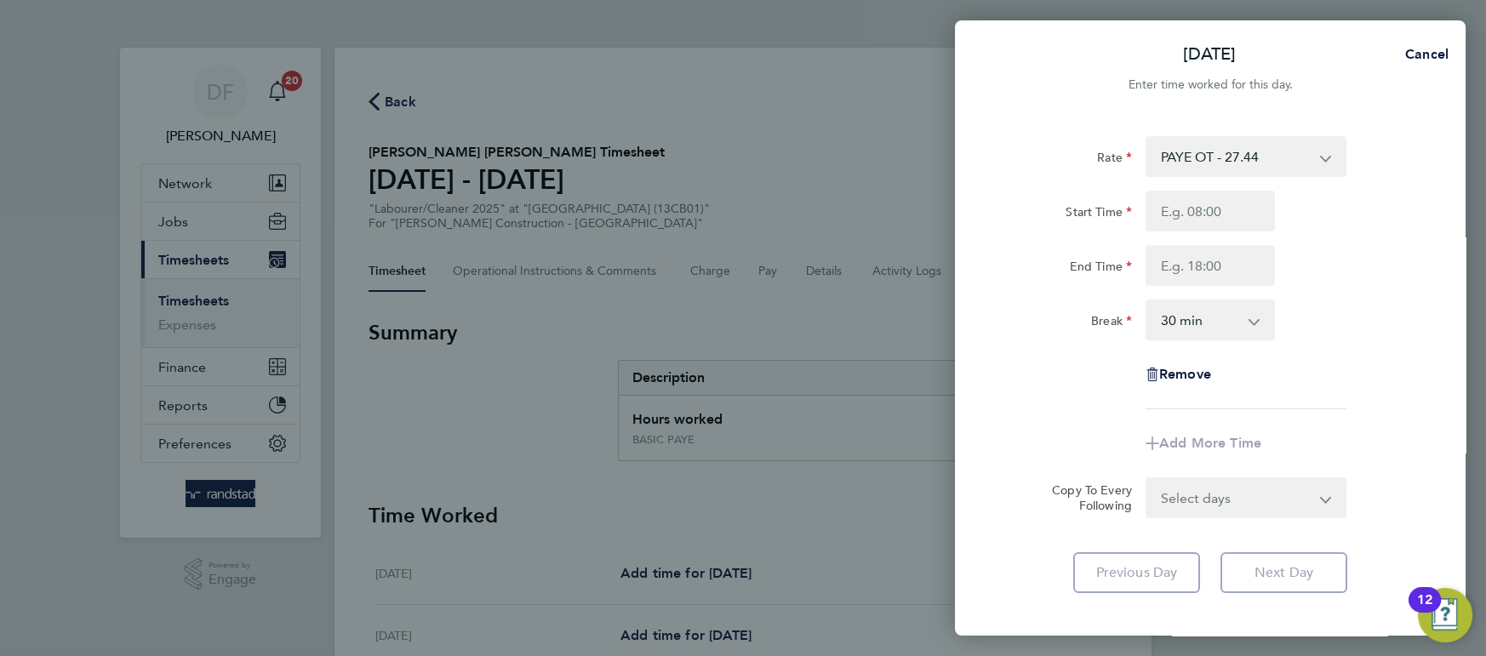
click at [1333, 392] on div "Remove" at bounding box center [1210, 374] width 429 height 41
click at [1191, 538] on div "Rate PAYE OT - 27.44 BASIC PAYE - 19.16 Start Time End Time Break 0 min 15 min …" at bounding box center [1210, 365] width 511 height 498
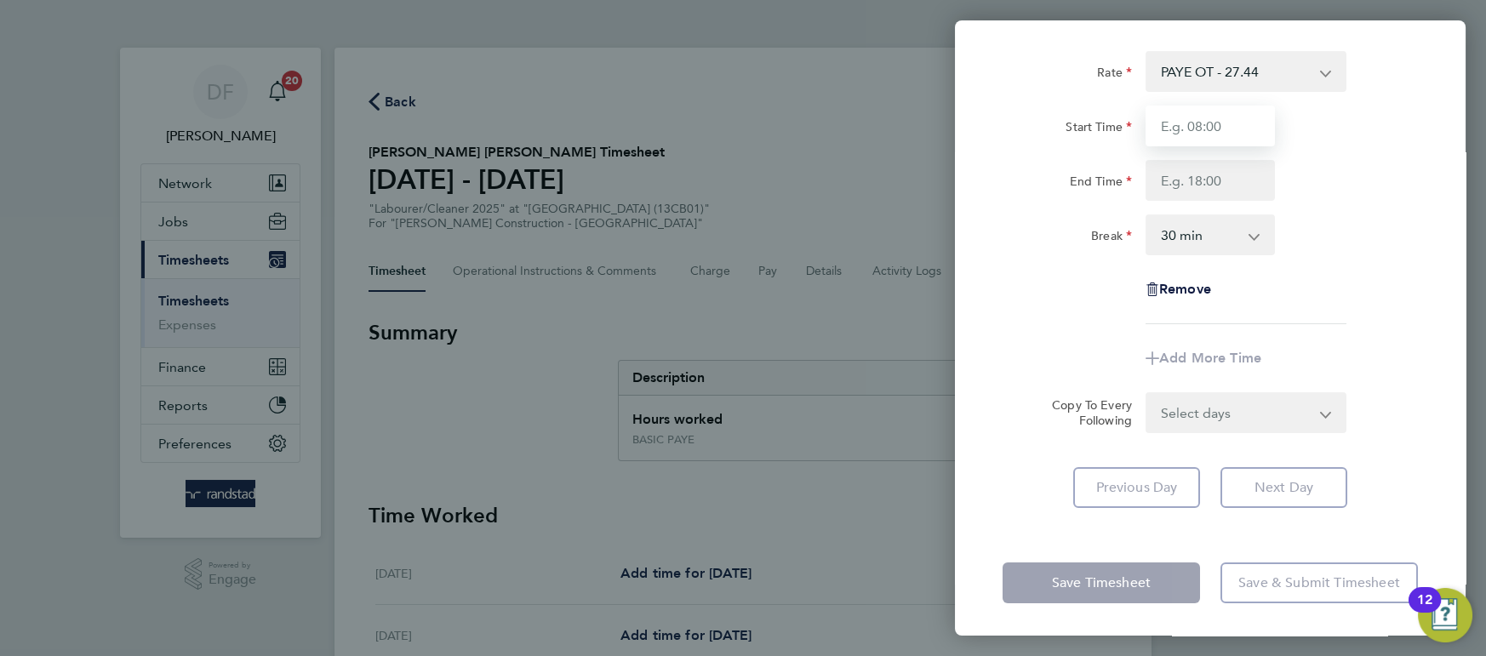
click at [1214, 128] on input "Start Time" at bounding box center [1210, 126] width 129 height 41
type input "06:00"
type input "17:00"
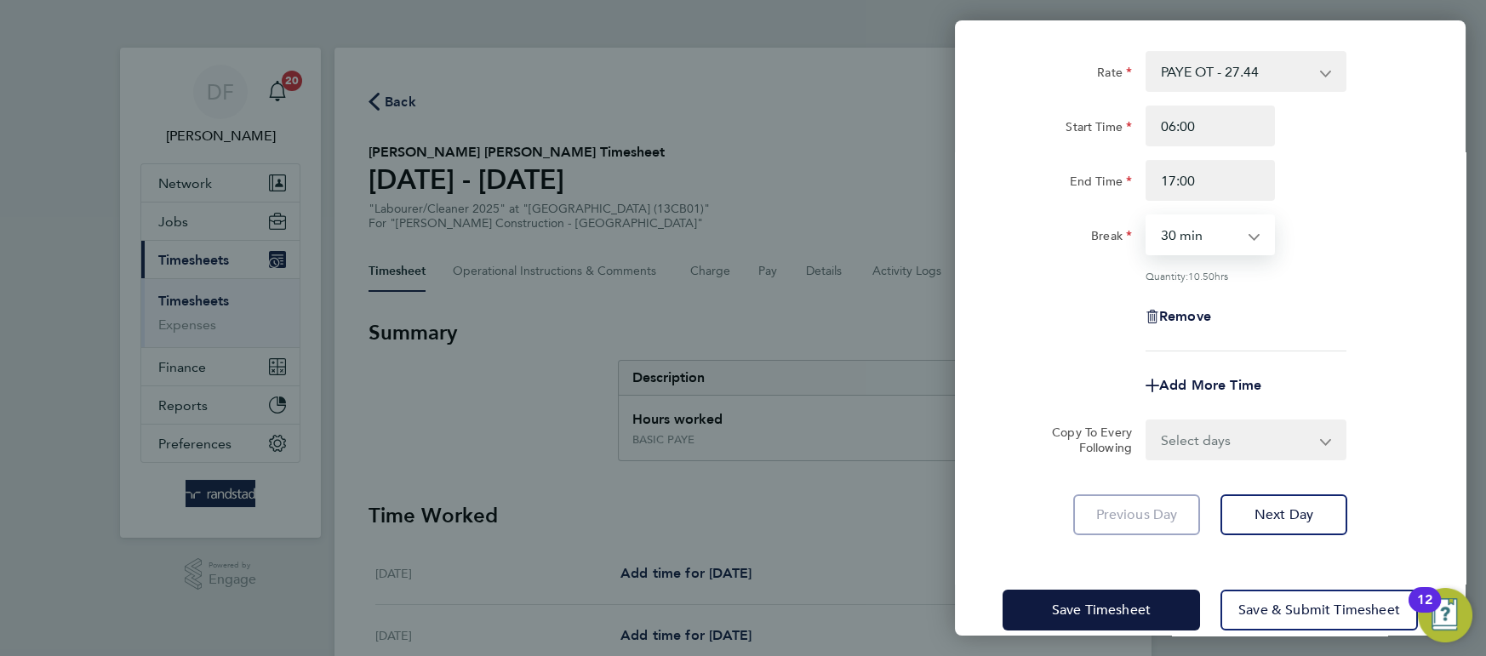
click at [1211, 231] on select "0 min 15 min 30 min 45 min 60 min 75 min 90 min" at bounding box center [1200, 234] width 106 height 37
select select "0"
click at [1147, 216] on select "0 min 15 min 30 min 45 min 60 min 75 min 90 min" at bounding box center [1200, 234] width 106 height 37
click at [1080, 605] on span "Save Timesheet" at bounding box center [1101, 610] width 99 height 17
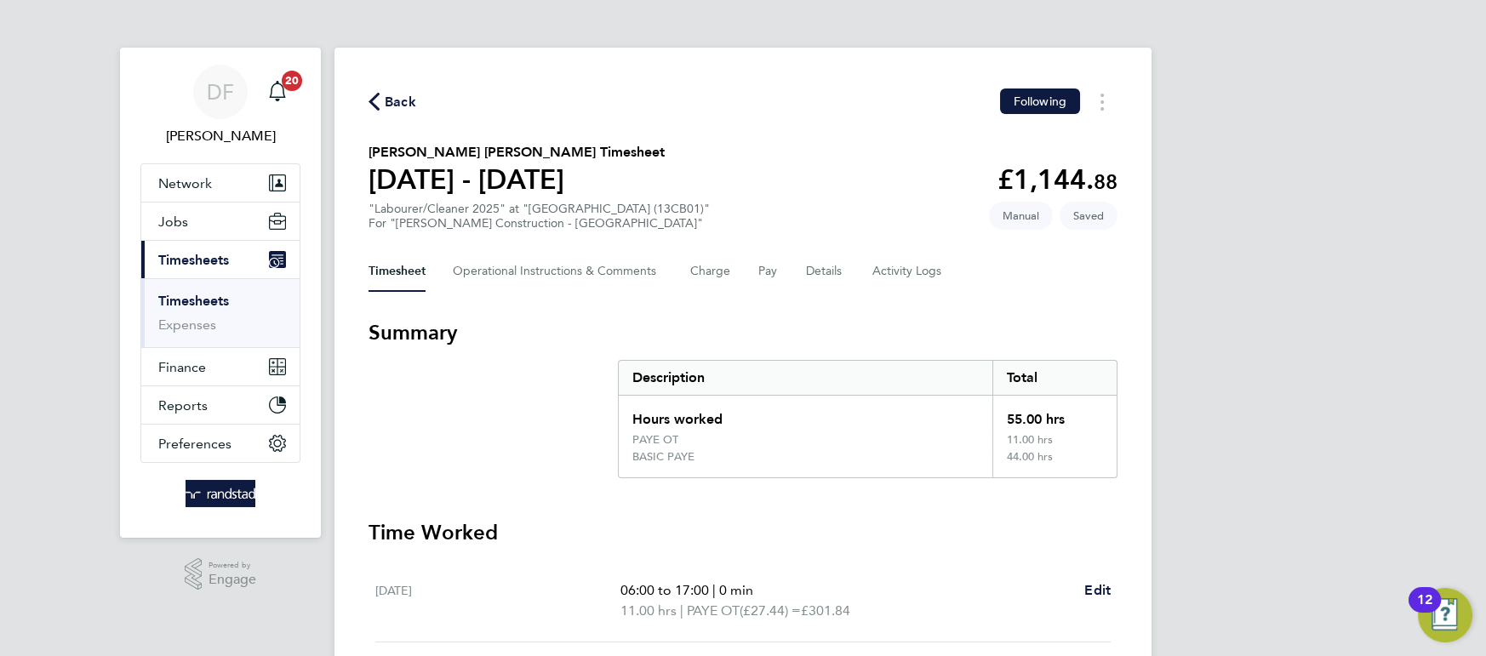
scroll to position [590, 0]
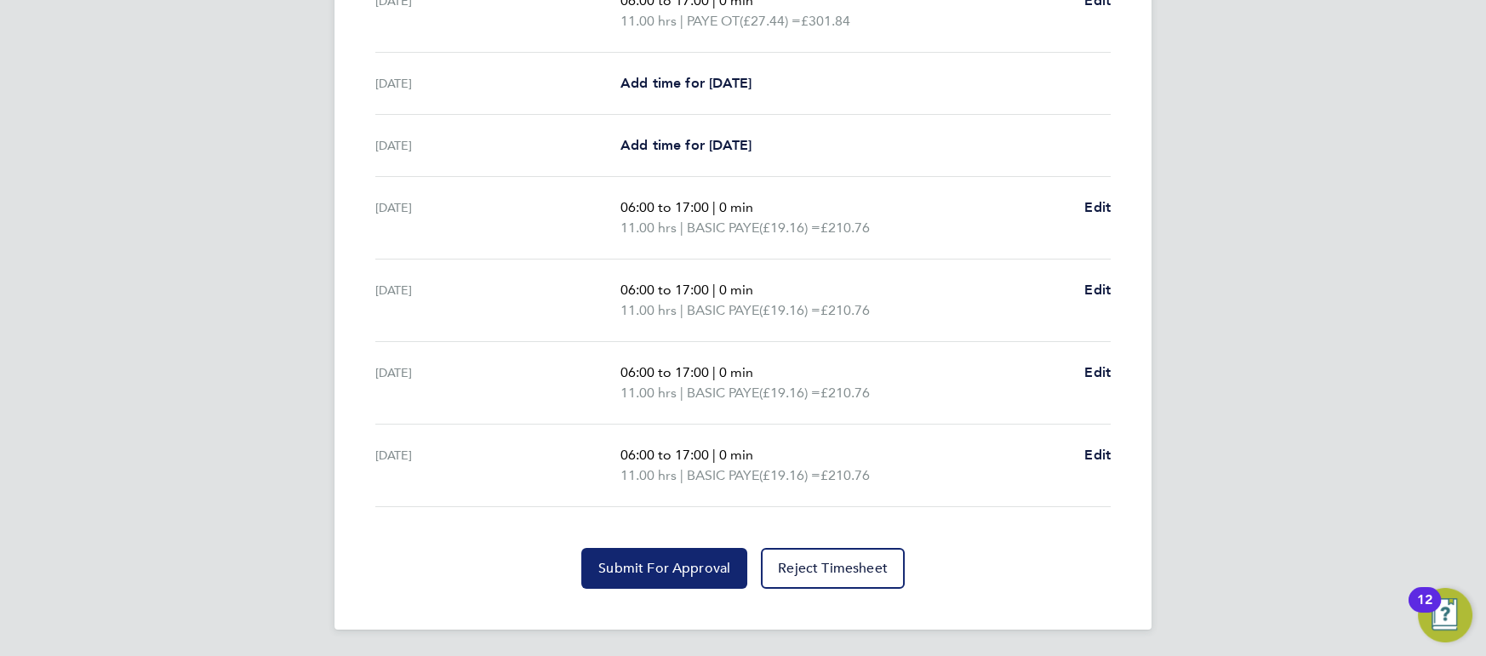
click at [662, 565] on span "Submit For Approval" at bounding box center [664, 568] width 132 height 17
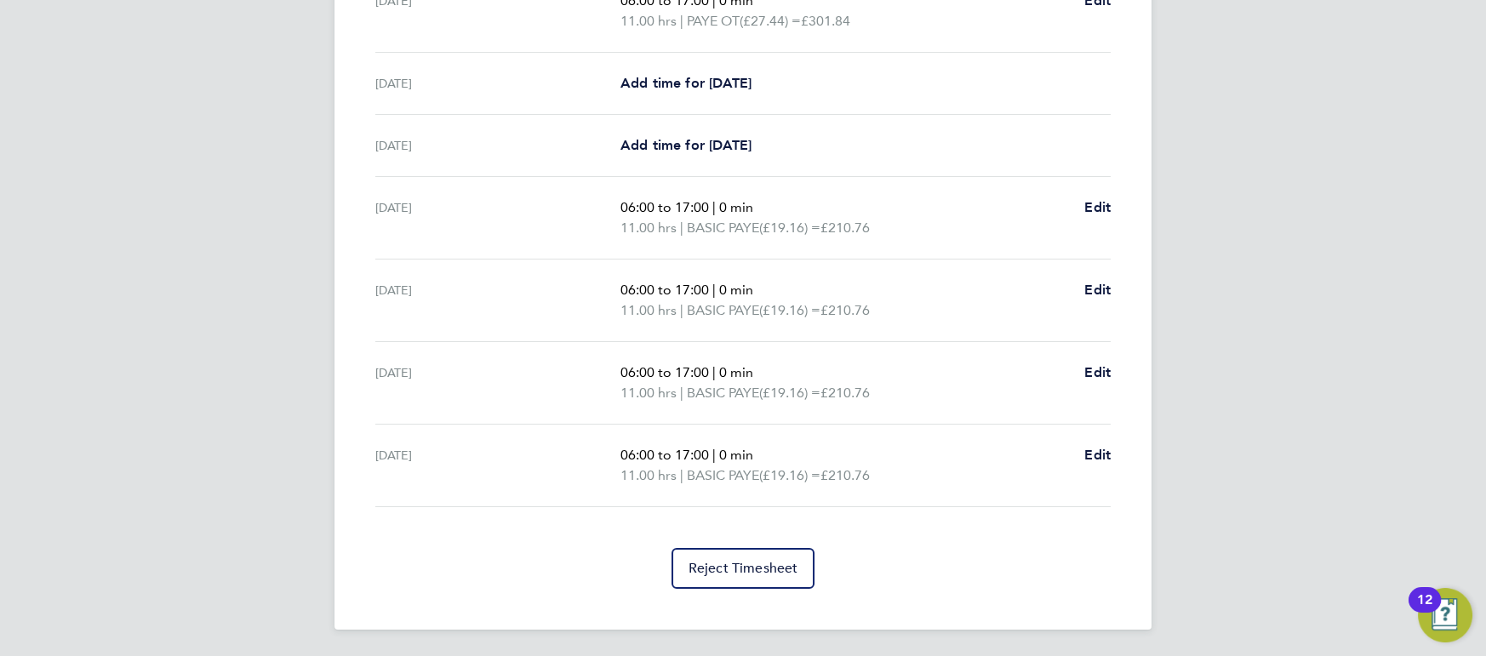
scroll to position [0, 0]
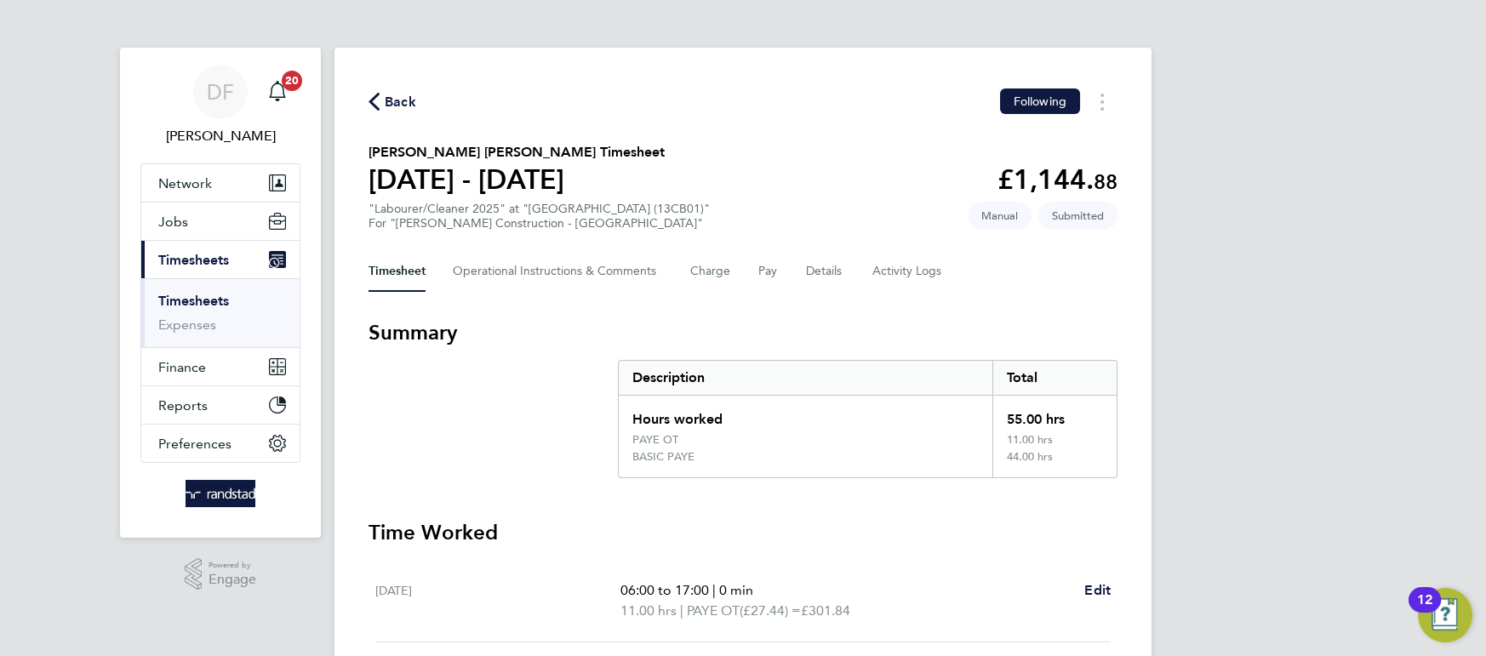
click at [419, 76] on div "Back Following [PERSON_NAME] [PERSON_NAME] Timesheet [DATE] - [DATE] £1,144. 88…" at bounding box center [742, 634] width 817 height 1172
click at [396, 92] on span "Back" at bounding box center [400, 102] width 31 height 20
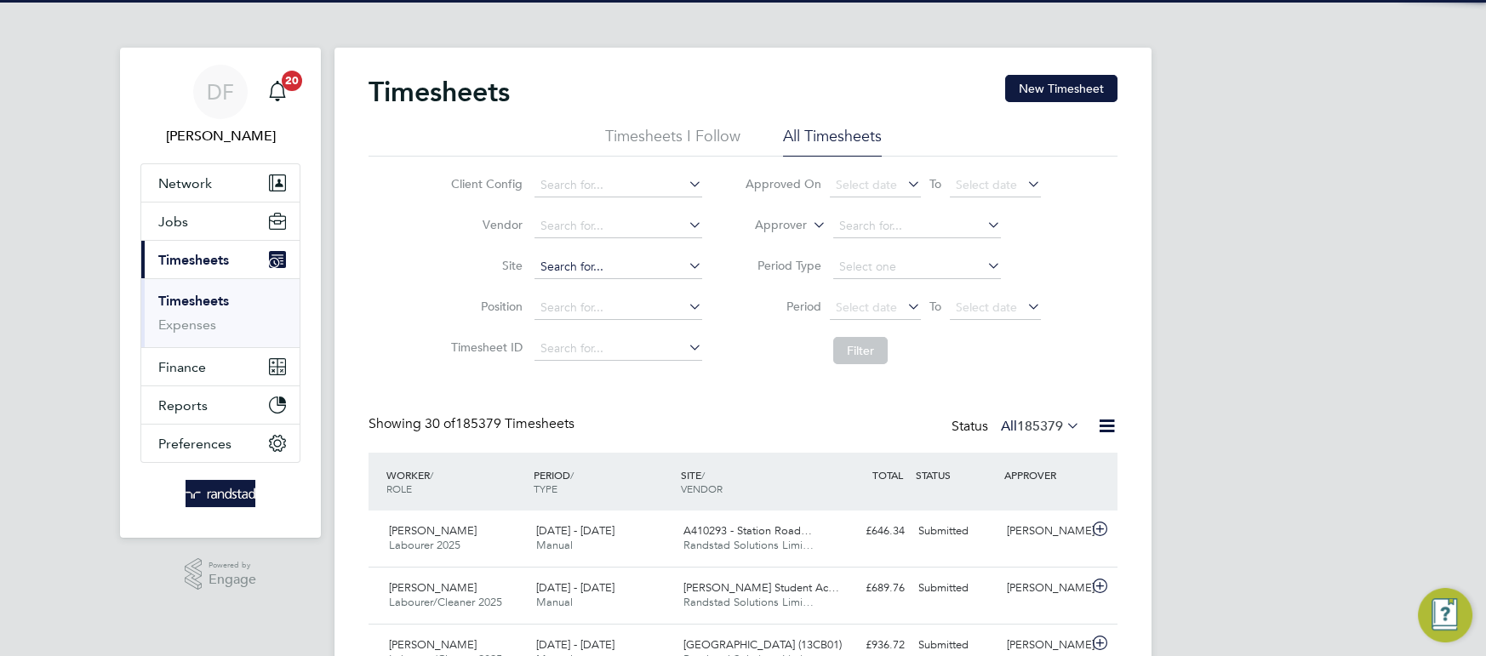
scroll to position [43, 147]
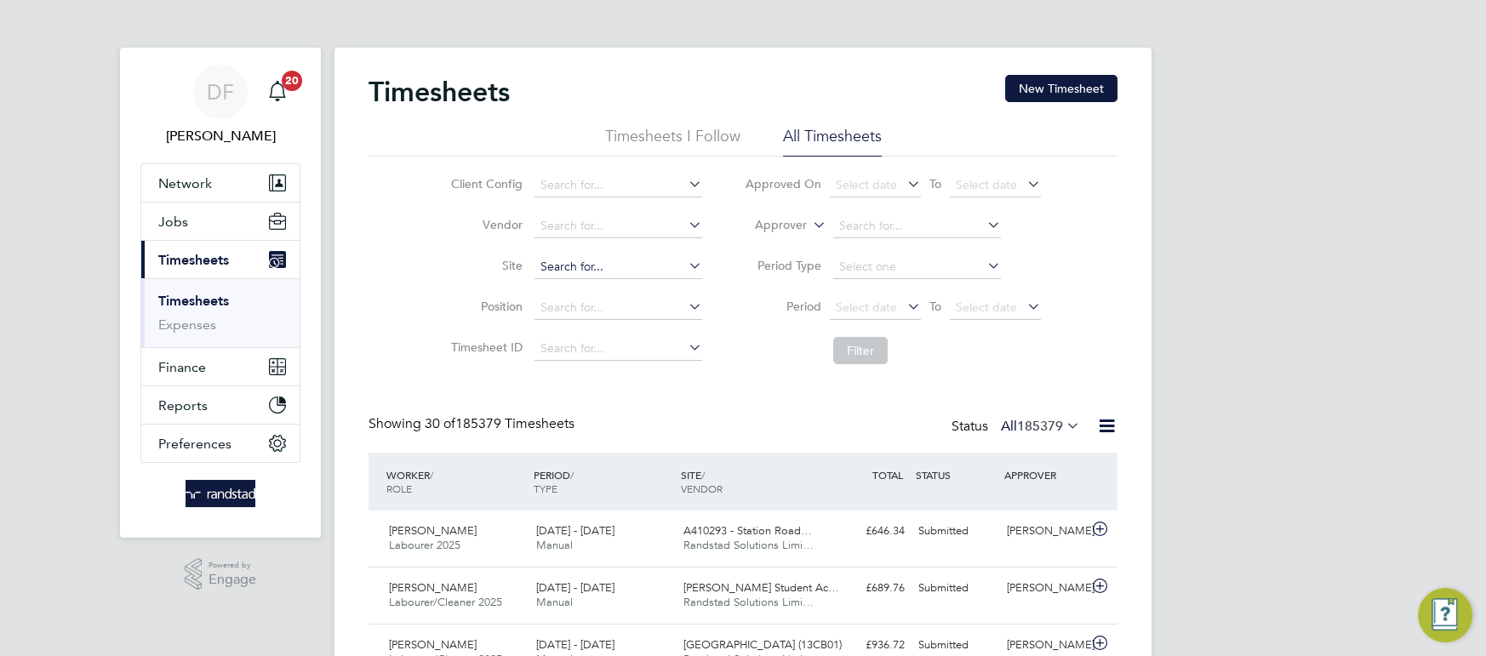
click at [561, 260] on input at bounding box center [618, 267] width 168 height 24
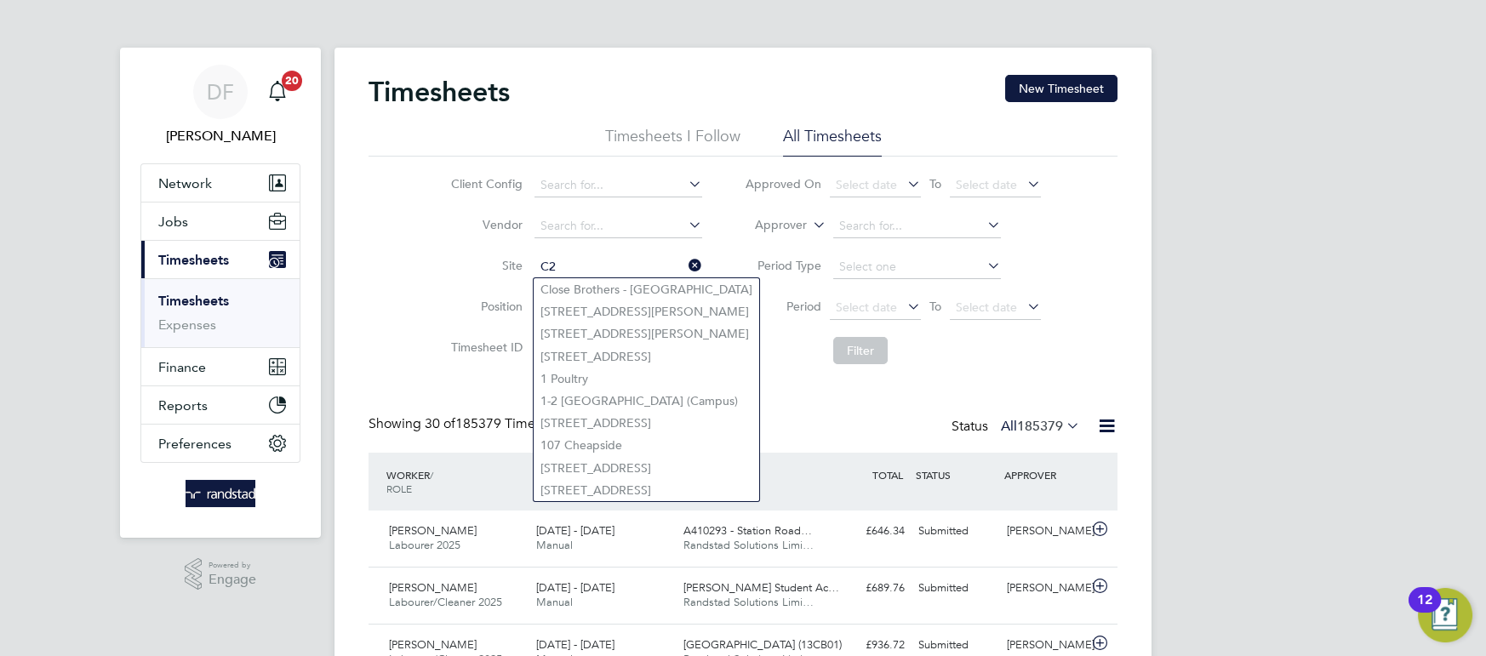
type input "C"
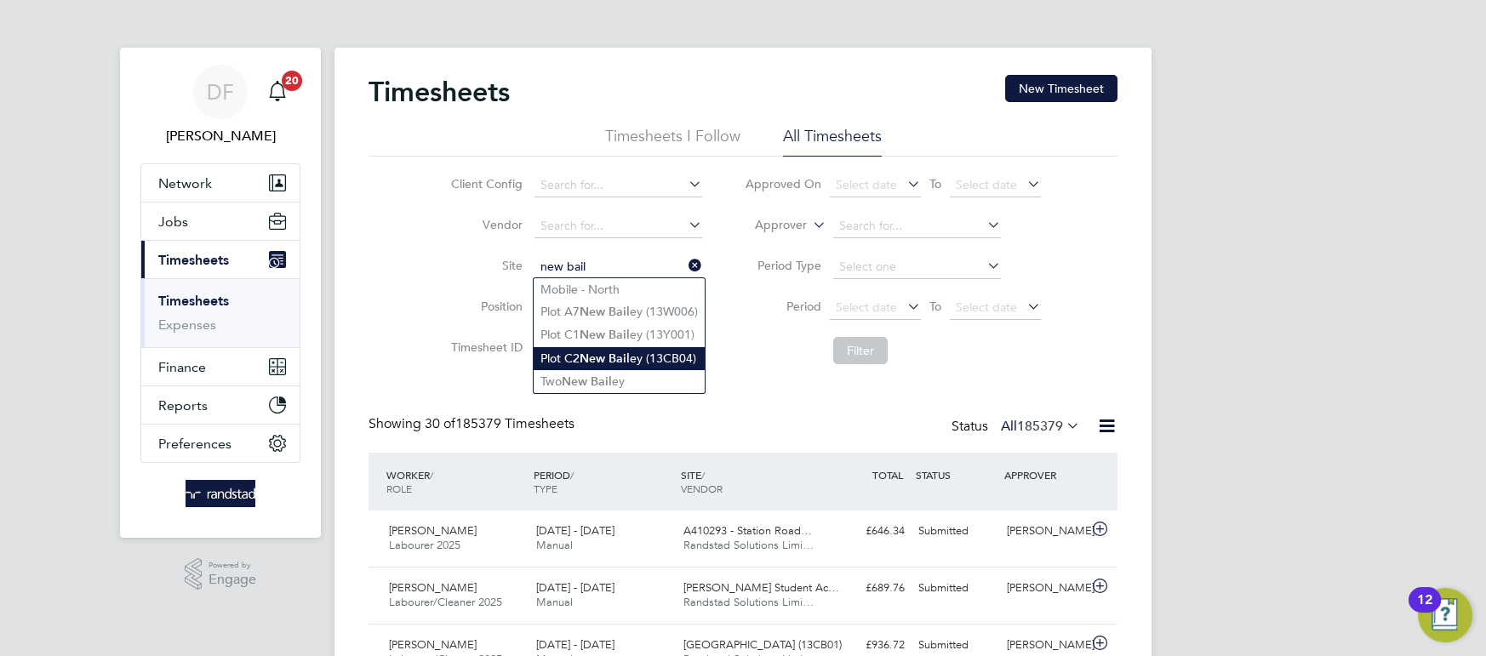
click at [576, 365] on li "Plot C2 New Bail ey (13CB04)" at bounding box center [619, 358] width 171 height 23
type input "Plot C2 New [PERSON_NAME] (13CB04)"
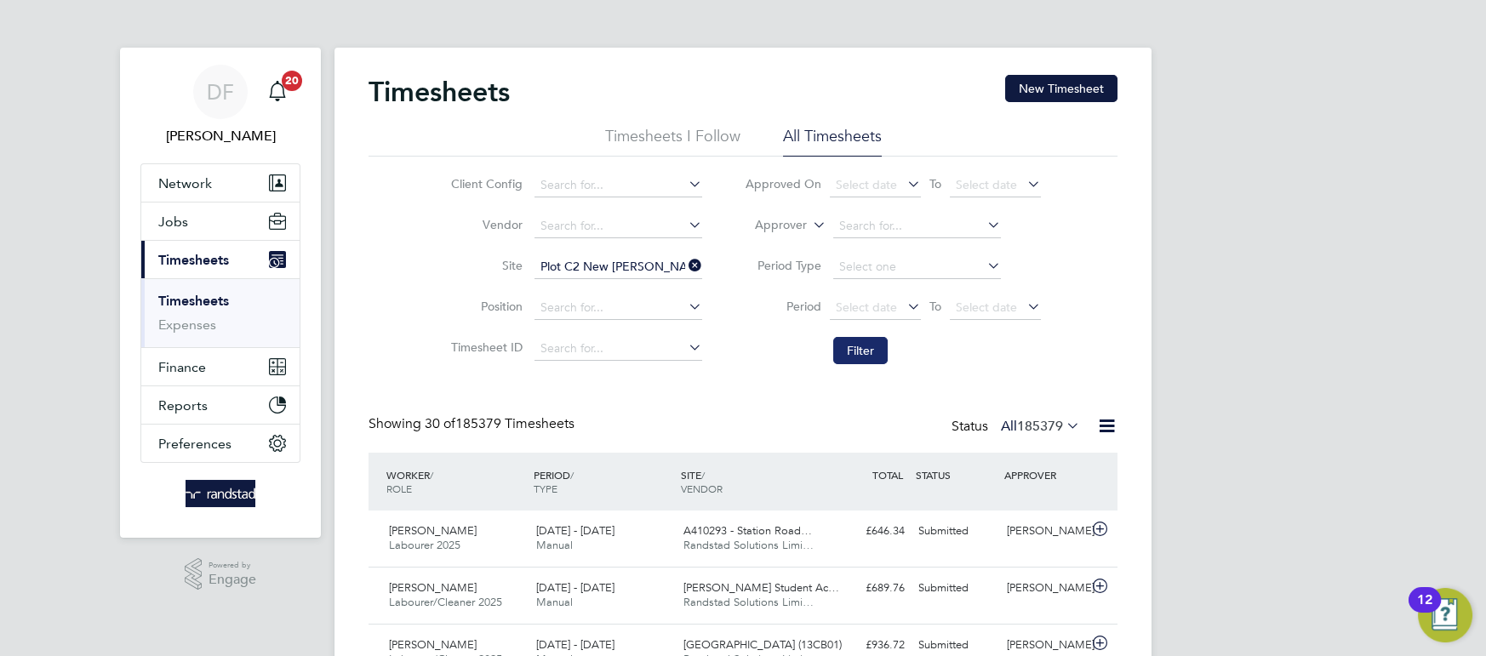
click at [856, 347] on button "Filter" at bounding box center [860, 350] width 54 height 27
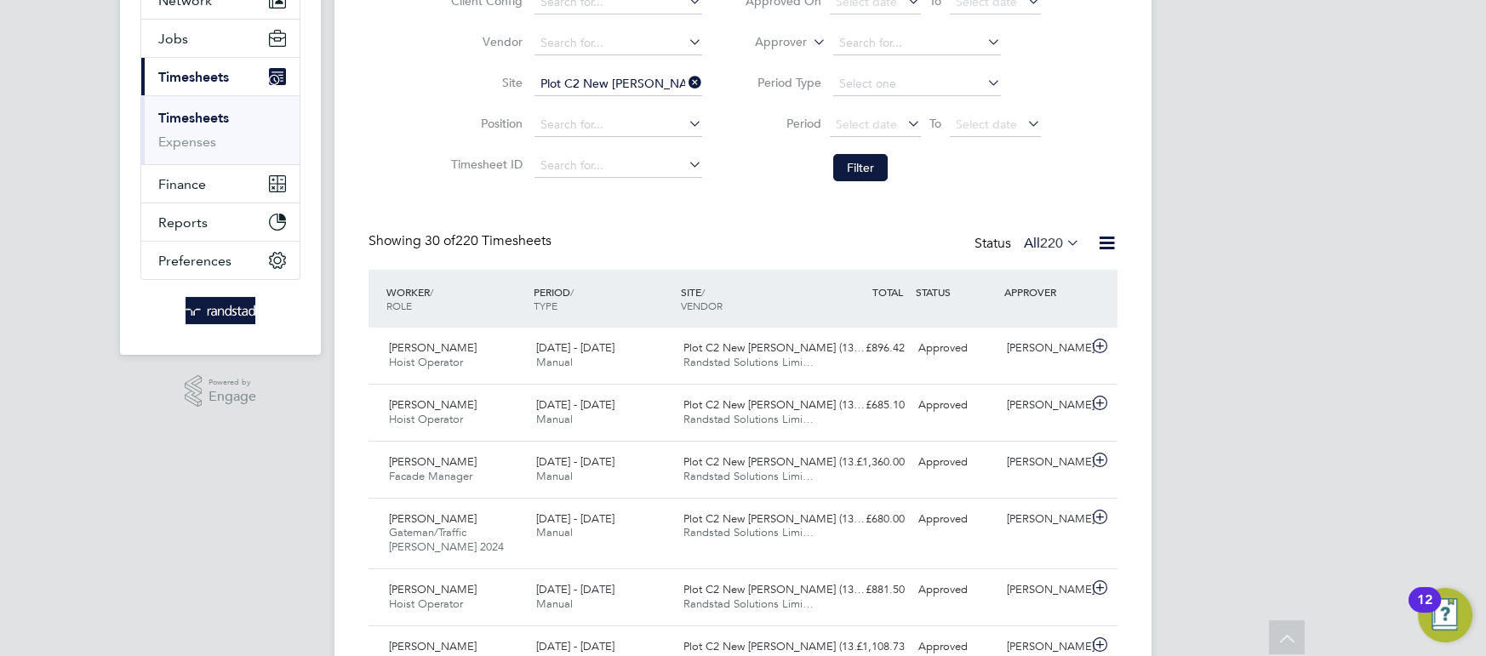
click at [685, 81] on icon at bounding box center [685, 83] width 0 height 24
click at [654, 83] on input at bounding box center [618, 84] width 168 height 24
type input "v"
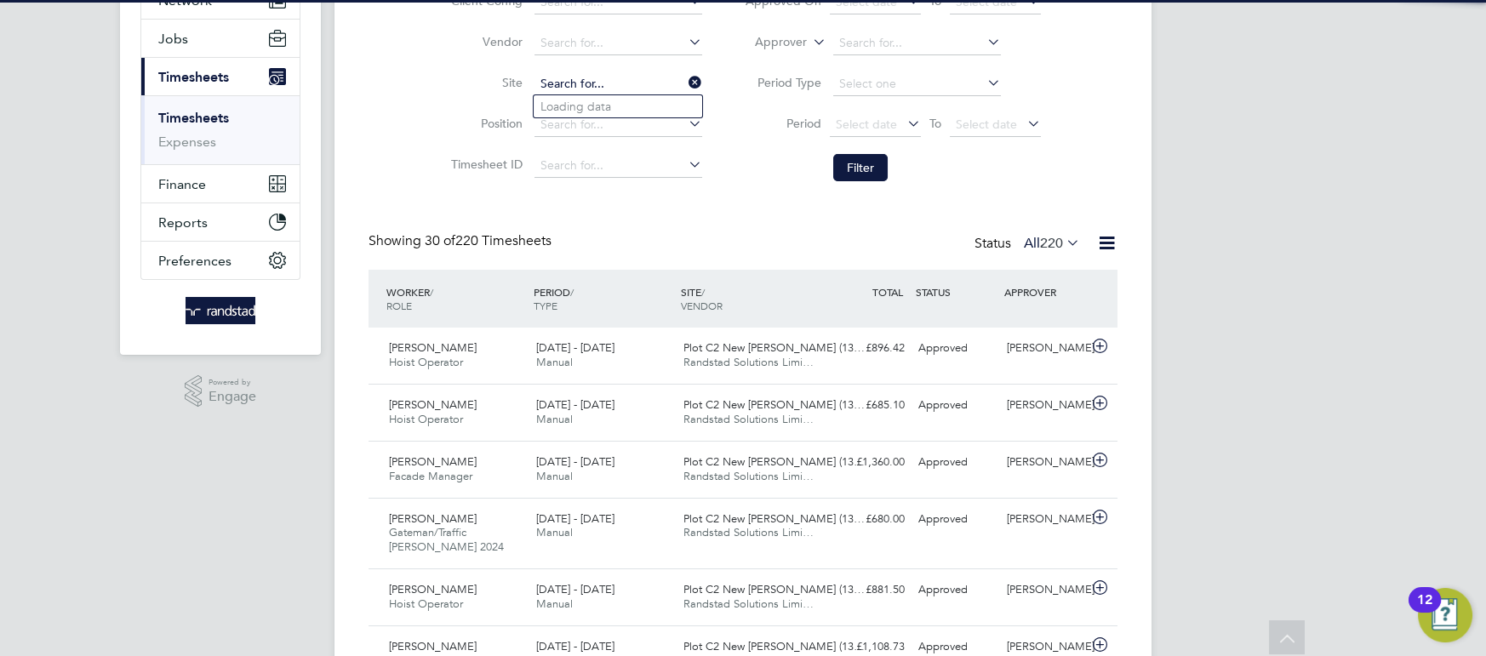
paste input "[PERSON_NAME]"
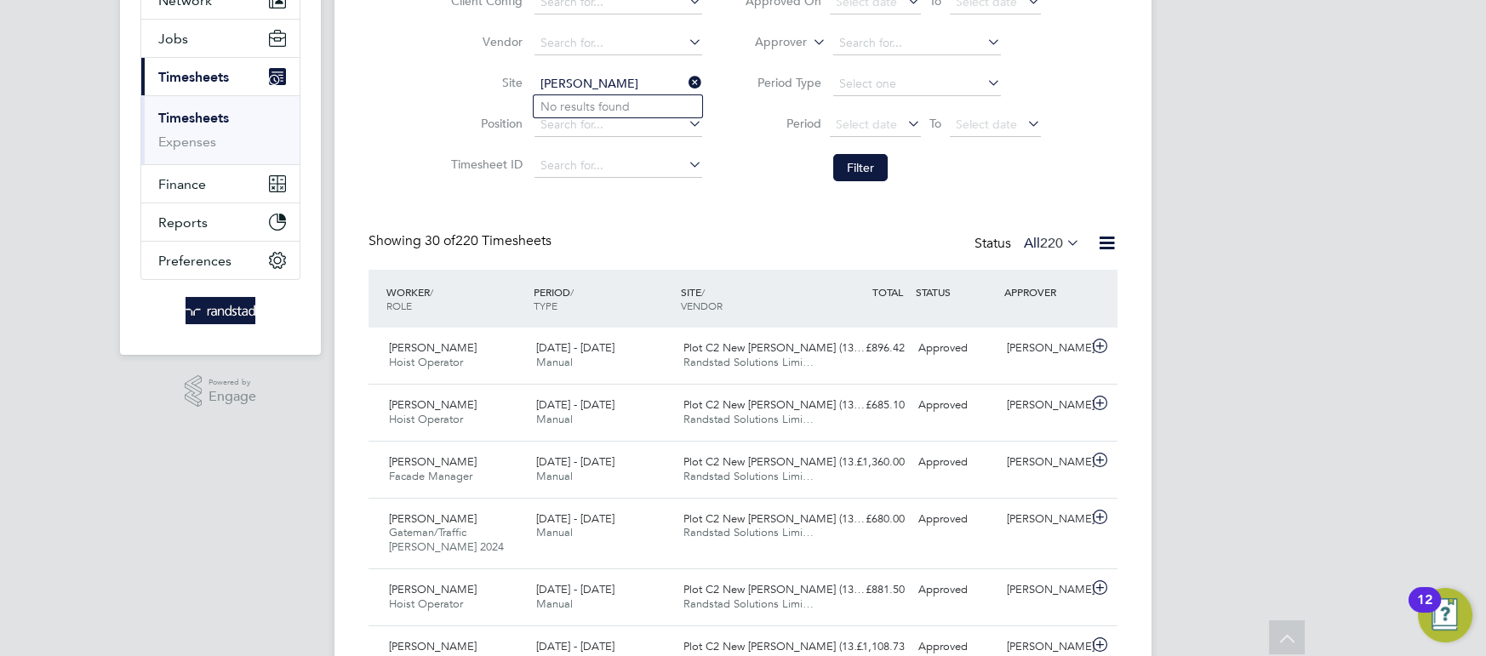
type input "[PERSON_NAME]"
click at [685, 79] on icon at bounding box center [685, 83] width 0 height 24
click at [634, 83] on input at bounding box center [618, 84] width 168 height 24
type input "[PERSON_NAME]"
click at [685, 80] on icon at bounding box center [685, 83] width 0 height 24
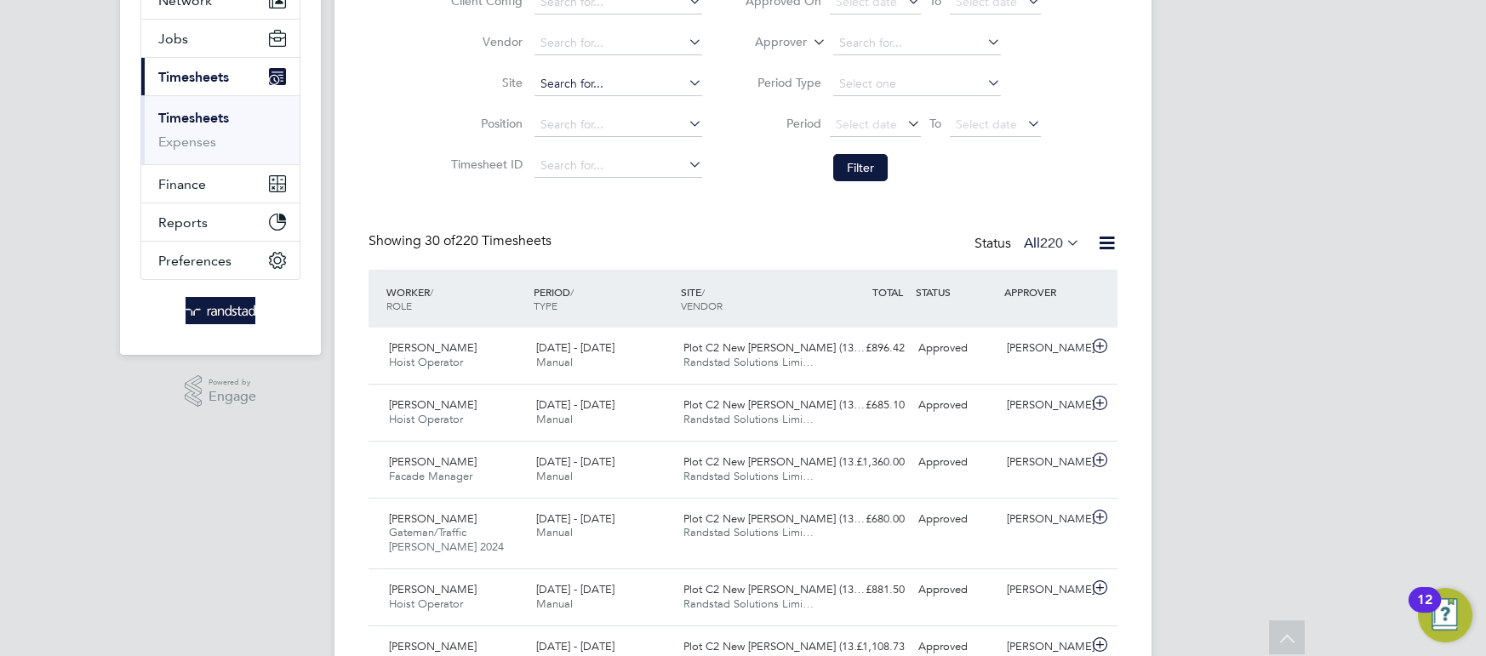
click at [644, 83] on input at bounding box center [618, 84] width 168 height 24
type input "o"
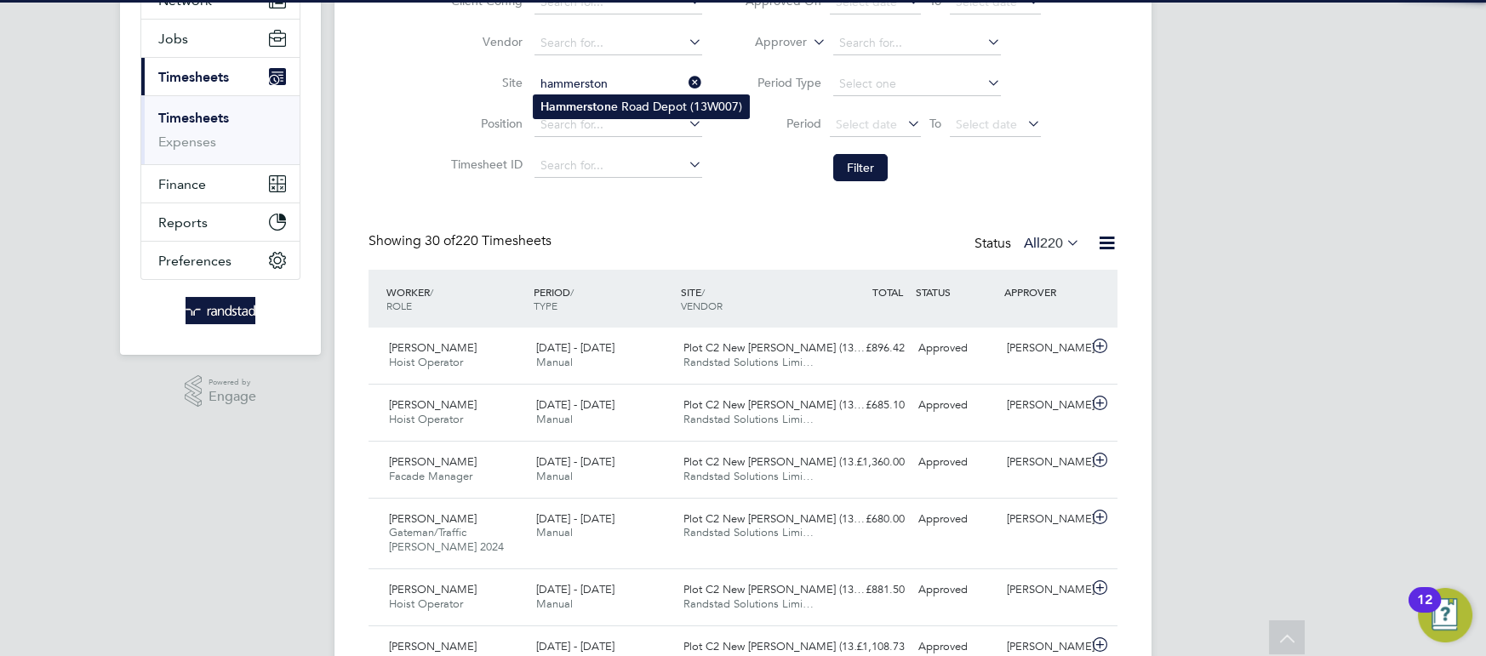
click at [631, 107] on li "[GEOGRAPHIC_DATA] (13W007)" at bounding box center [641, 106] width 215 height 23
type input "[PERSON_NAME][GEOGRAPHIC_DATA] (13W007)"
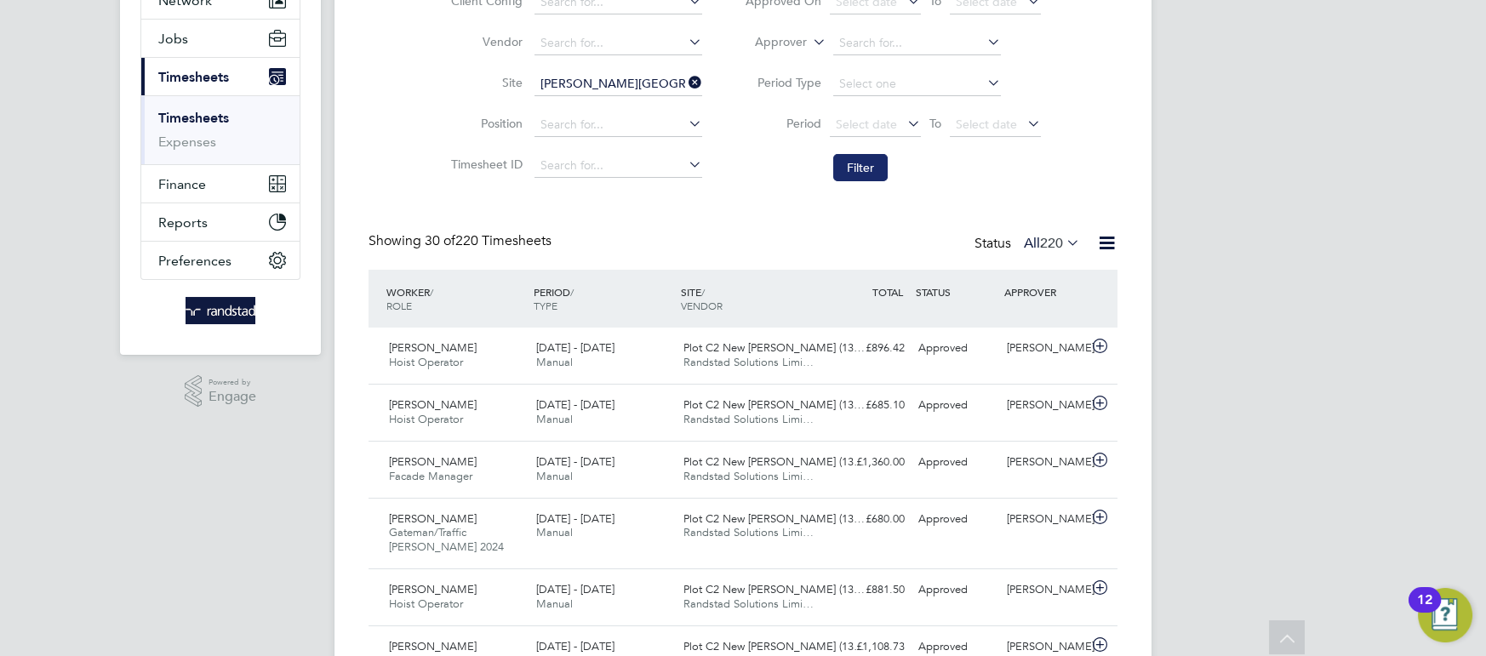
click at [871, 175] on button "Filter" at bounding box center [860, 167] width 54 height 27
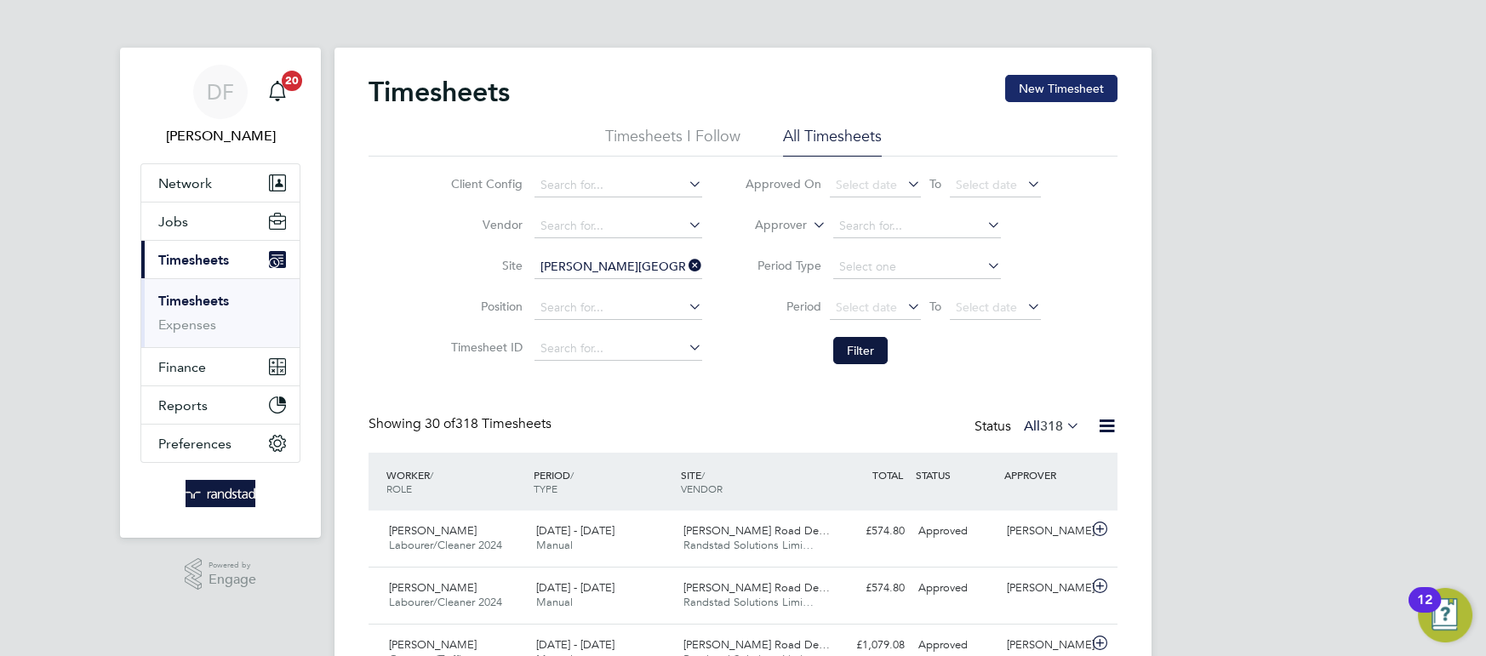
click at [1087, 79] on button "New Timesheet" at bounding box center [1061, 88] width 112 height 27
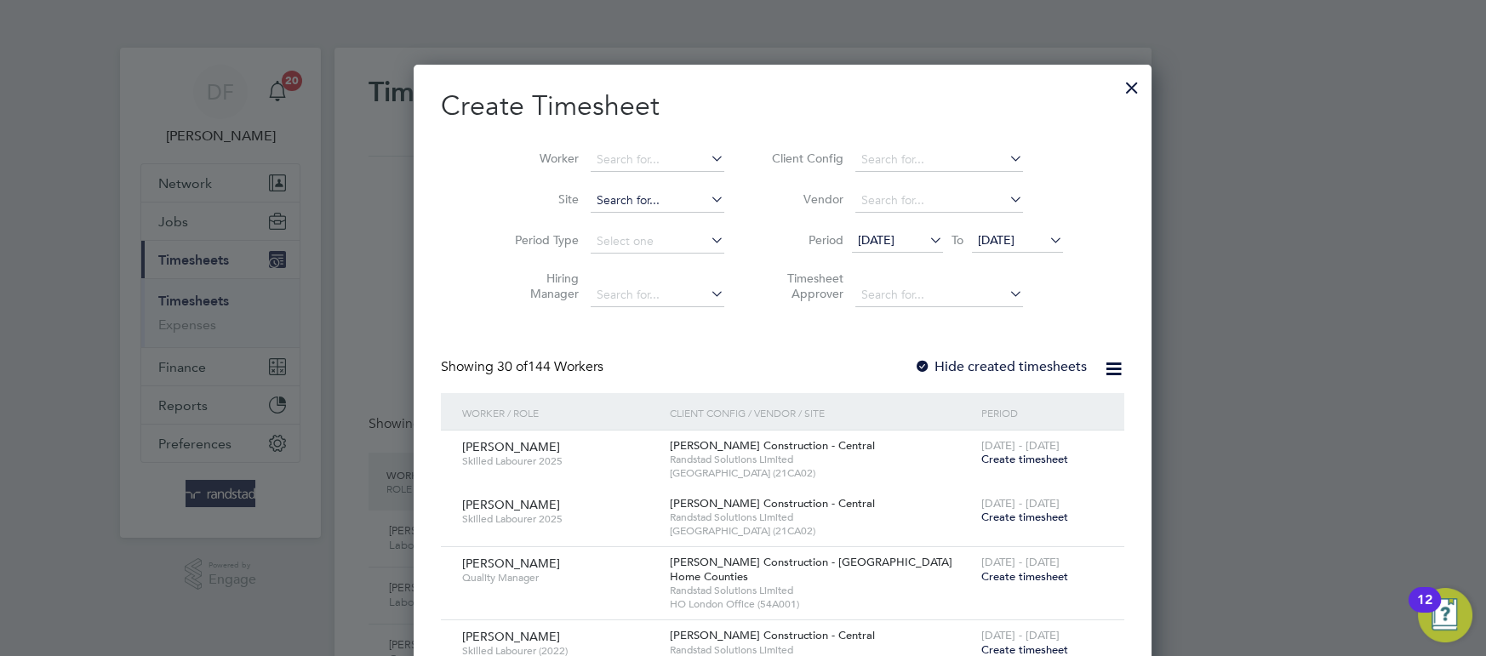
click at [635, 199] on input at bounding box center [658, 201] width 134 height 24
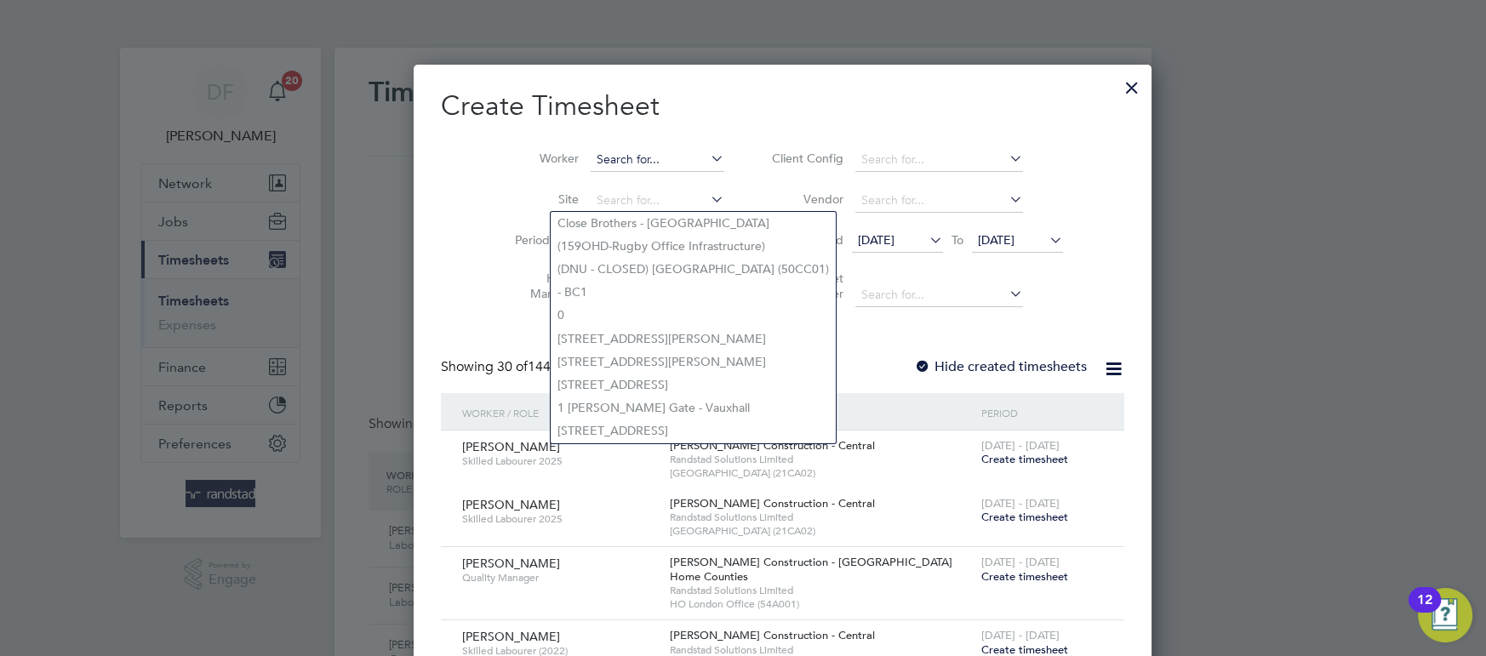
click at [625, 149] on input at bounding box center [658, 160] width 134 height 24
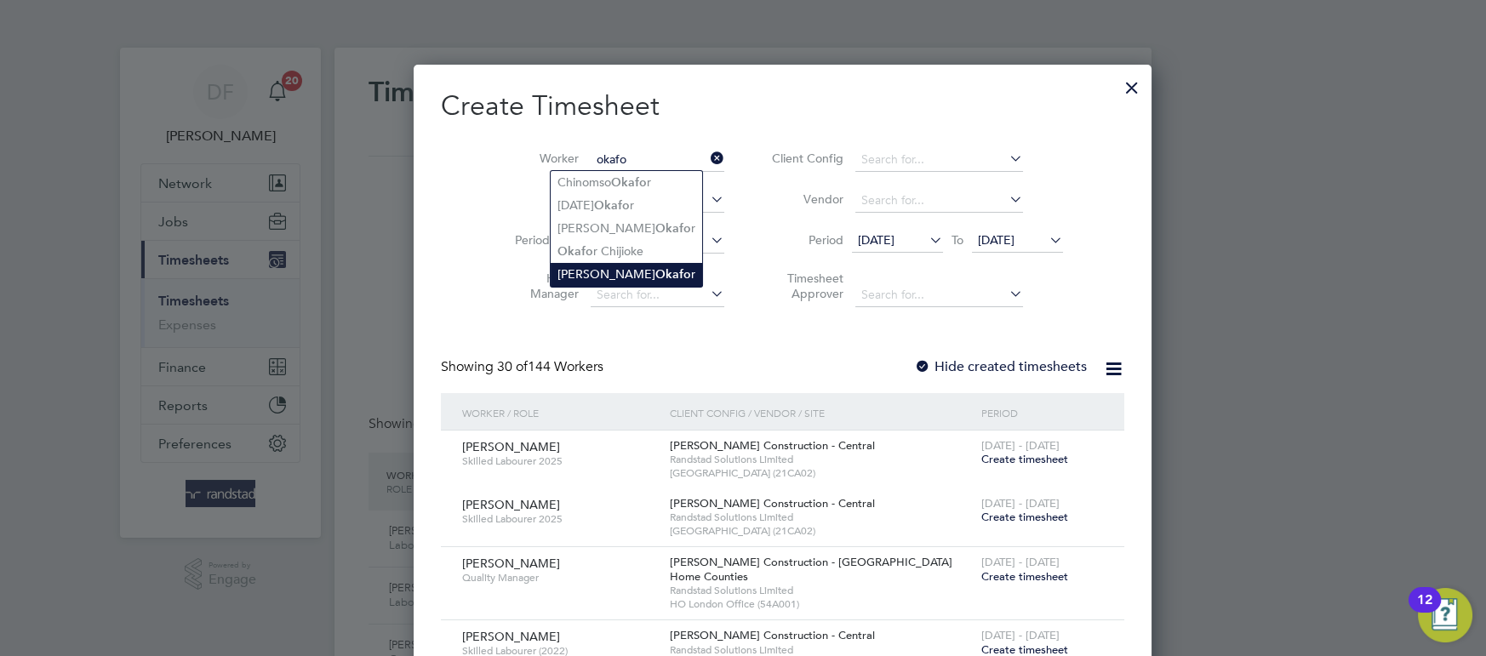
click at [655, 267] on b "Okafo" at bounding box center [673, 274] width 36 height 14
type input "[PERSON_NAME]"
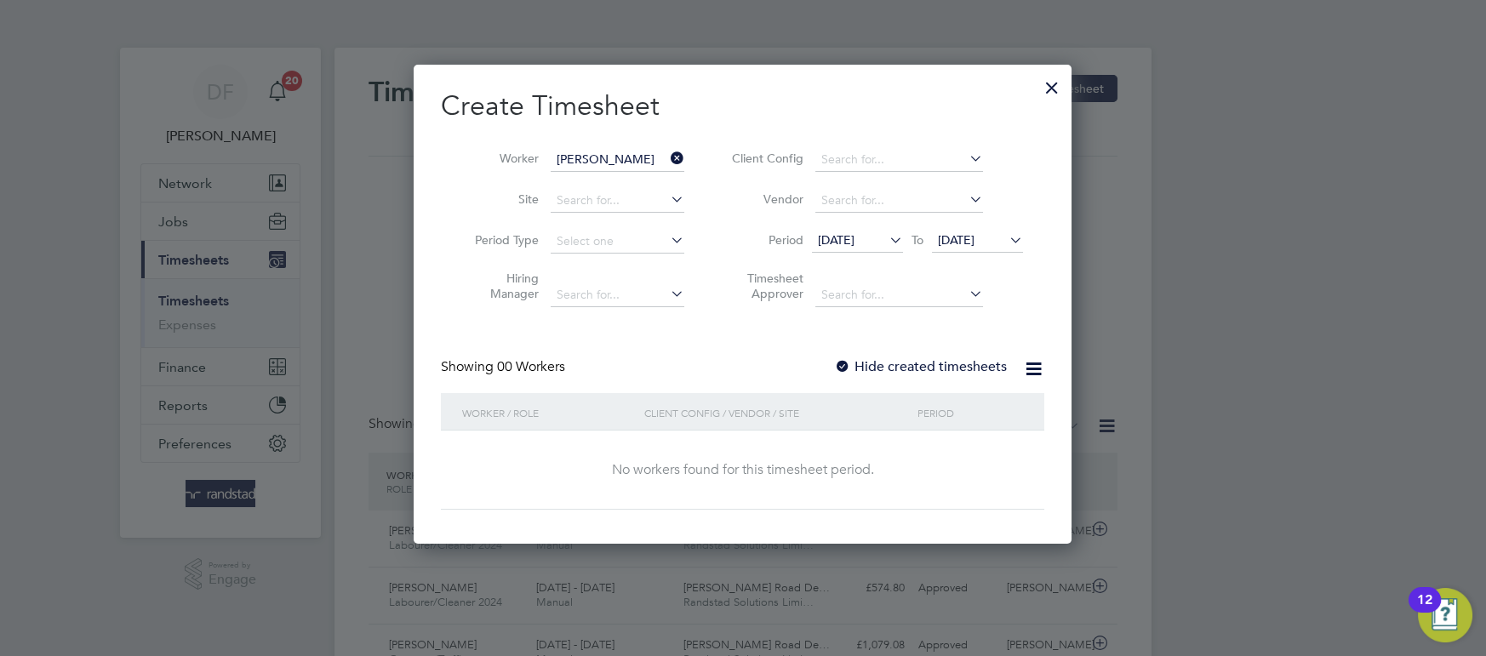
click at [897, 362] on label "Hide created timesheets" at bounding box center [920, 366] width 173 height 17
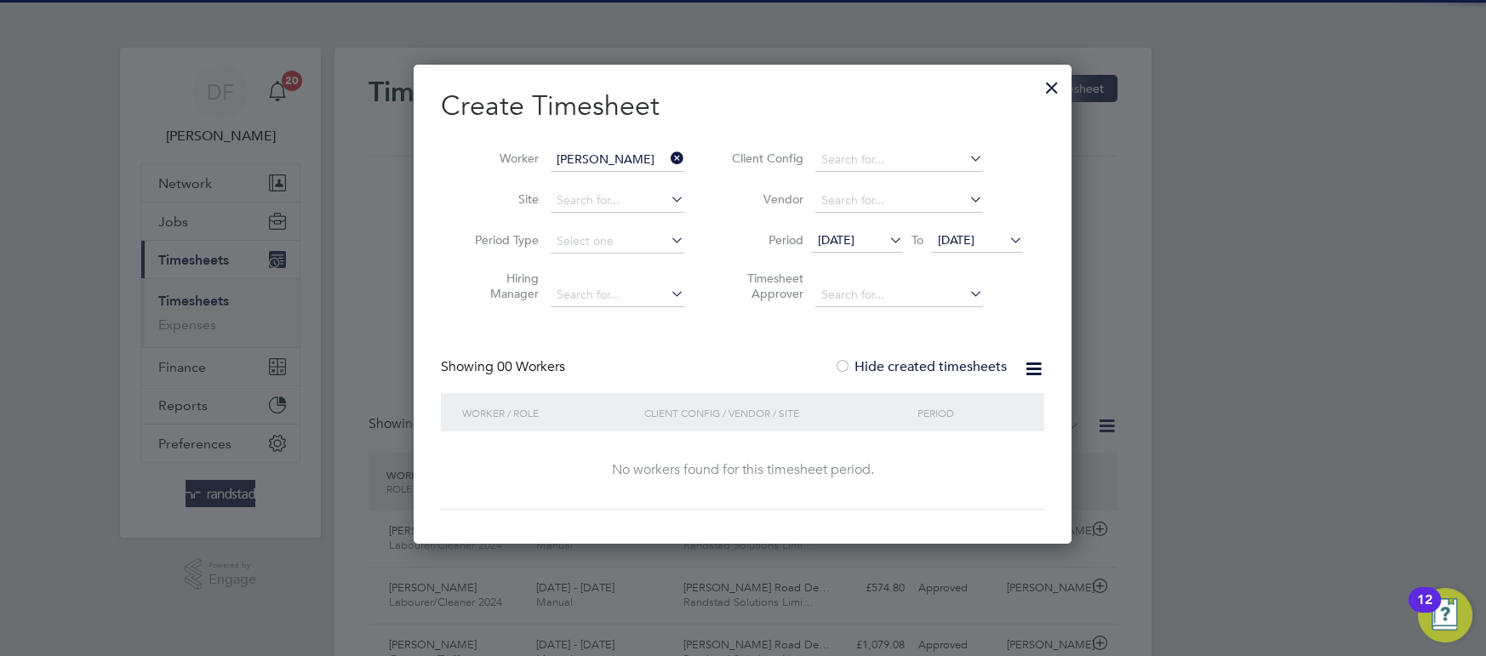
click at [1006, 243] on icon at bounding box center [1006, 240] width 0 height 24
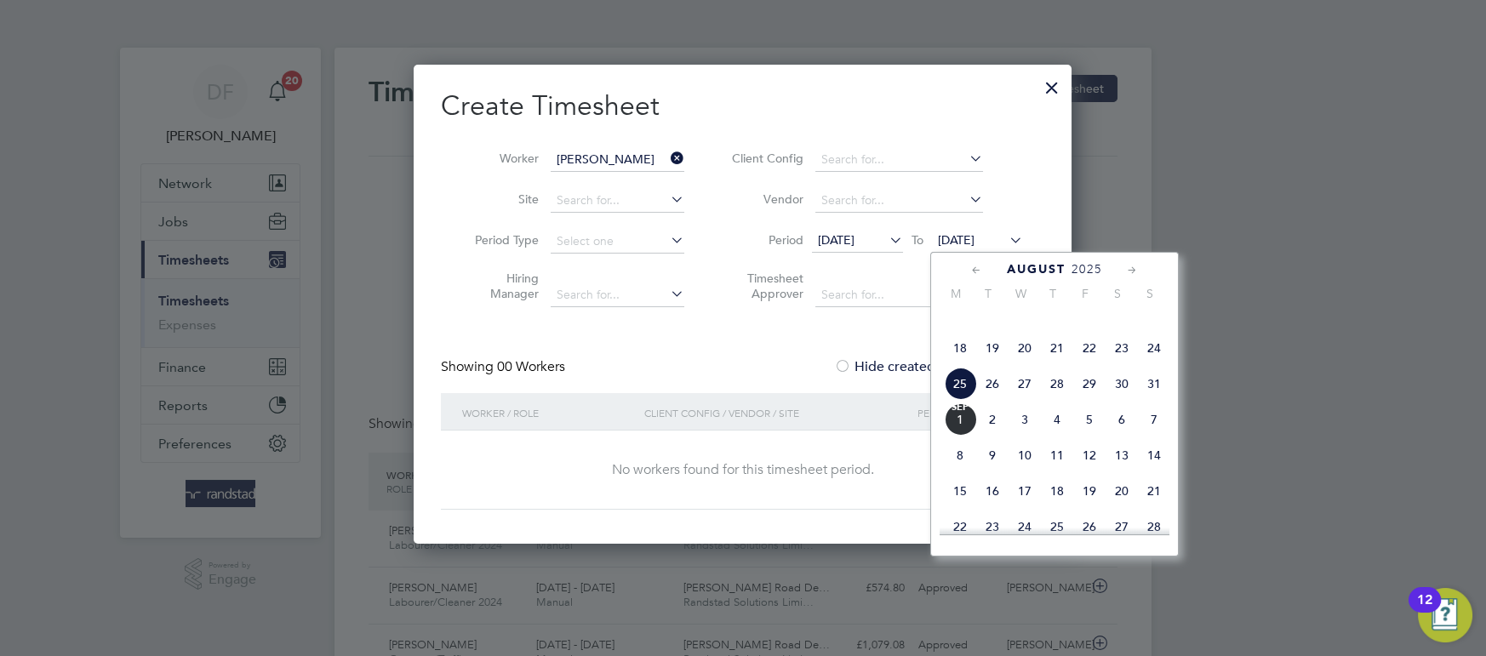
click at [1123, 400] on span "30" at bounding box center [1122, 384] width 32 height 32
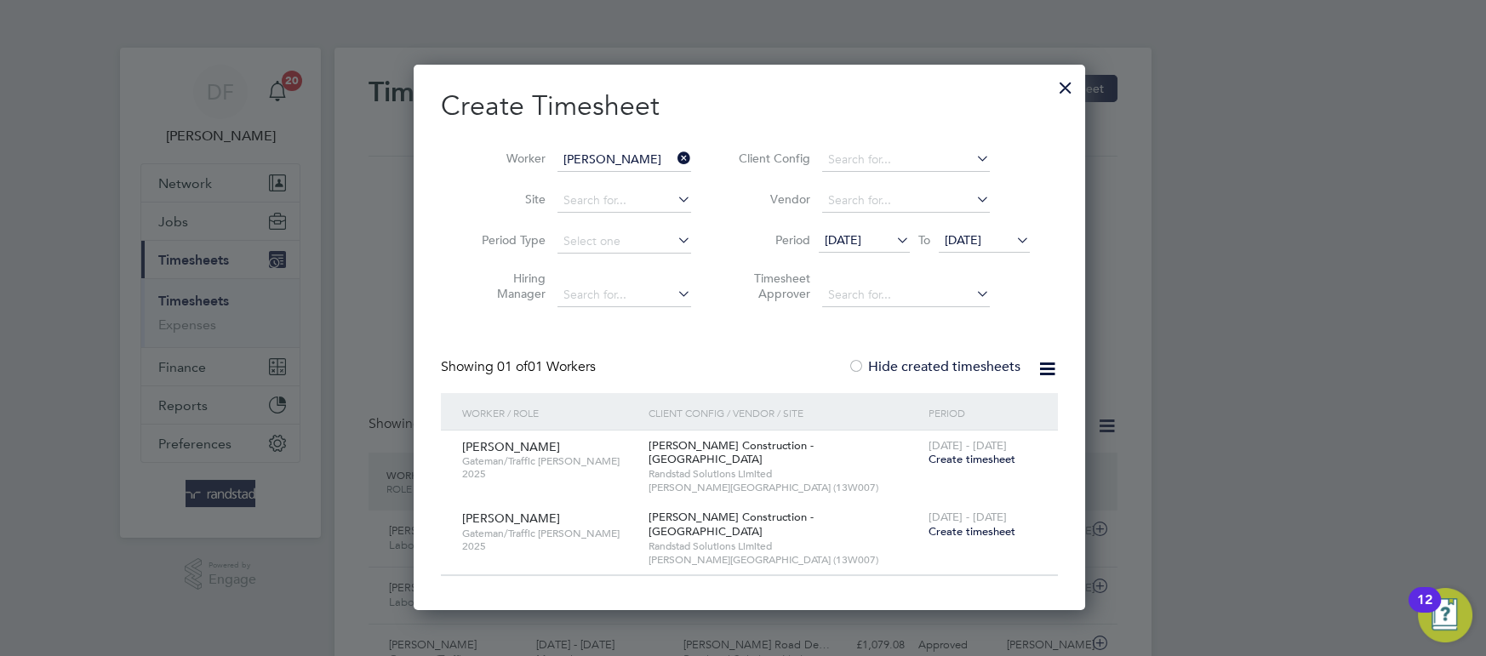
click at [961, 456] on span "Create timesheet" at bounding box center [972, 459] width 87 height 14
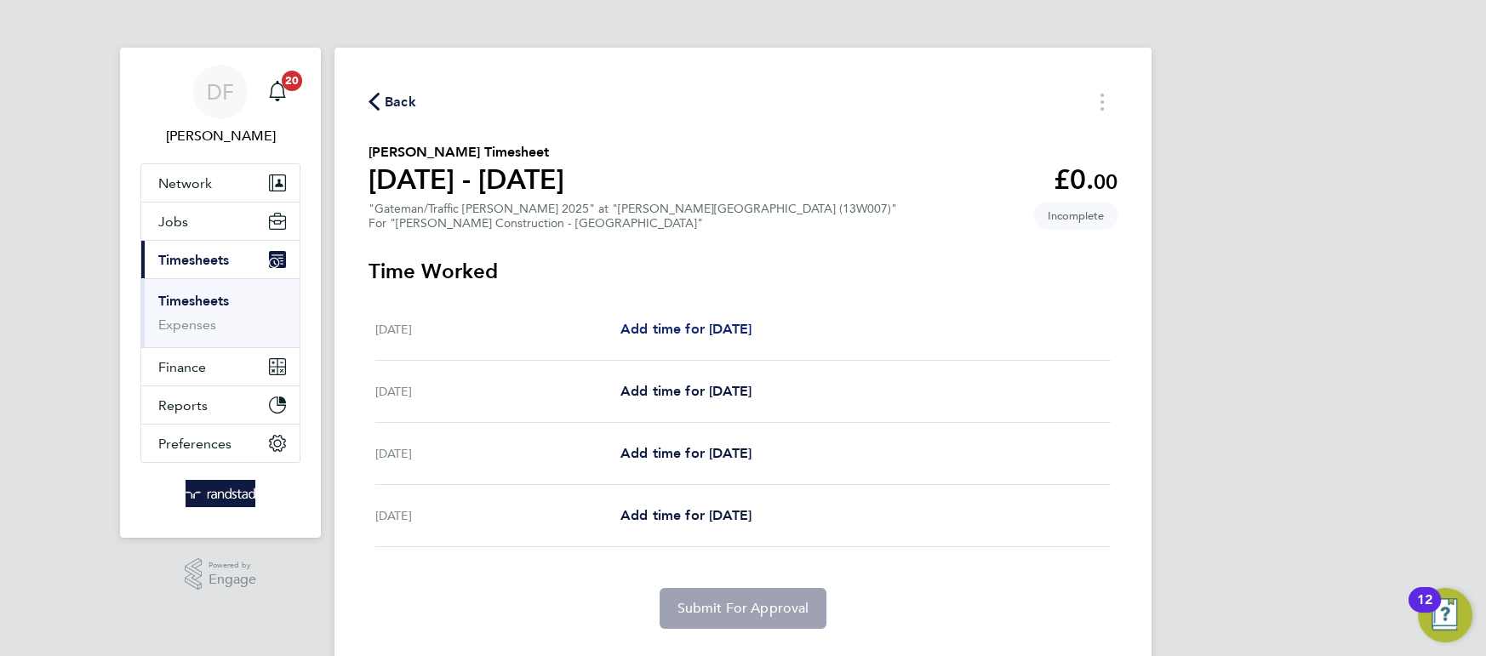
click at [677, 323] on span "Add time for [DATE]" at bounding box center [685, 329] width 131 height 16
select select "30"
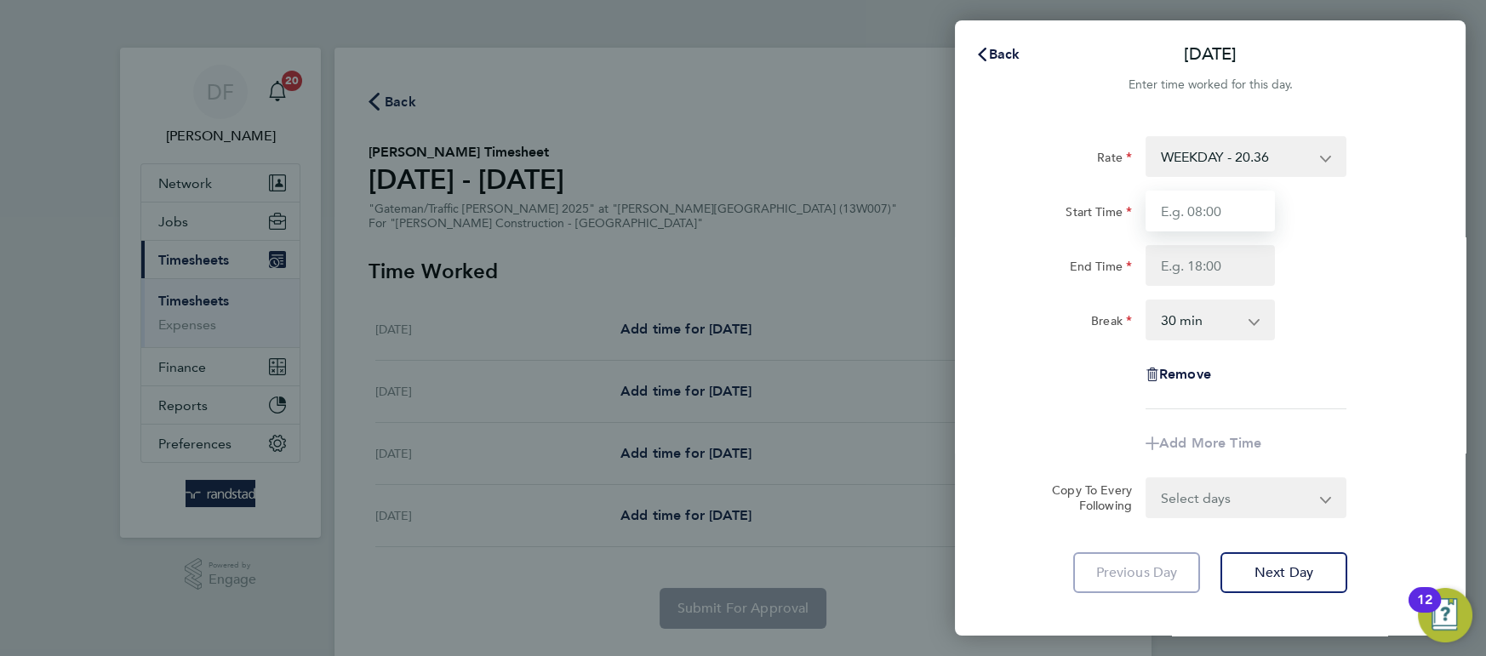
click at [1221, 219] on input "Start Time" at bounding box center [1210, 211] width 129 height 41
type input "06:00"
type input "17:00"
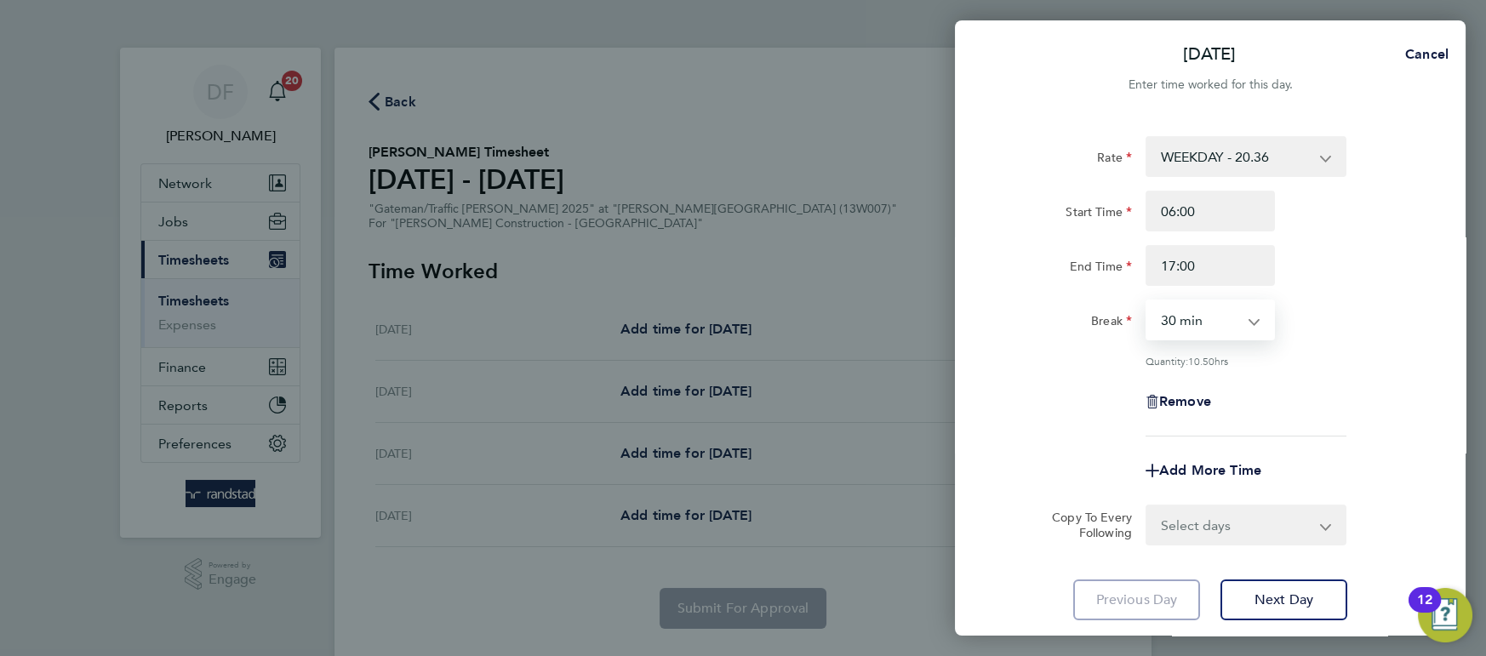
click at [1374, 333] on div "Break 0 min 15 min 30 min 45 min 60 min 75 min 90 min" at bounding box center [1210, 320] width 429 height 41
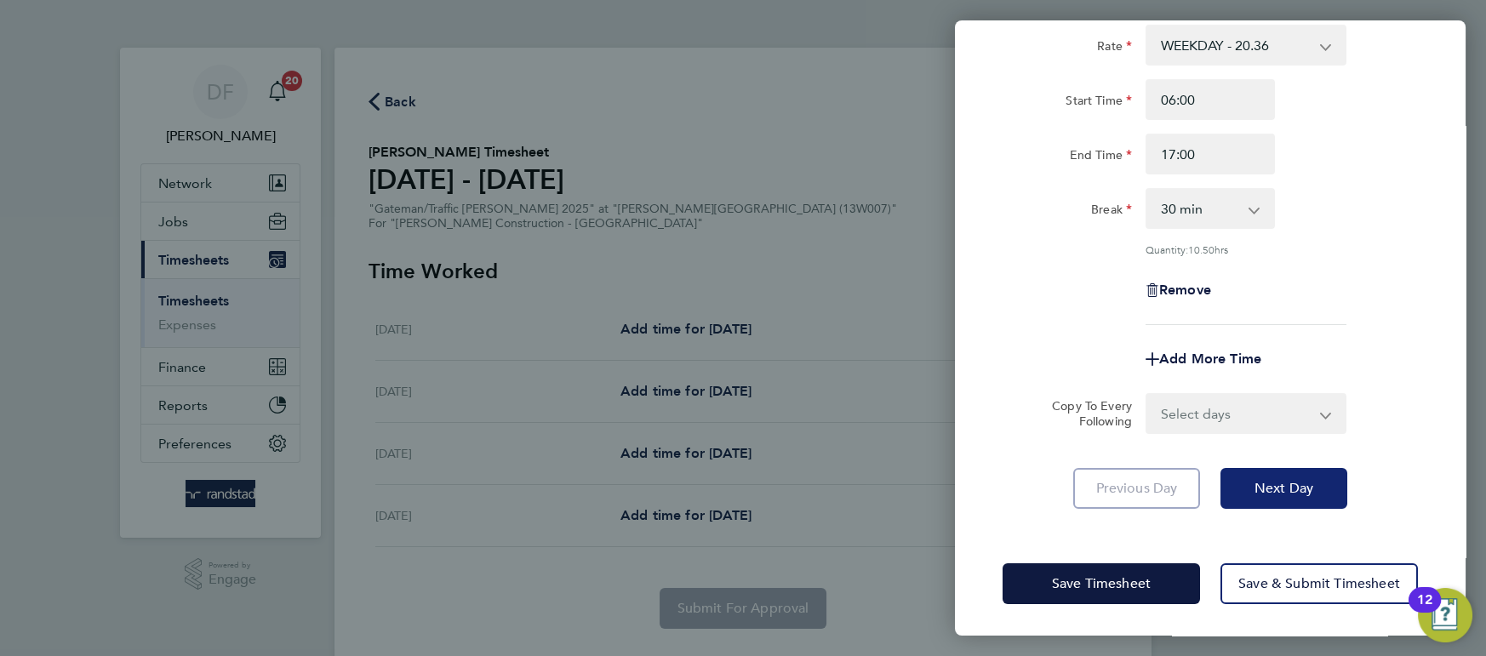
click at [1244, 482] on button "Next Day" at bounding box center [1283, 488] width 127 height 41
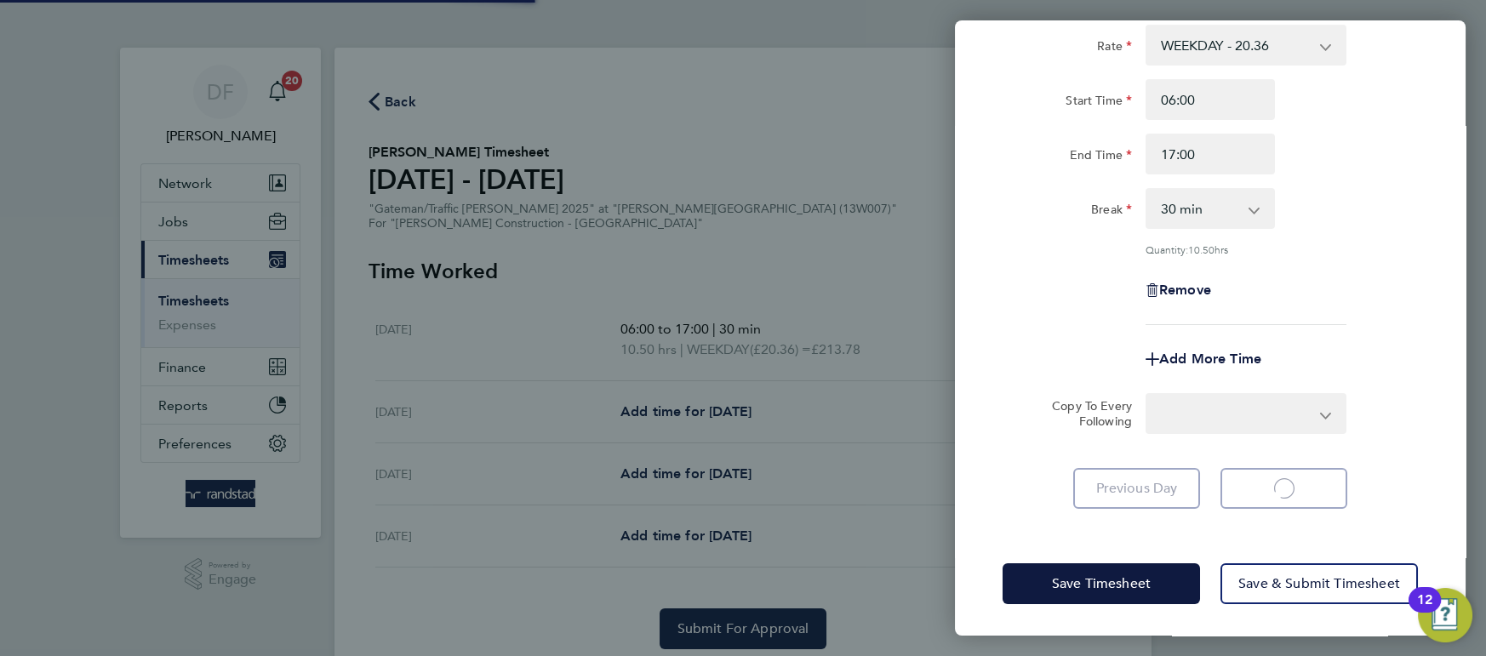
select select "30"
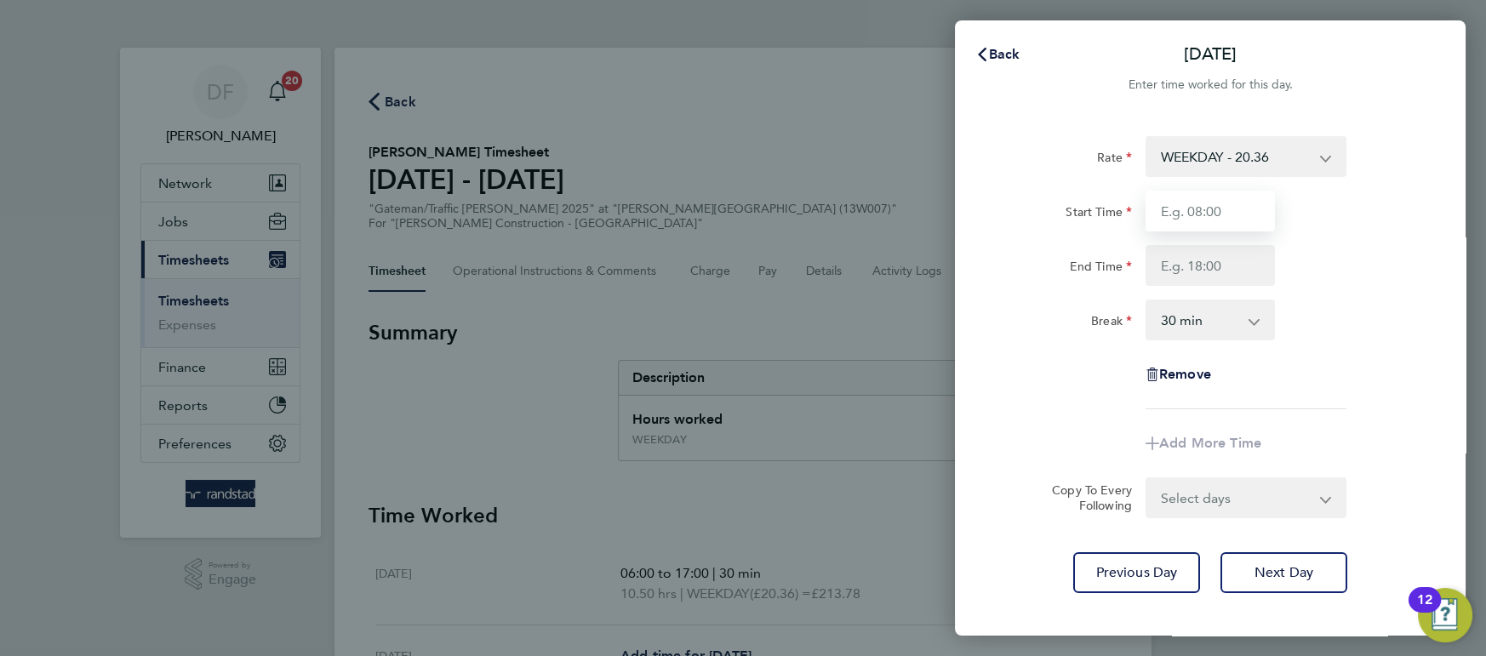
click at [1232, 207] on input "Start Time" at bounding box center [1210, 211] width 129 height 41
type input "07:00"
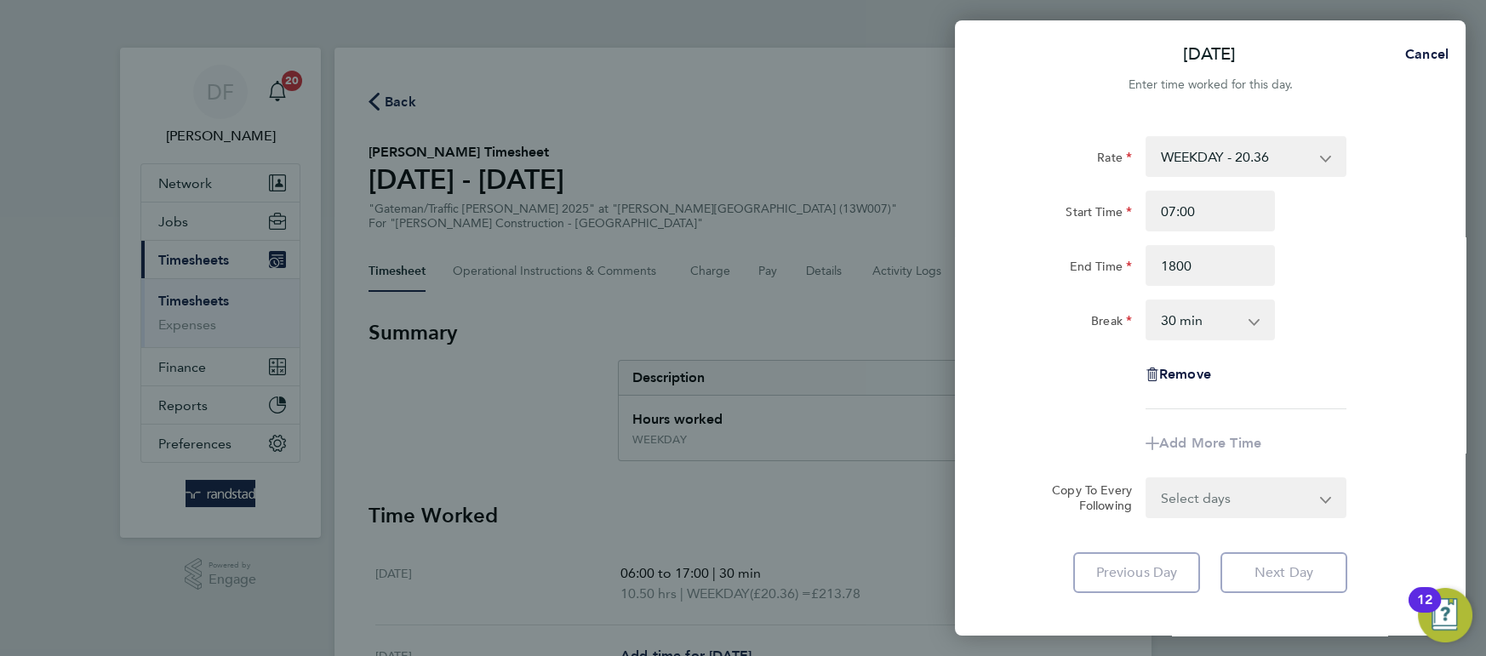
type input "18:00"
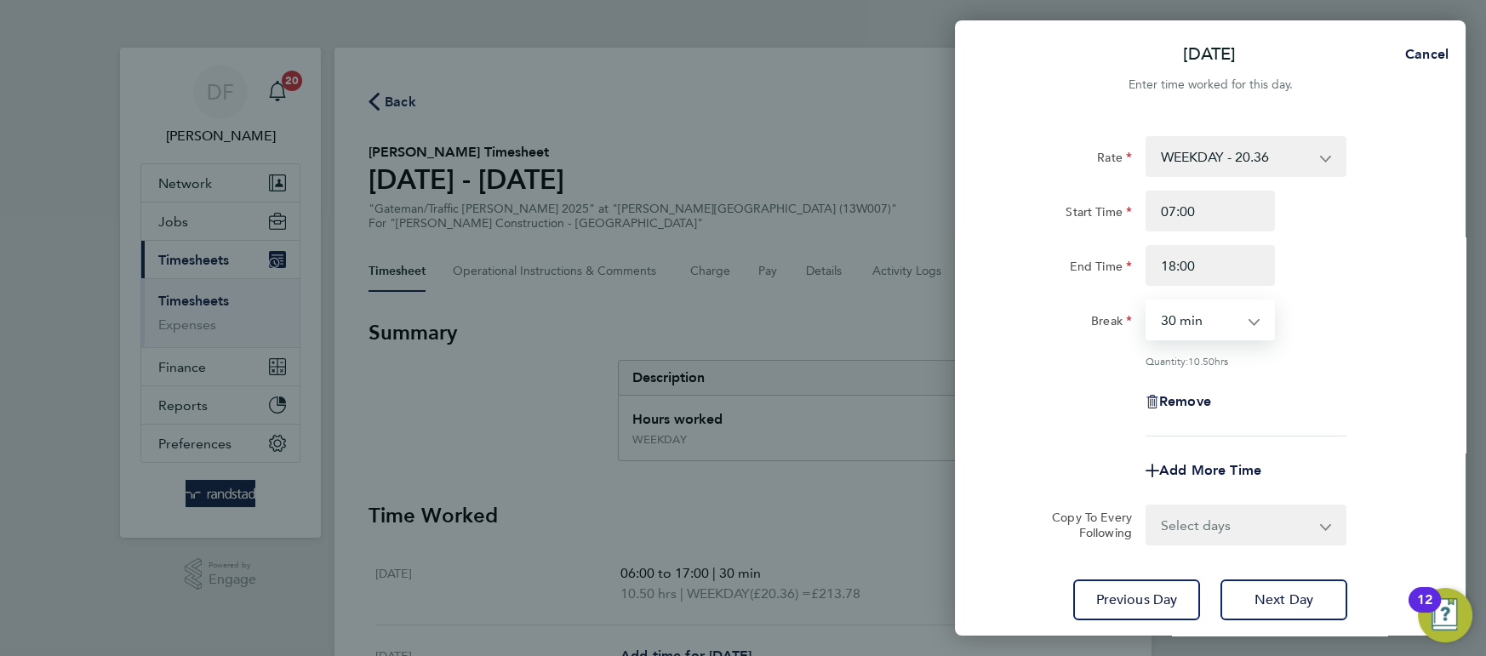
scroll to position [111, 0]
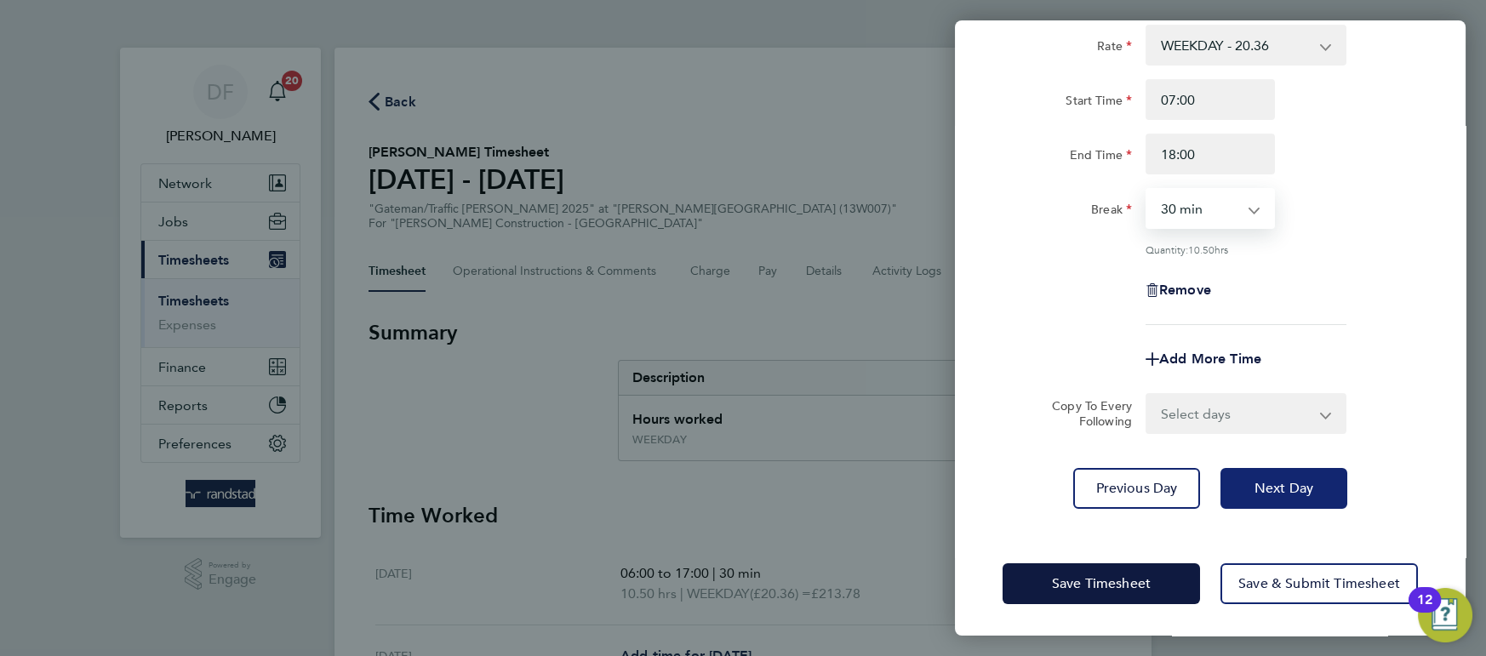
click at [1308, 473] on button "Next Day" at bounding box center [1283, 488] width 127 height 41
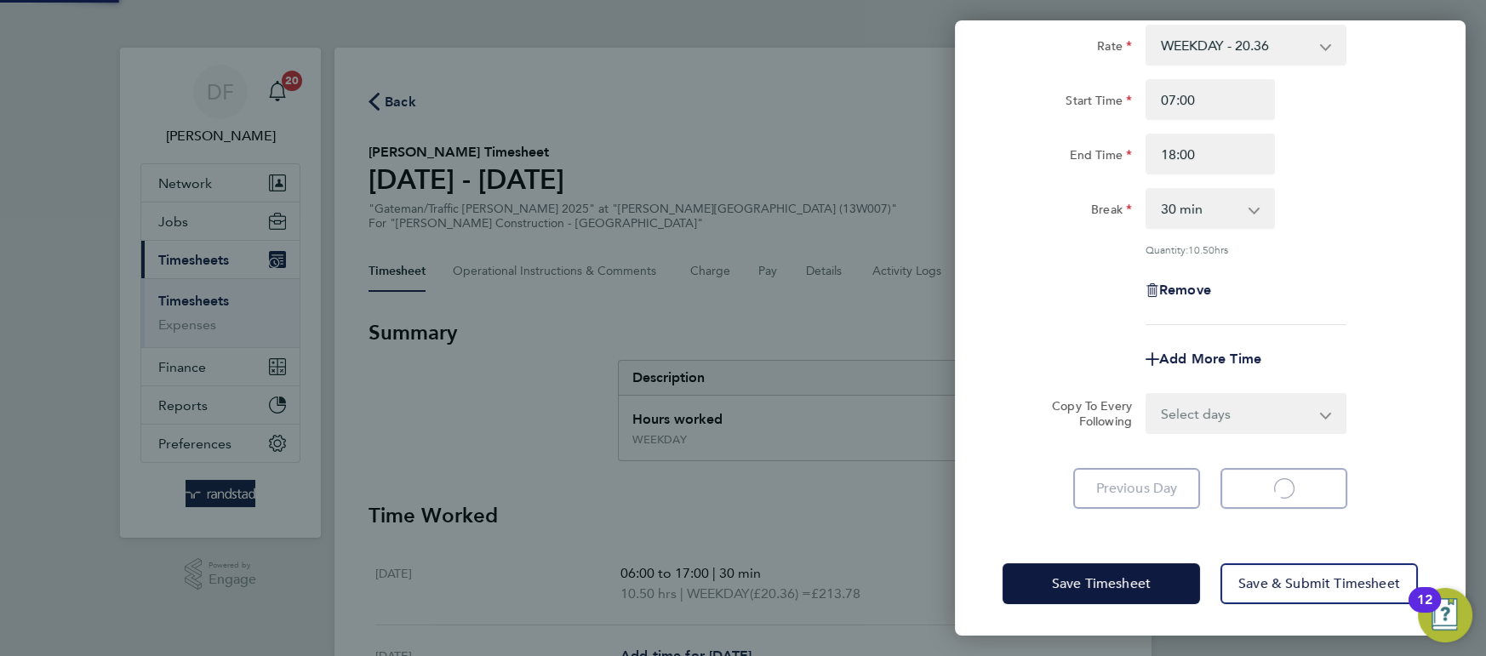
select select "30"
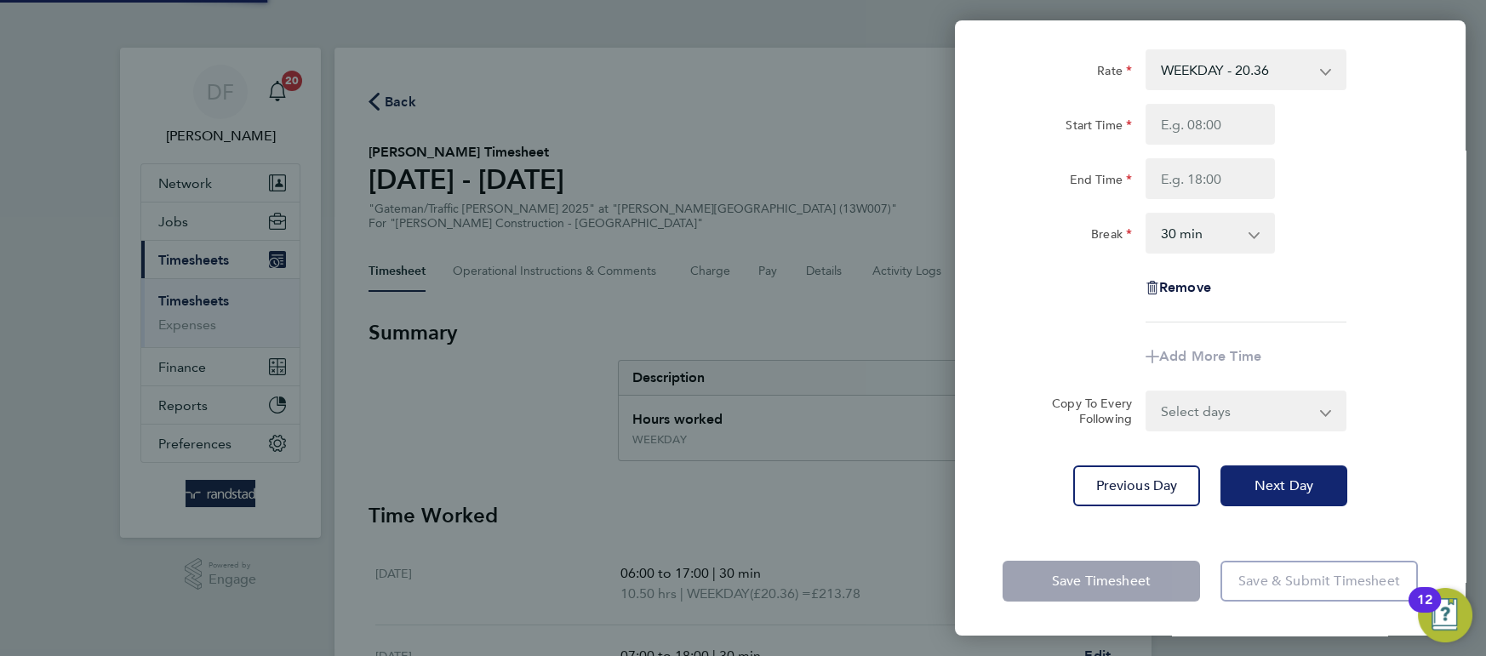
scroll to position [86, 0]
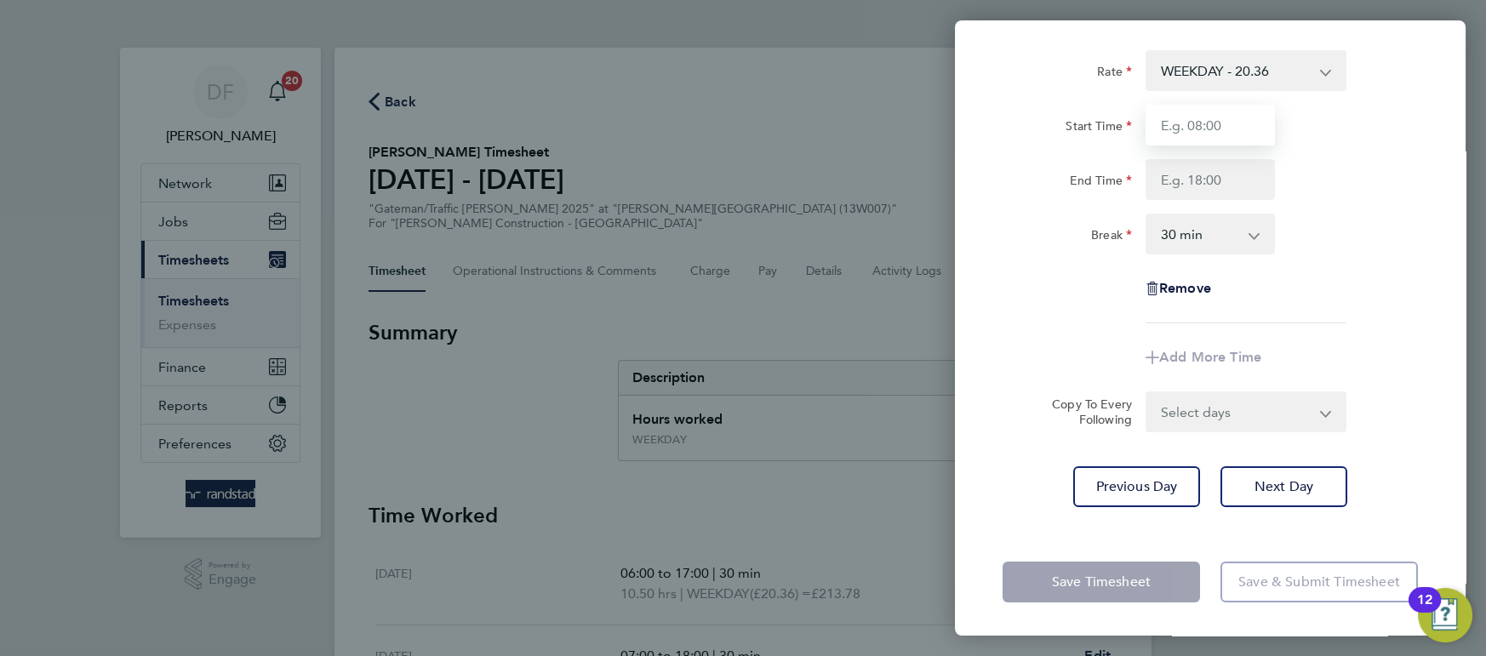
click at [1200, 129] on input "Start Time" at bounding box center [1210, 125] width 129 height 41
type input "07:00"
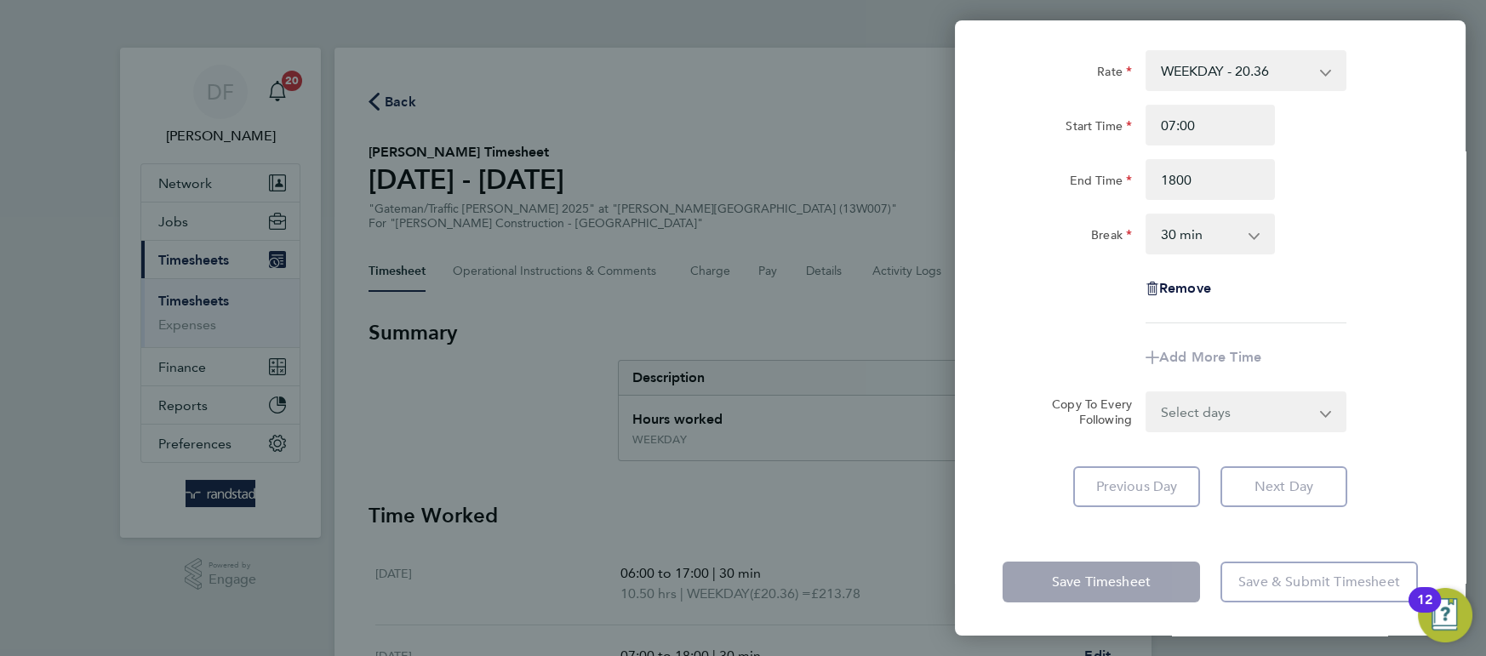
type input "18:00"
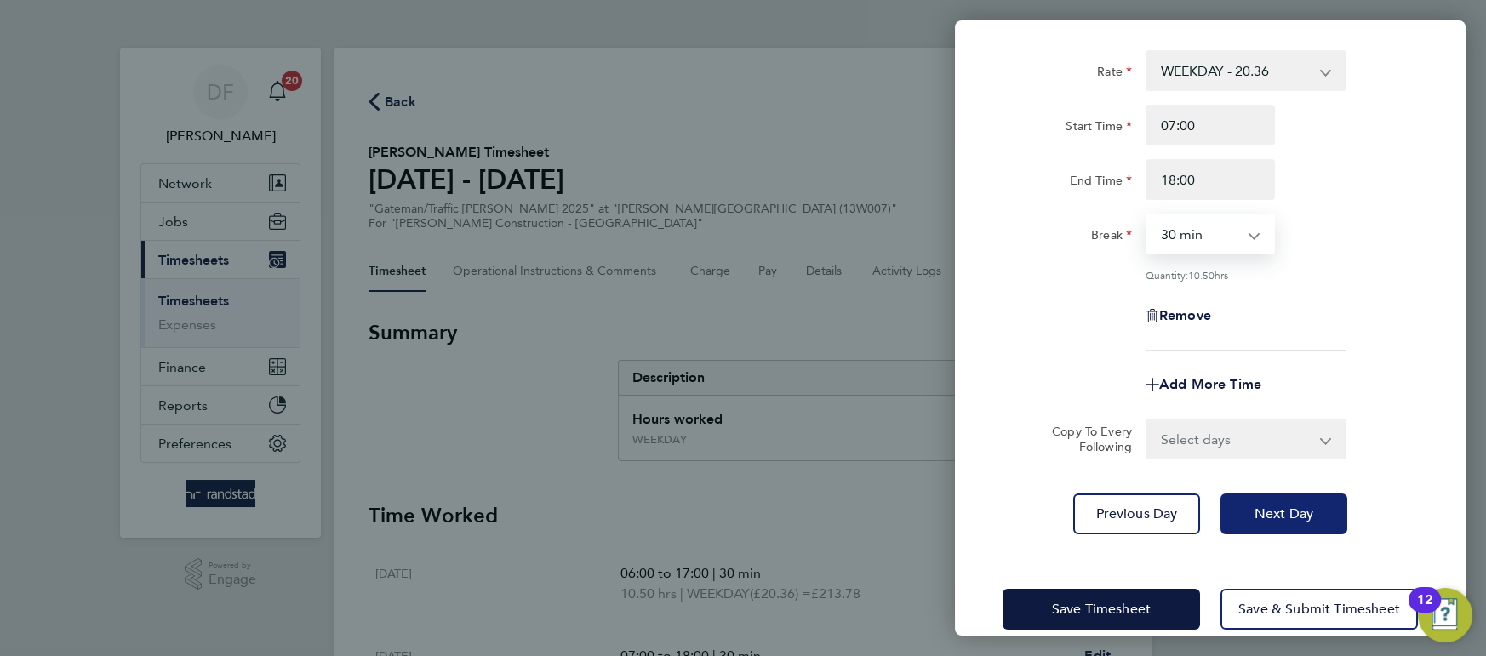
click at [1245, 502] on button "Next Day" at bounding box center [1283, 514] width 127 height 41
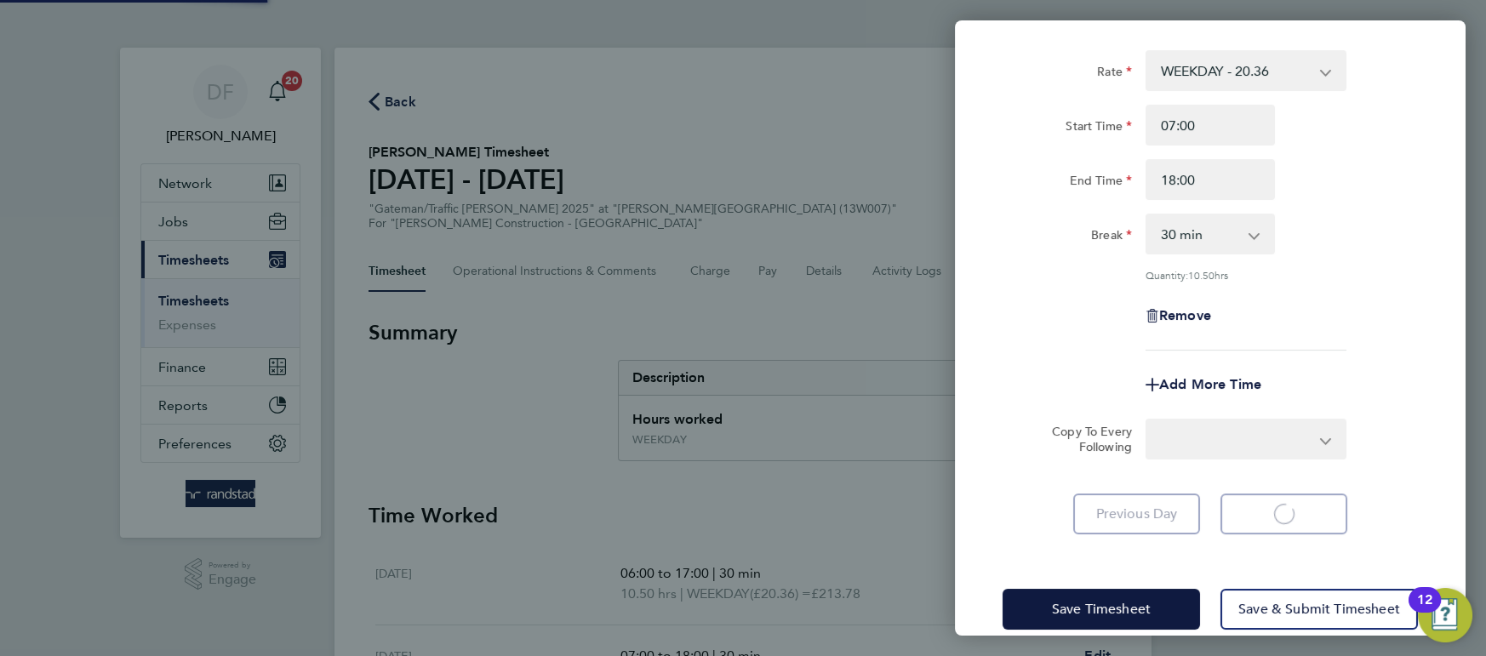
select select "30"
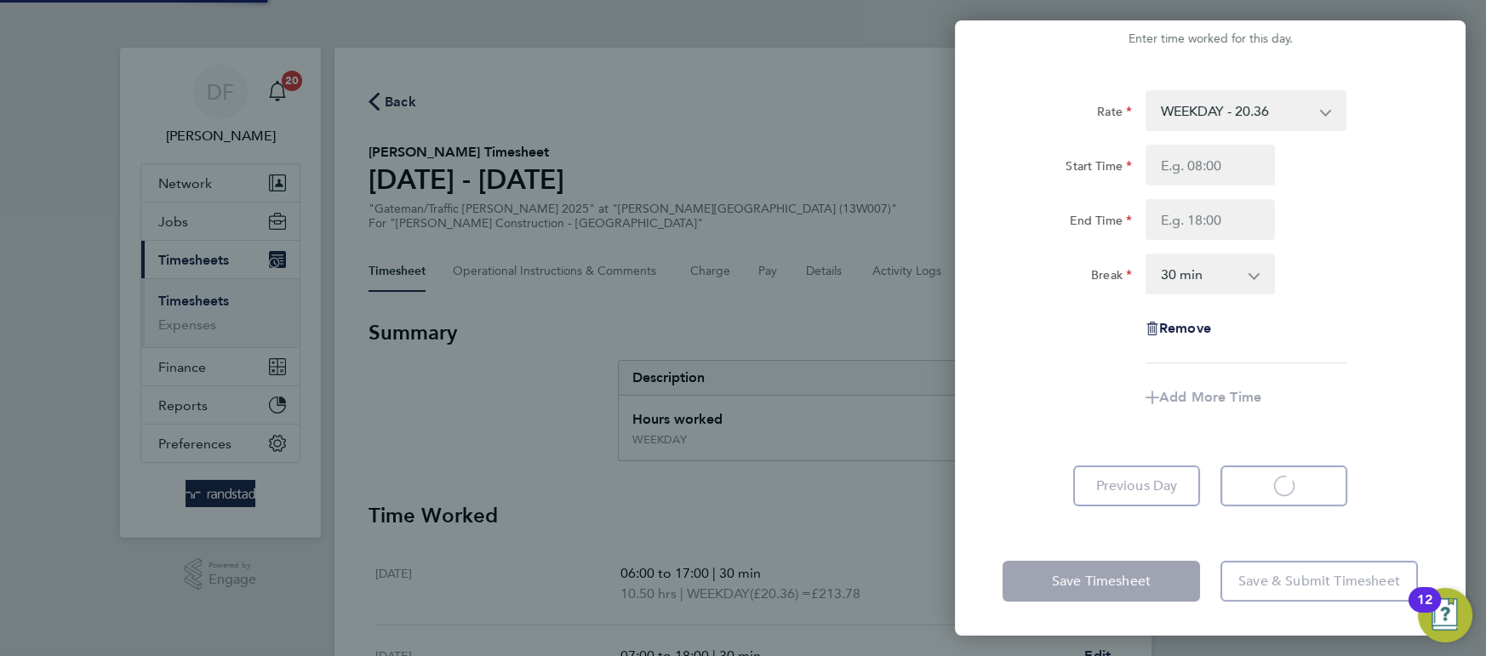
scroll to position [45, 0]
select select "30"
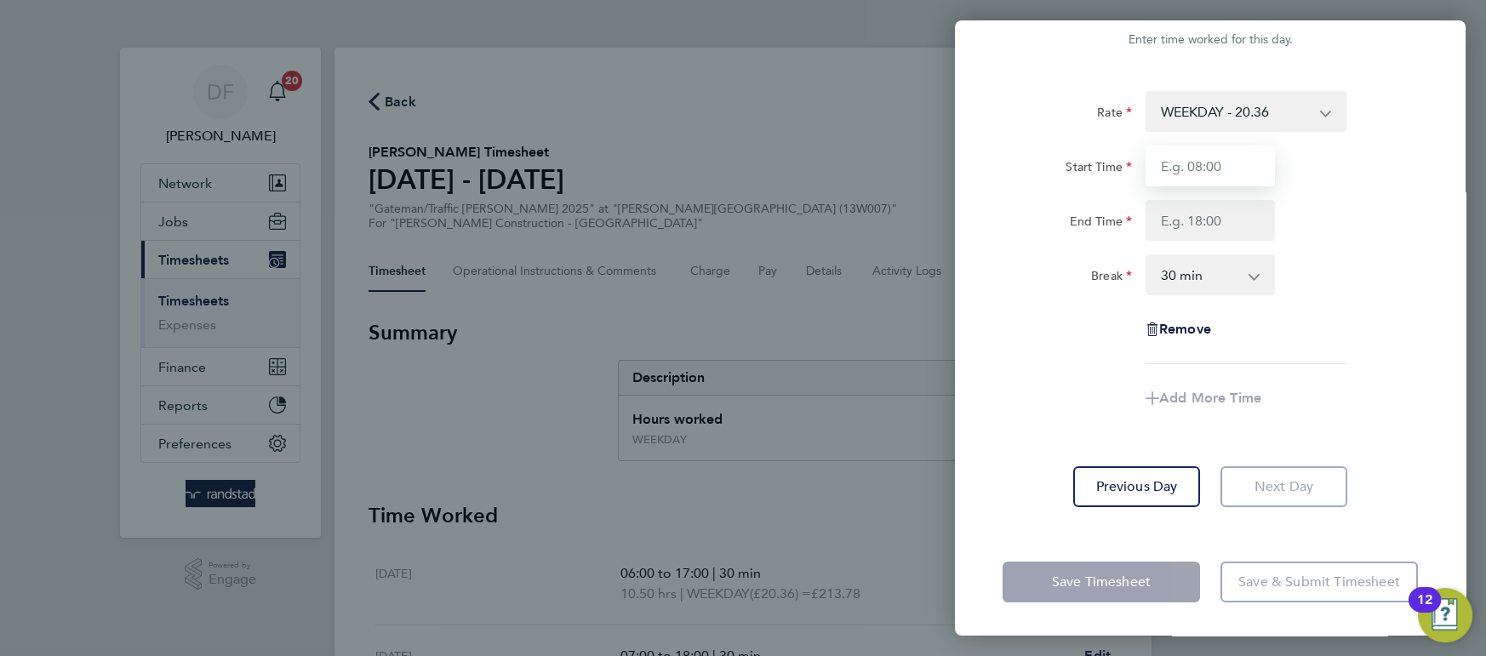
click at [1208, 158] on input "Start Time" at bounding box center [1210, 166] width 129 height 41
type input "06:00"
type input "17:30"
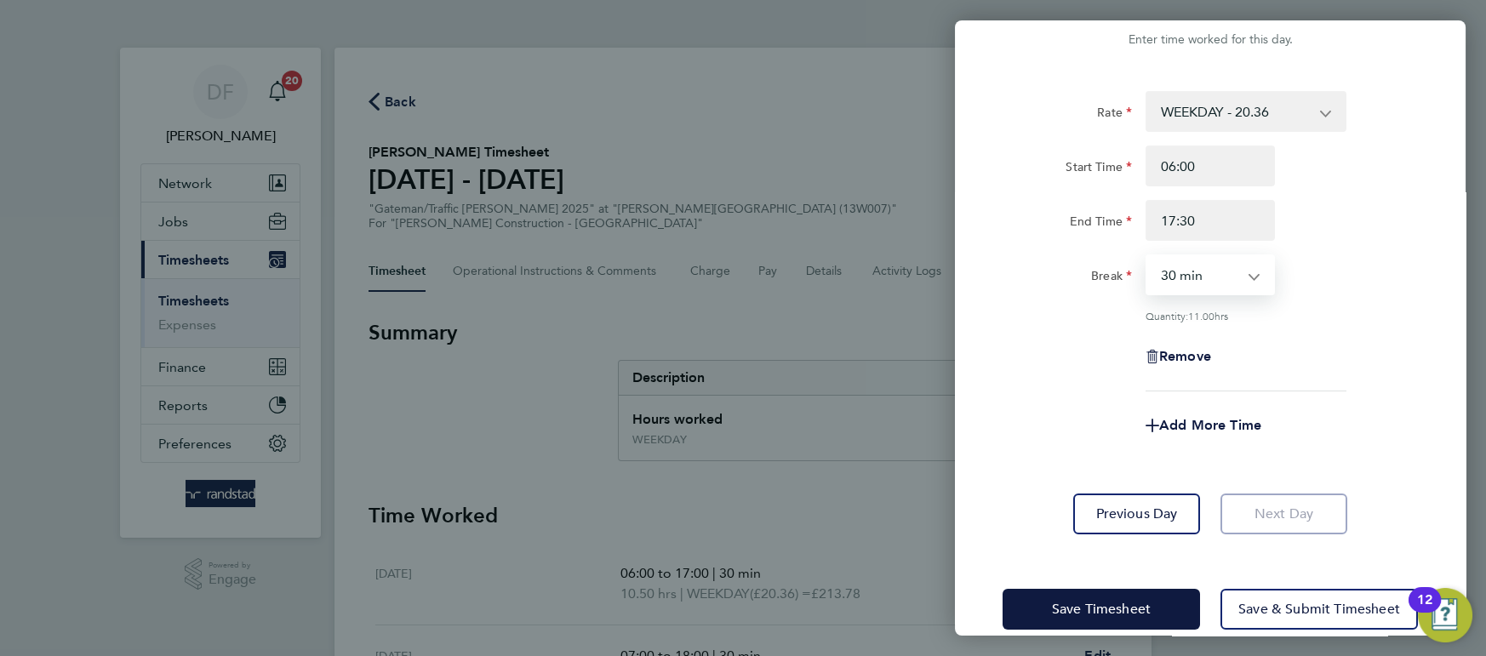
scroll to position [71, 0]
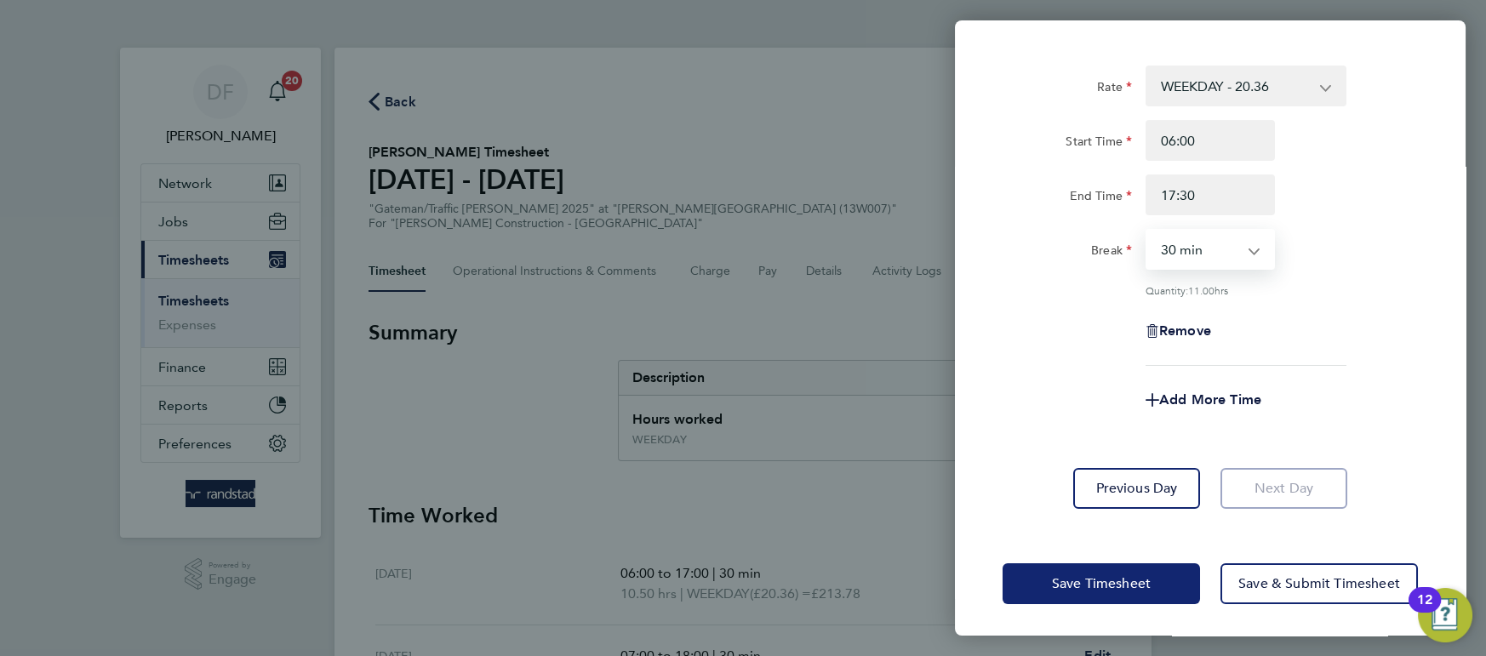
click at [1146, 575] on span "Save Timesheet" at bounding box center [1101, 583] width 99 height 17
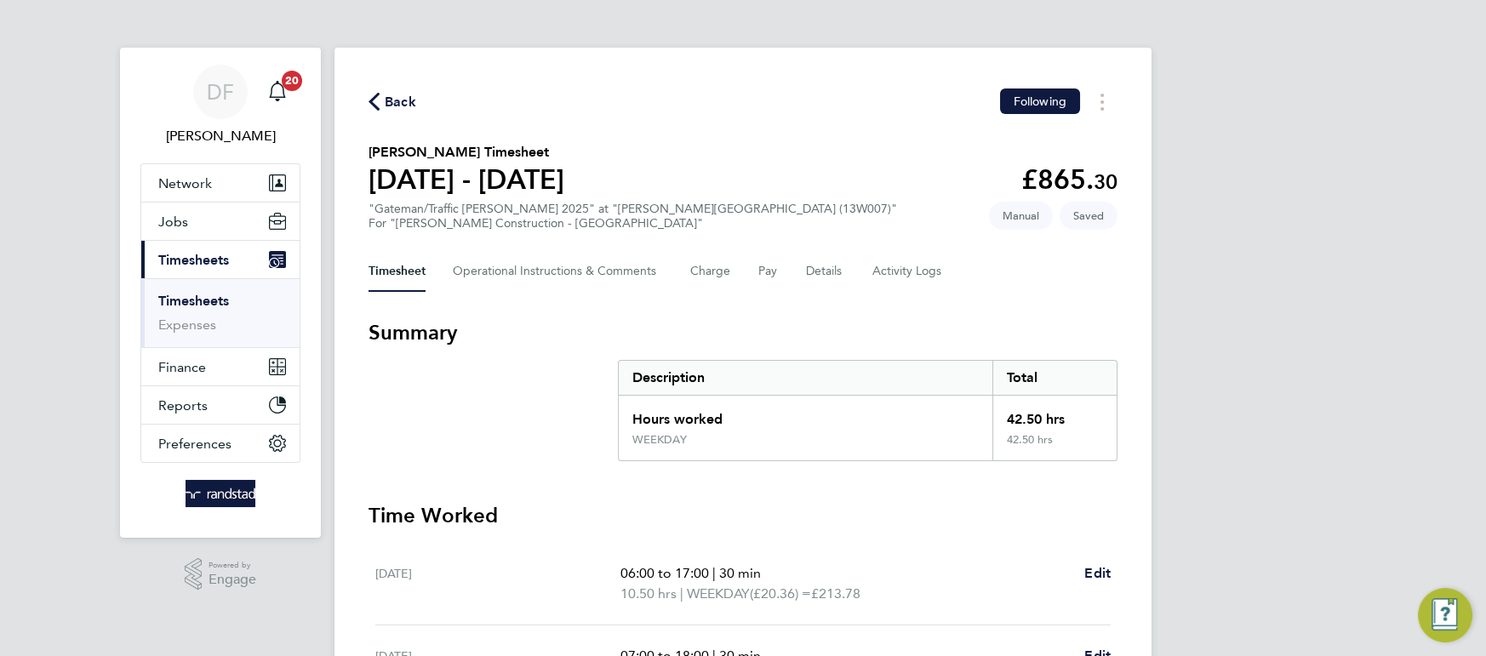
scroll to position [366, 0]
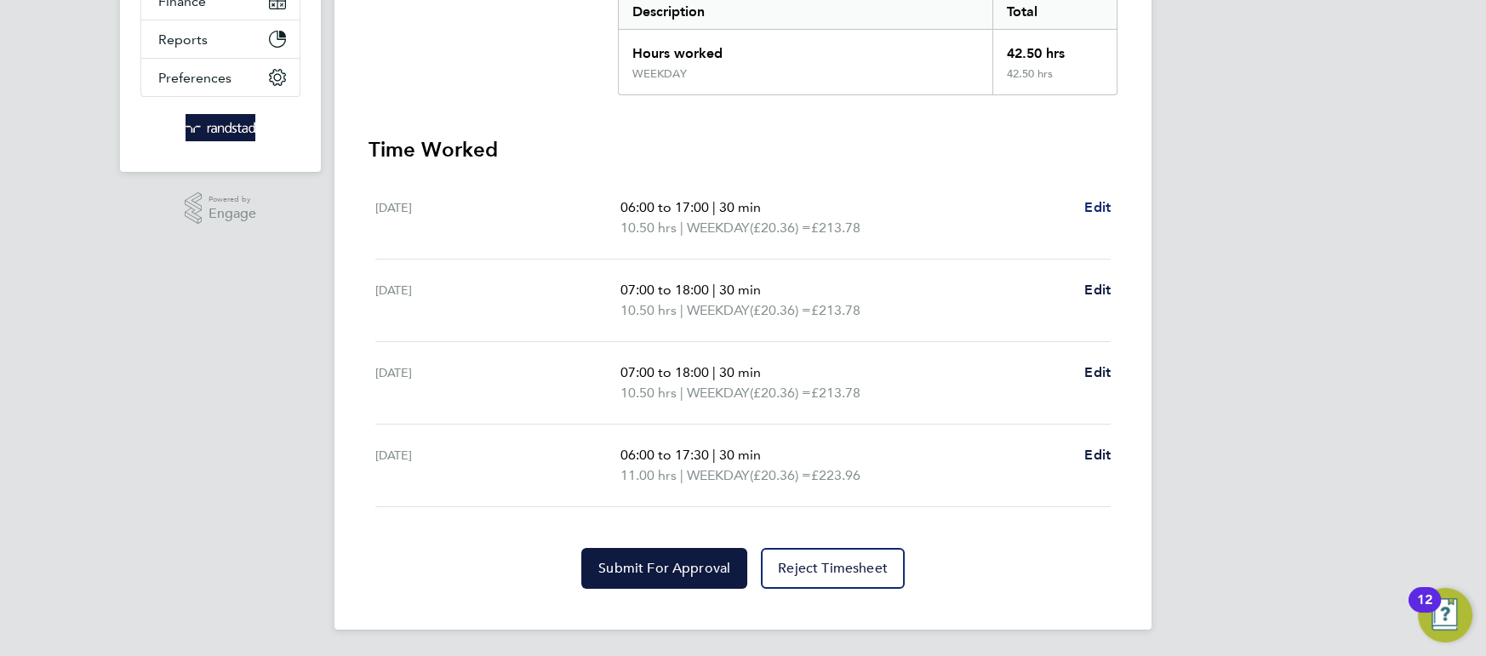
click at [1100, 205] on span "Edit" at bounding box center [1097, 207] width 26 height 16
select select "30"
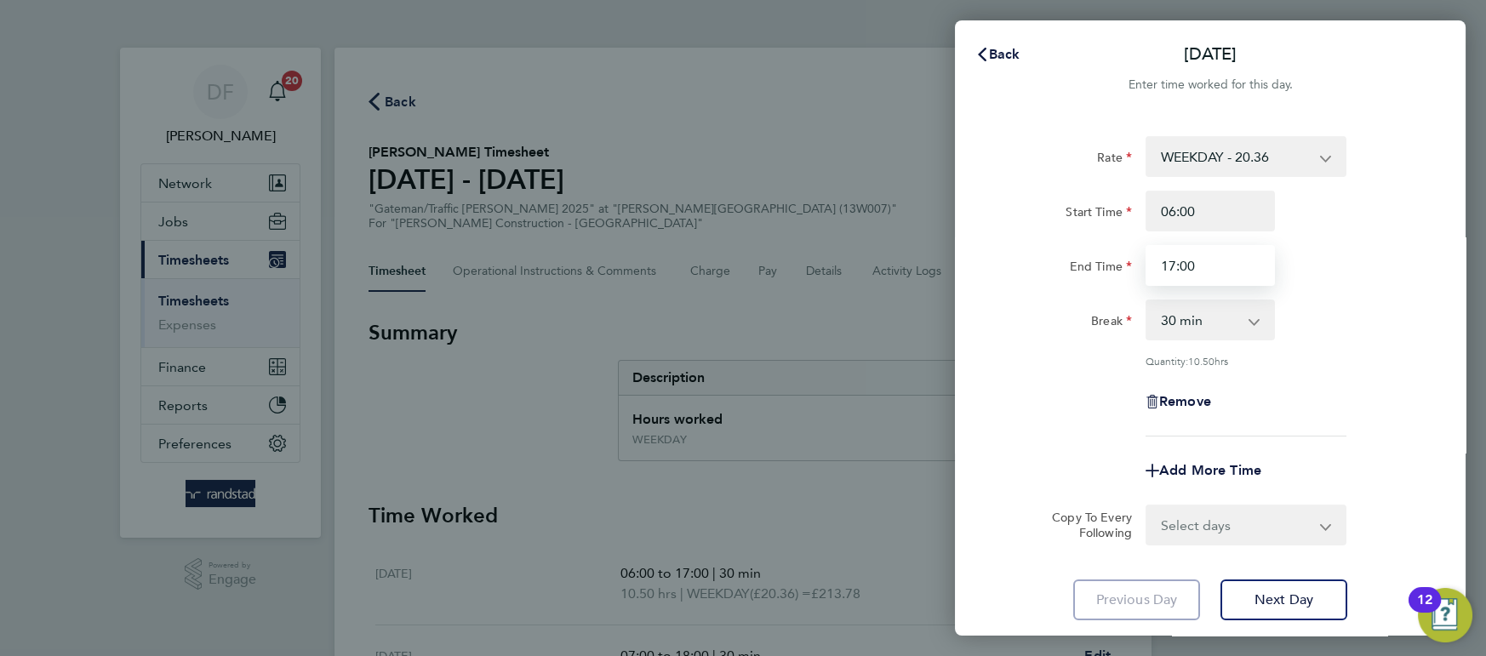
click at [1187, 264] on input "17:00" at bounding box center [1210, 265] width 129 height 41
type input "17:30"
click at [1048, 325] on div "Break" at bounding box center [1067, 317] width 129 height 34
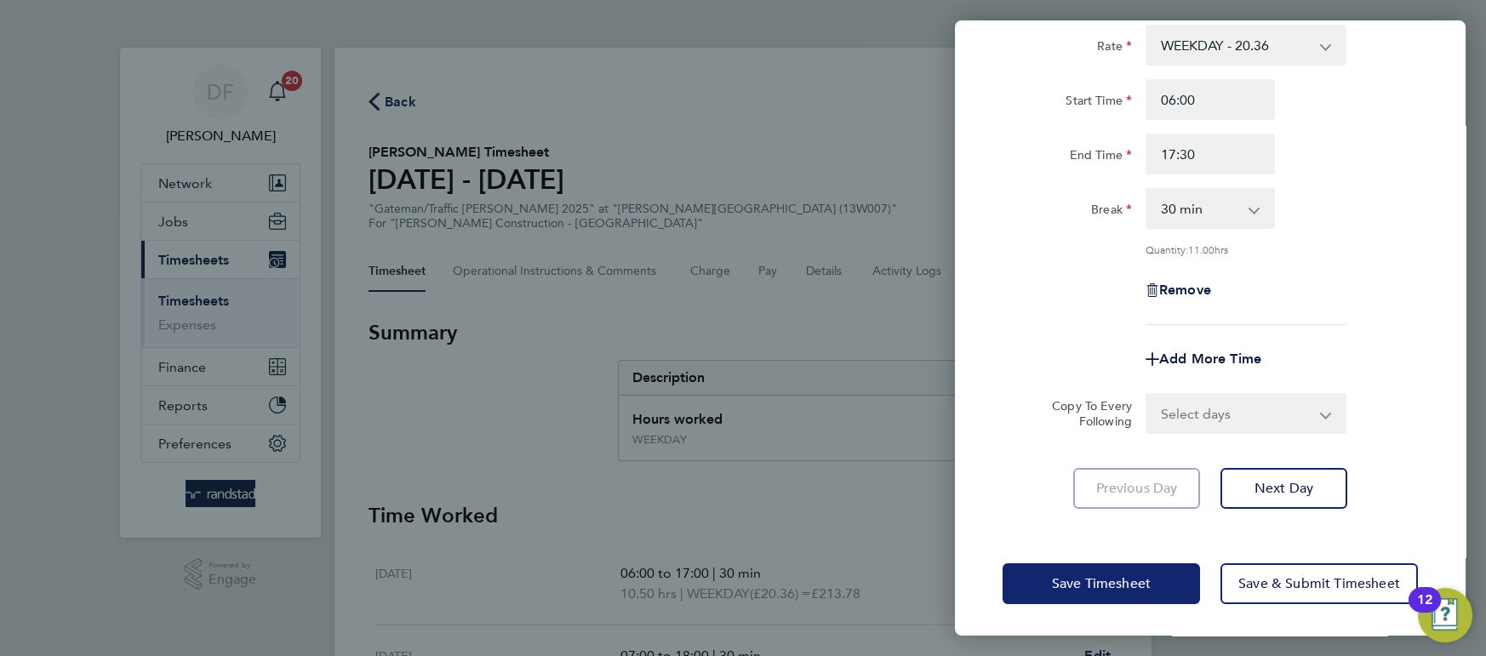
click at [1040, 590] on button "Save Timesheet" at bounding box center [1101, 583] width 197 height 41
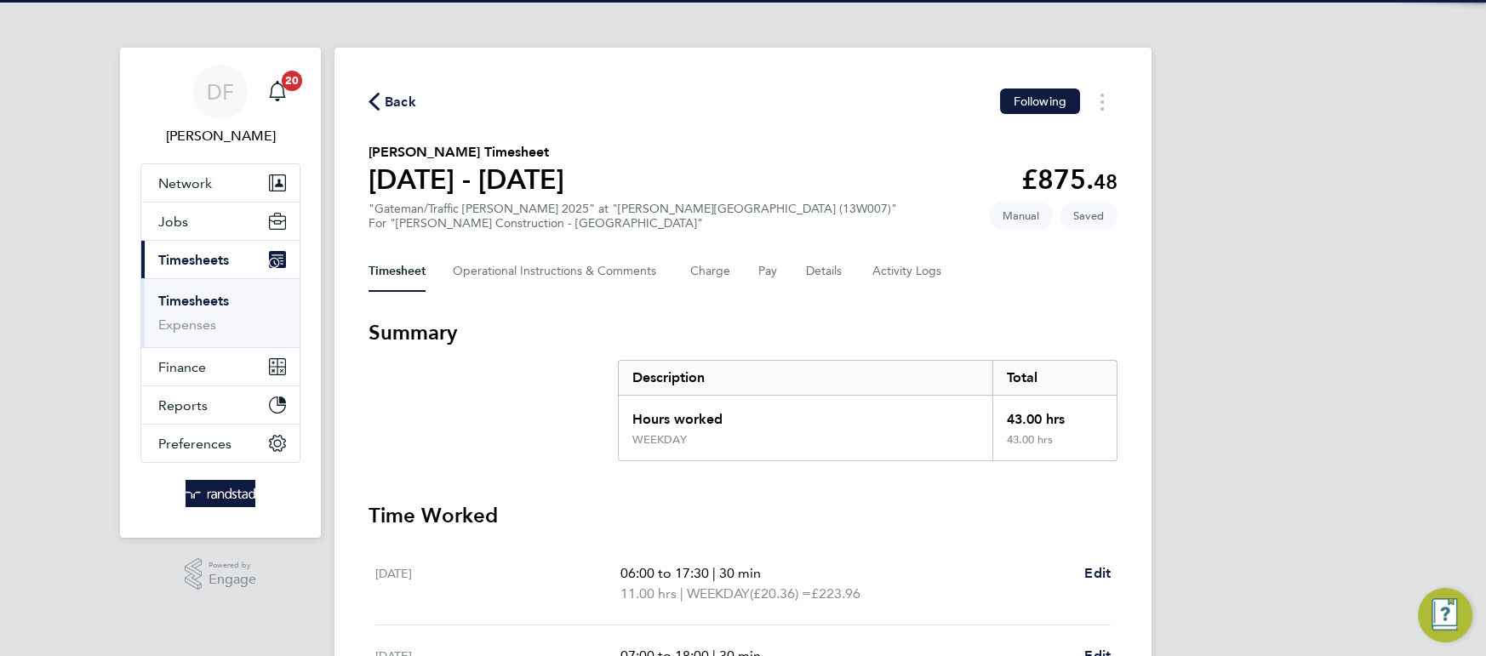
scroll to position [366, 0]
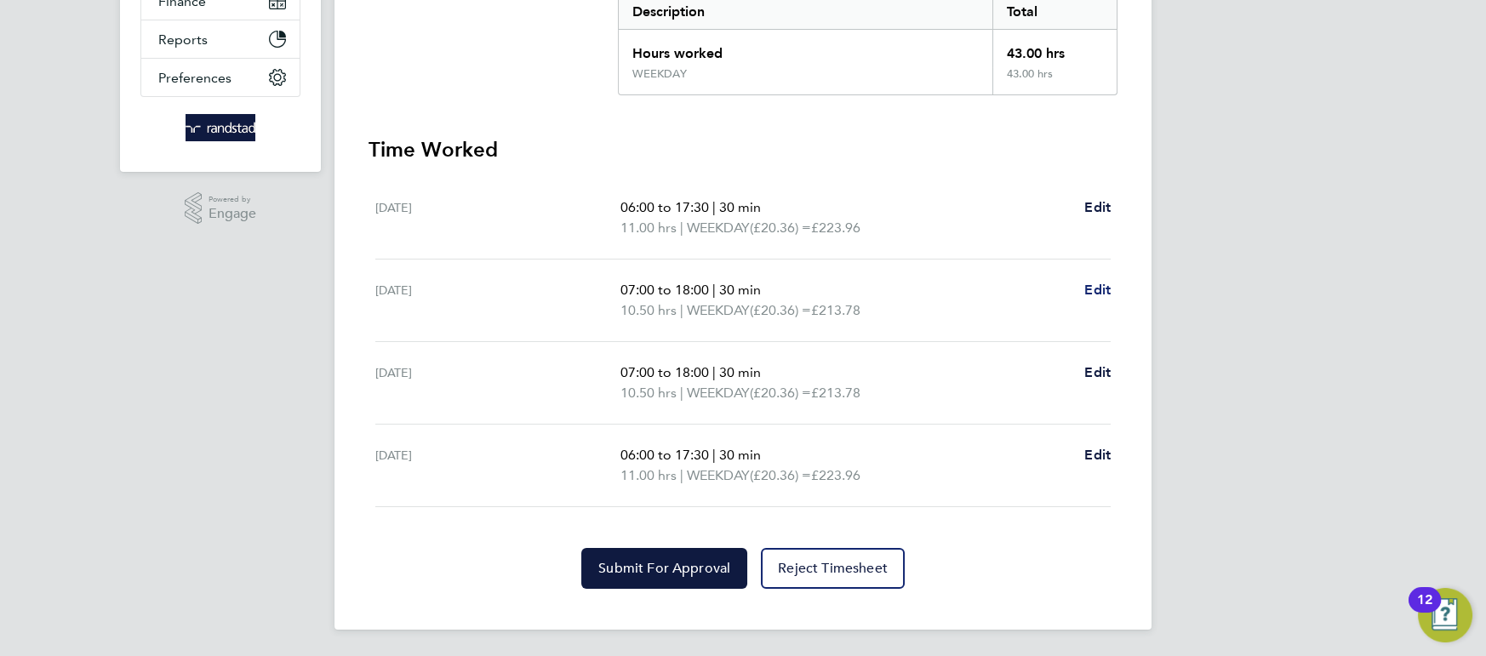
click at [1107, 287] on span "Edit" at bounding box center [1097, 290] width 26 height 16
select select "30"
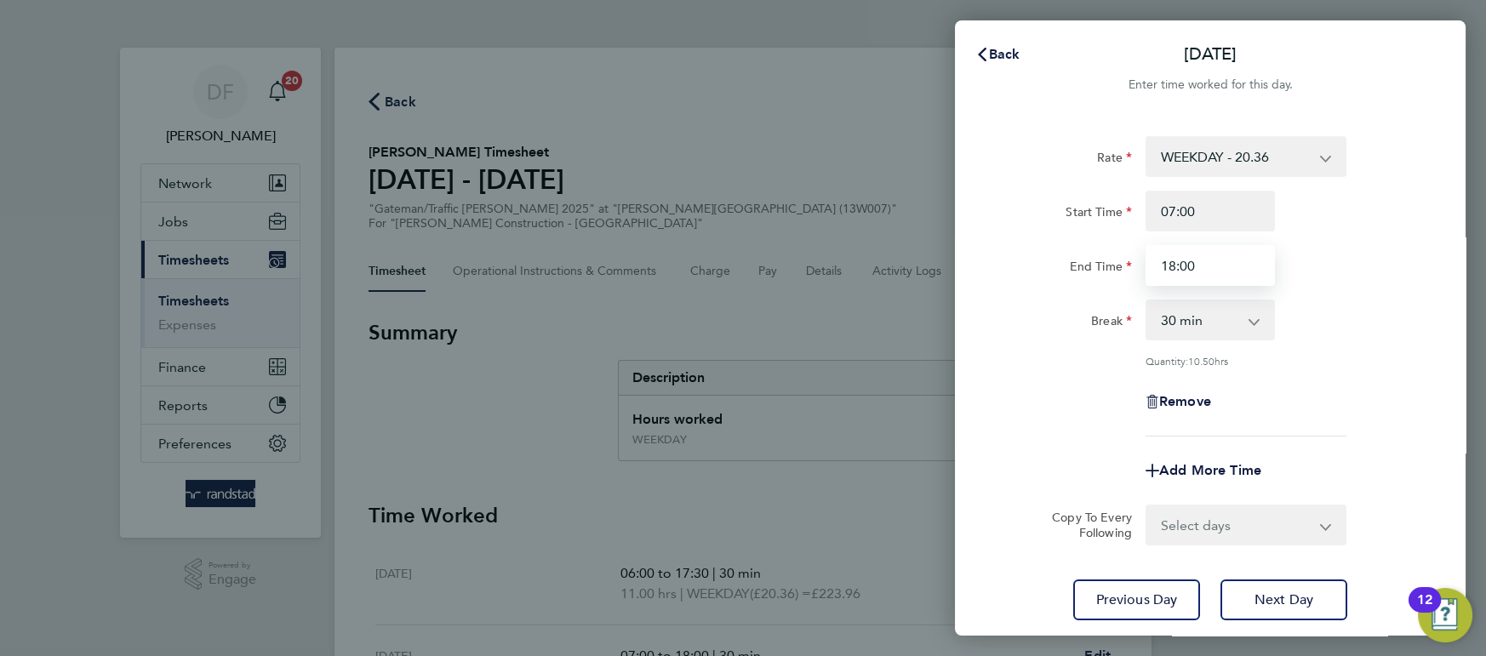
click at [1211, 271] on input "18:00" at bounding box center [1210, 265] width 129 height 41
type input "1"
type input "16:30"
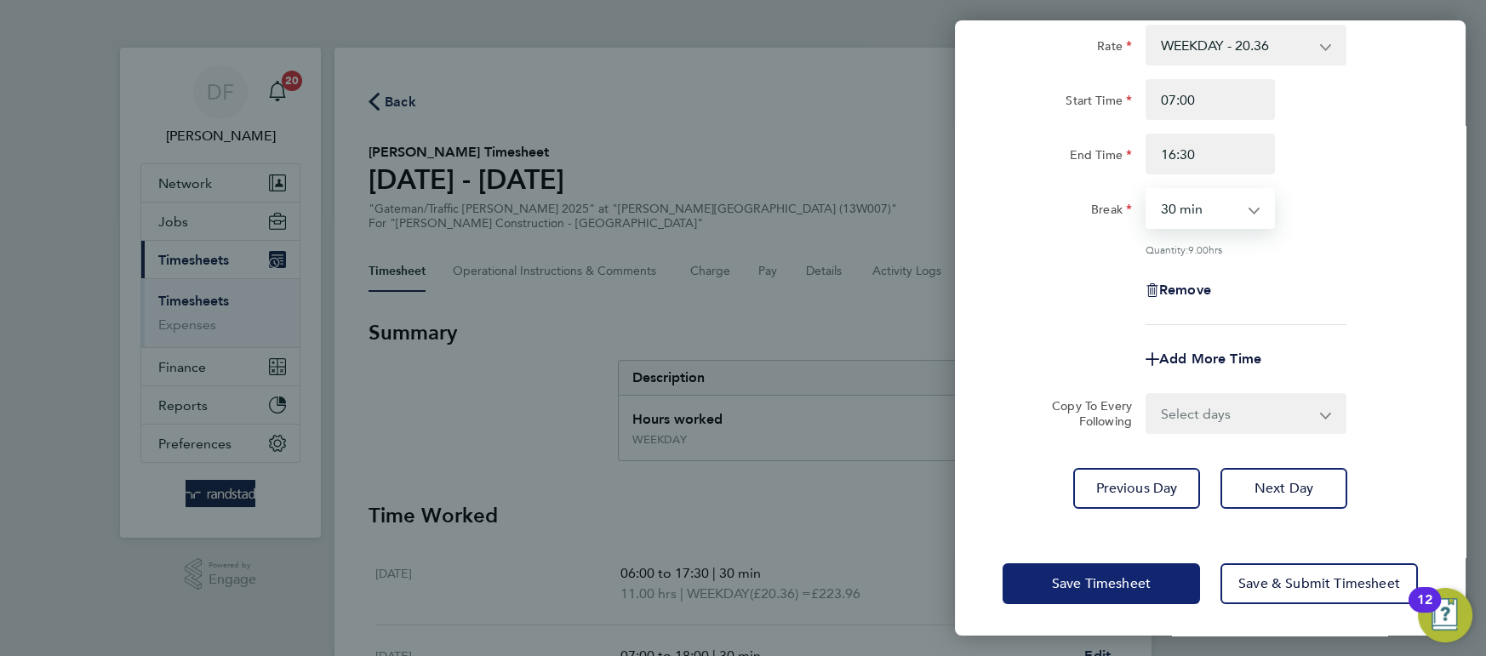
click at [1147, 584] on span "Save Timesheet" at bounding box center [1101, 583] width 99 height 17
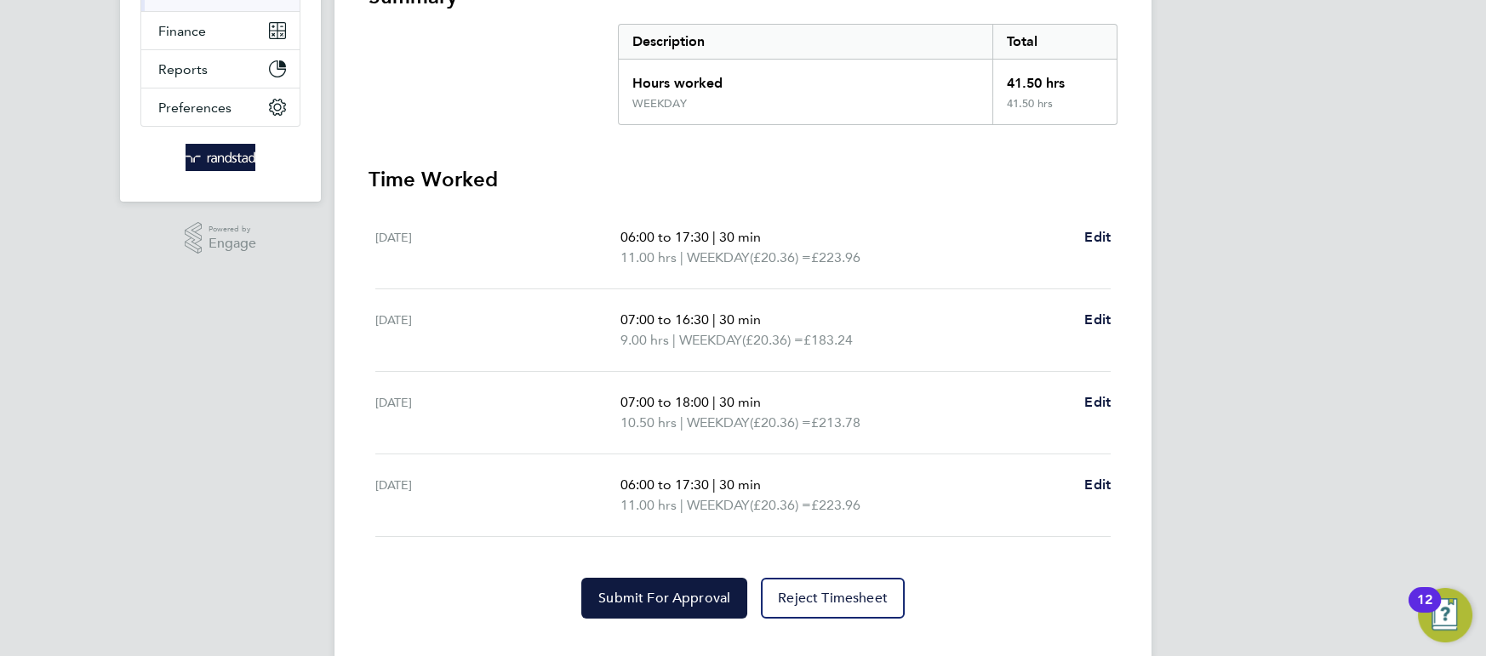
scroll to position [366, 0]
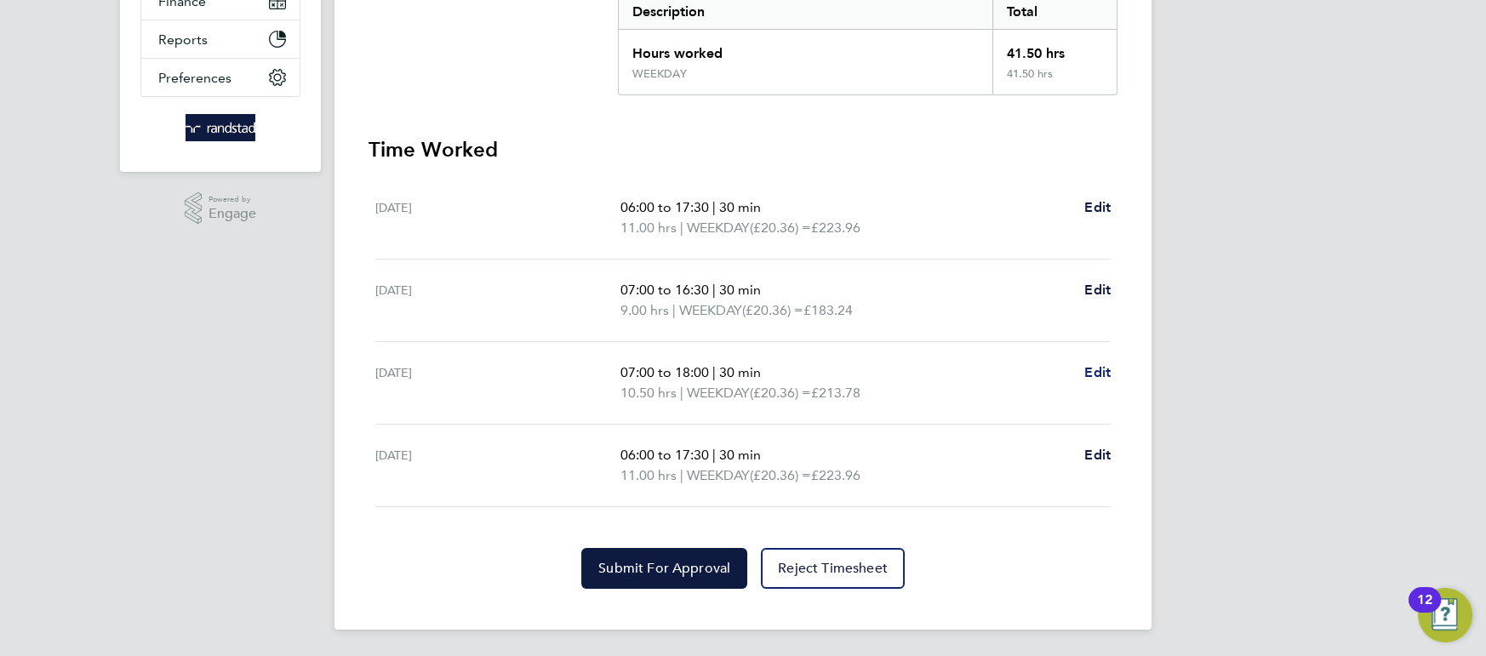
click at [1087, 374] on span "Edit" at bounding box center [1097, 372] width 26 height 16
select select "30"
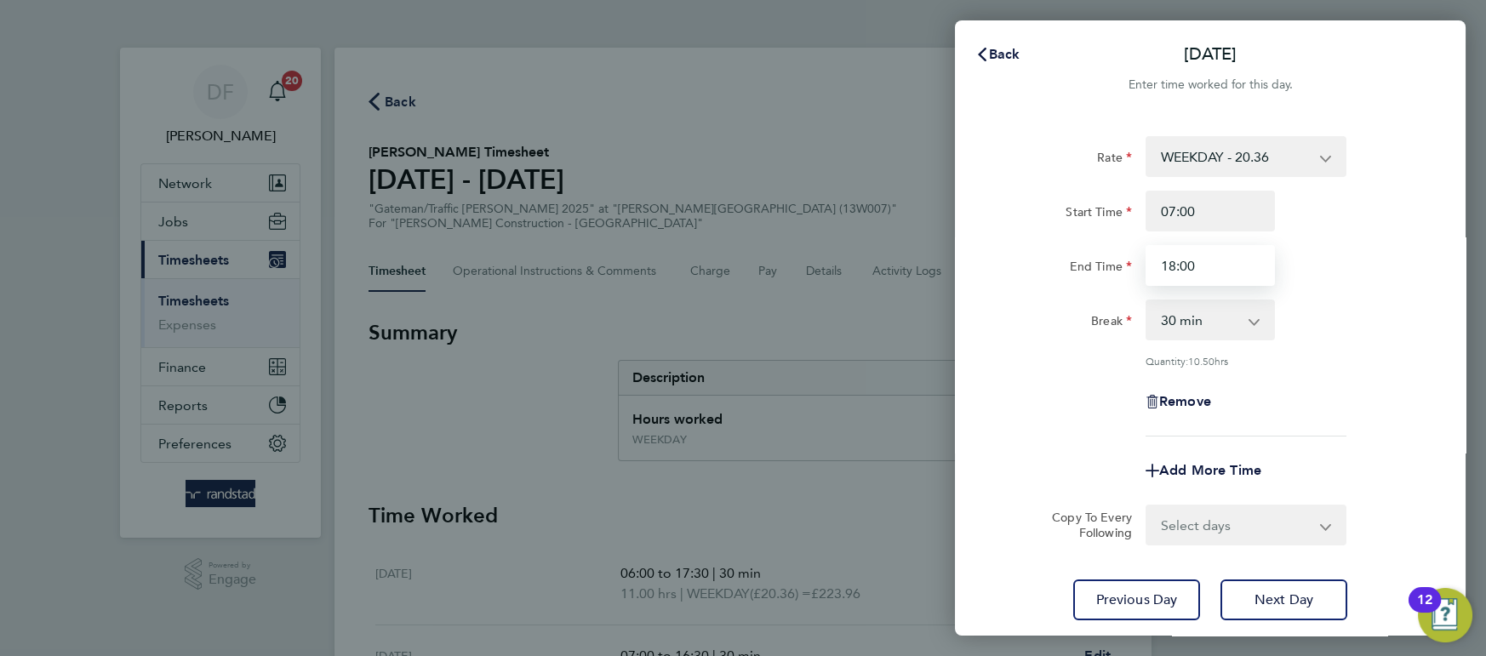
click at [1180, 268] on input "18:00" at bounding box center [1210, 265] width 129 height 41
type input "0"
type input "16:30"
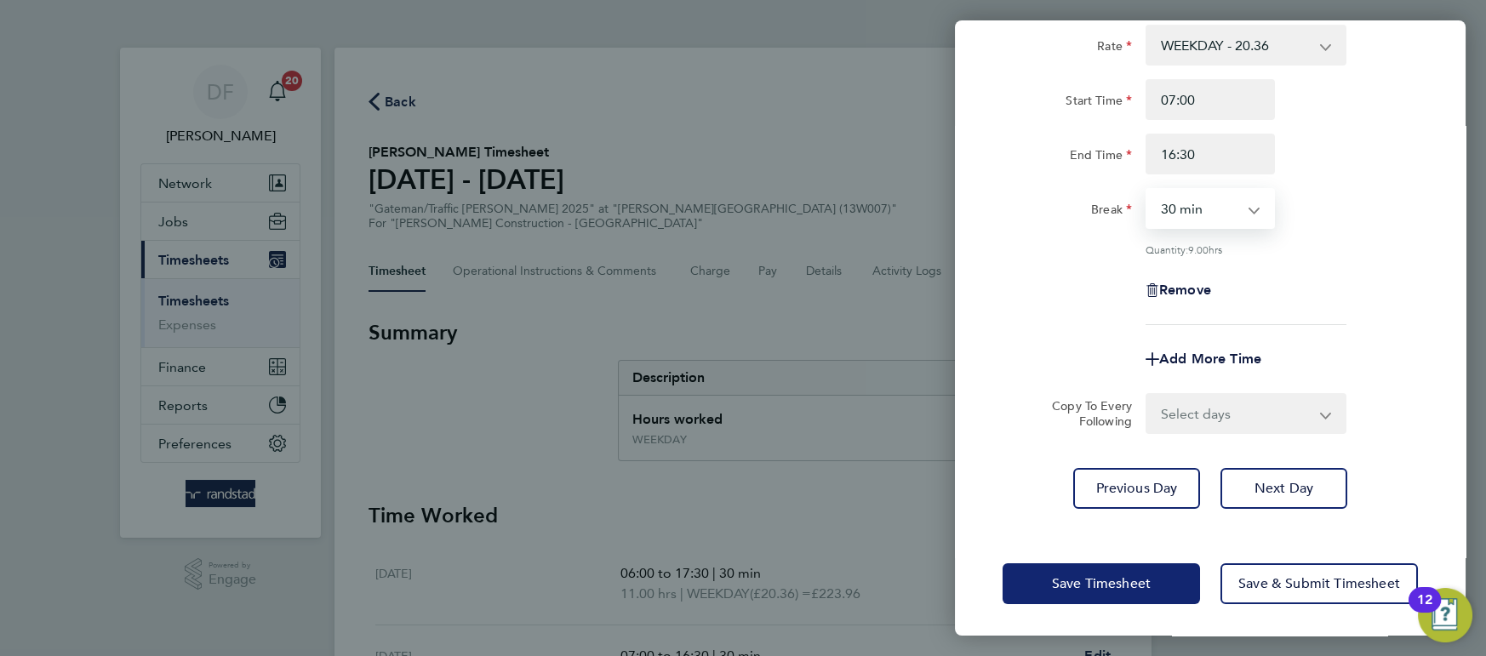
click at [1113, 575] on span "Save Timesheet" at bounding box center [1101, 583] width 99 height 17
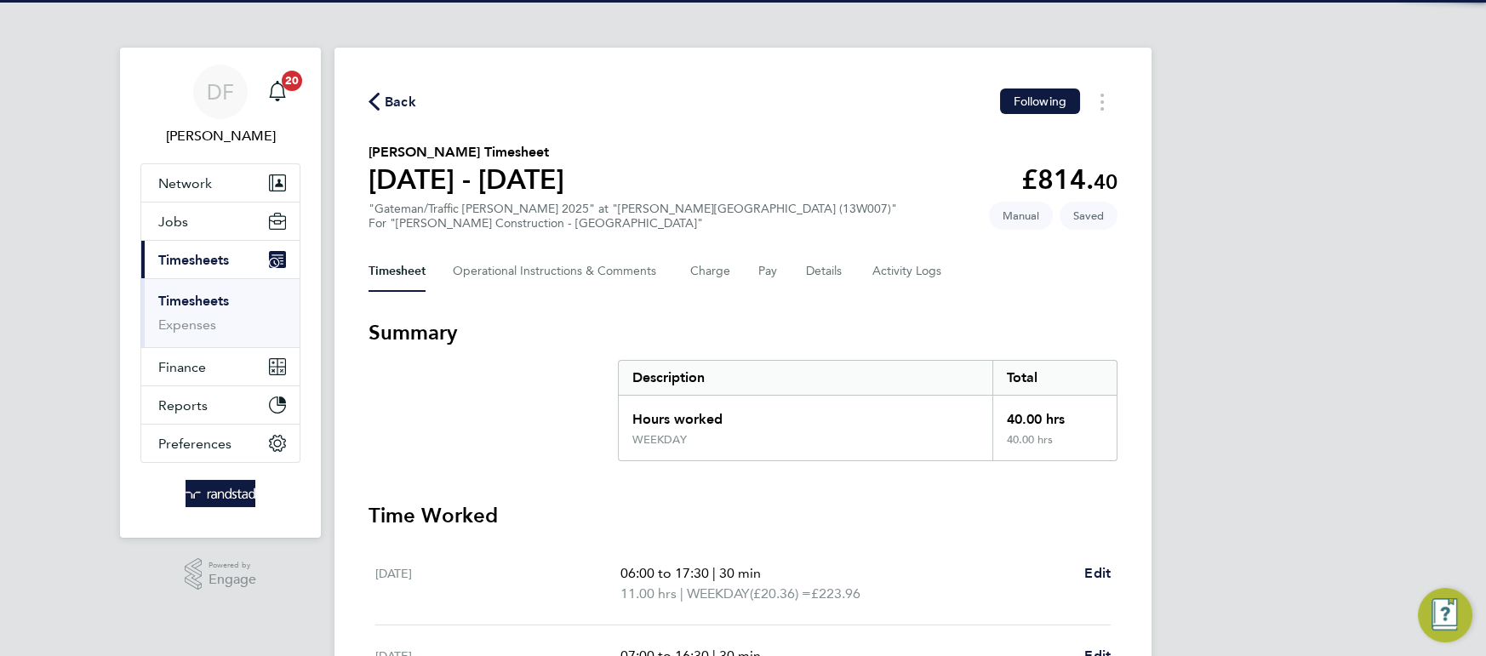
scroll to position [366, 0]
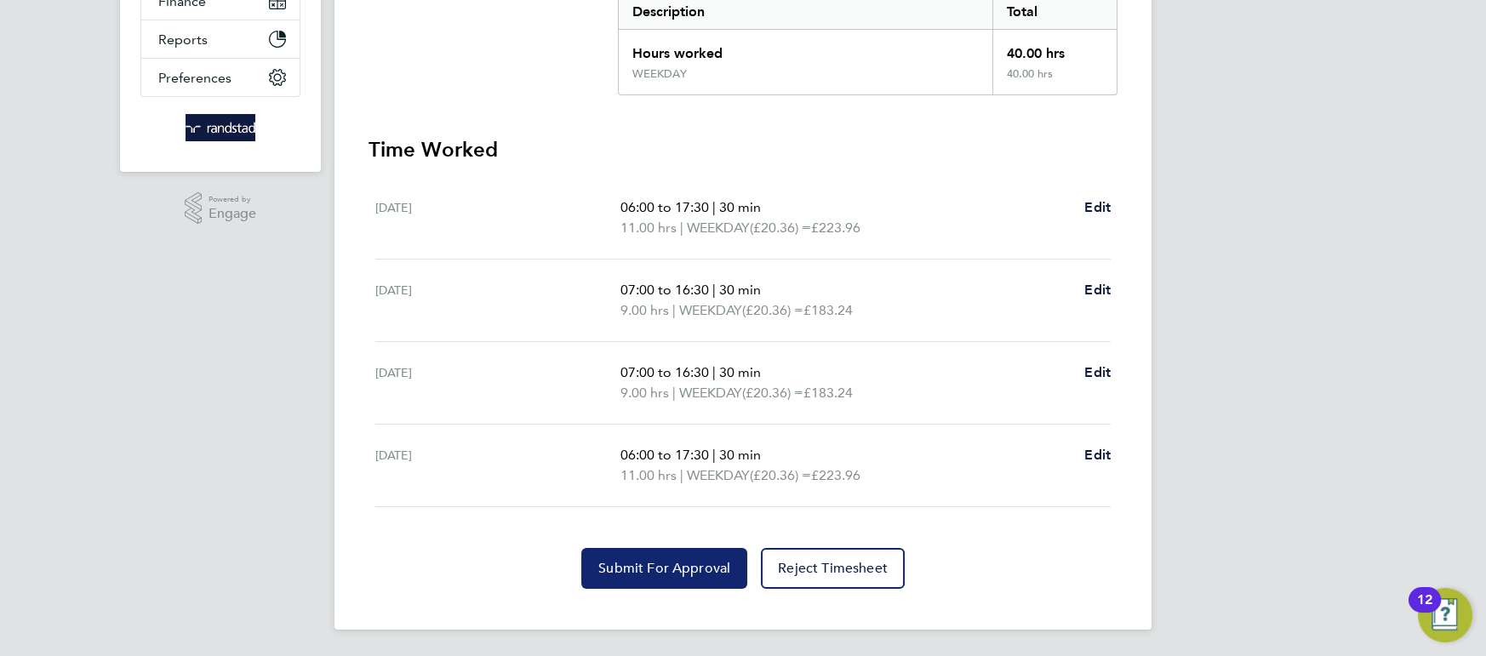
click at [668, 549] on button "Submit For Approval" at bounding box center [664, 568] width 166 height 41
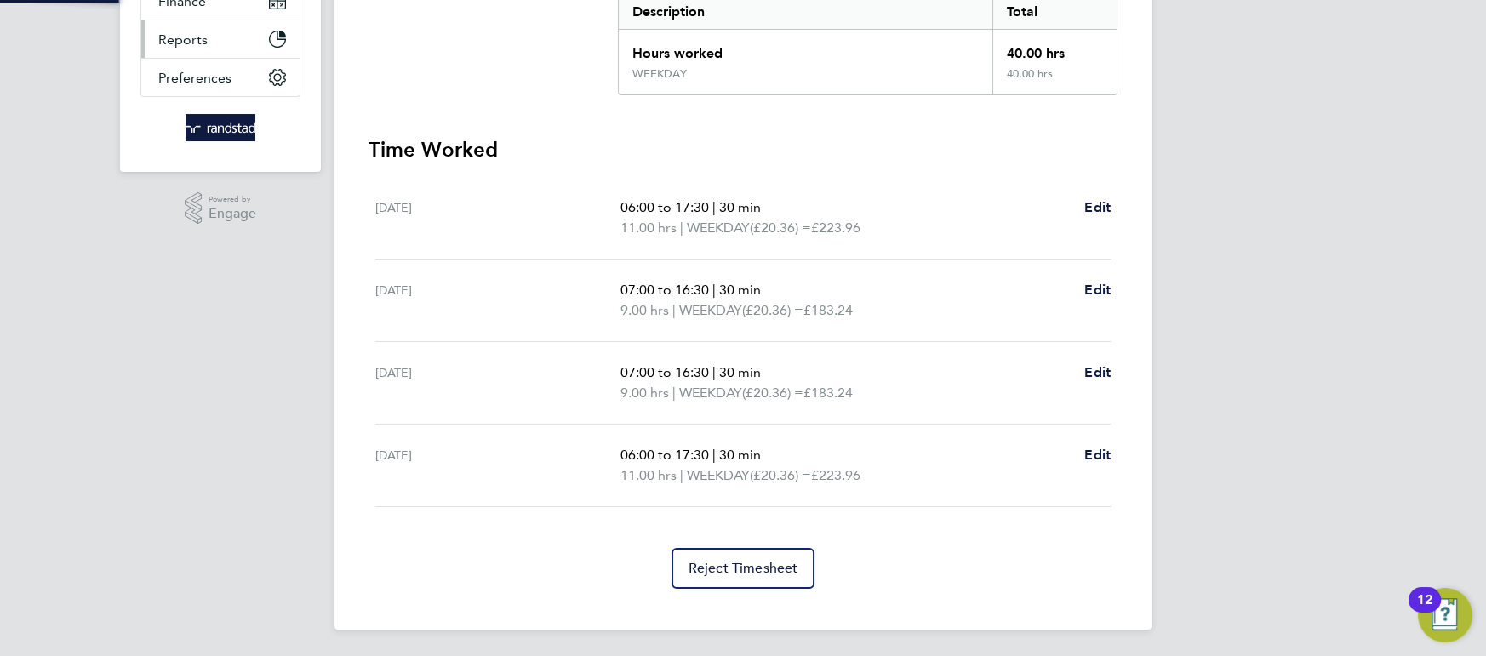
scroll to position [0, 0]
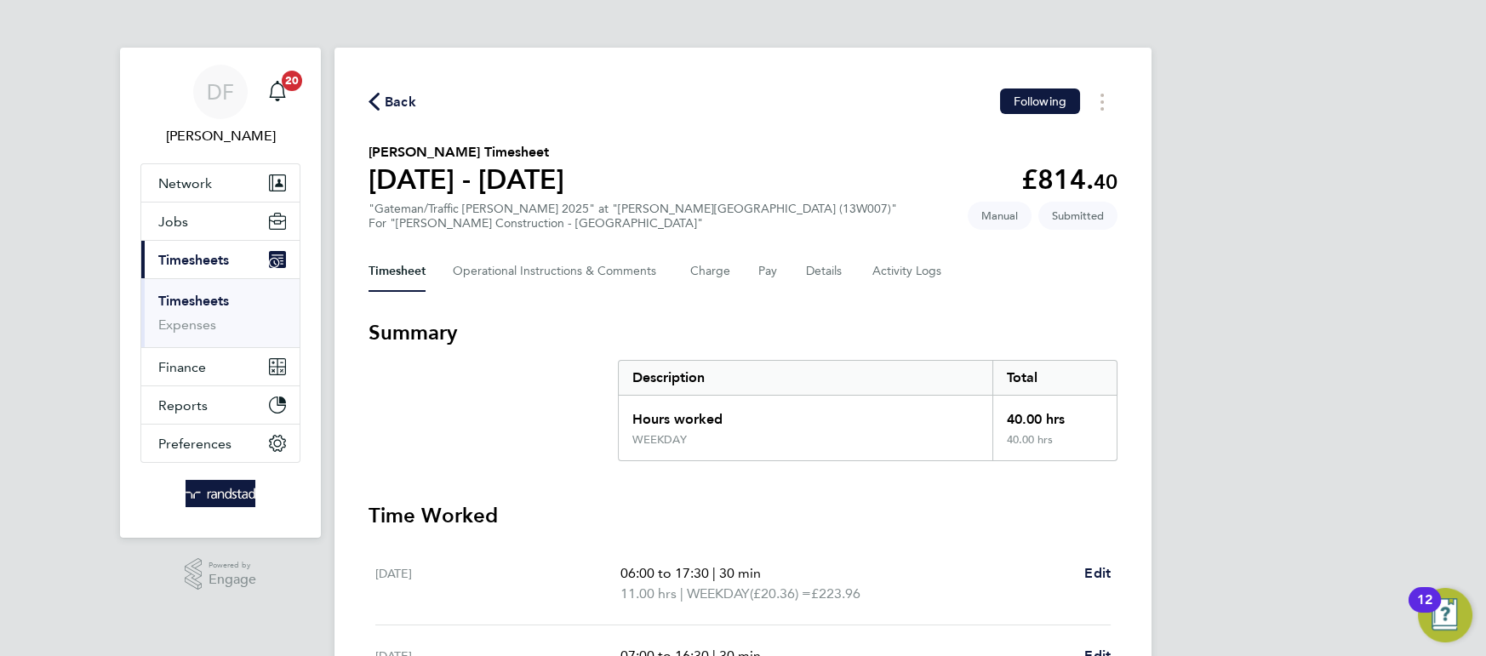
click at [409, 97] on span "Back" at bounding box center [400, 102] width 31 height 20
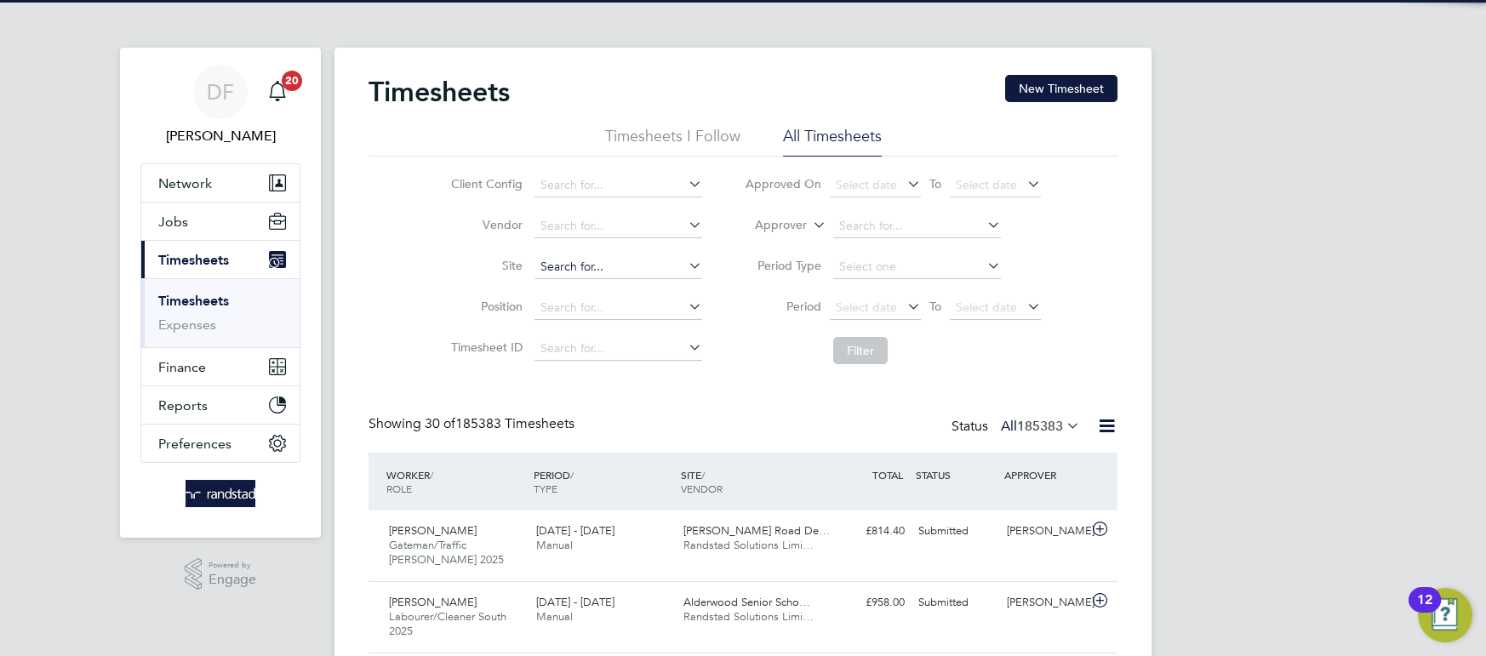
click at [577, 270] on input at bounding box center [618, 267] width 168 height 24
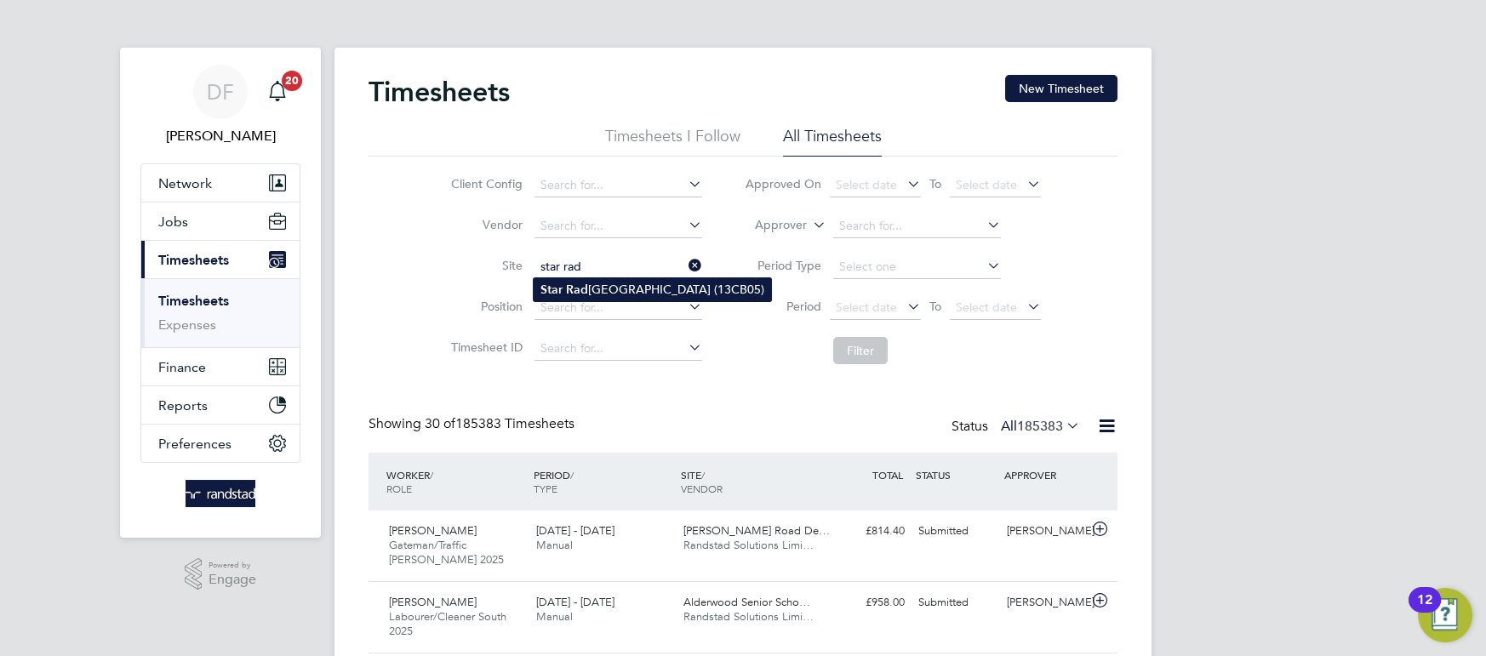
click at [614, 296] on li "Star [GEOGRAPHIC_DATA] (13CB05)" at bounding box center [652, 289] width 237 height 23
type input "[GEOGRAPHIC_DATA] (13CB05)"
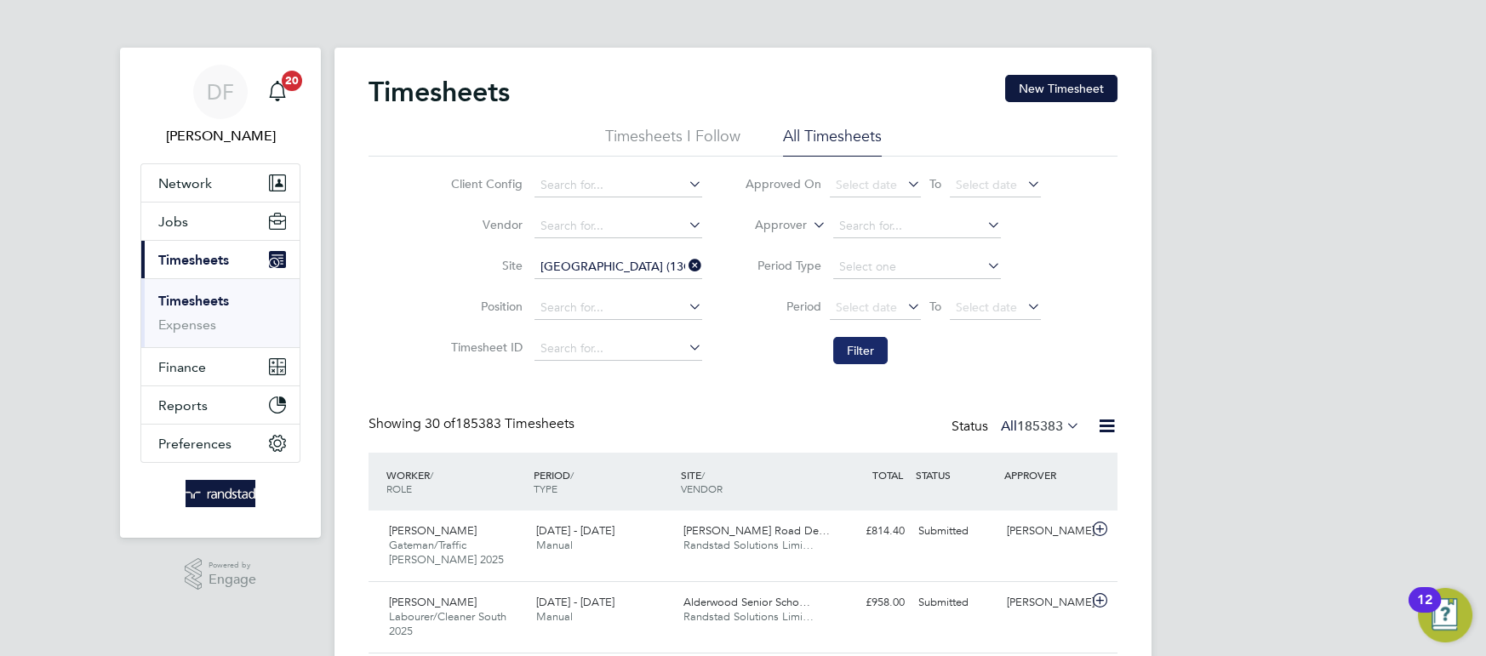
click at [861, 353] on button "Filter" at bounding box center [860, 350] width 54 height 27
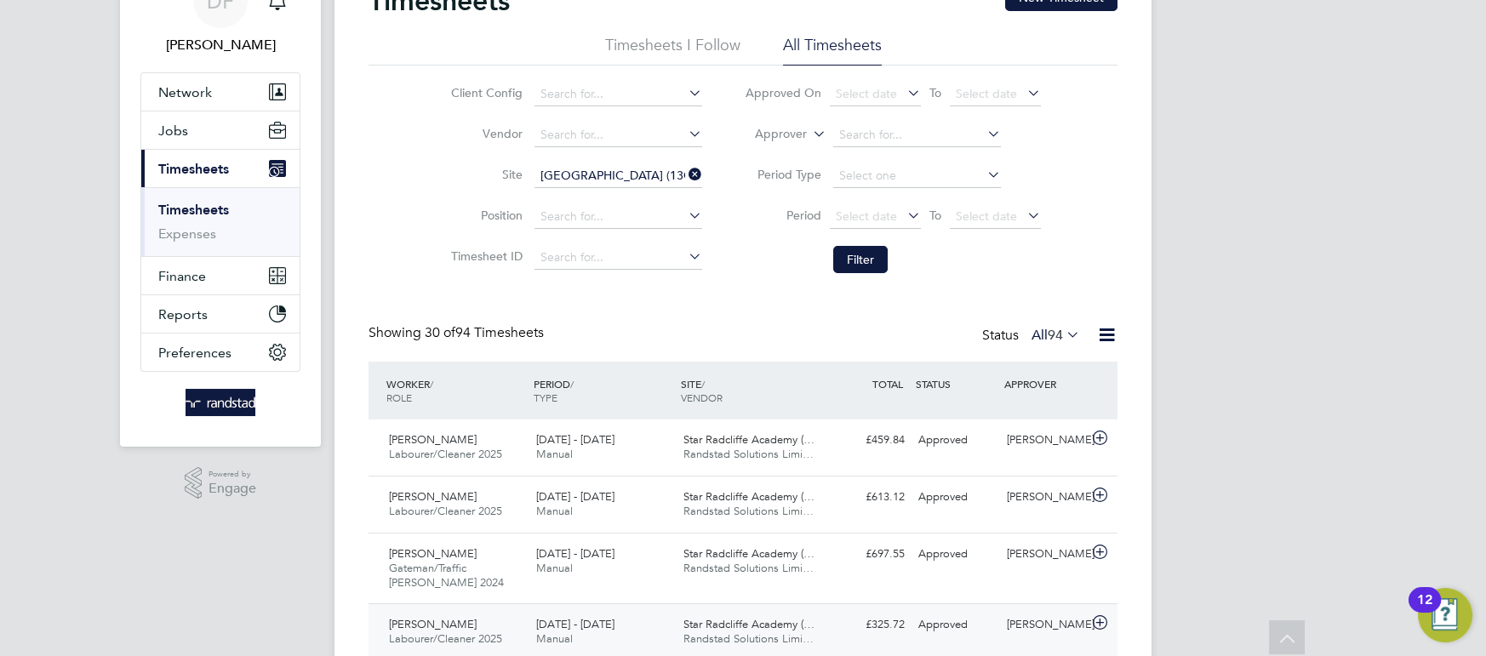
click at [757, 620] on span "Star Radcliffe Academy (…" at bounding box center [748, 624] width 131 height 14
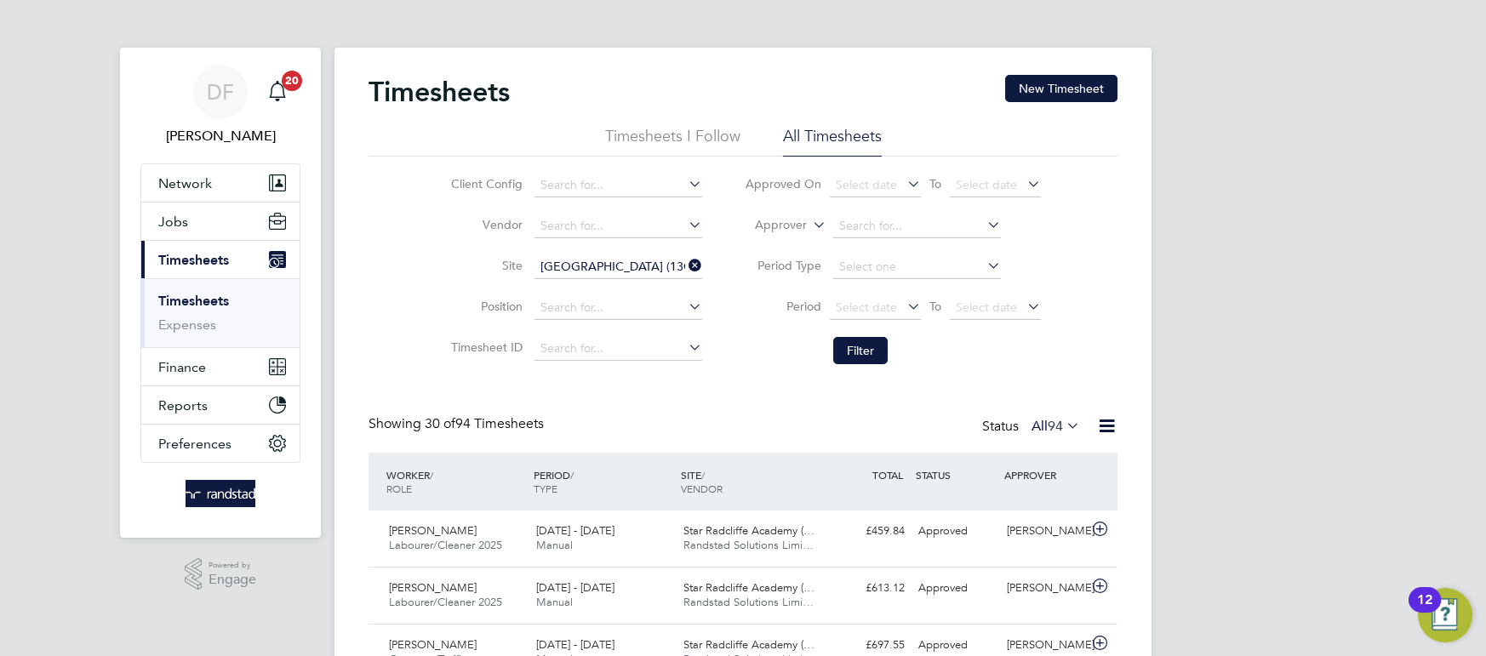
click at [685, 270] on icon at bounding box center [685, 266] width 0 height 24
click at [616, 267] on input at bounding box center [618, 267] width 168 height 24
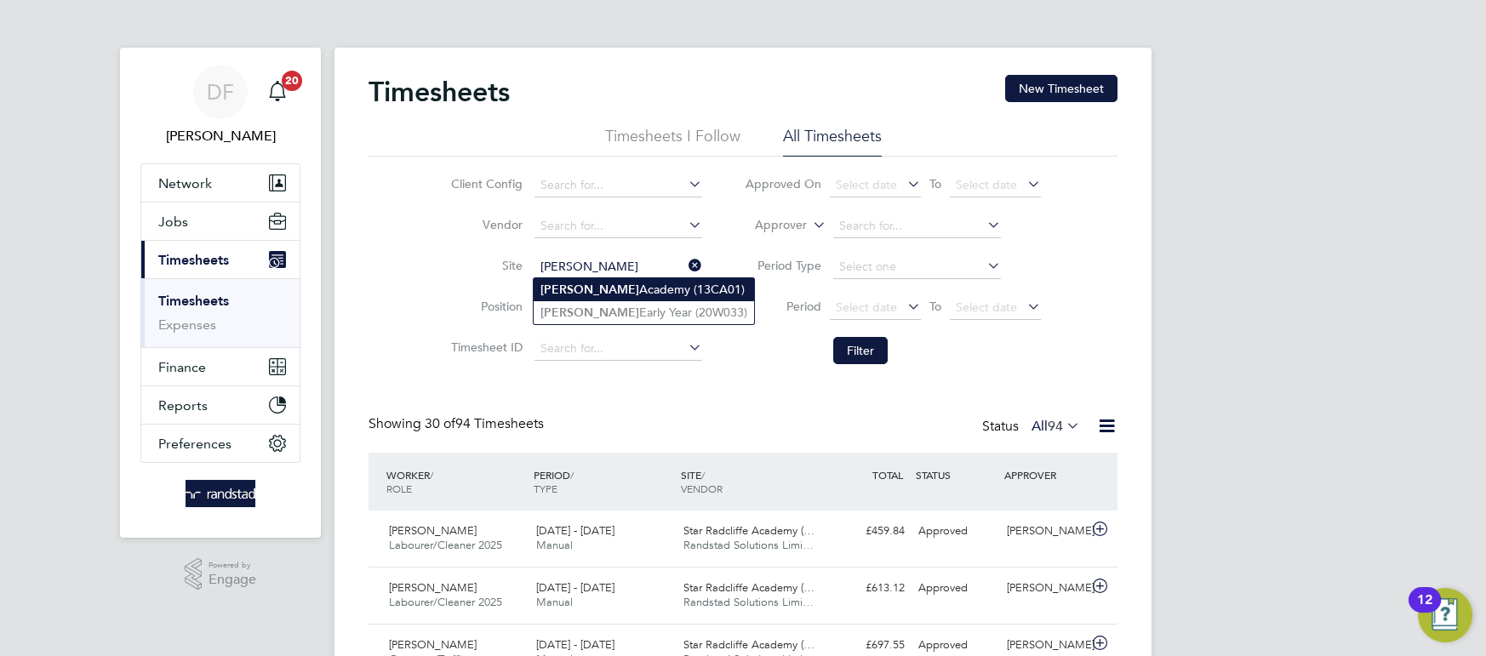
click at [612, 296] on li "[PERSON_NAME][GEOGRAPHIC_DATA] (13CA01)" at bounding box center [644, 289] width 220 height 23
type input "[PERSON_NAME][GEOGRAPHIC_DATA] (13CA01)"
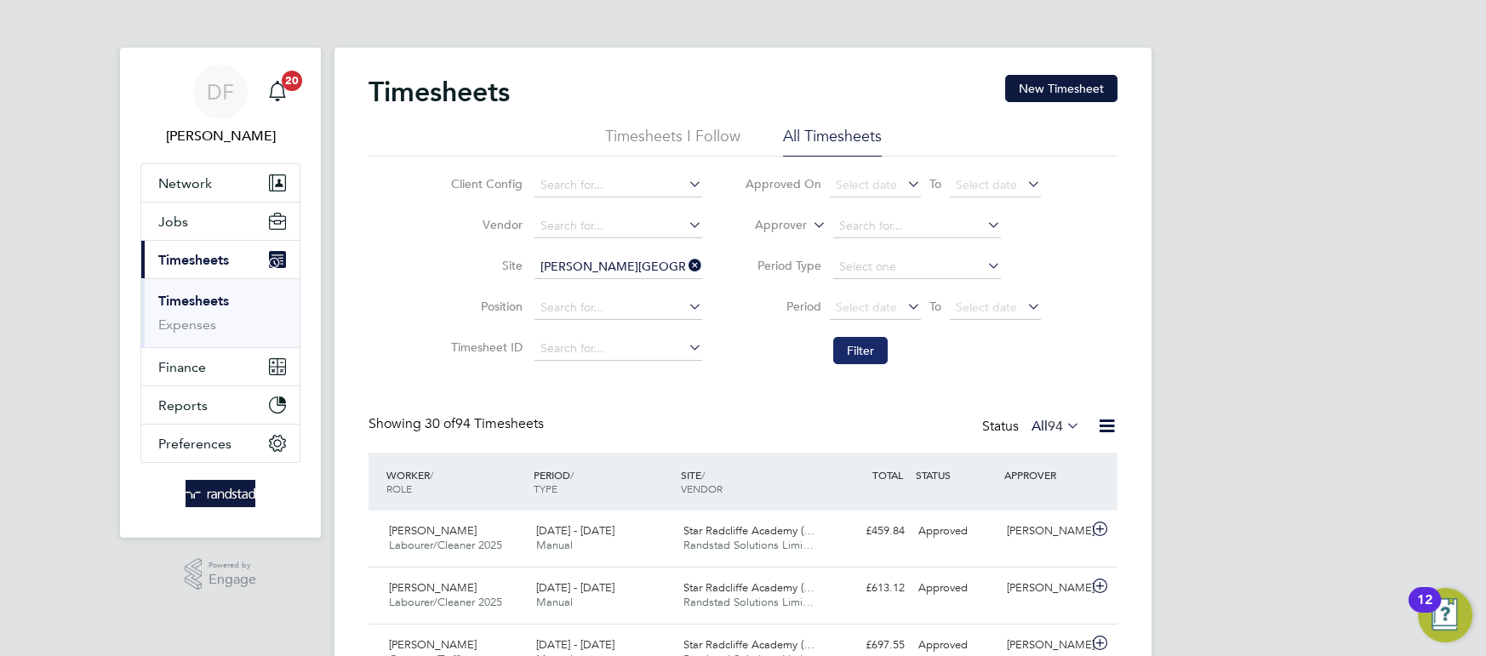
click at [867, 352] on button "Filter" at bounding box center [860, 350] width 54 height 27
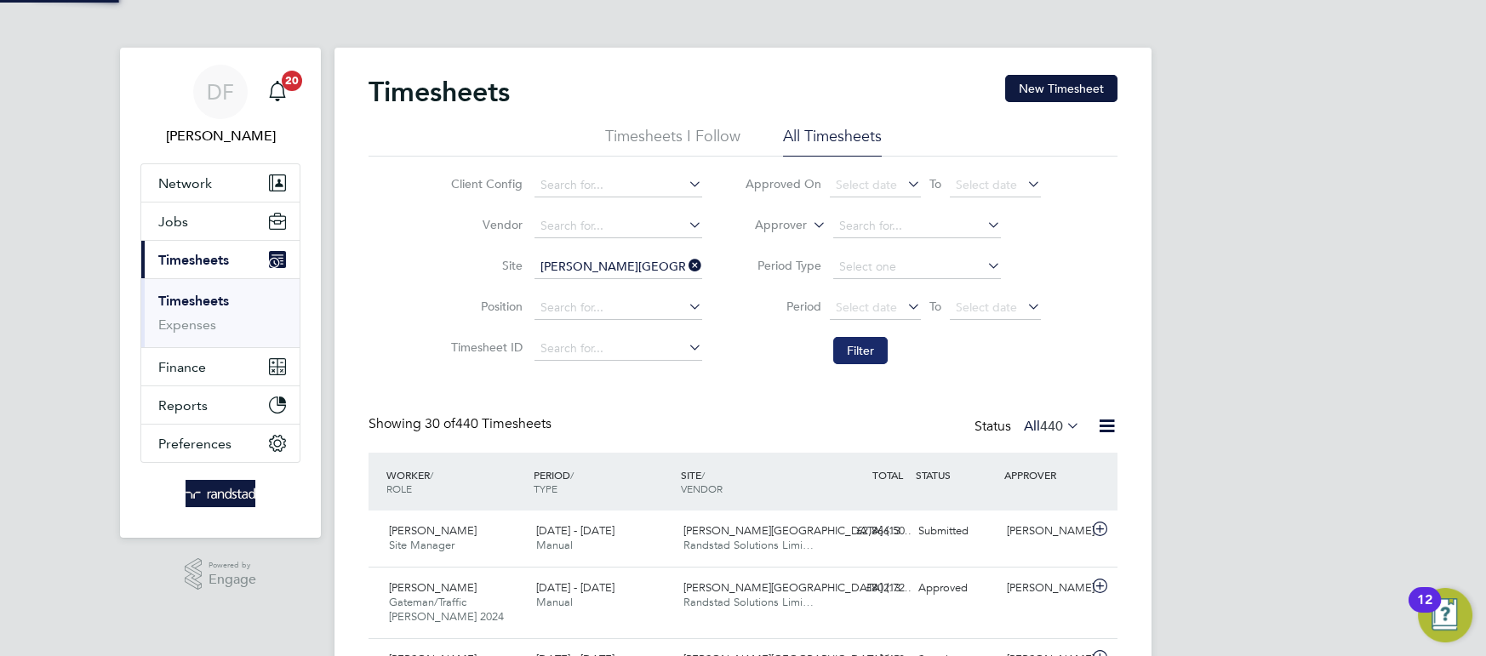
scroll to position [58, 147]
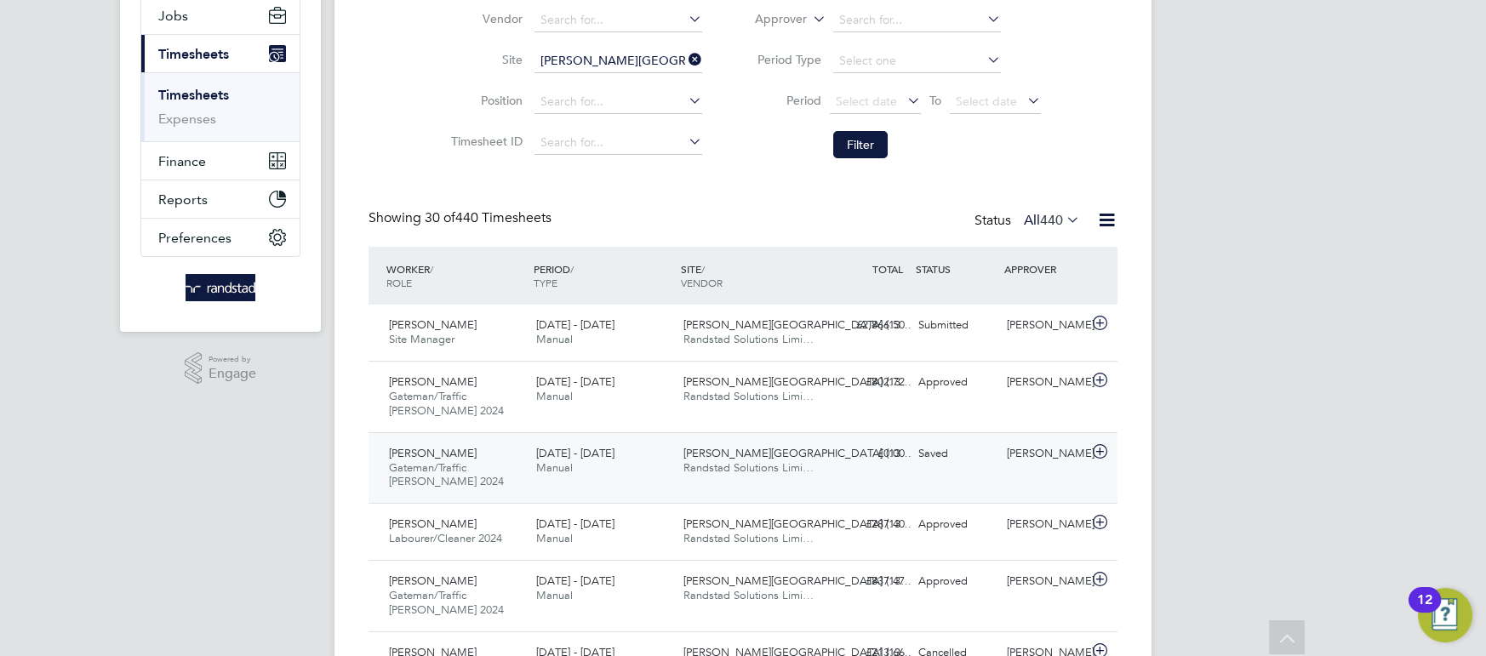
click at [792, 449] on span "[PERSON_NAME][GEOGRAPHIC_DATA] (13…" at bounding box center [797, 453] width 228 height 14
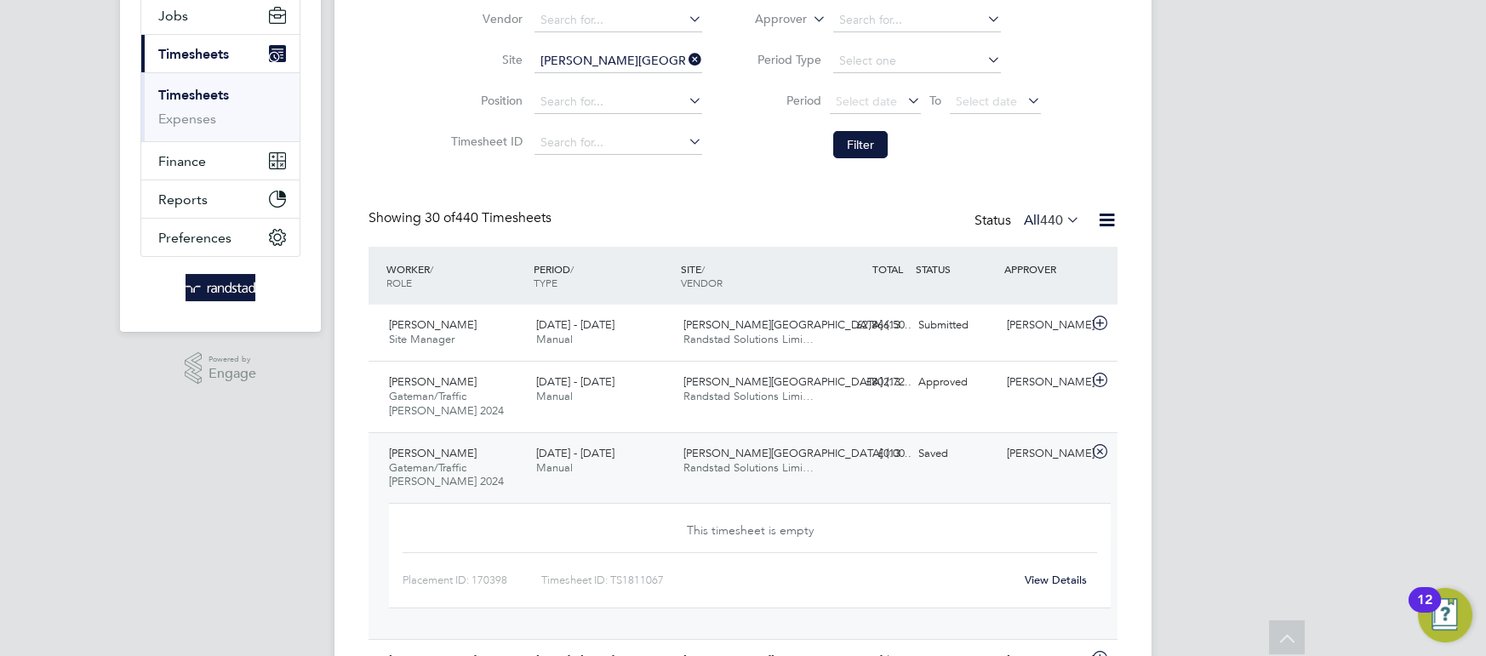
click at [1043, 574] on link "View Details" at bounding box center [1056, 580] width 62 height 14
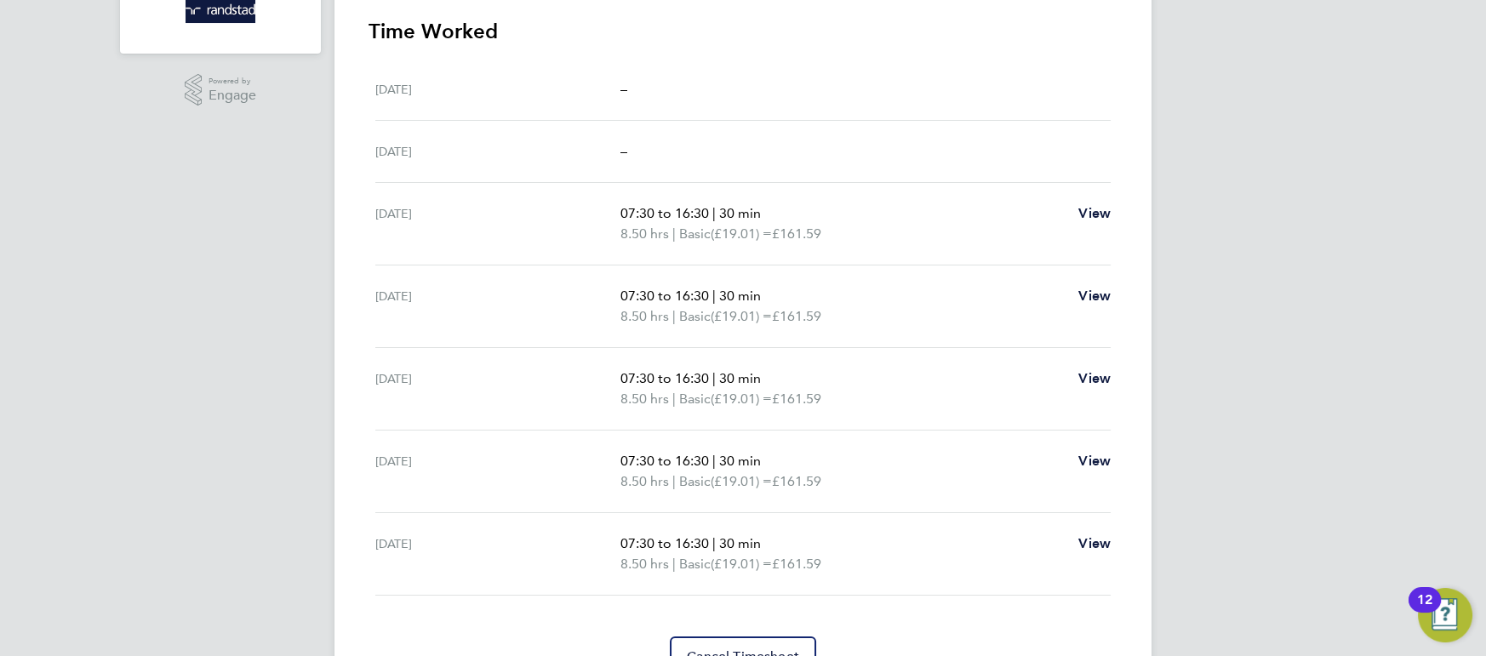
scroll to position [496, 0]
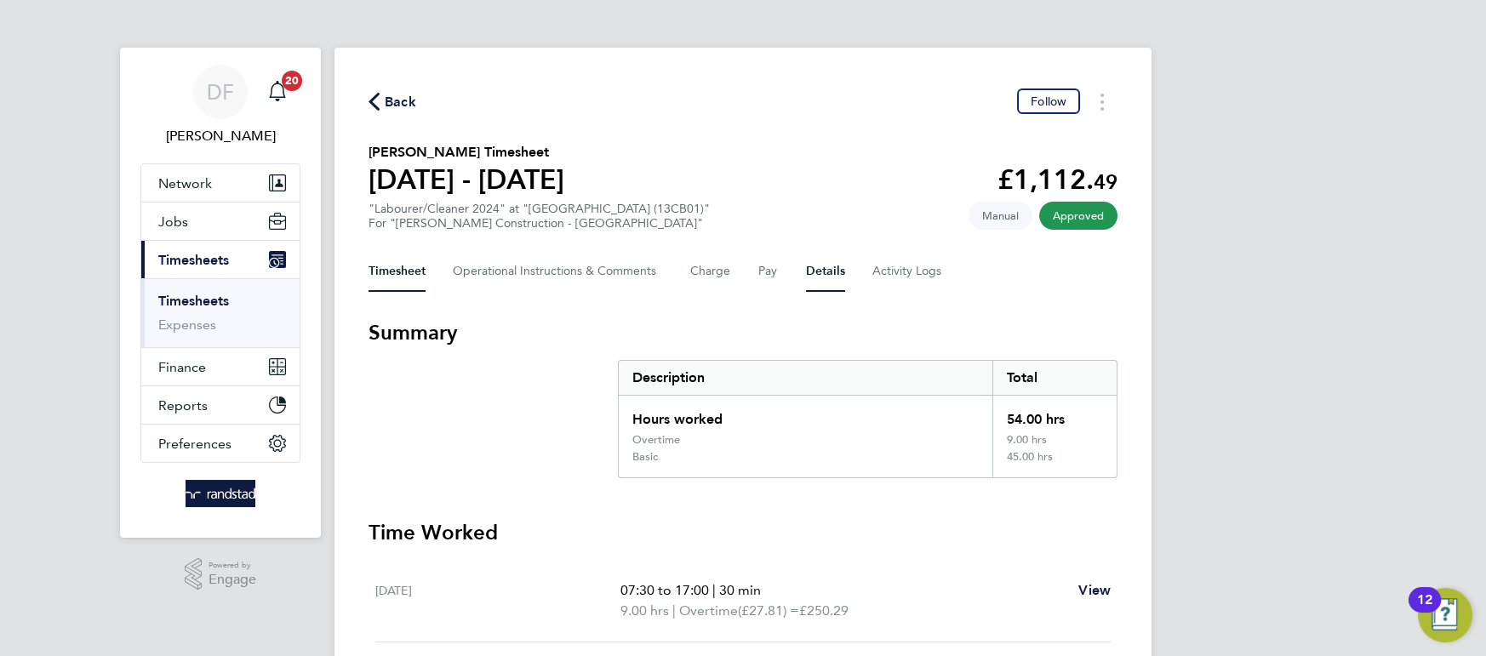
click at [843, 274] on button "Details" at bounding box center [825, 271] width 39 height 41
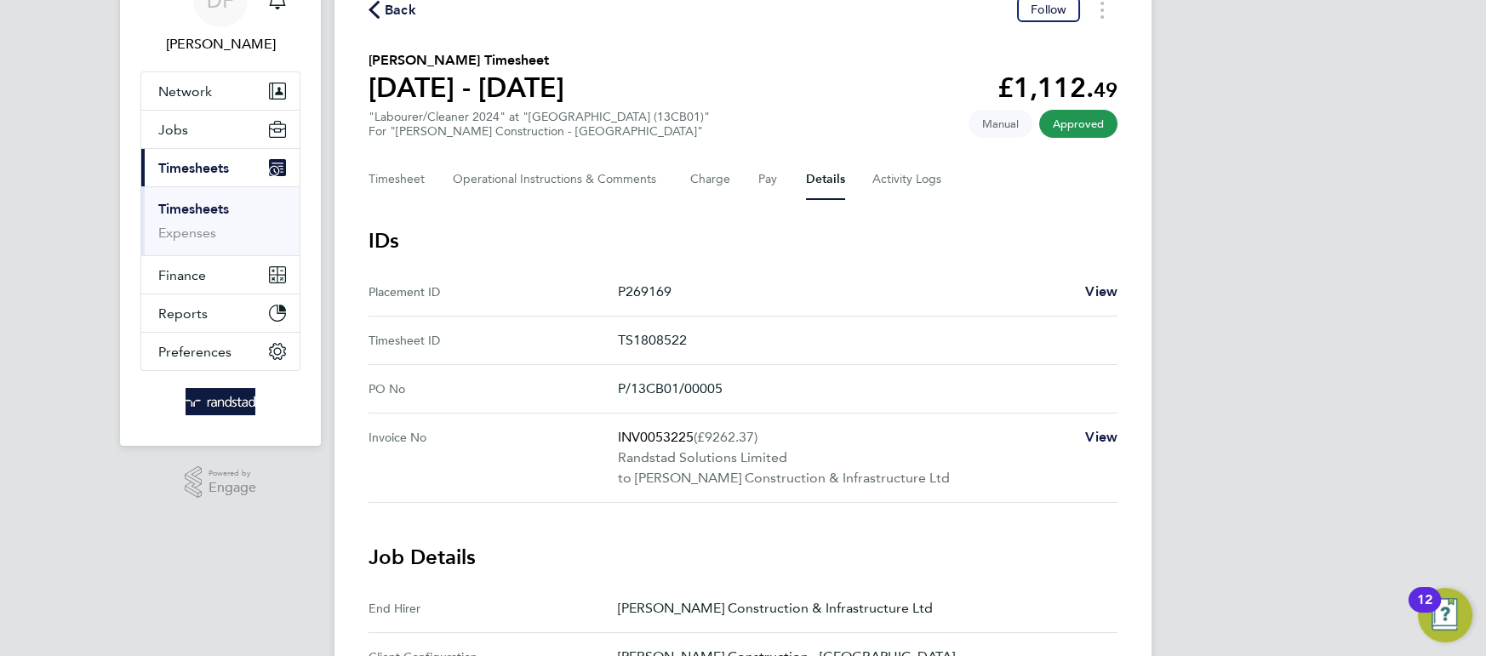
scroll to position [89, 0]
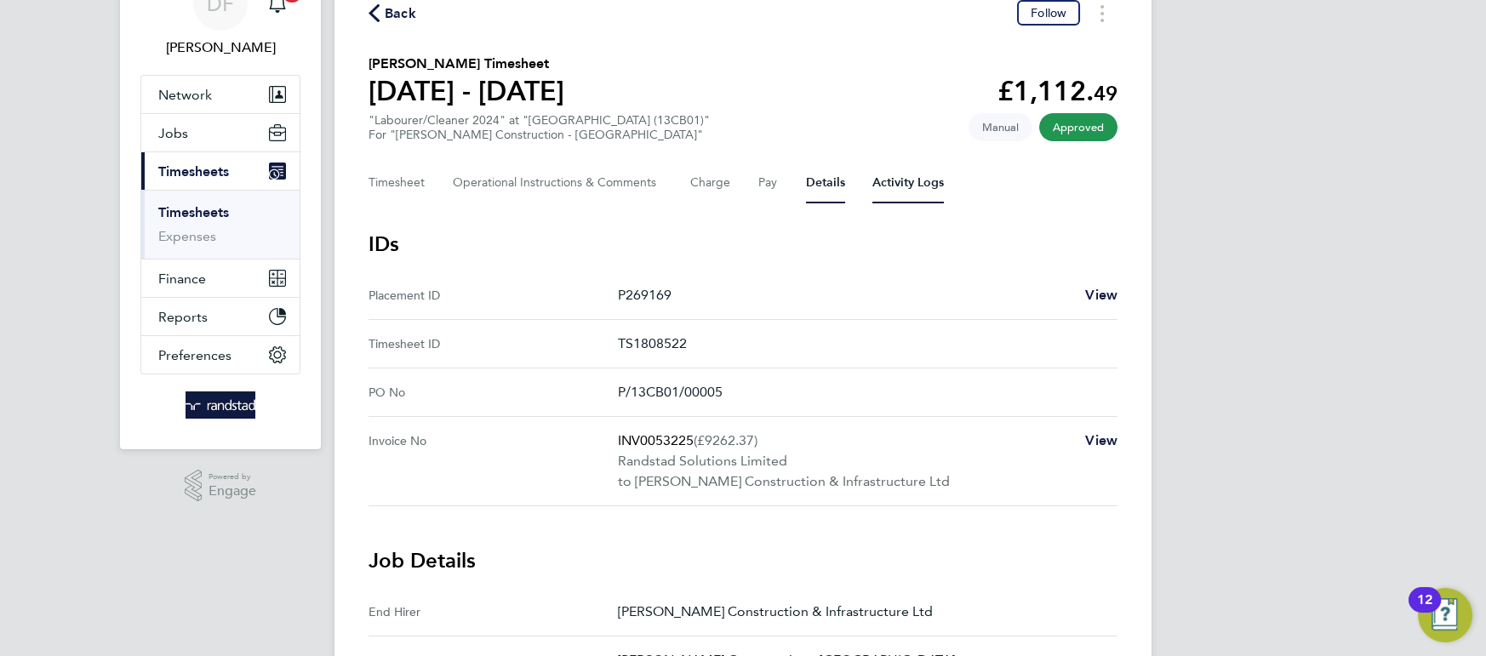
click at [892, 194] on Logs-tab "Activity Logs" at bounding box center [907, 183] width 71 height 41
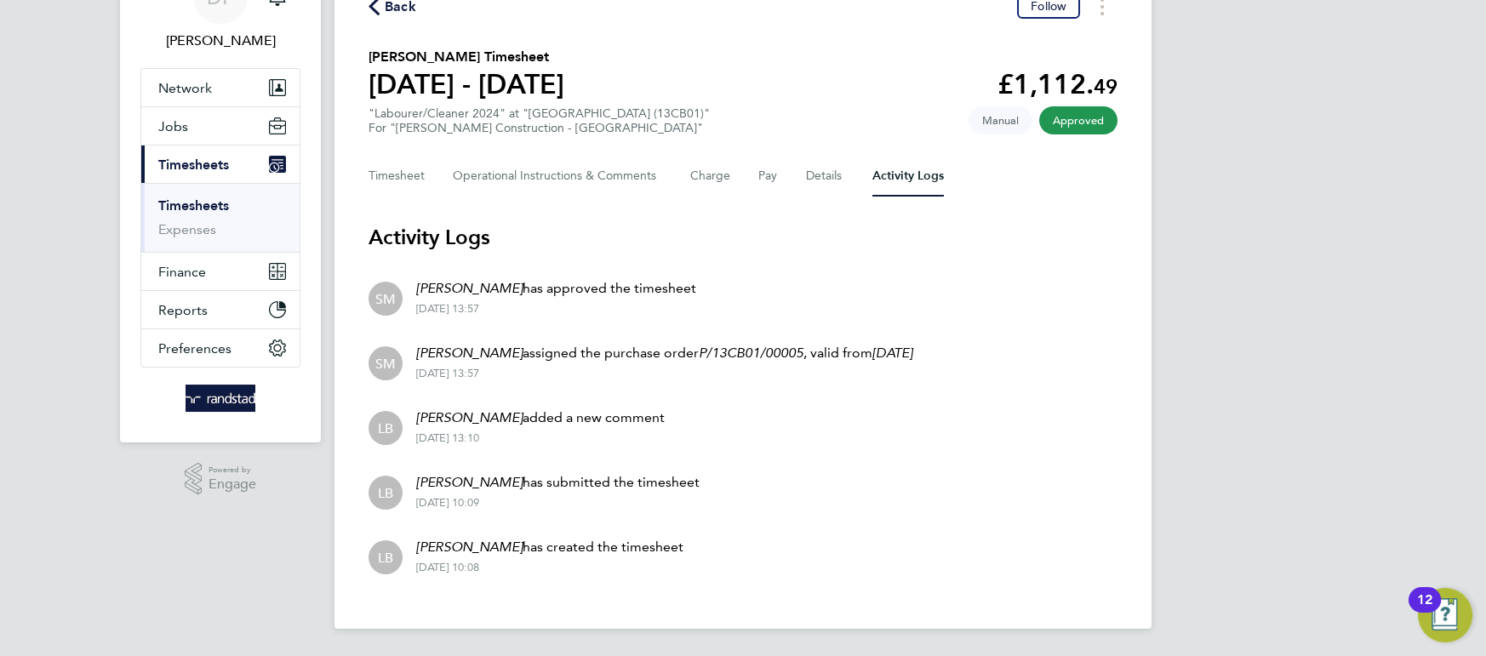
scroll to position [94, 0]
click at [385, 14] on span "Back" at bounding box center [400, 8] width 31 height 20
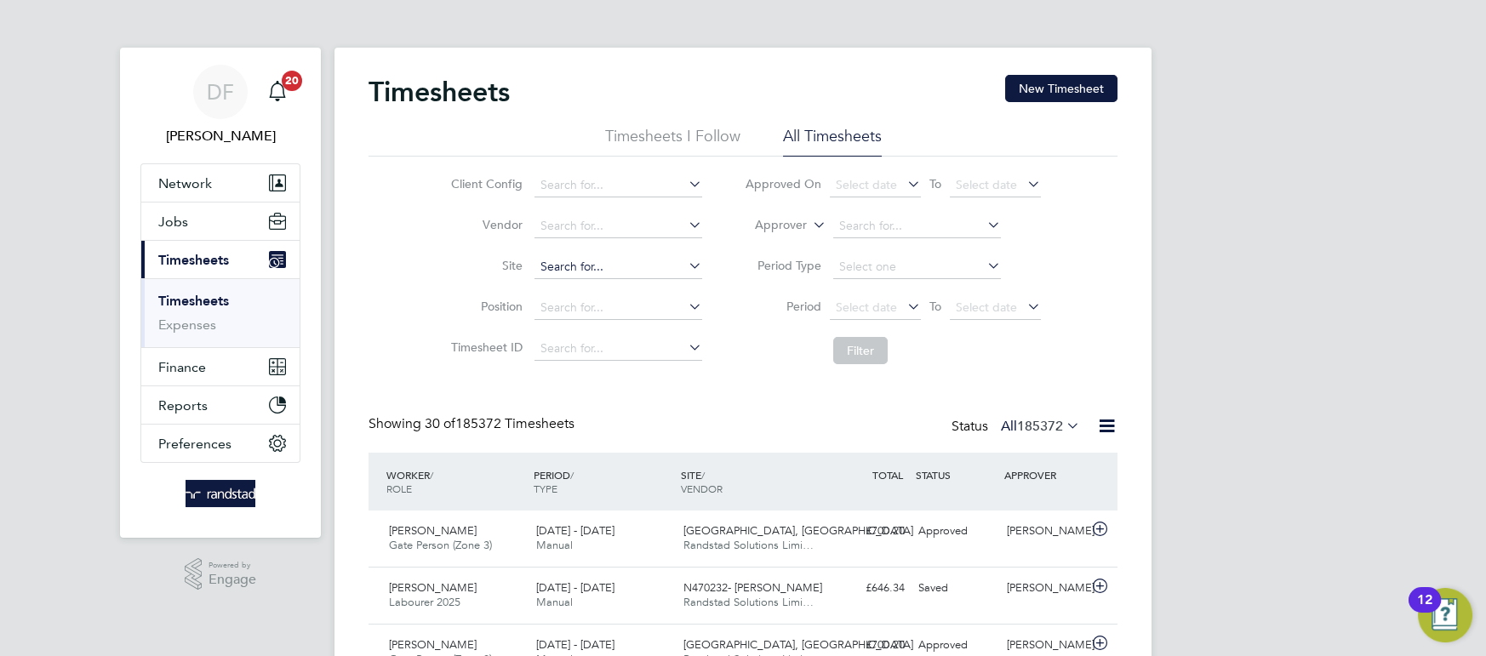
click at [543, 264] on input at bounding box center [618, 267] width 168 height 24
click at [700, 292] on b "Work" at bounding box center [715, 290] width 31 height 14
type input "N470246 - [PERSON_NAME] Works"
click at [877, 352] on button "Filter" at bounding box center [860, 350] width 54 height 27
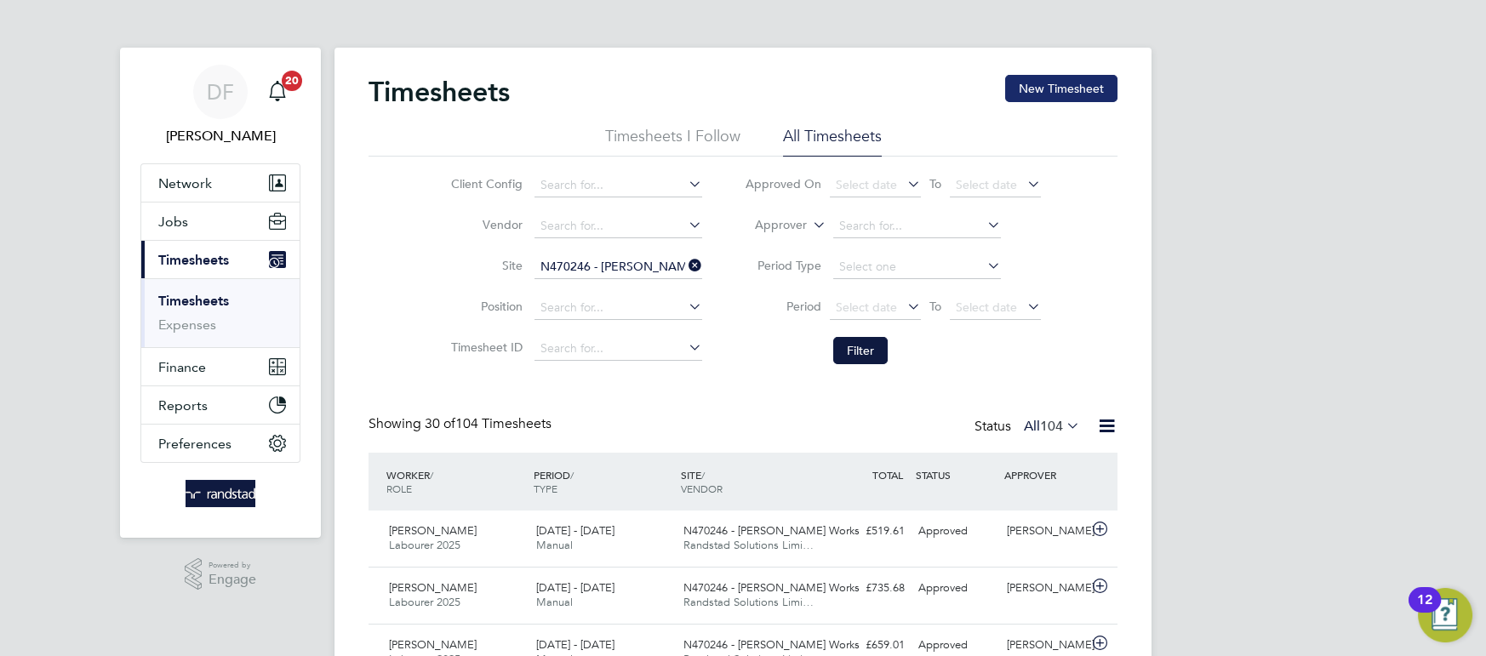
click at [1043, 83] on button "New Timesheet" at bounding box center [1061, 88] width 112 height 27
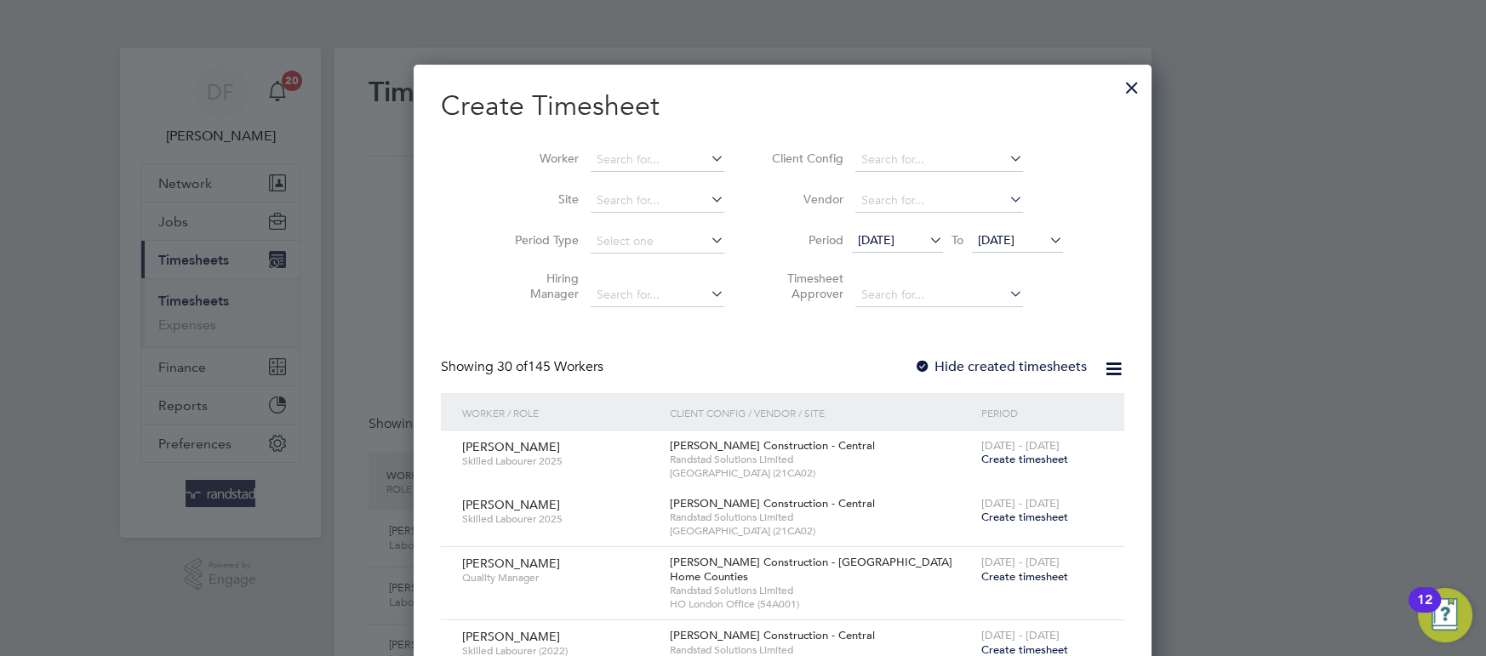
scroll to position [3007, 659]
click at [591, 157] on input at bounding box center [658, 160] width 134 height 24
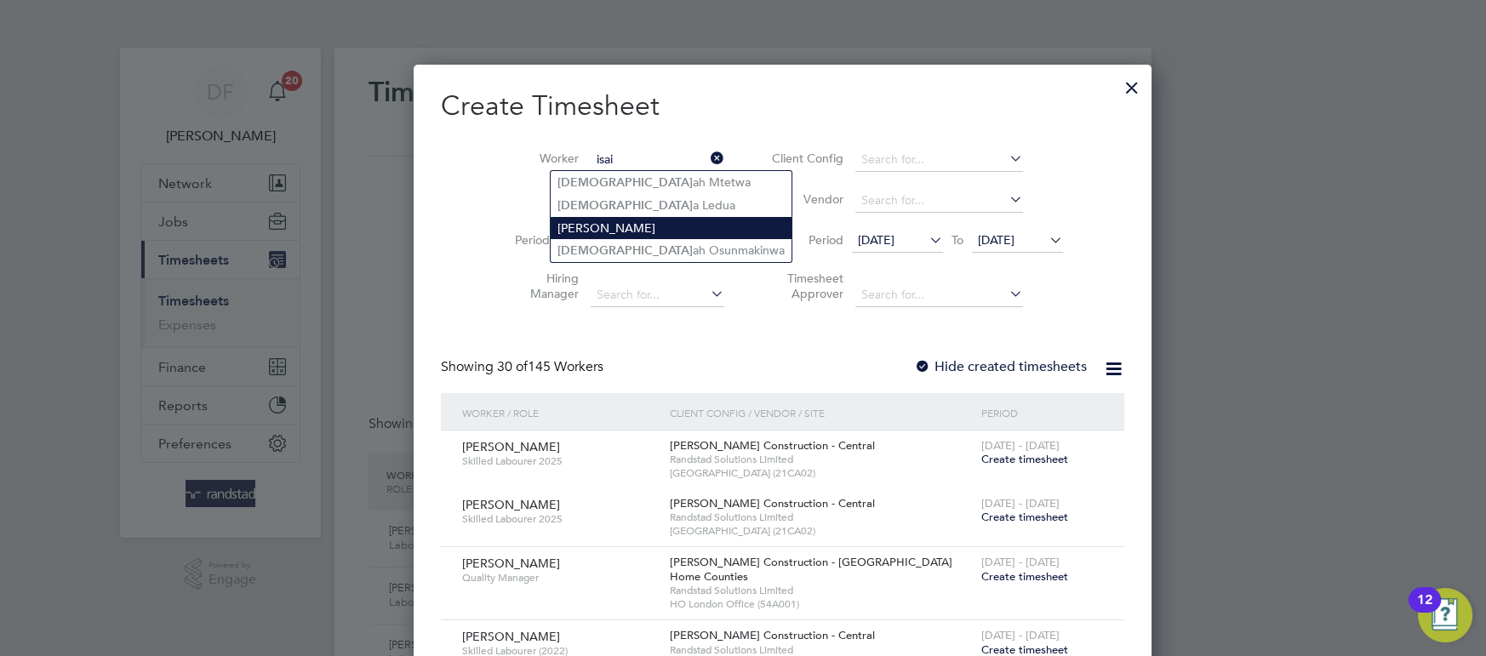
click at [576, 224] on li "[PERSON_NAME]" at bounding box center [671, 228] width 241 height 22
type input "[PERSON_NAME]"
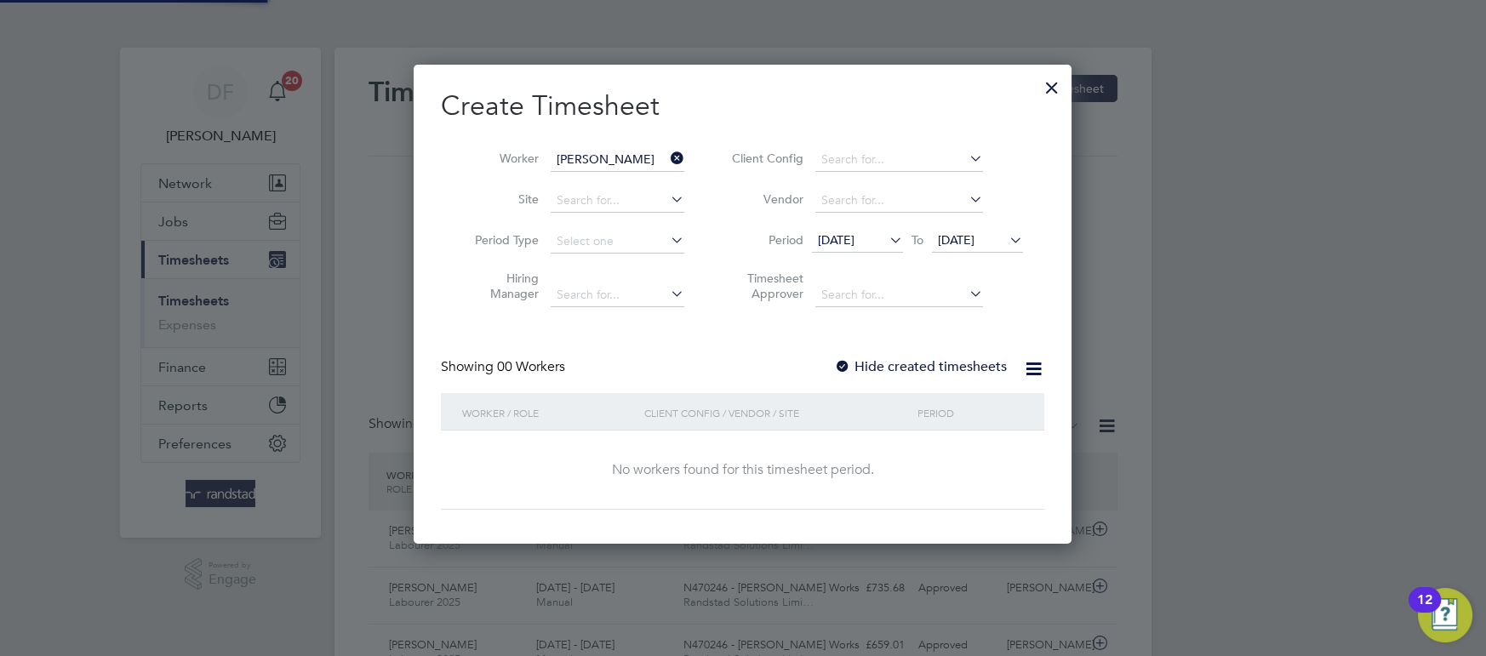
scroll to position [478, 659]
click at [929, 363] on label "Hide created timesheets" at bounding box center [920, 366] width 173 height 17
click at [855, 241] on span "[DATE]" at bounding box center [836, 239] width 37 height 15
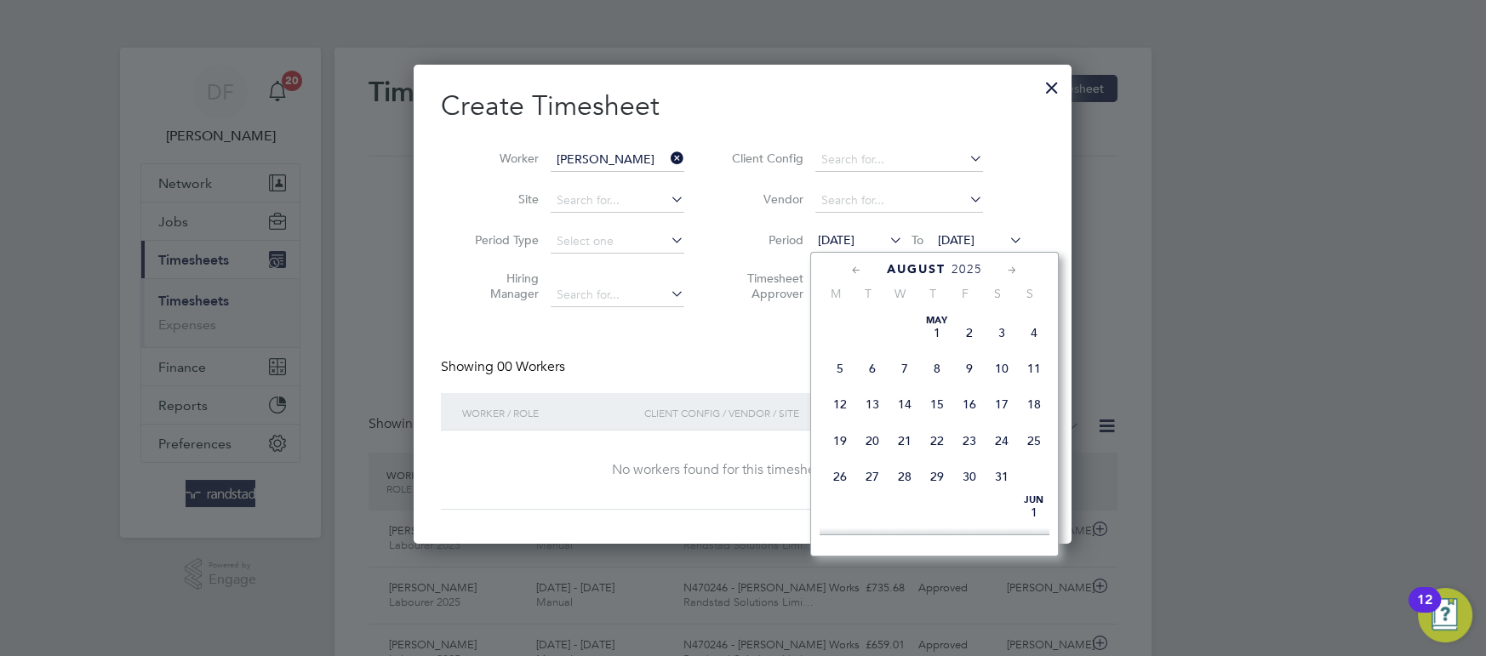
scroll to position [630, 0]
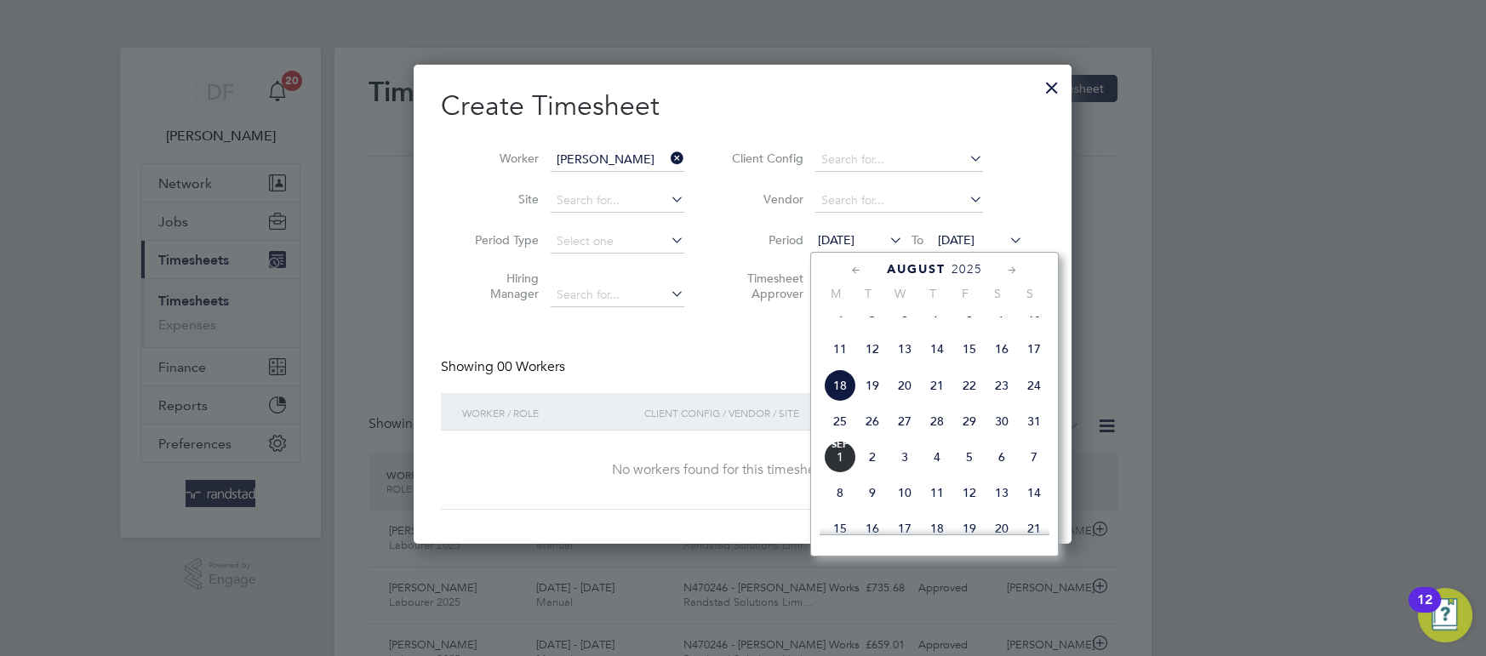
click at [838, 329] on span "4" at bounding box center [840, 313] width 32 height 32
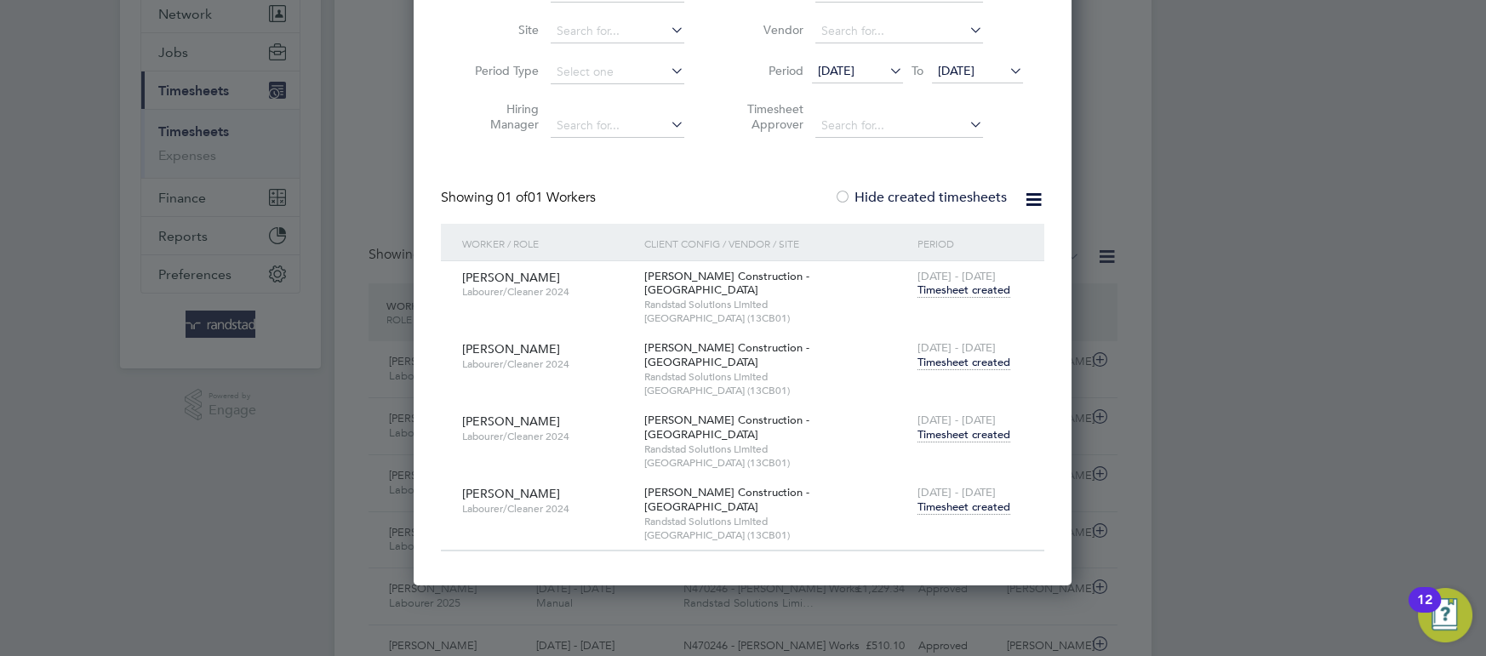
scroll to position [170, 0]
click at [976, 426] on span "Timesheet created" at bounding box center [963, 433] width 93 height 15
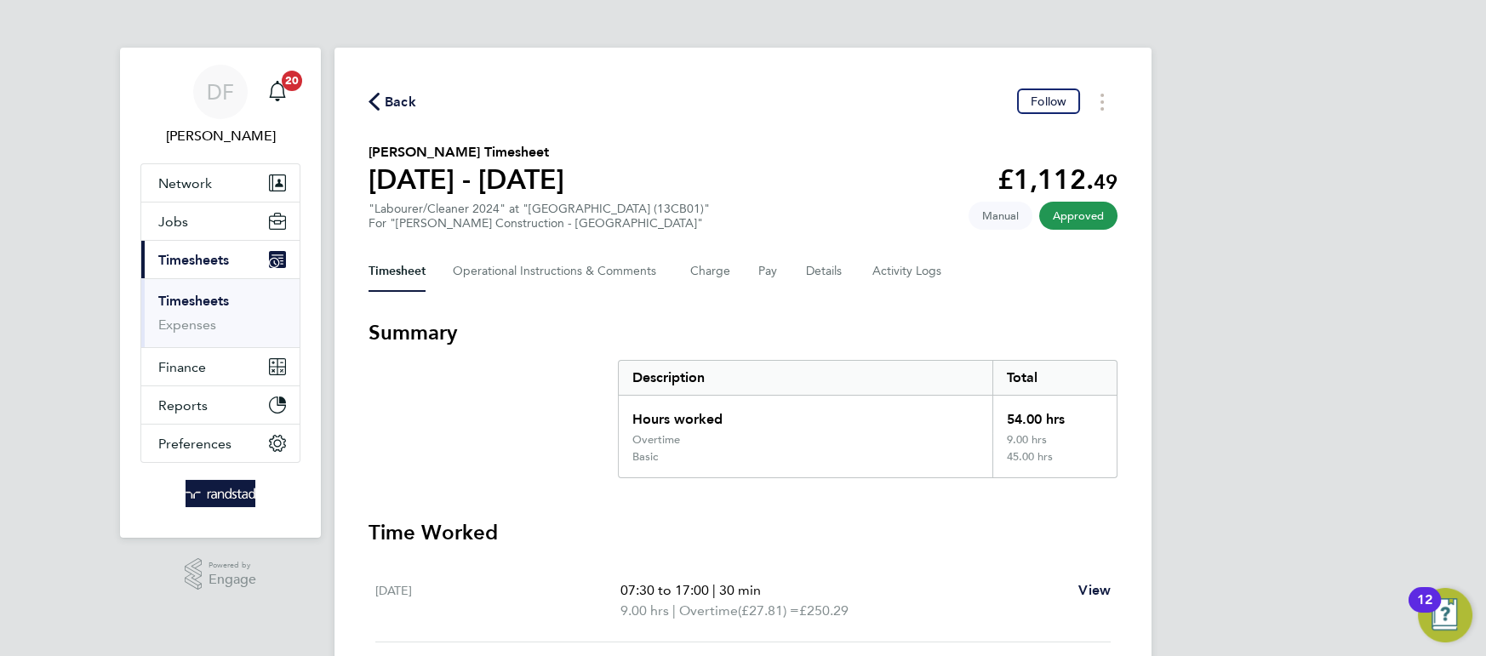
click at [380, 99] on span "Back" at bounding box center [393, 101] width 48 height 16
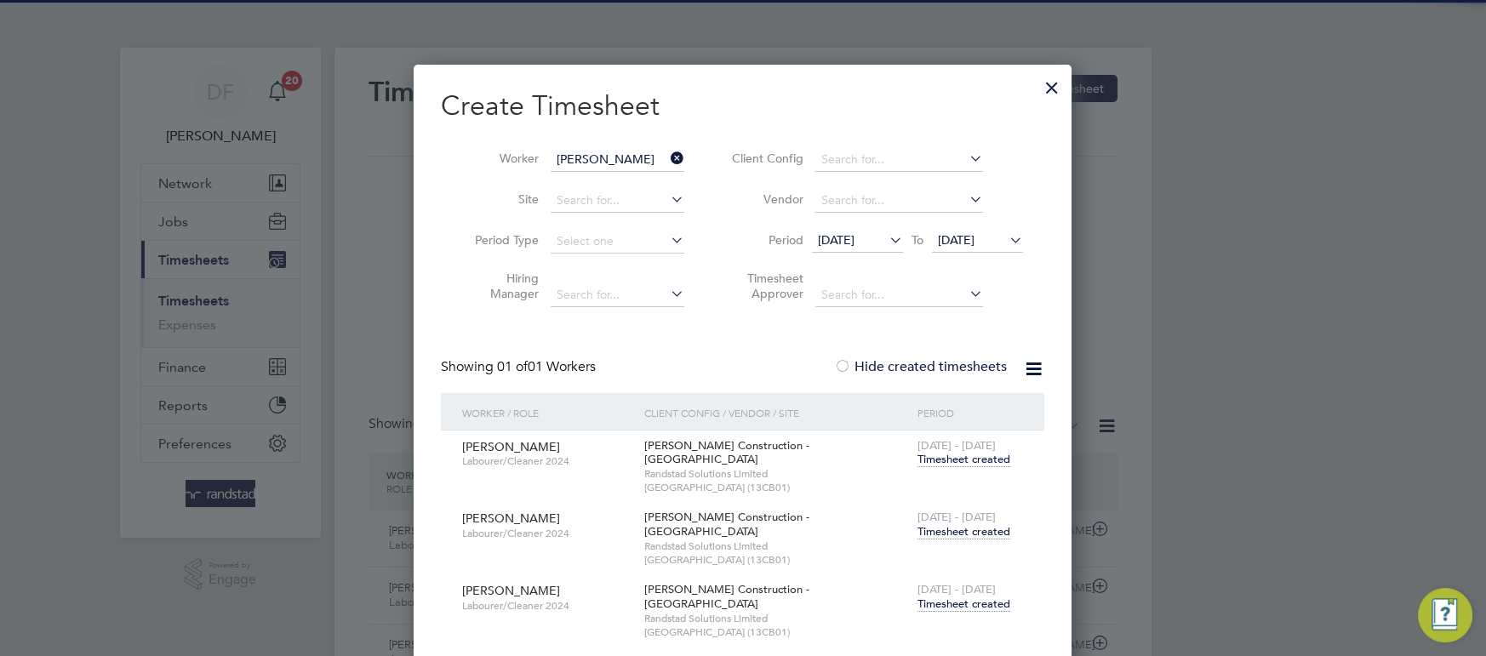
scroll to position [43, 147]
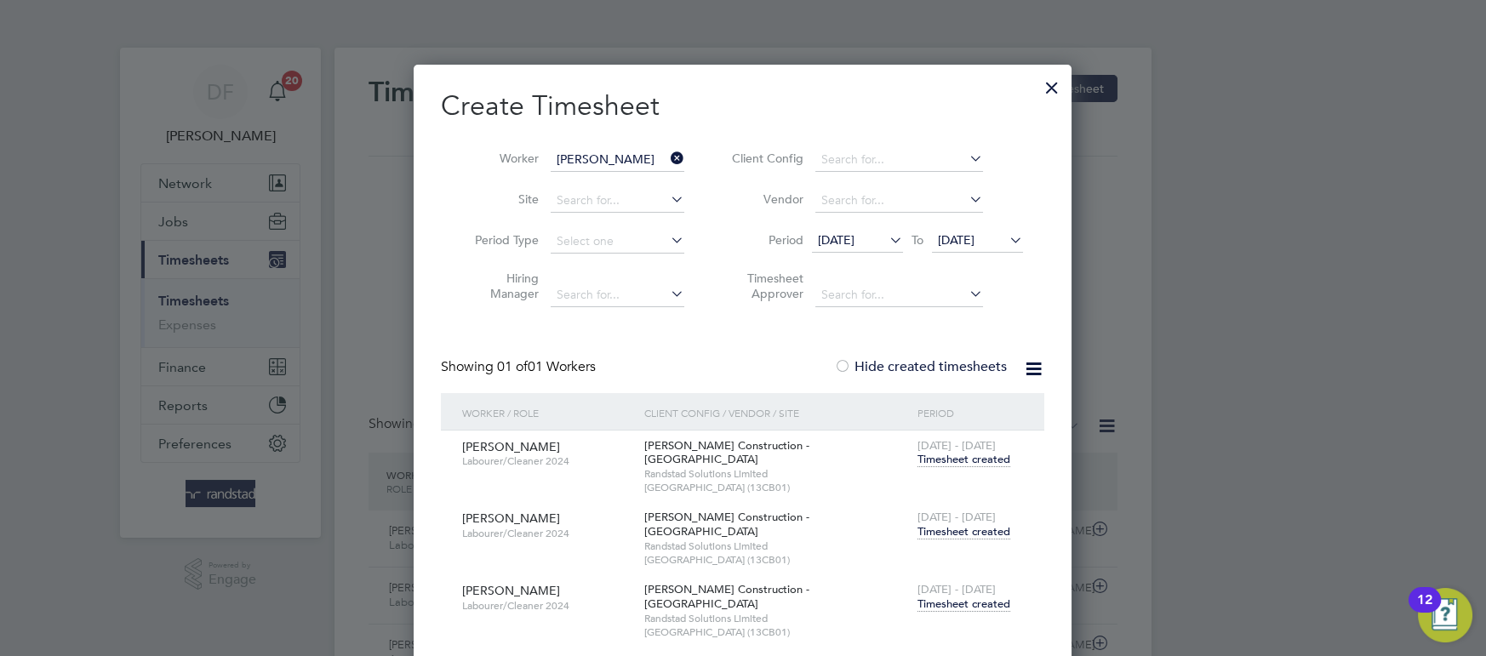
click at [667, 156] on icon at bounding box center [667, 158] width 0 height 24
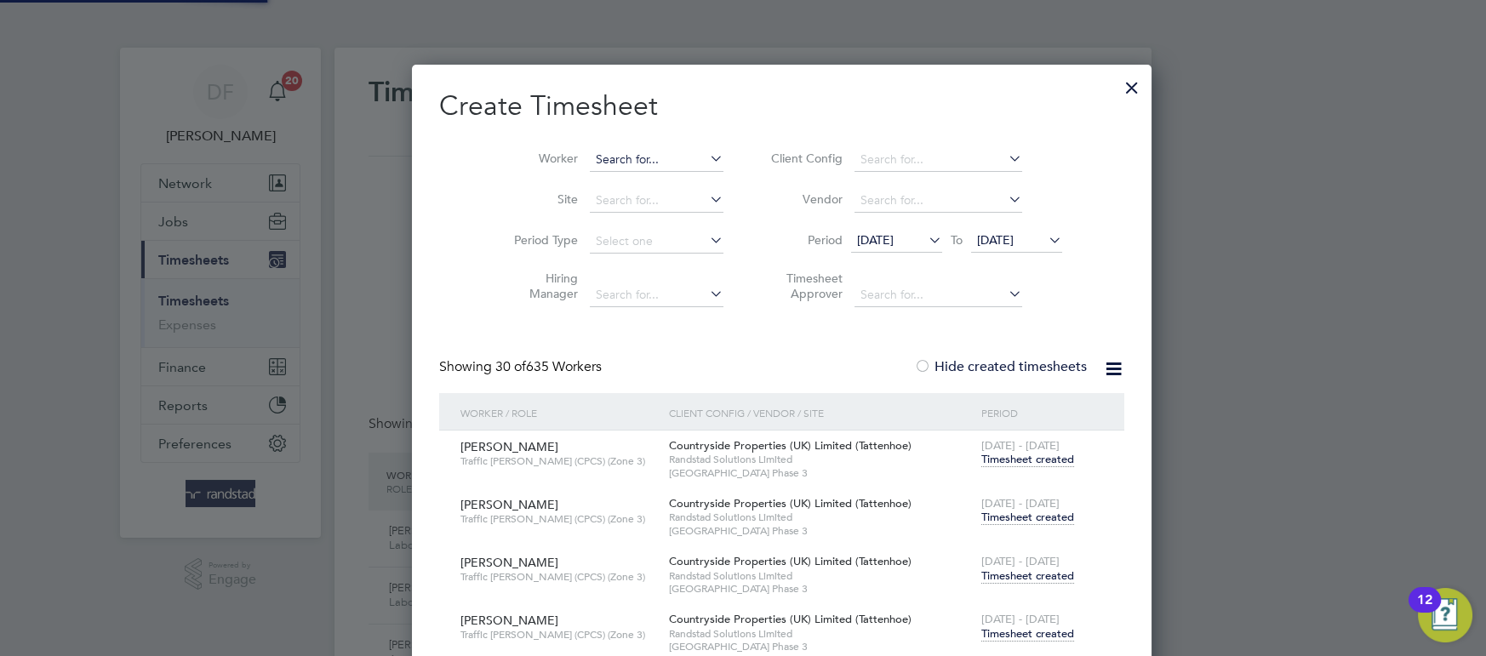
click at [609, 157] on input at bounding box center [657, 160] width 134 height 24
click at [660, 176] on b "Yates" at bounding box center [709, 182] width 99 height 14
type input "[PERSON_NAME]"
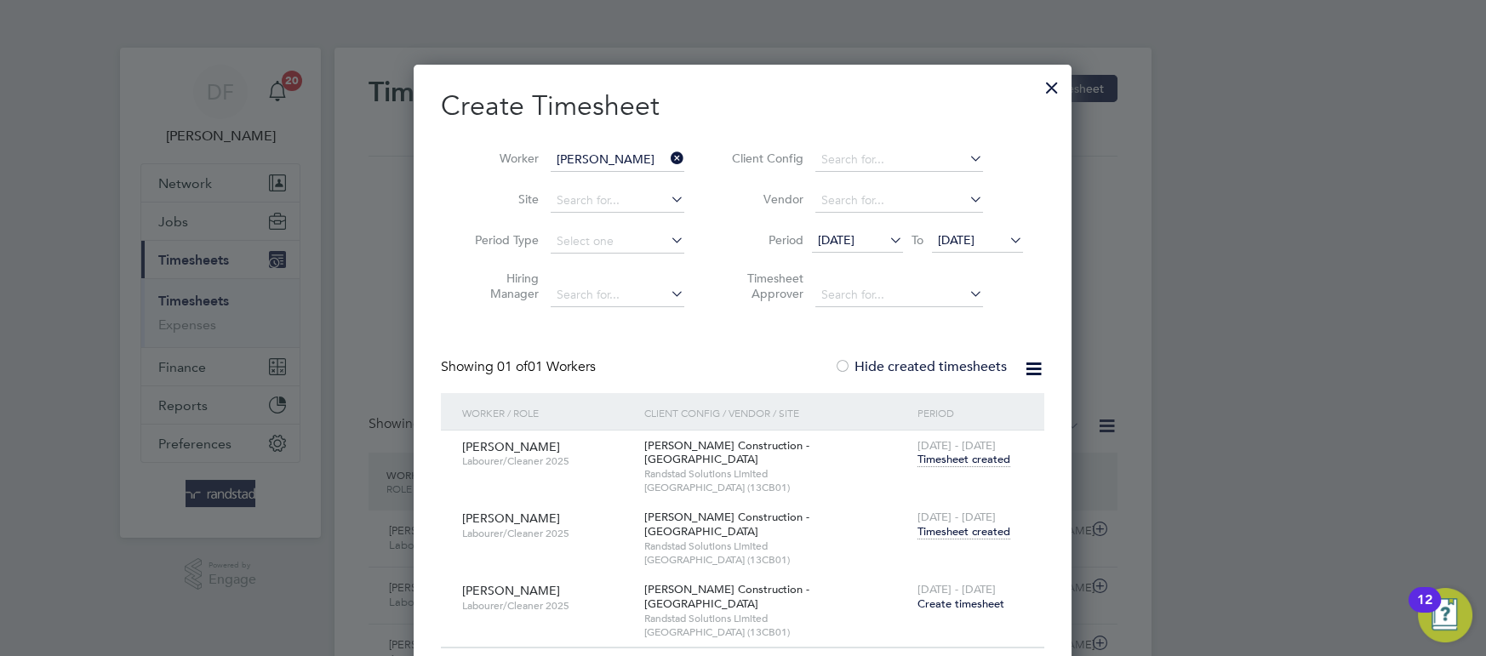
click at [943, 524] on span "Timesheet created" at bounding box center [963, 531] width 93 height 15
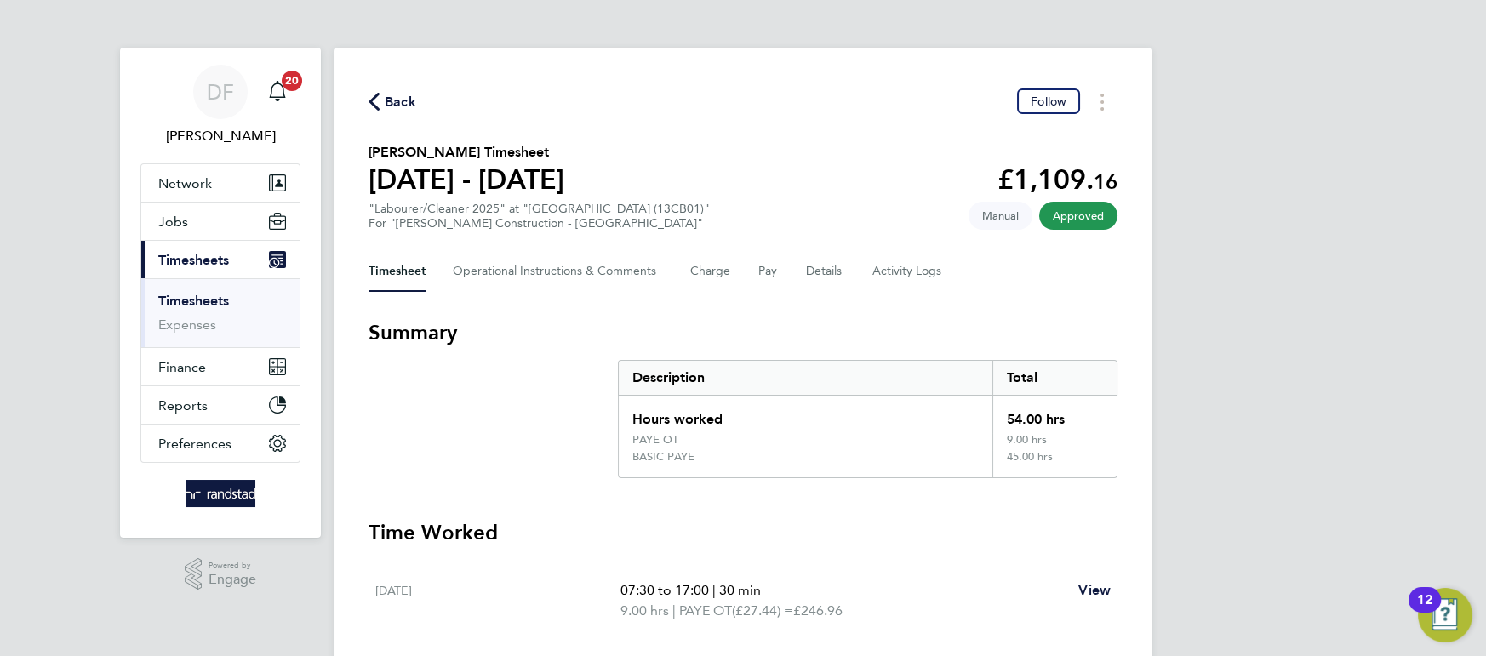
click at [393, 93] on span "Back" at bounding box center [400, 102] width 31 height 20
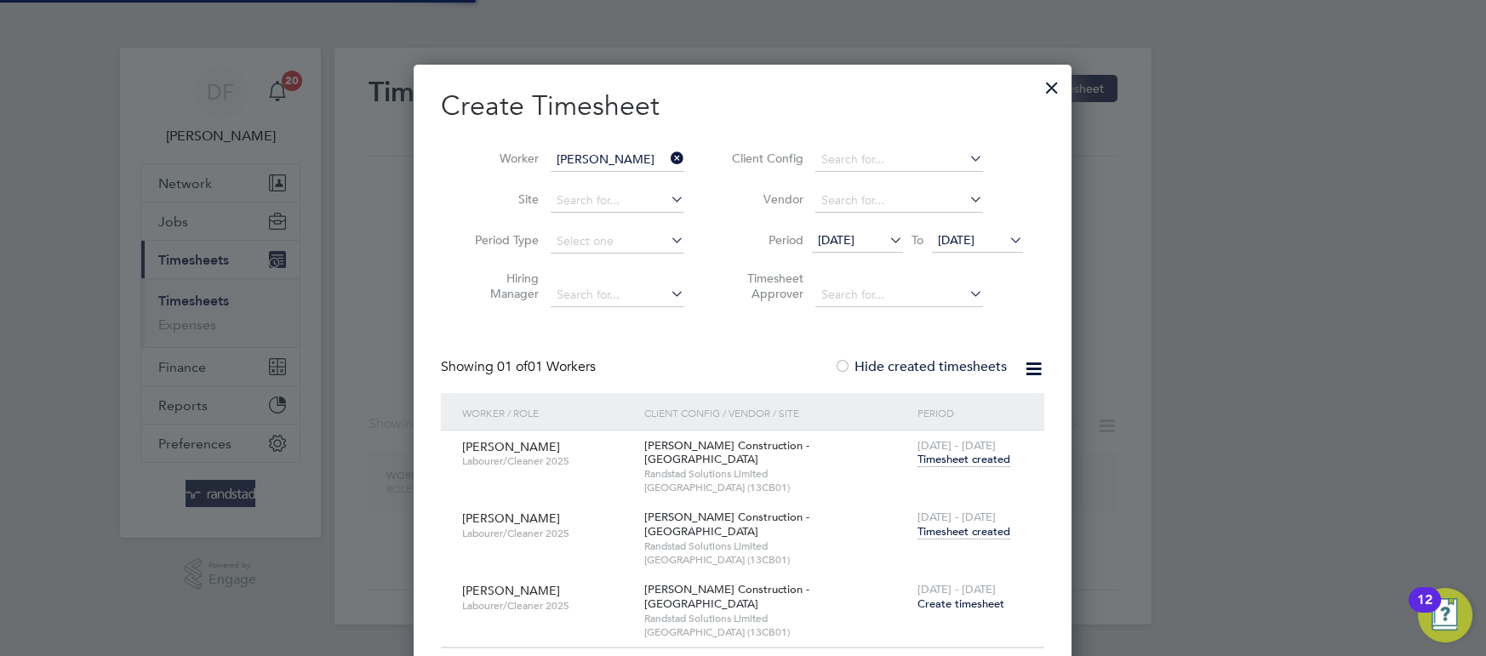
scroll to position [574, 659]
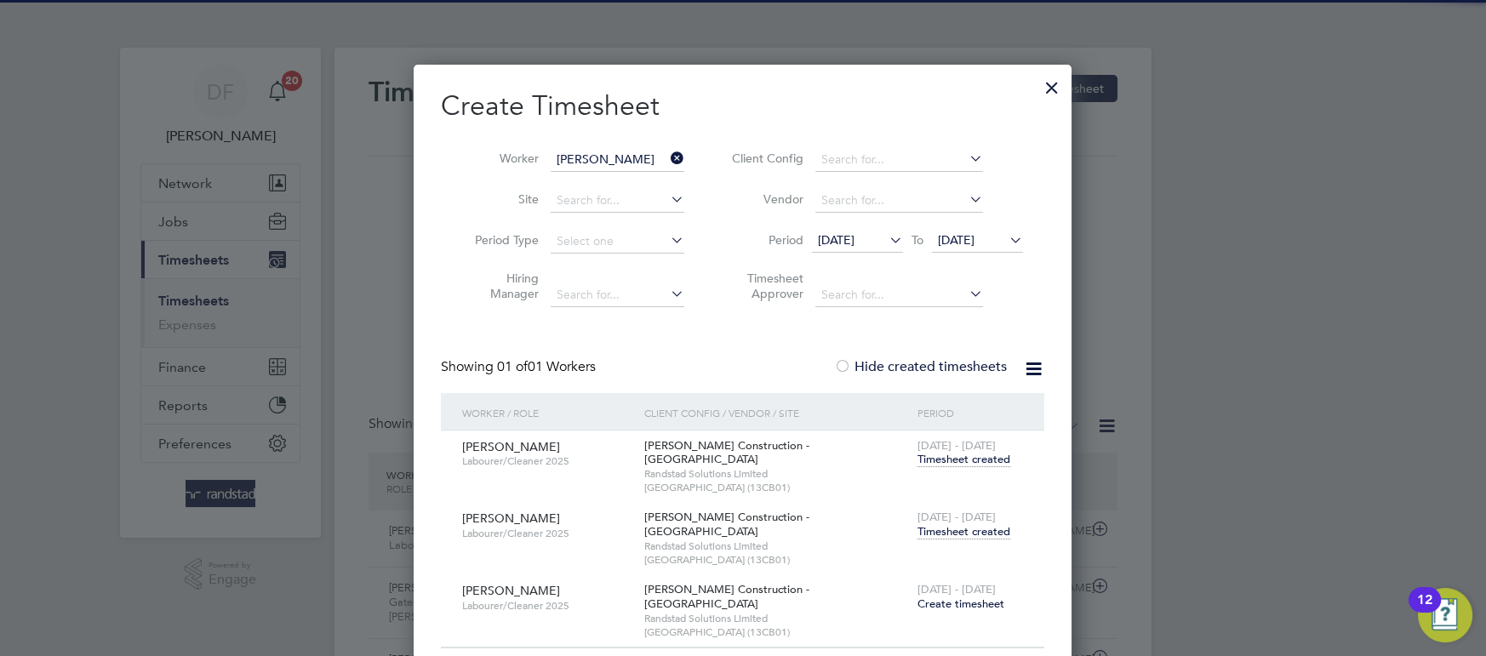
click at [667, 163] on icon at bounding box center [667, 158] width 0 height 24
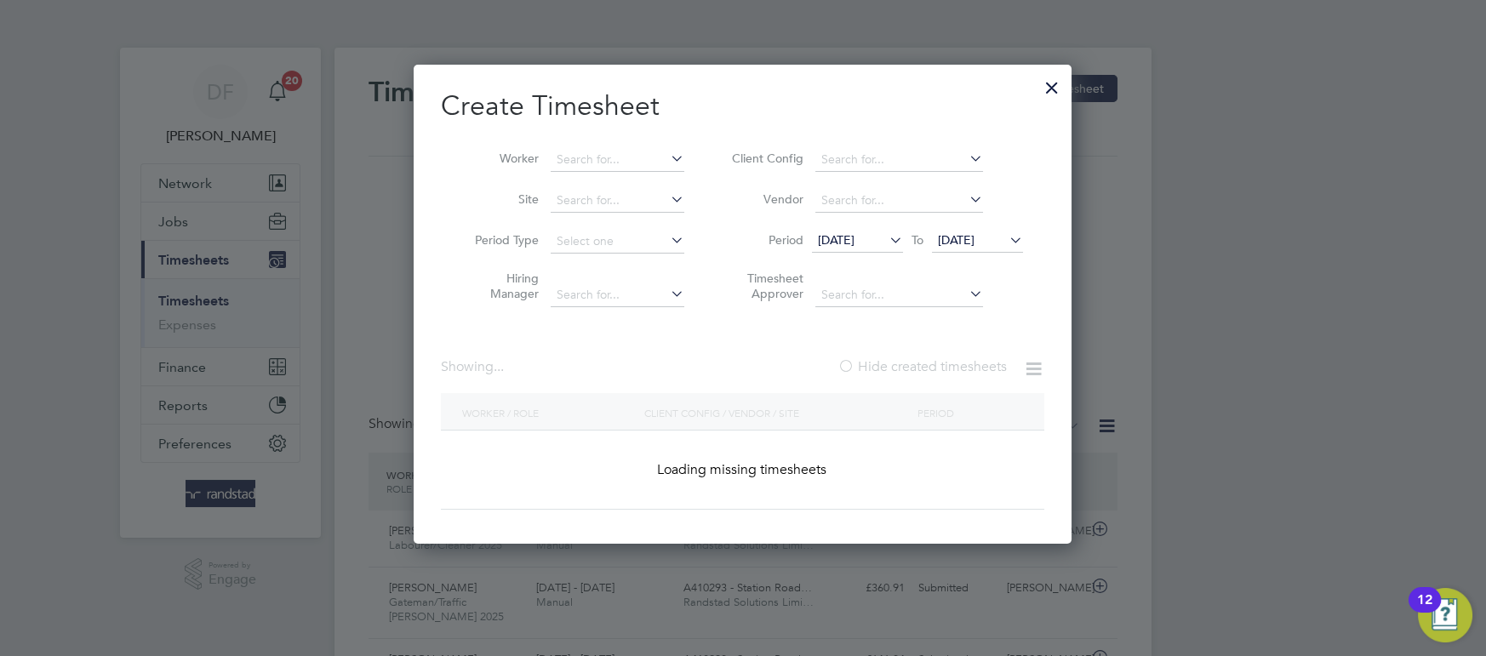
scroll to position [43, 147]
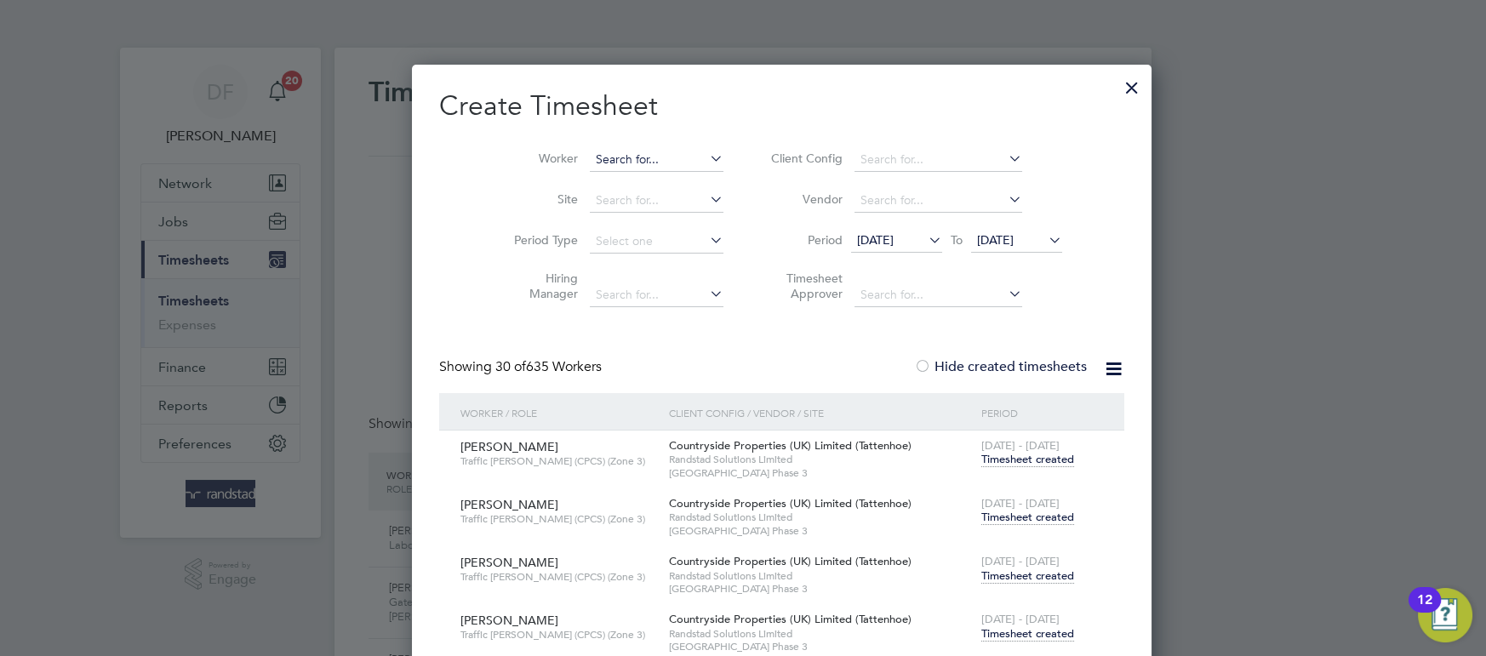
click at [649, 157] on input at bounding box center [657, 160] width 134 height 24
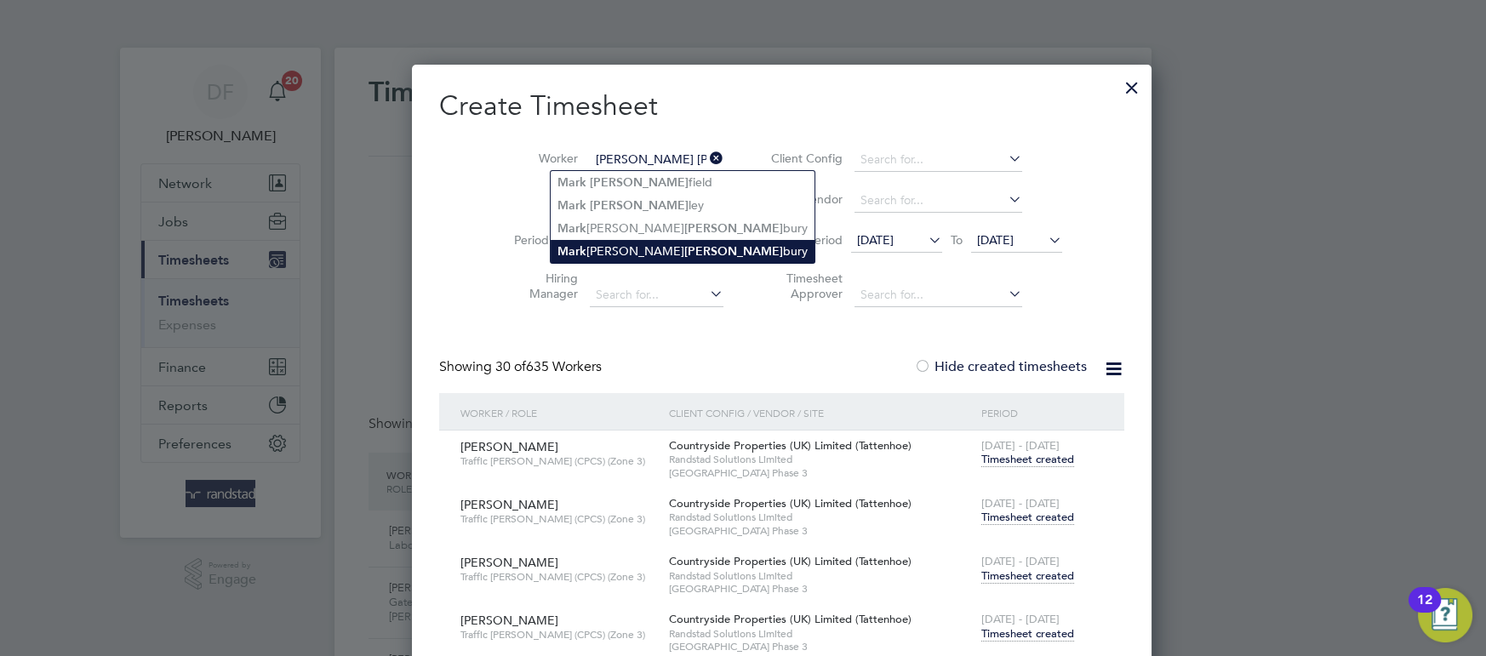
click at [624, 246] on li "[PERSON_NAME] [PERSON_NAME]" at bounding box center [683, 251] width 264 height 23
type input "[PERSON_NAME] [PERSON_NAME]"
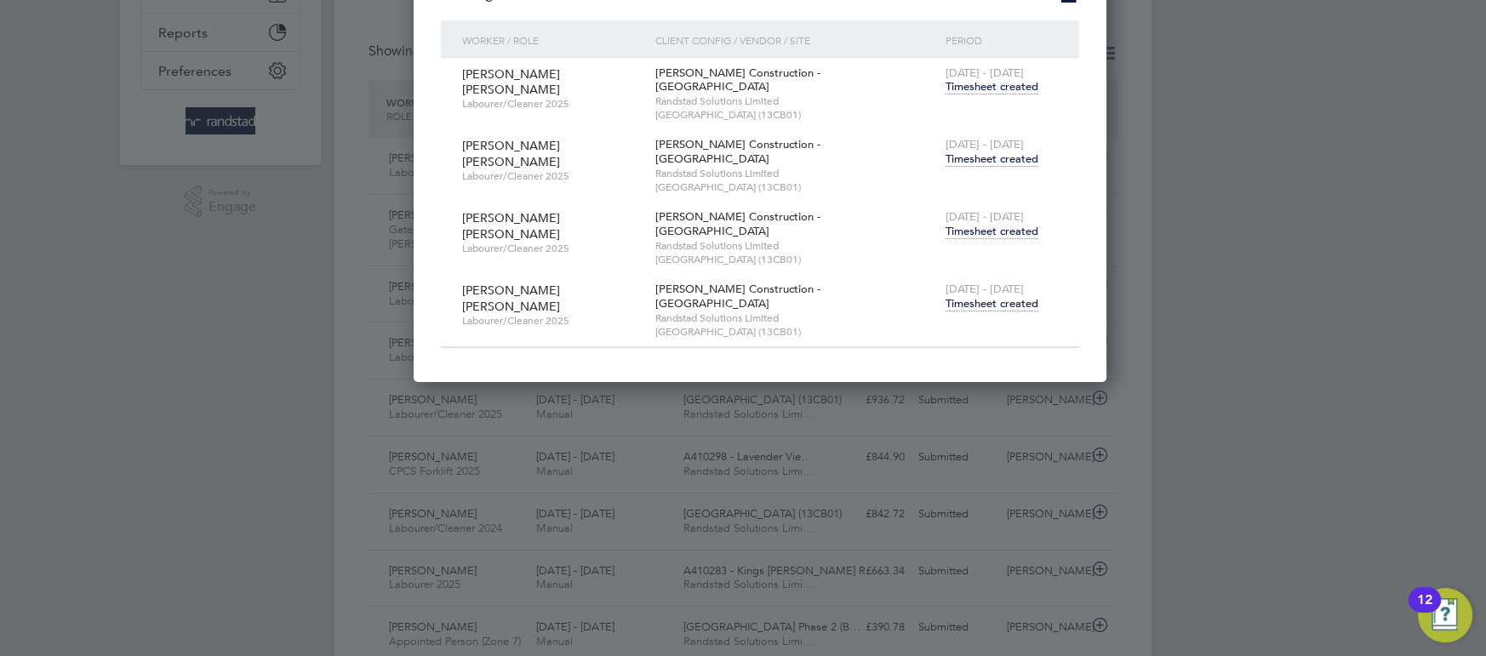
click at [994, 224] on span "Timesheet created" at bounding box center [992, 231] width 93 height 15
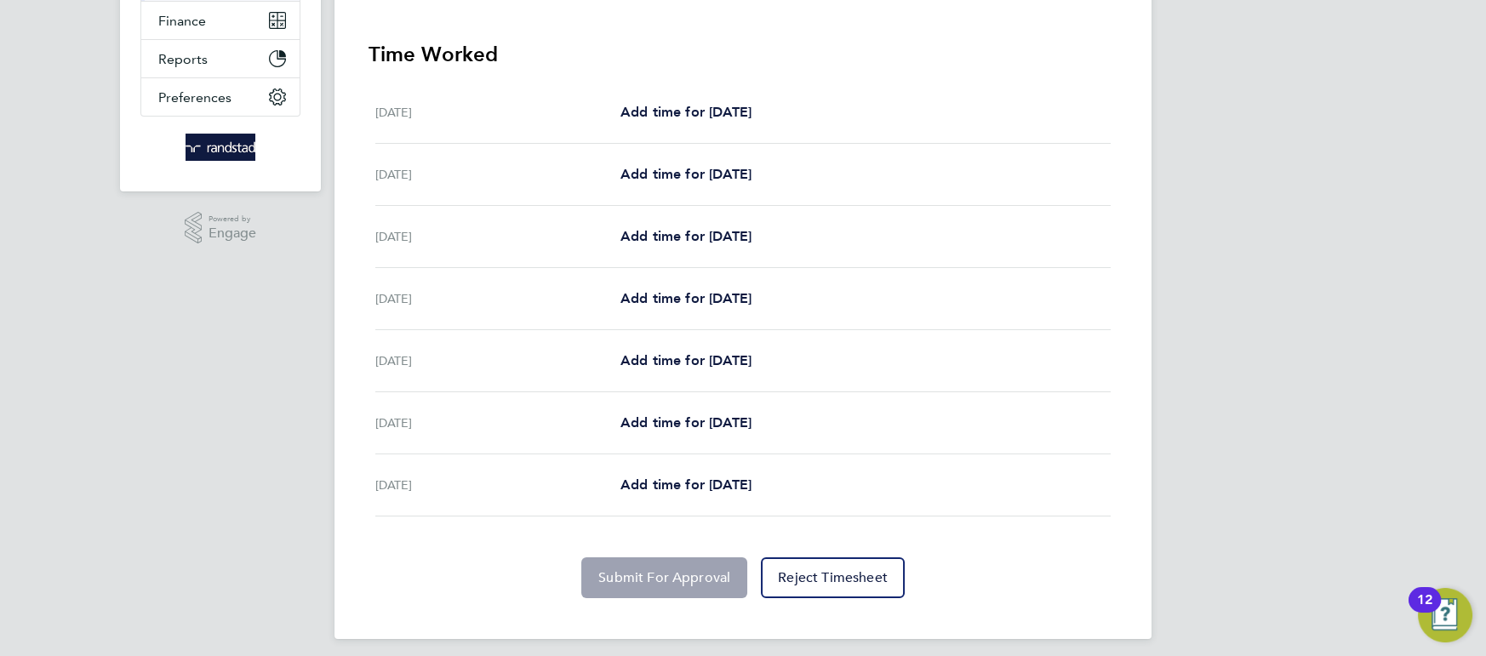
scroll to position [356, 0]
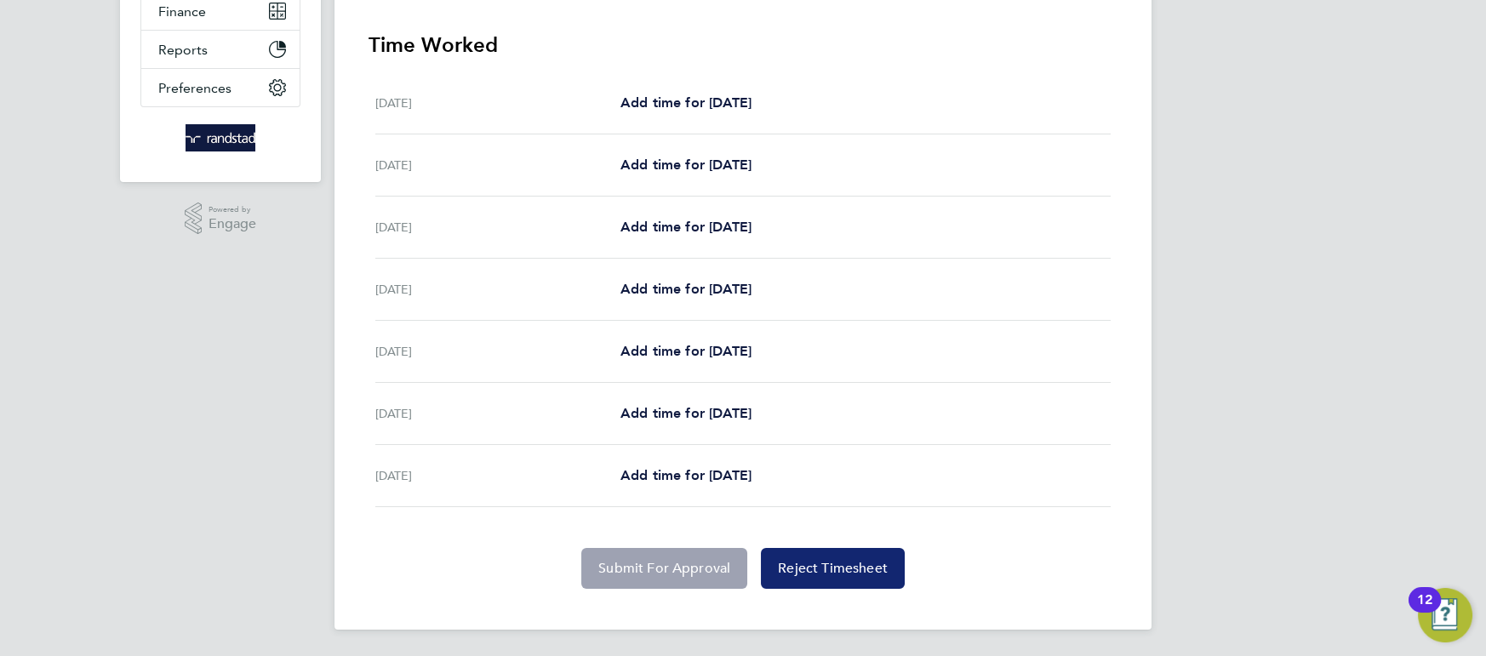
click at [780, 572] on span "Reject Timesheet" at bounding box center [833, 568] width 110 height 17
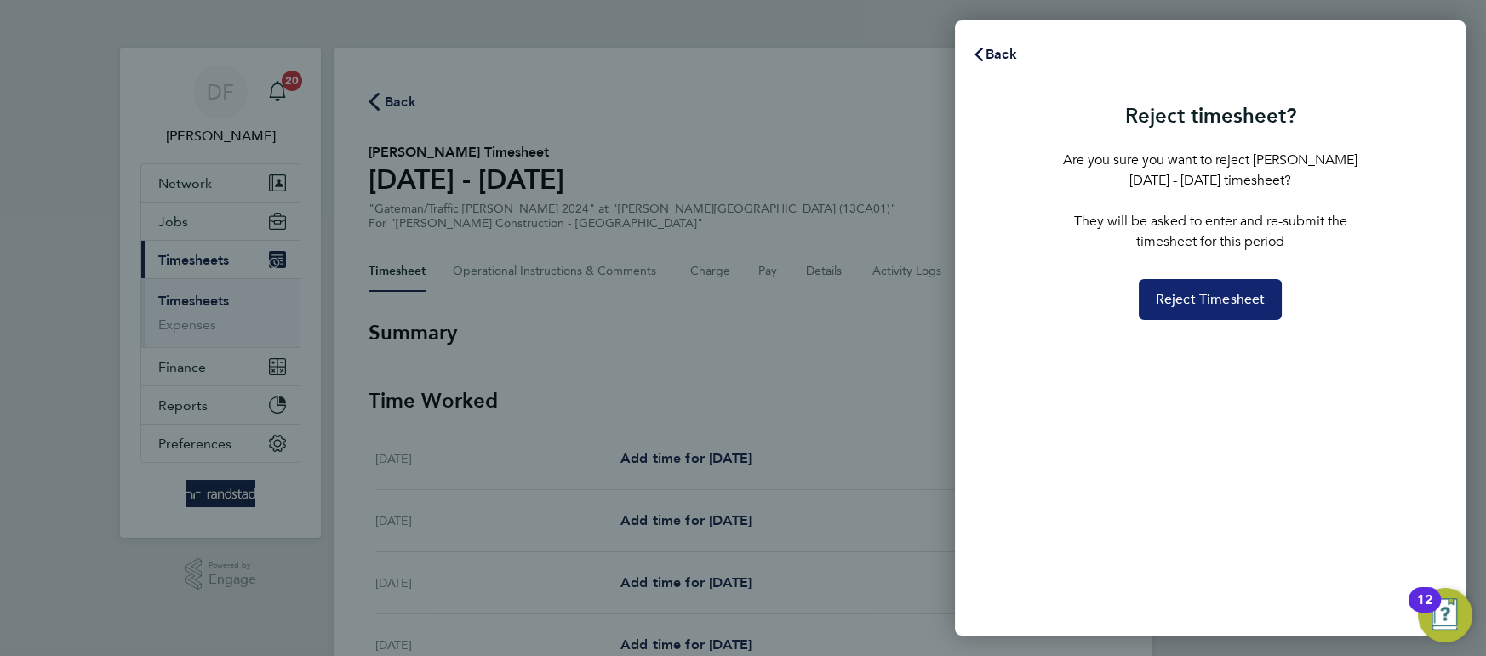
click at [1198, 288] on button "Reject Timesheet" at bounding box center [1211, 299] width 144 height 41
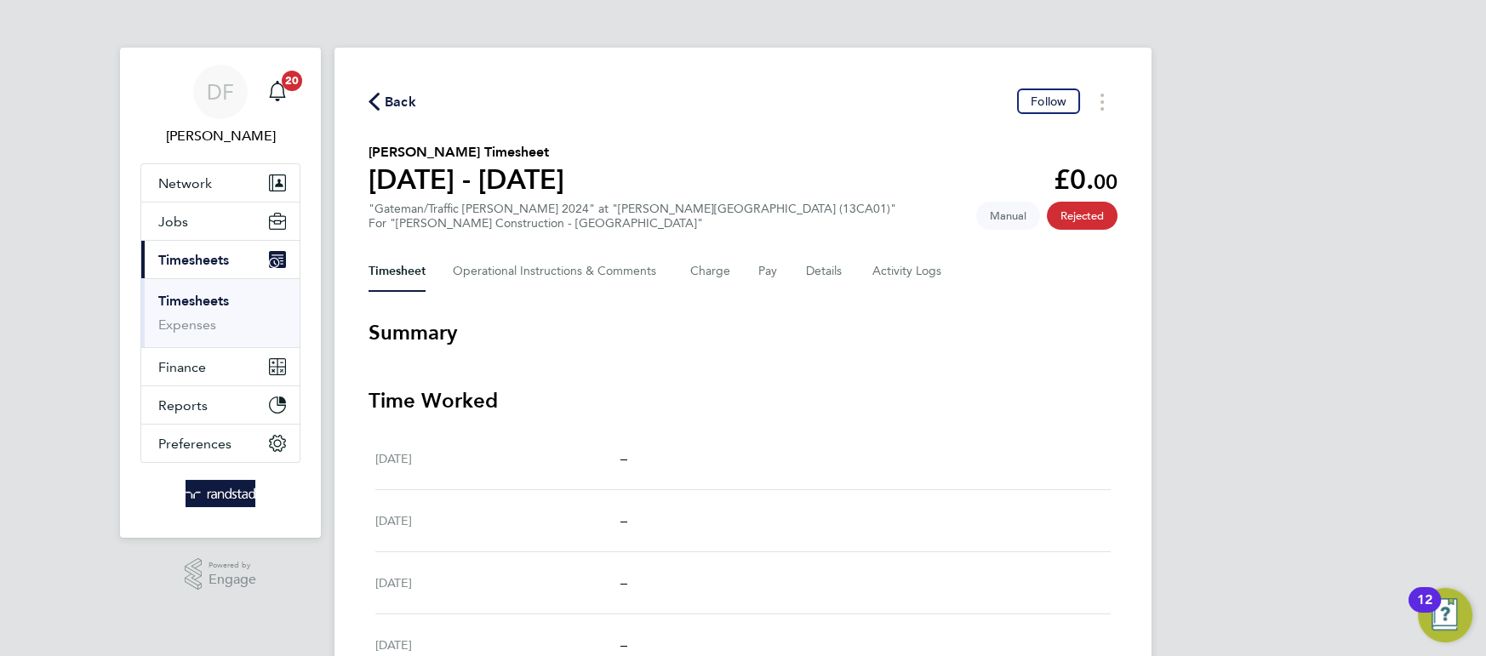
click at [398, 100] on span "Back" at bounding box center [400, 102] width 31 height 20
